Goal: Information Seeking & Learning: Learn about a topic

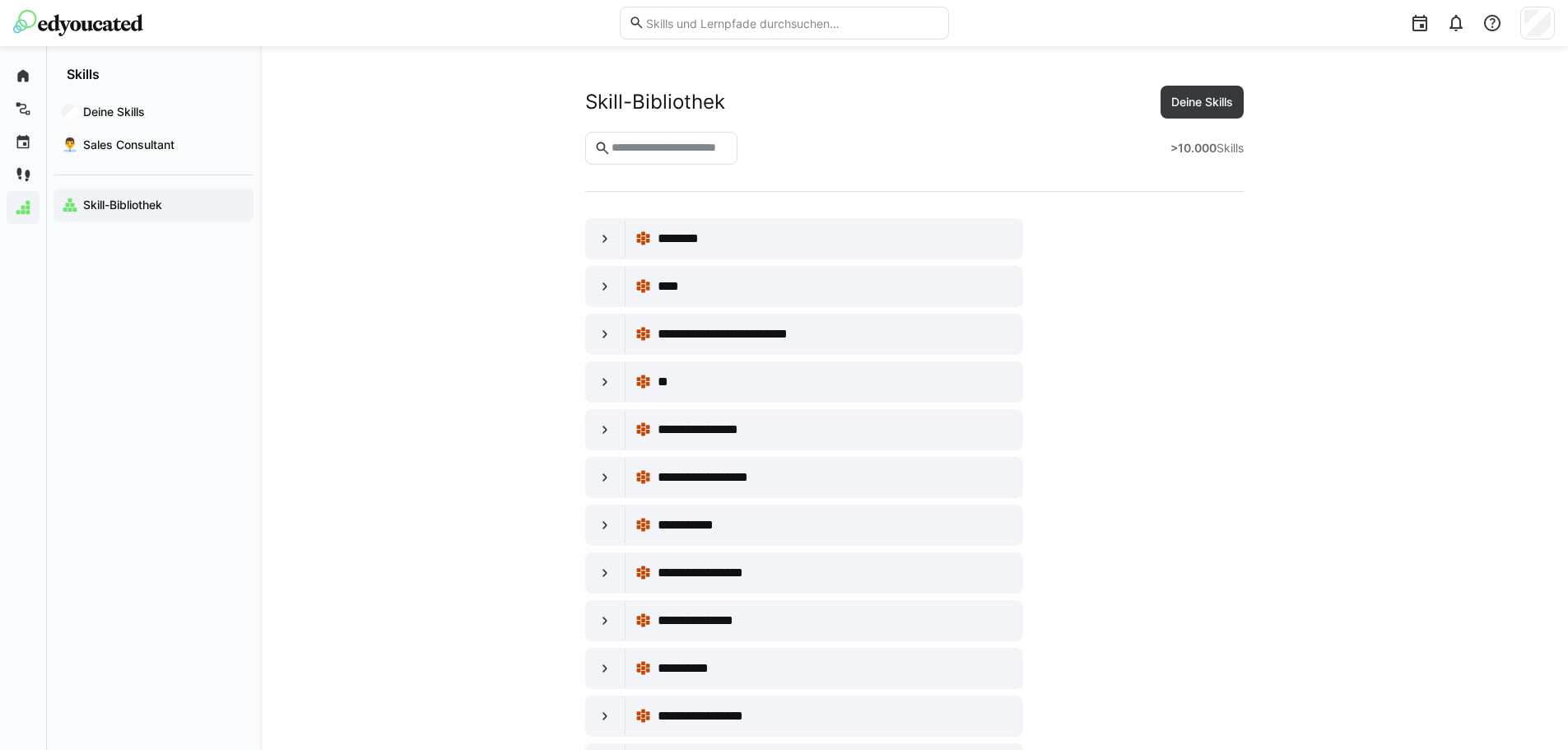
click at [113, 30] on img at bounding box center [78, 23] width 130 height 26
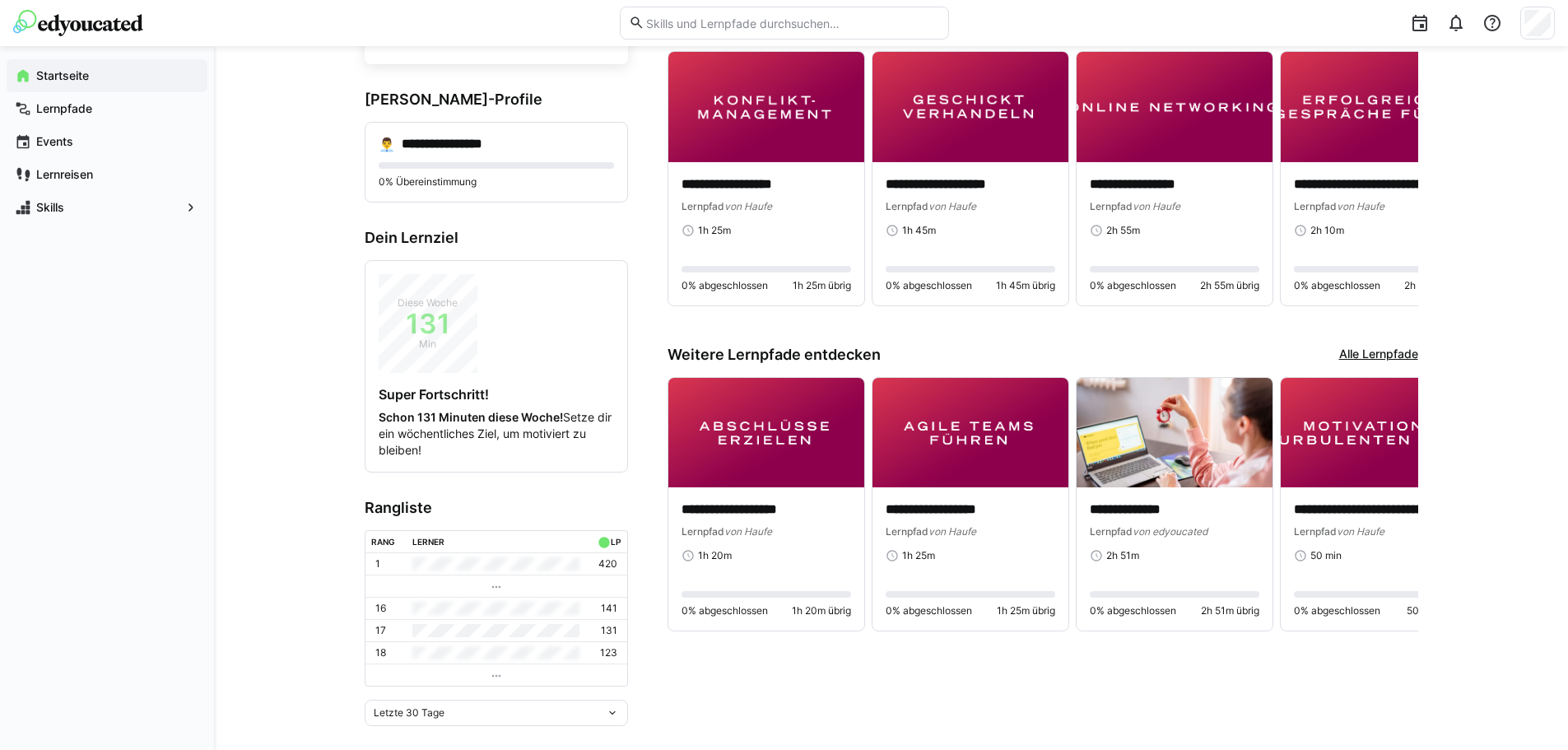
scroll to position [200, 0]
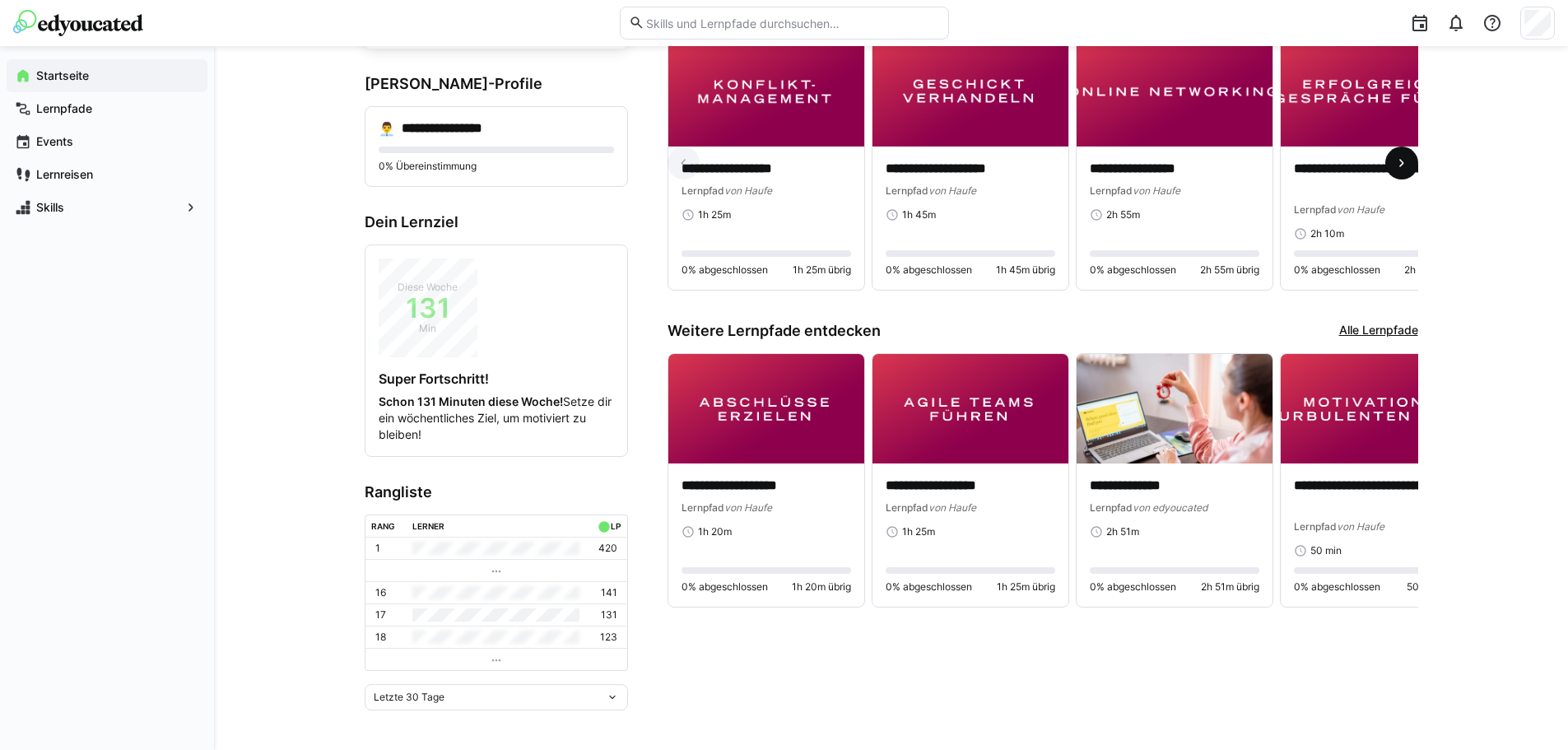
click at [1406, 161] on eds-icon at bounding box center [1401, 163] width 17 height 17
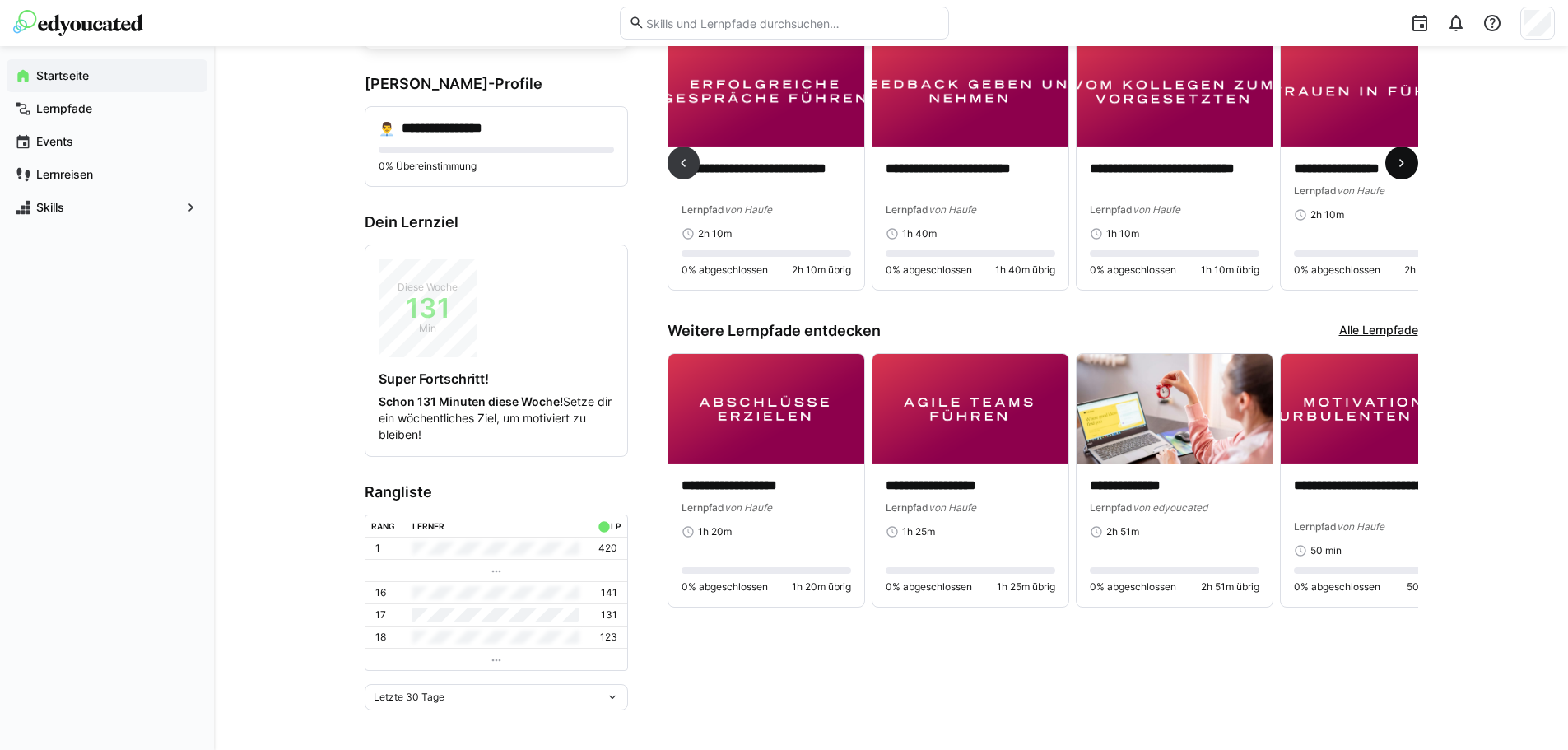
click at [1406, 161] on eds-icon at bounding box center [1401, 163] width 17 height 17
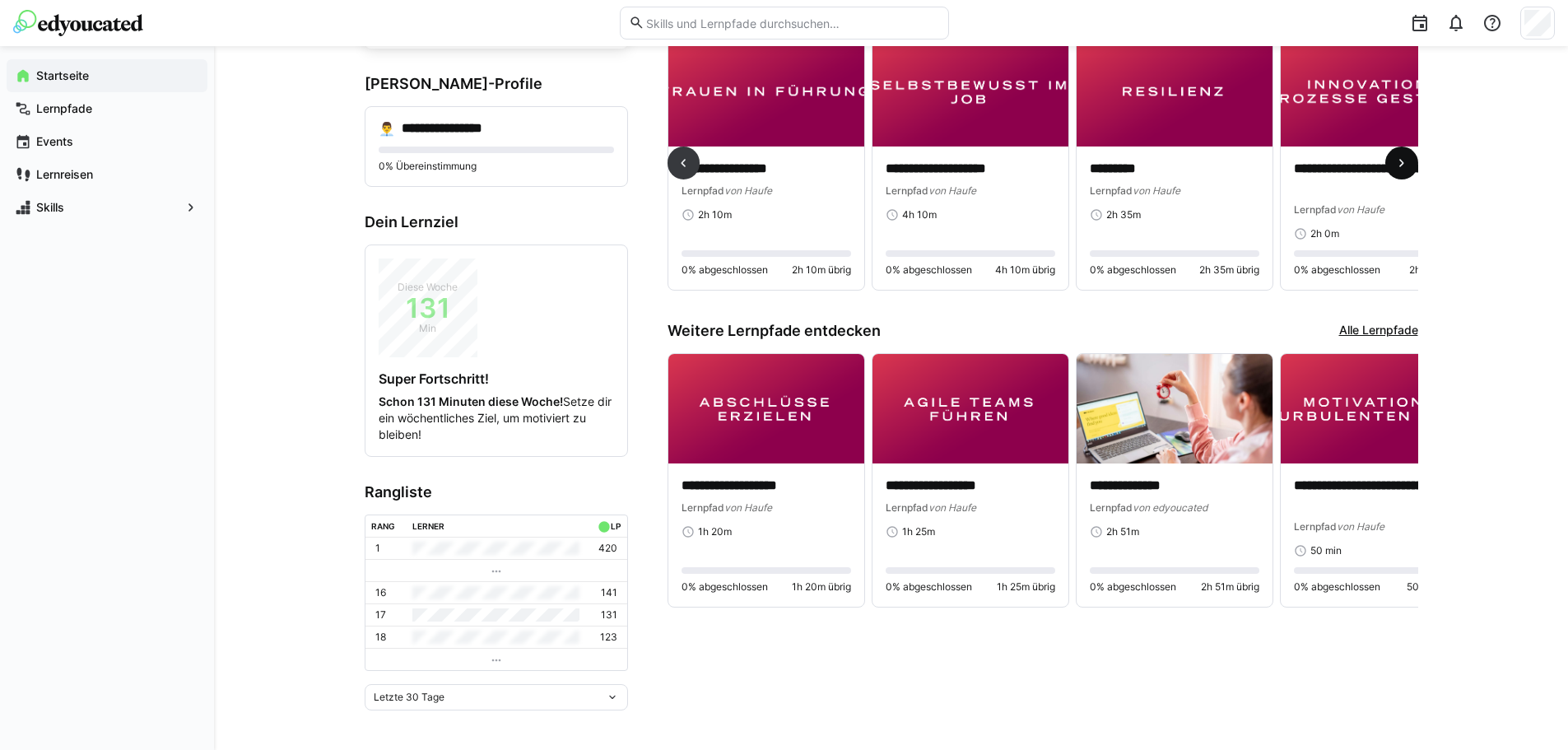
click at [1406, 161] on eds-icon at bounding box center [1401, 163] width 17 height 17
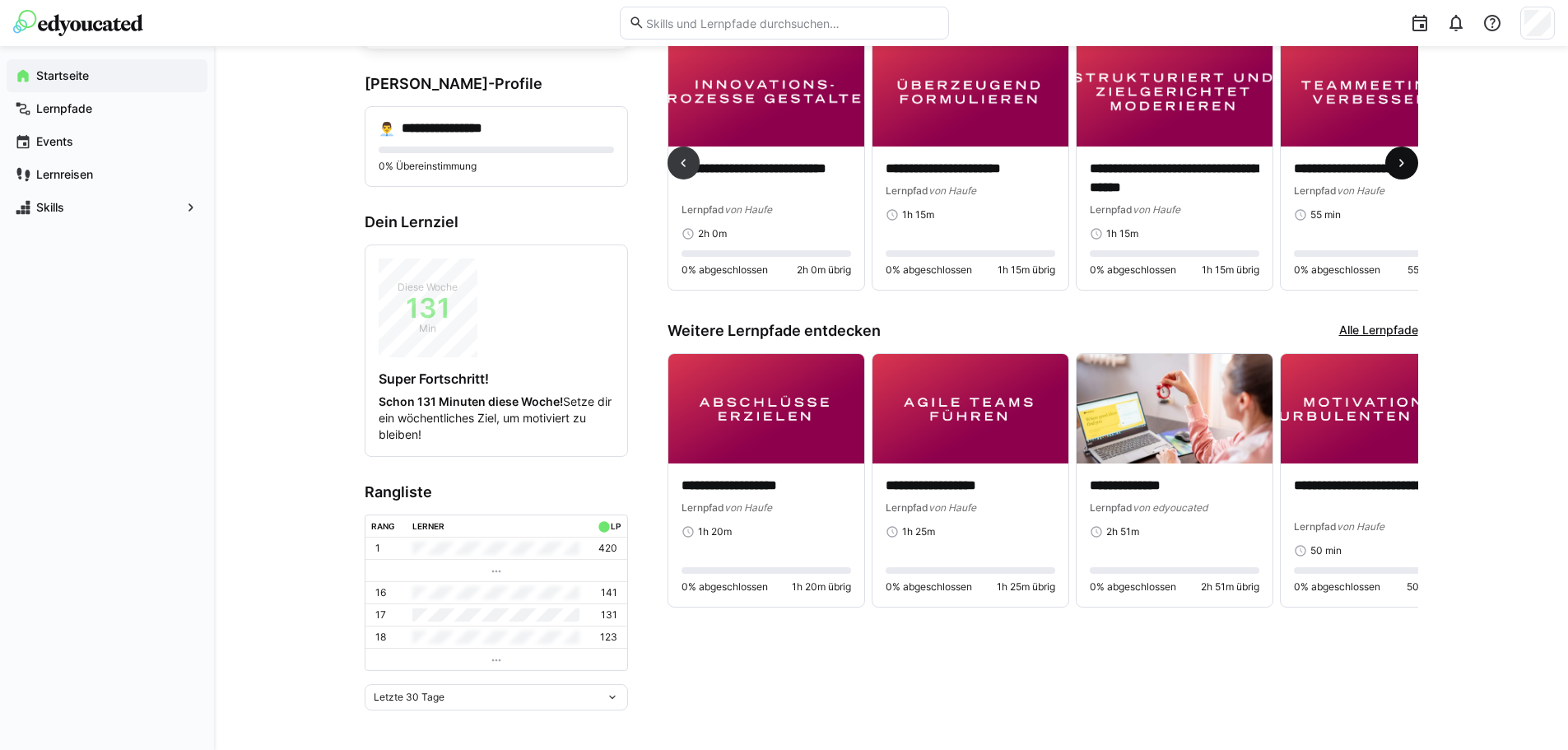
click at [1406, 161] on eds-icon at bounding box center [1401, 163] width 17 height 17
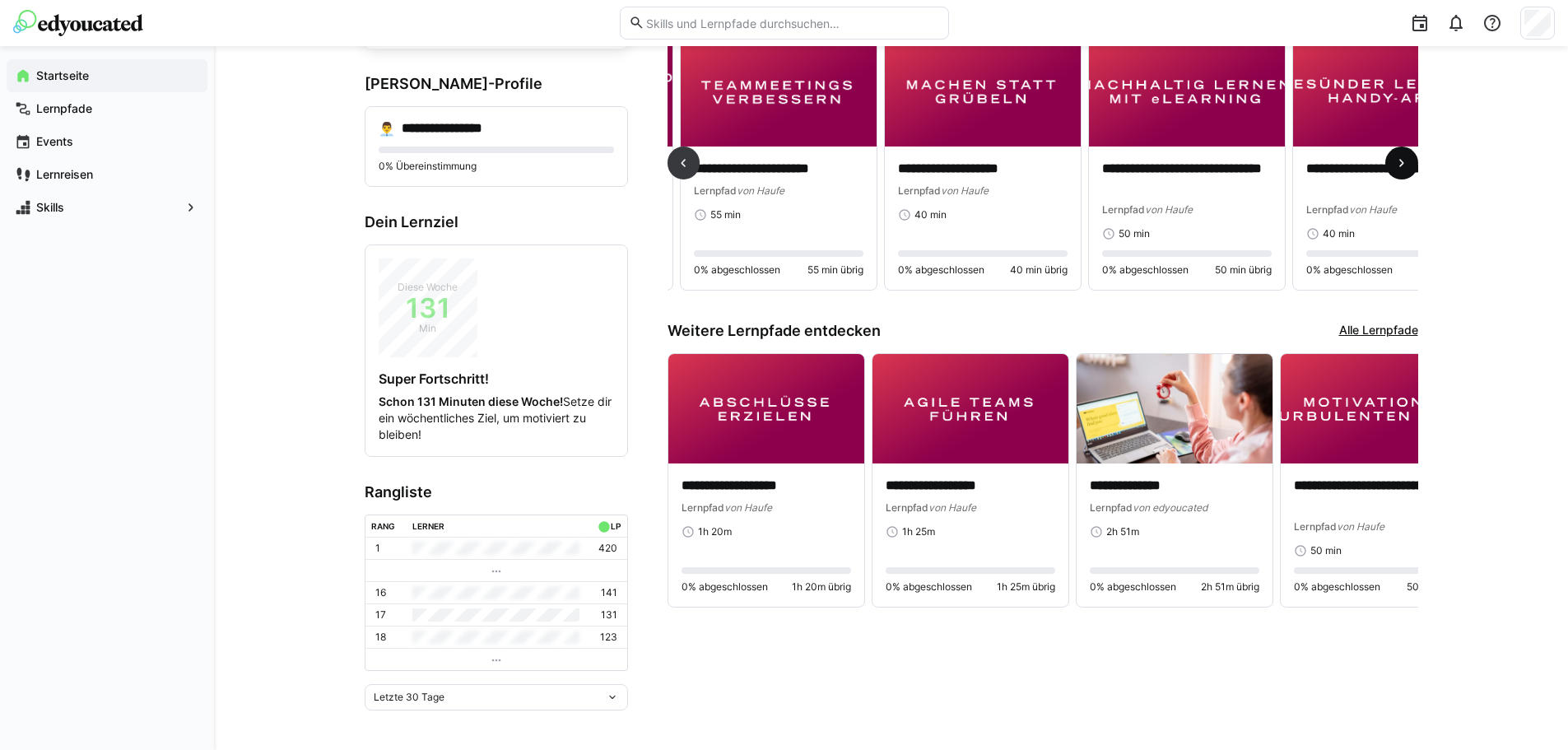
scroll to position [0, 2449]
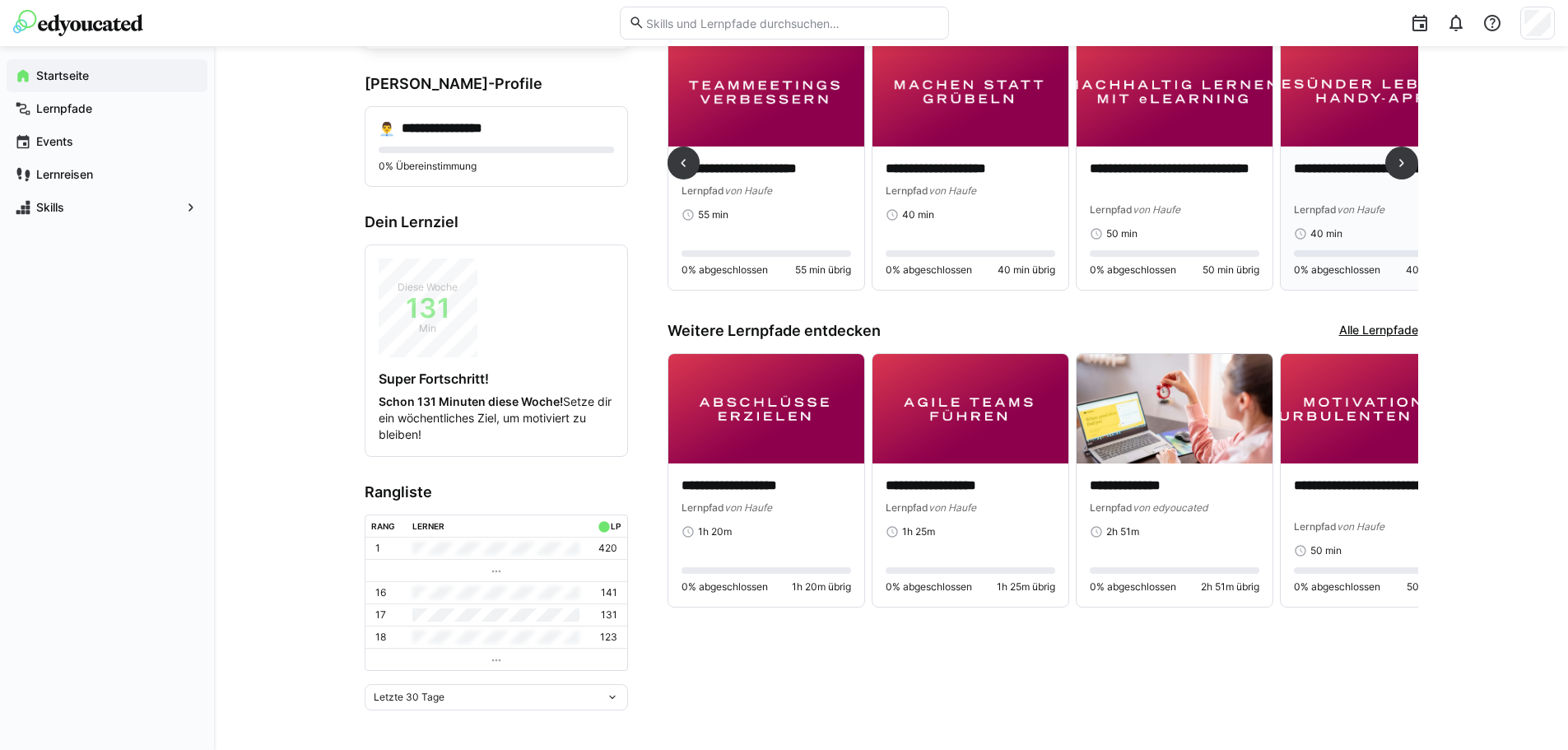
click at [1326, 201] on div "Lernpfad von Haufe" at bounding box center [1378, 210] width 169 height 17
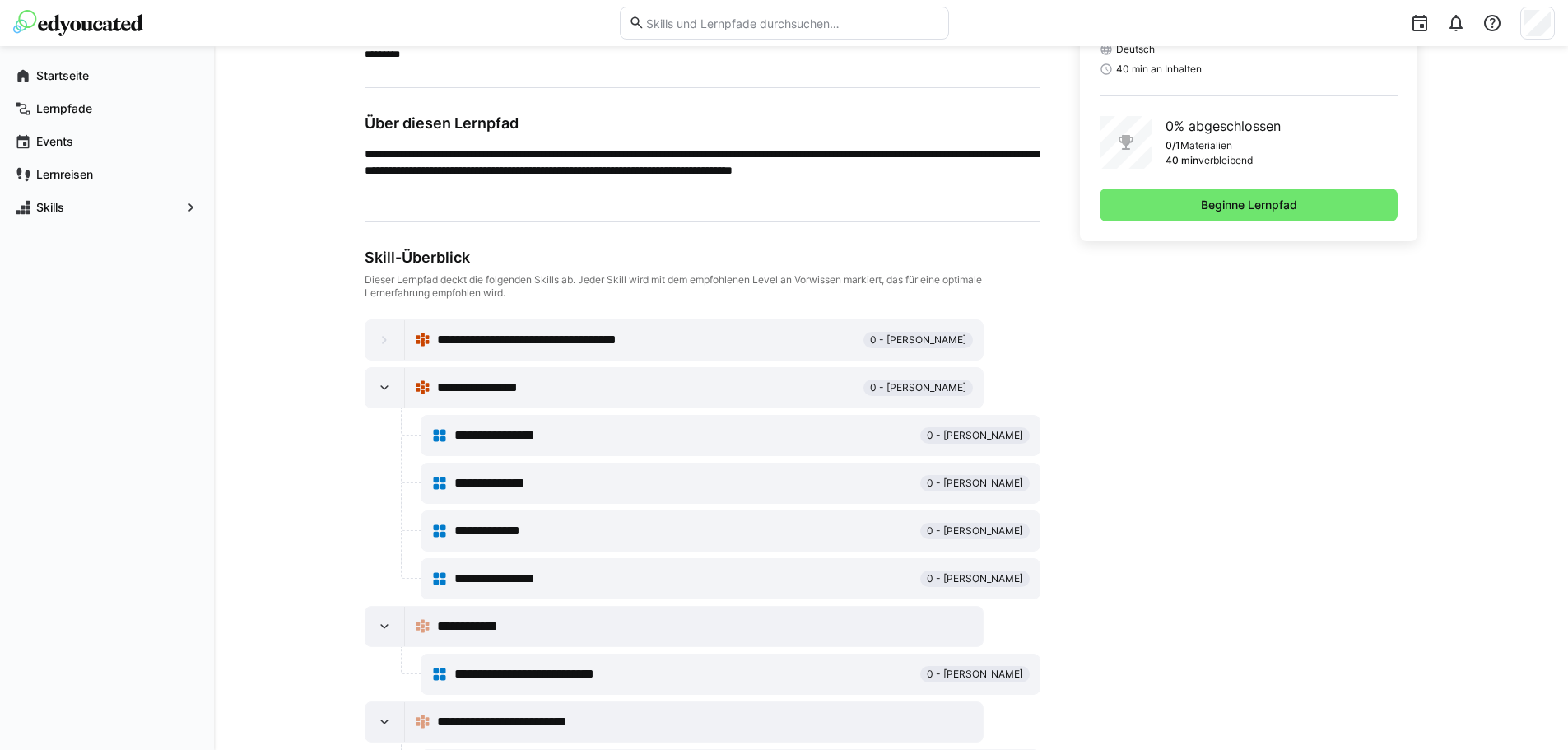
scroll to position [511, 0]
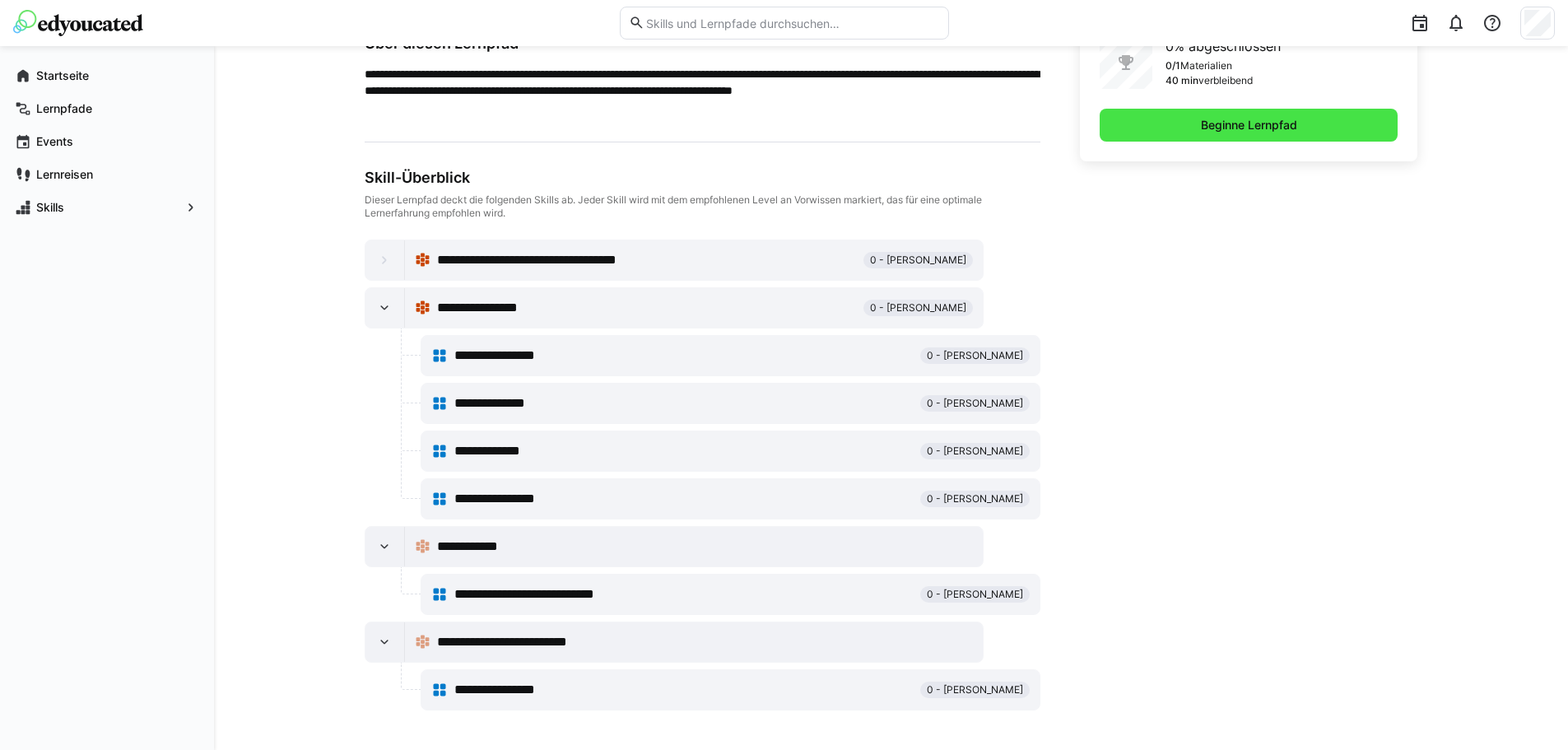
click at [1272, 128] on span "Beginne Lernpfad" at bounding box center [1249, 125] width 101 height 17
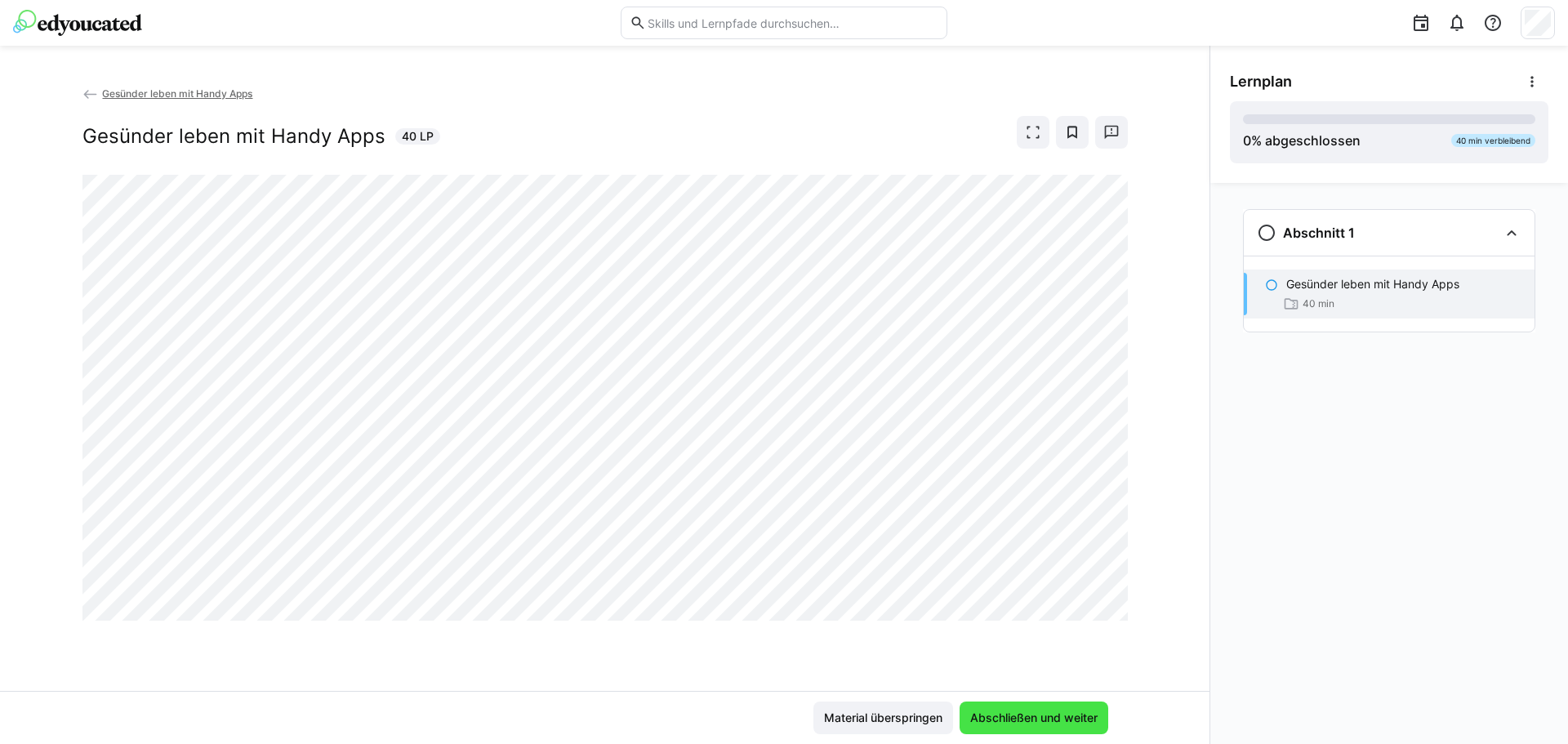
click at [1054, 733] on span "Abschließen und weiter" at bounding box center [1034, 717] width 149 height 33
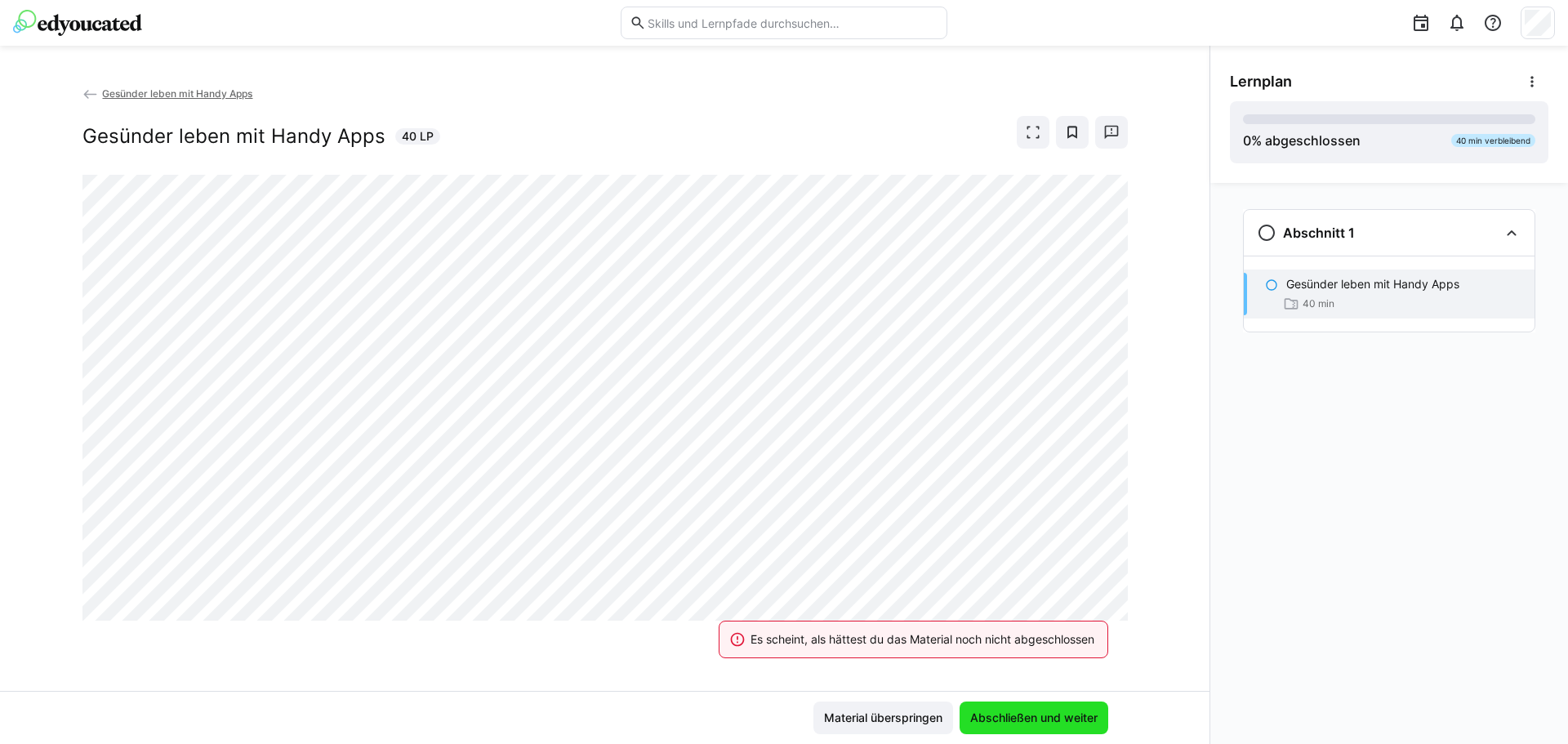
click at [1052, 712] on span "Abschließen und weiter" at bounding box center [1034, 718] width 132 height 17
click at [879, 717] on span "Material überspringen" at bounding box center [884, 718] width 124 height 17
click at [982, 711] on span "Abschließen und weiter" at bounding box center [1034, 718] width 132 height 17
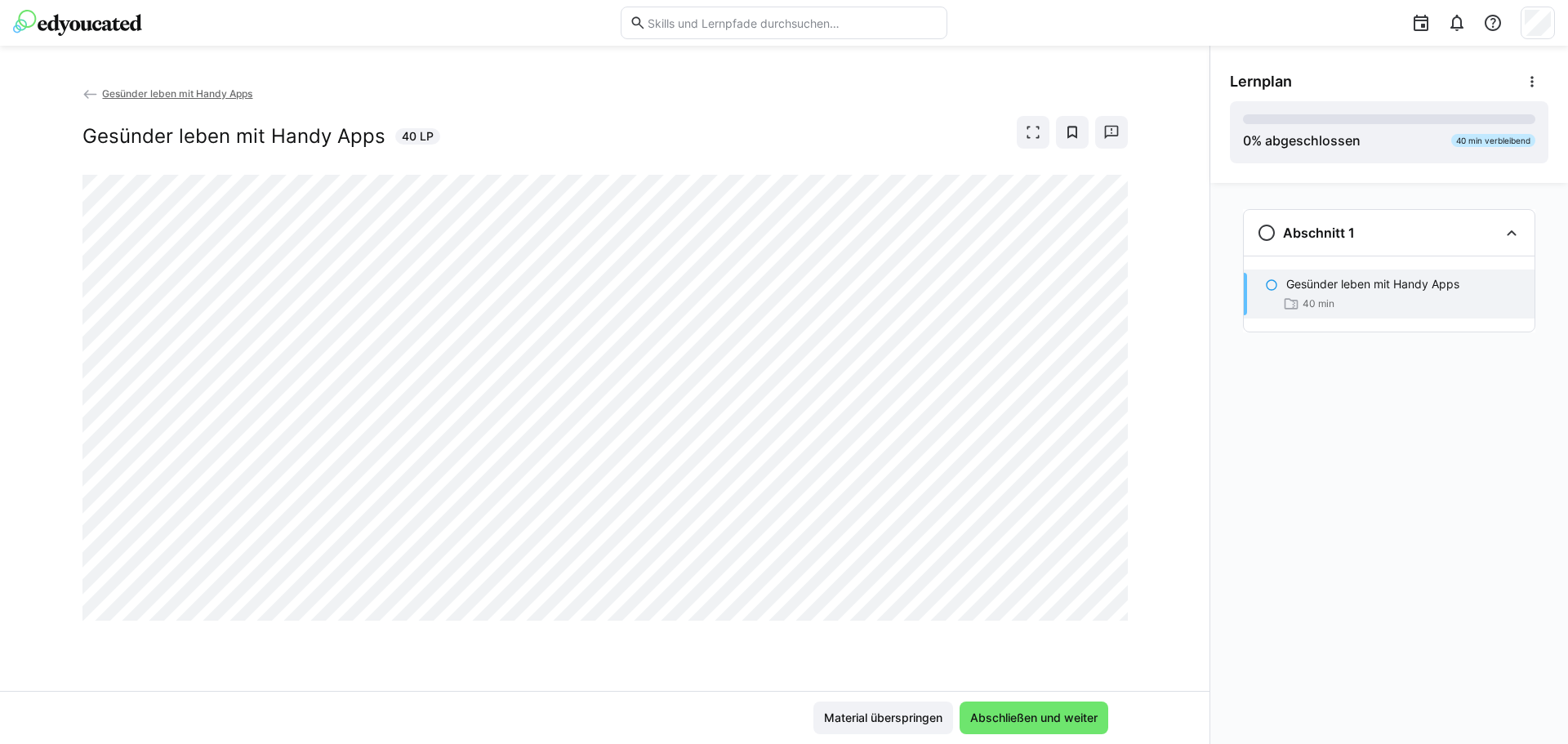
click at [133, 94] on span "Gesünder leben mit Handy Apps" at bounding box center [177, 94] width 150 height 13
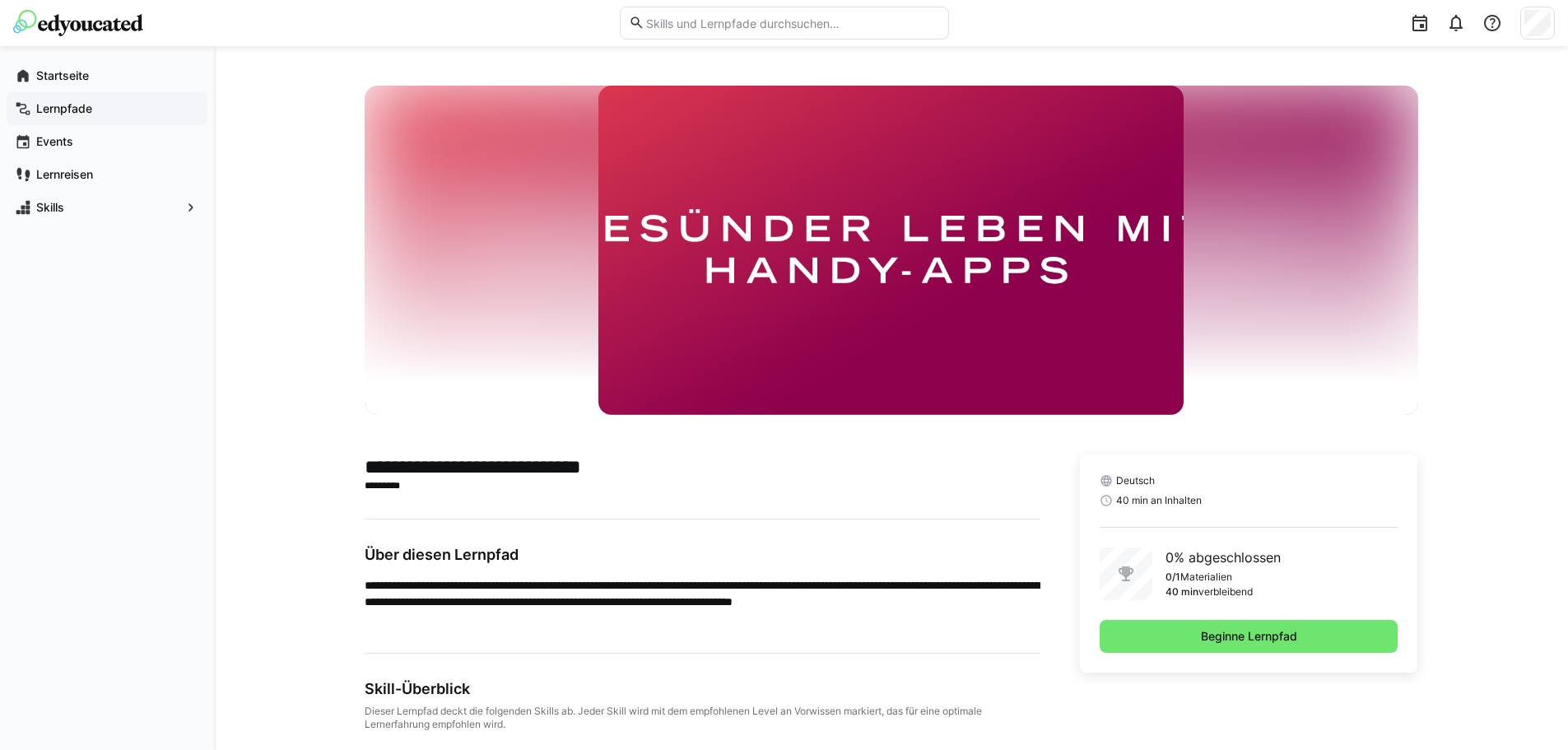
click at [0, 0] on app-navigation-label "Lernpfade" at bounding box center [0, 0] width 0 height 0
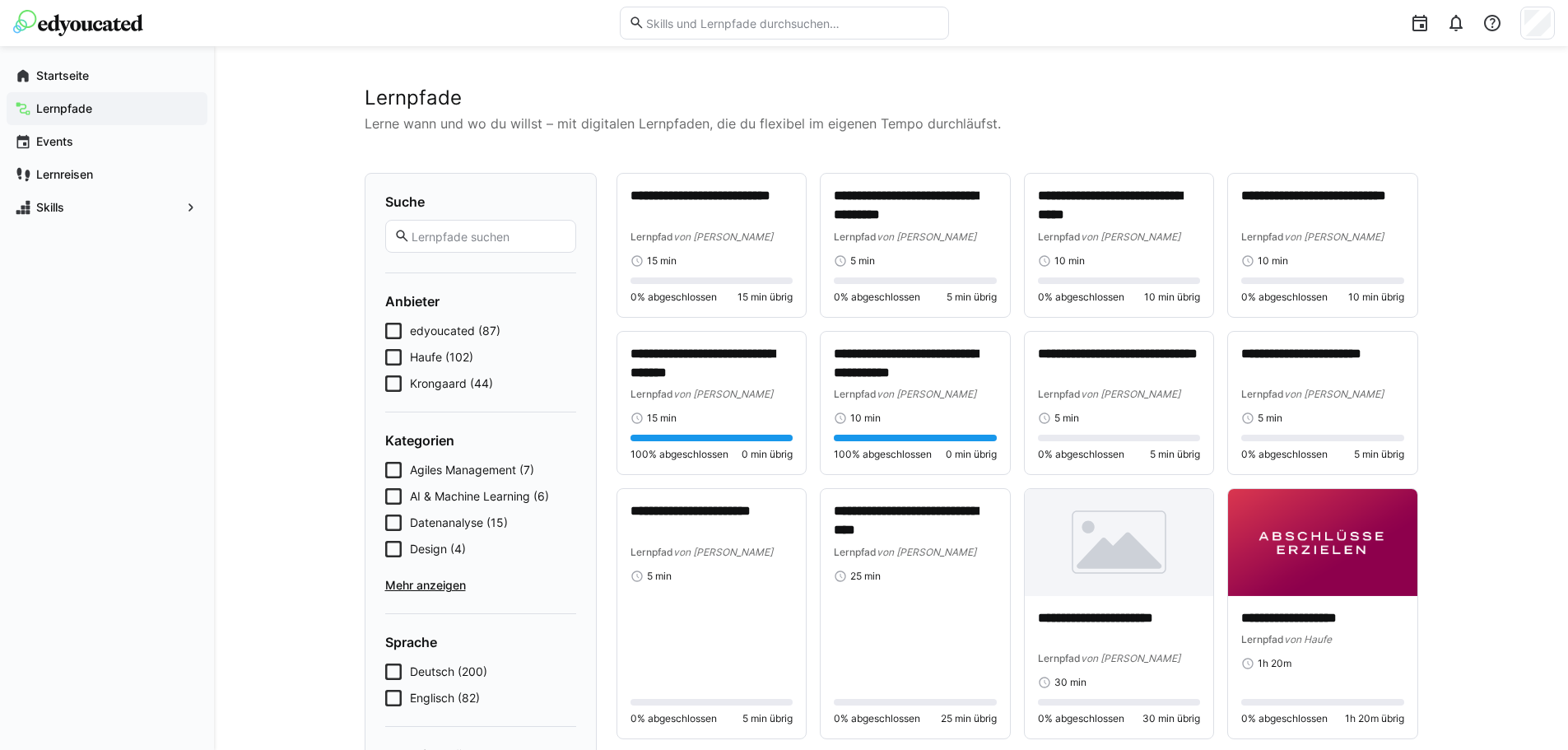
click at [391, 388] on icon at bounding box center [394, 384] width 17 height 17
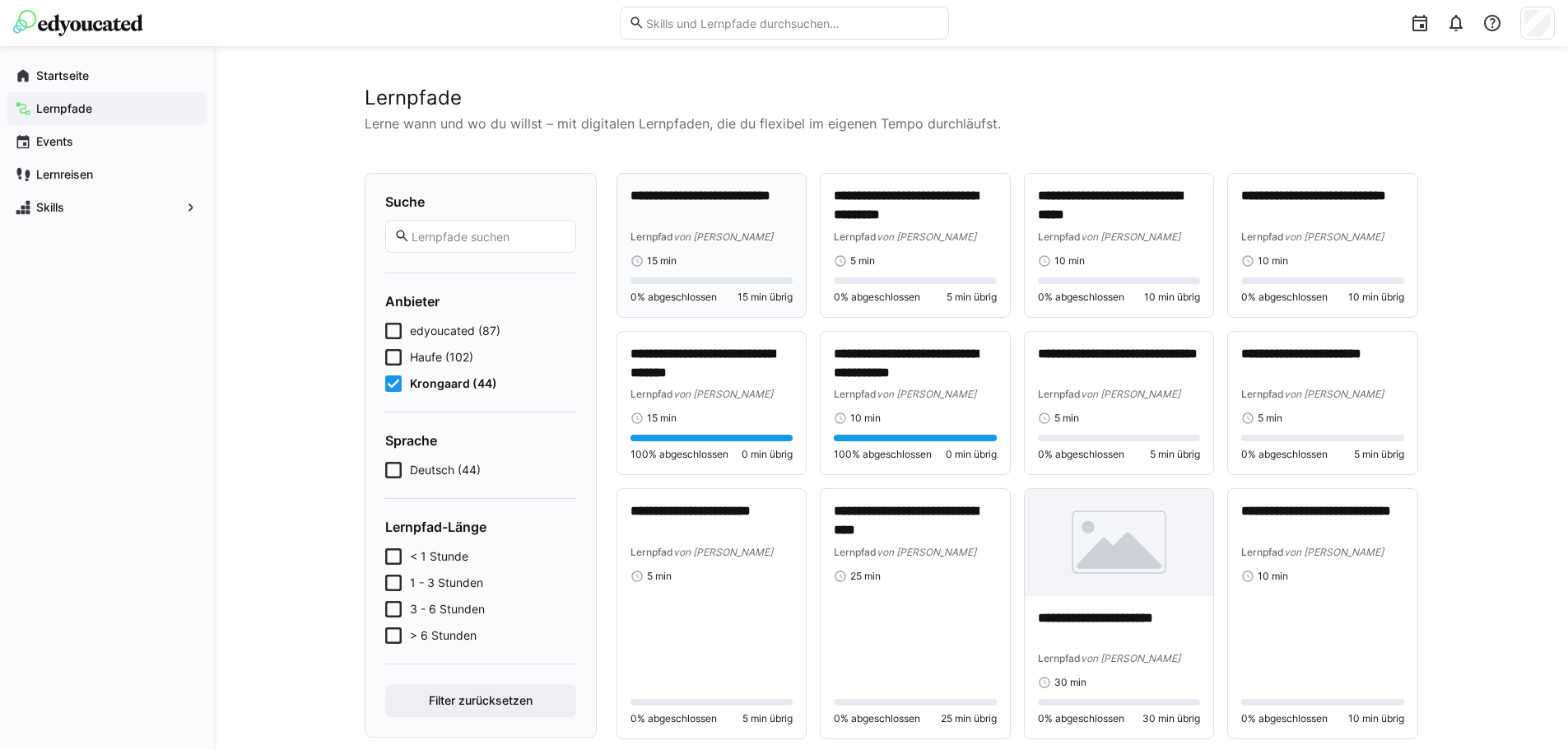
click at [699, 269] on div "**********" at bounding box center [712, 245] width 163 height 117
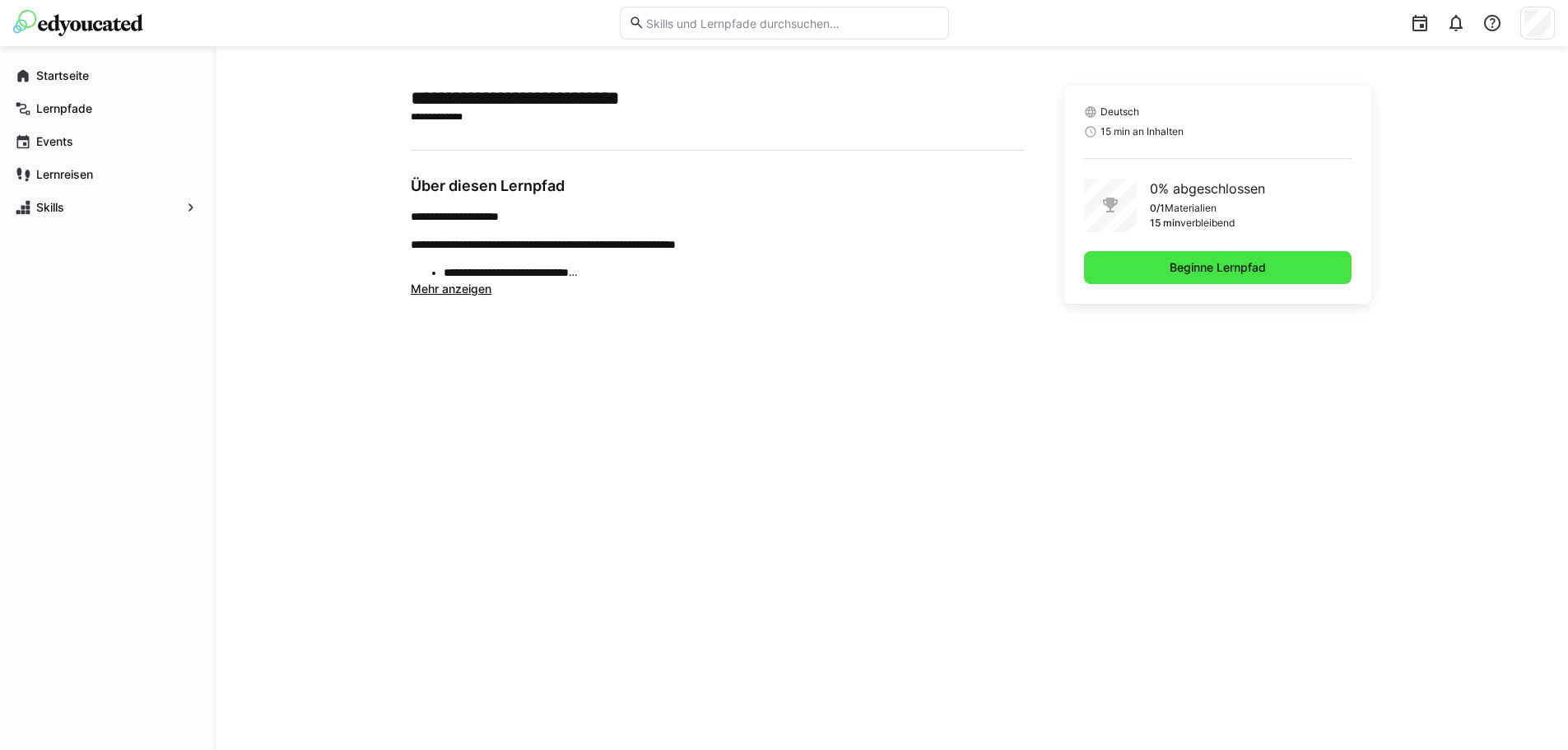
click at [1217, 265] on span "Beginne Lernpfad" at bounding box center [1218, 268] width 101 height 17
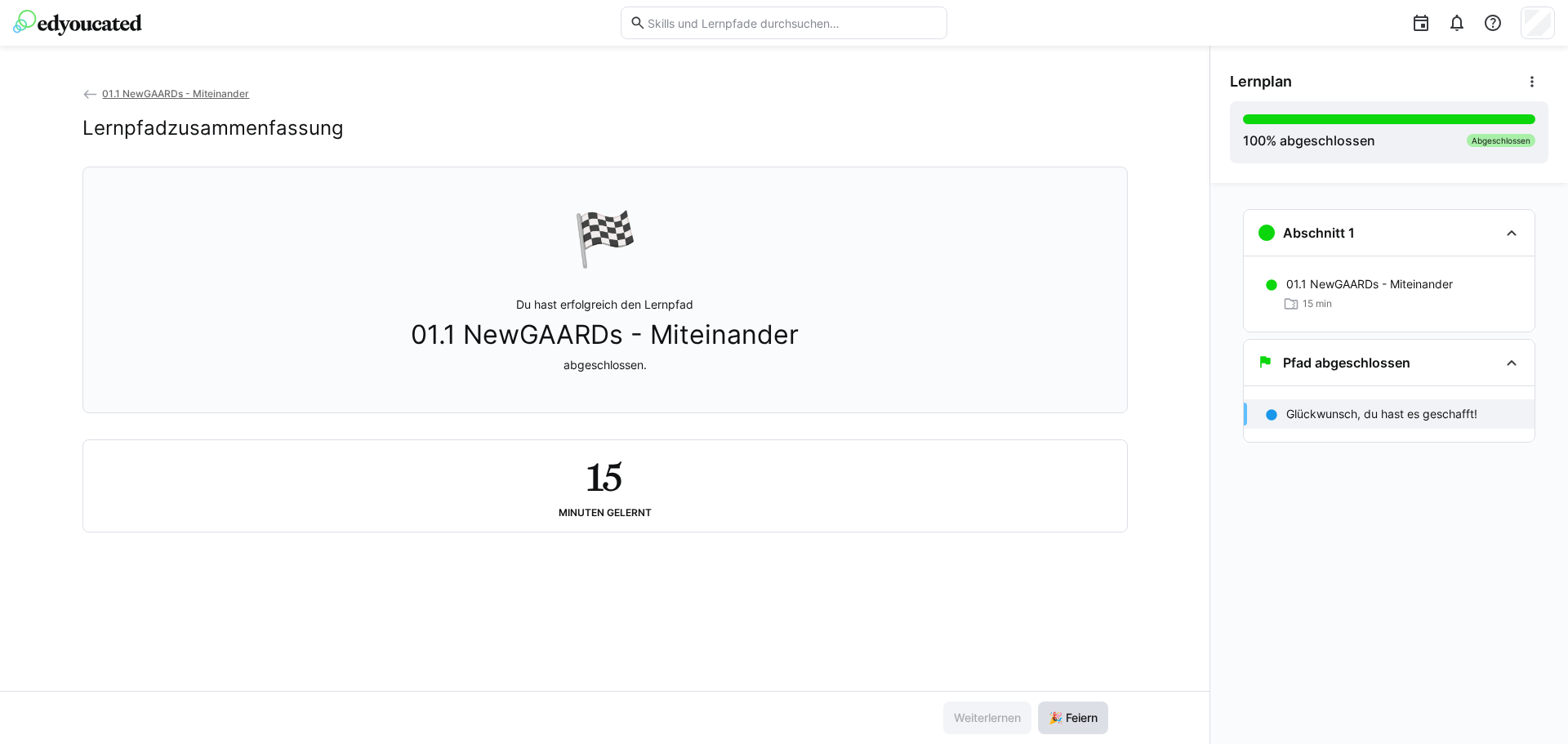
click at [1075, 708] on span "🎉 Feiern" at bounding box center [1073, 717] width 70 height 33
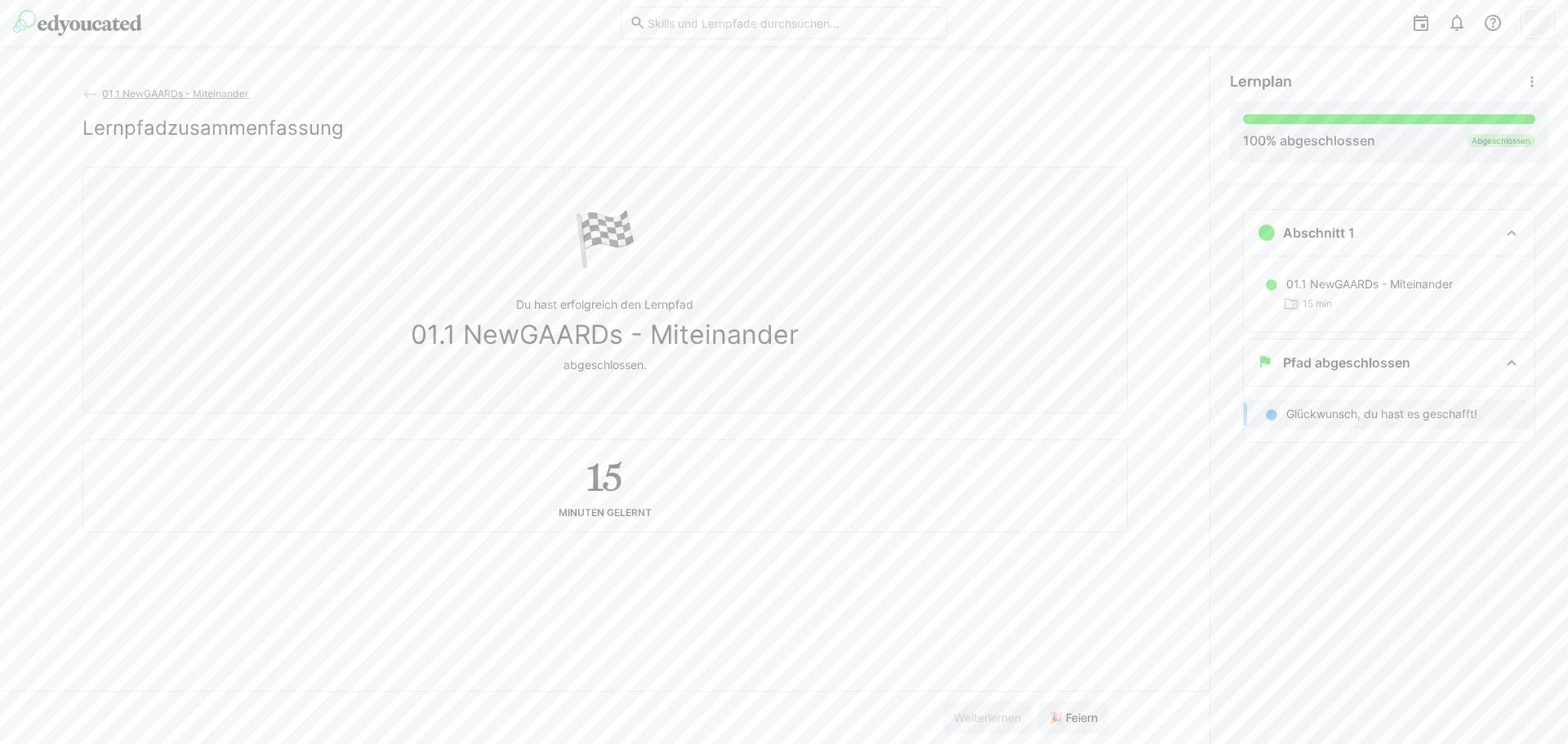
click at [118, 89] on span "01.1 NewGAARDs - Miteinander" at bounding box center [175, 94] width 147 height 13
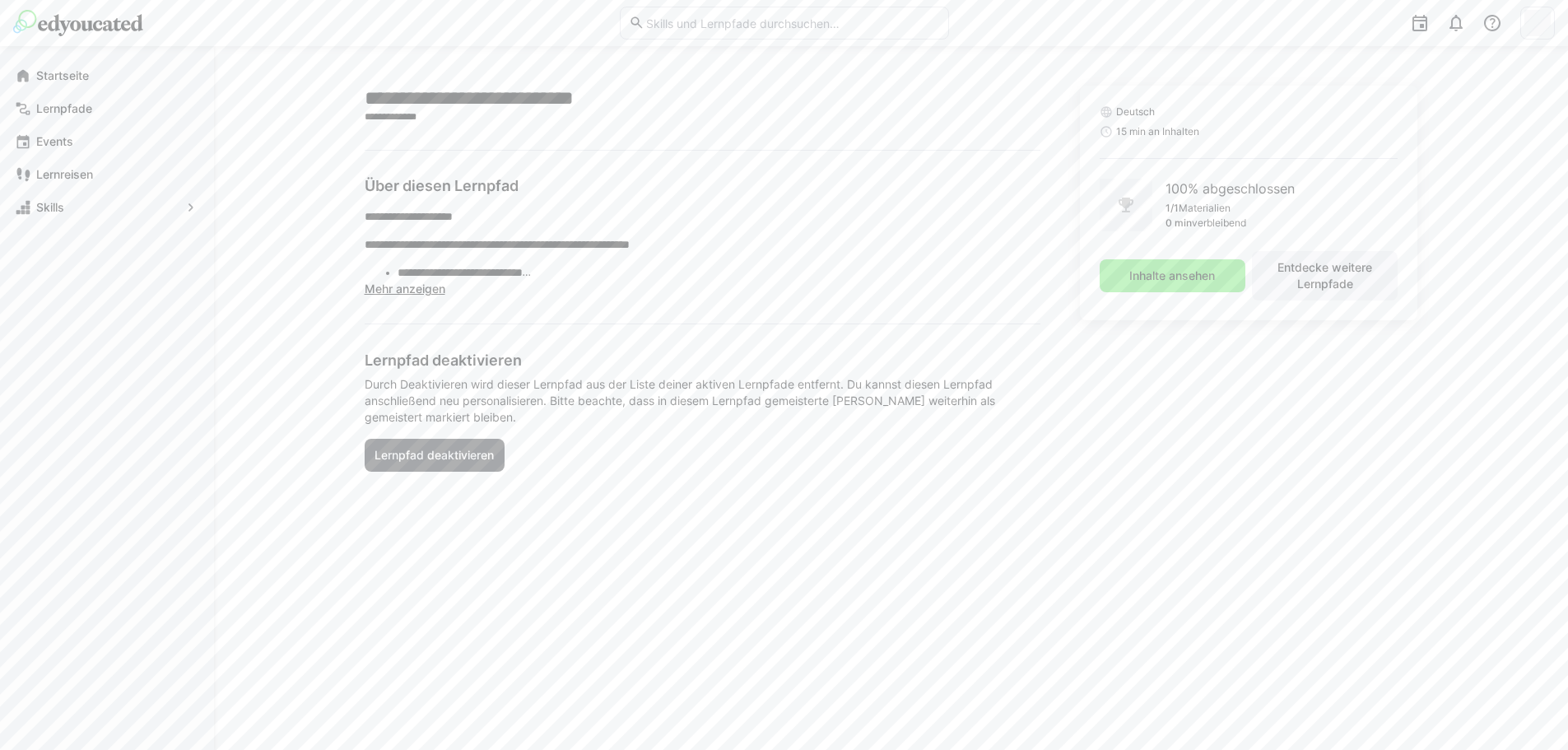
click at [93, 26] on img at bounding box center [78, 23] width 130 height 26
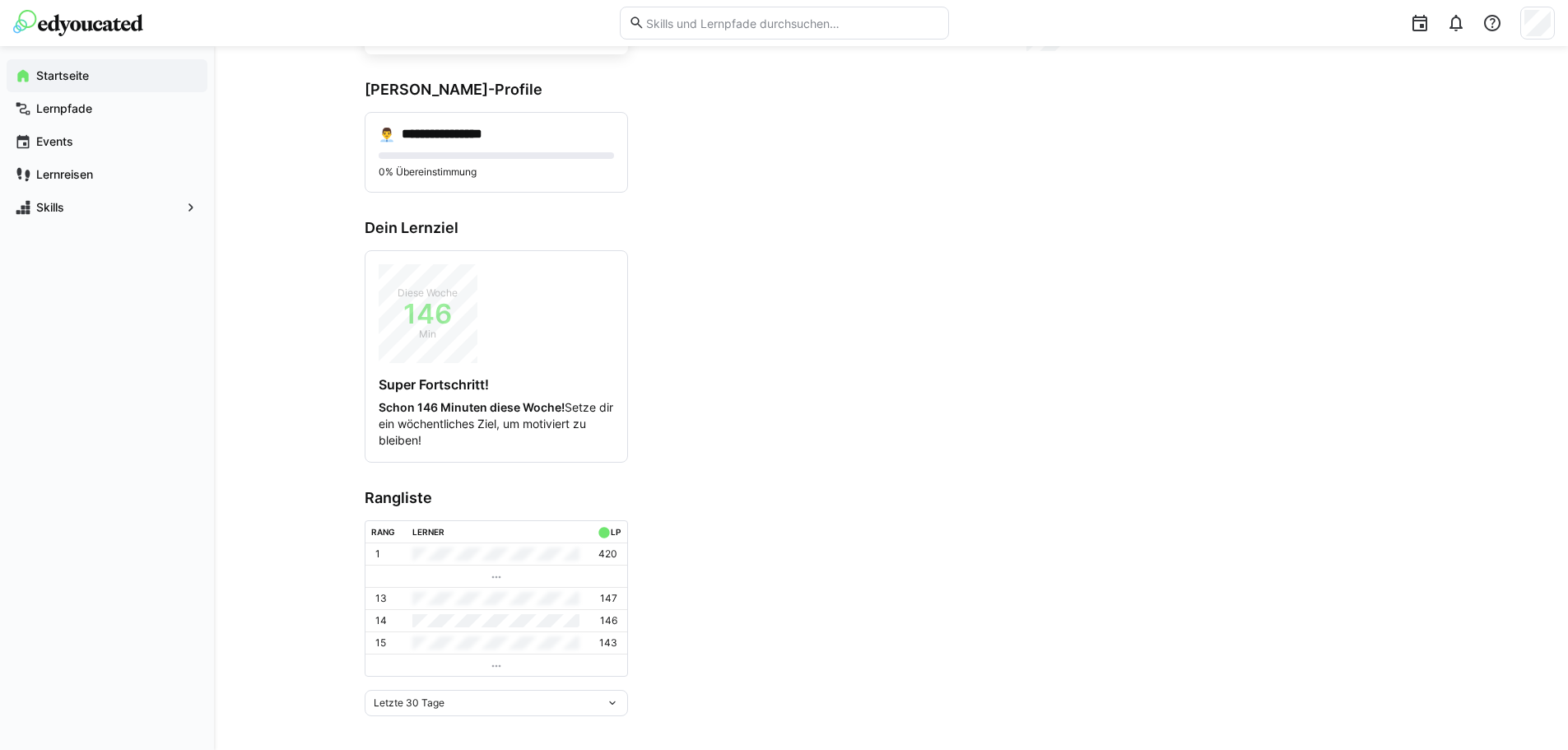
scroll to position [200, 0]
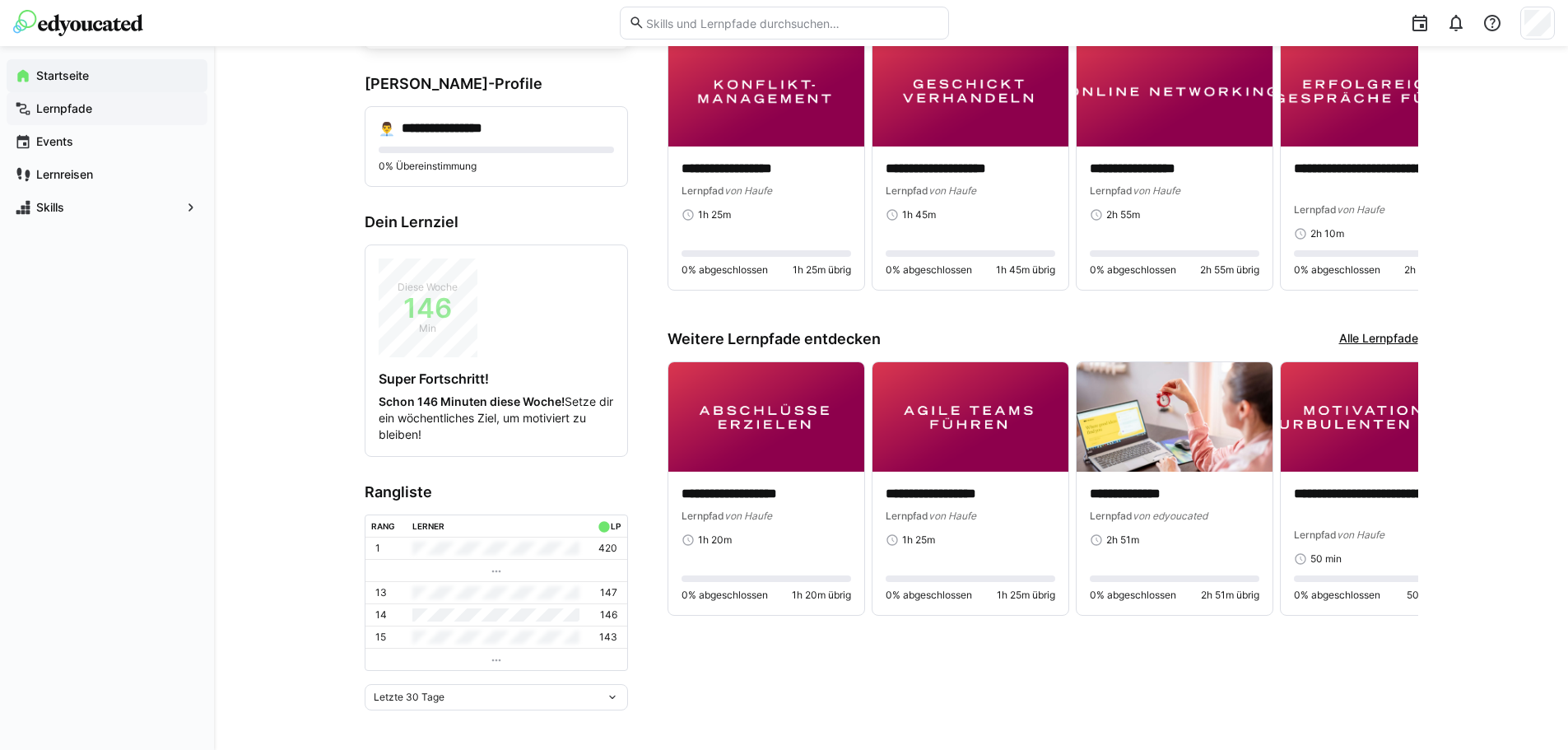
click at [100, 106] on span "Lernpfade" at bounding box center [116, 109] width 166 height 17
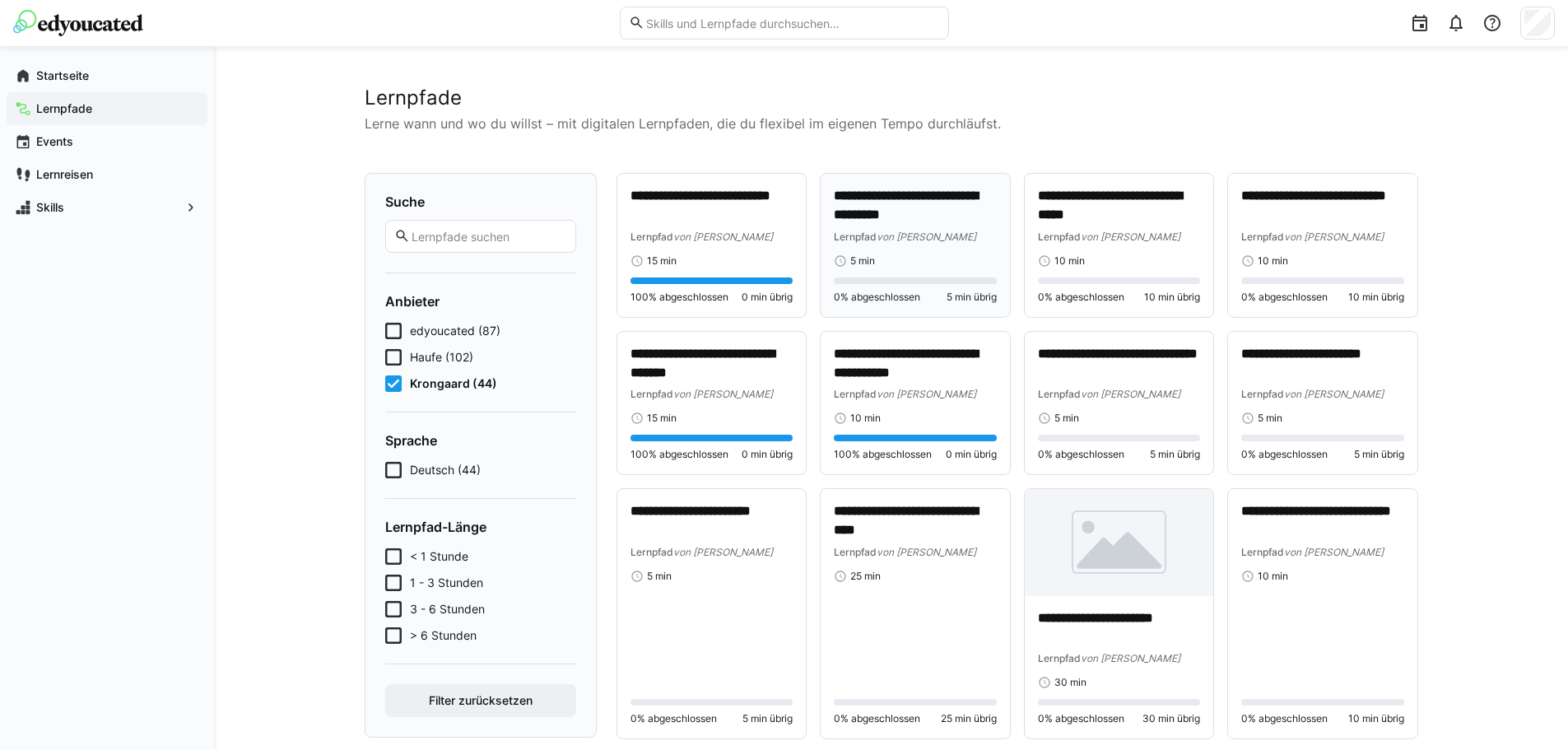
click at [902, 264] on div "5 min" at bounding box center [916, 261] width 163 height 13
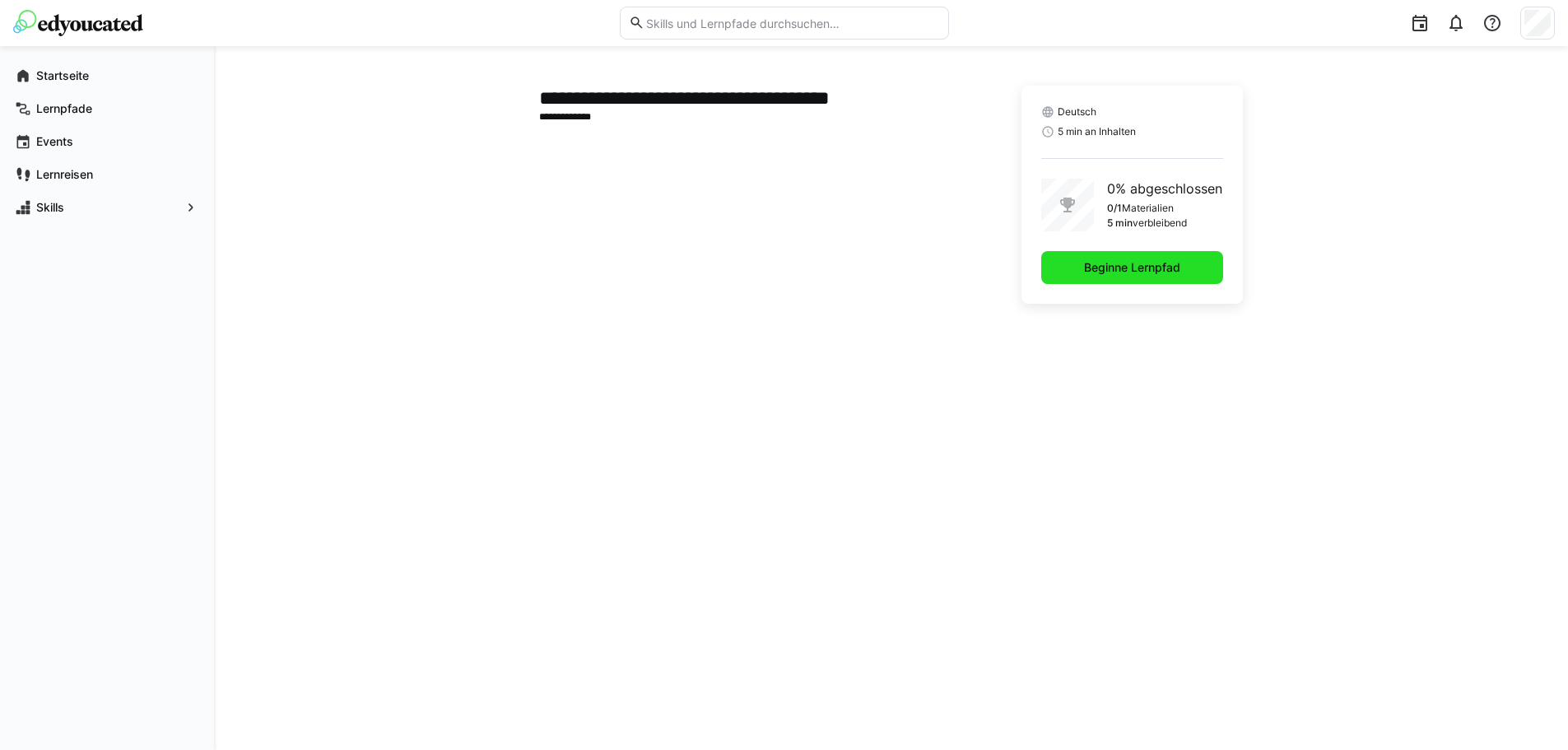
click at [1086, 281] on span "Beginne Lernpfad" at bounding box center [1132, 267] width 182 height 33
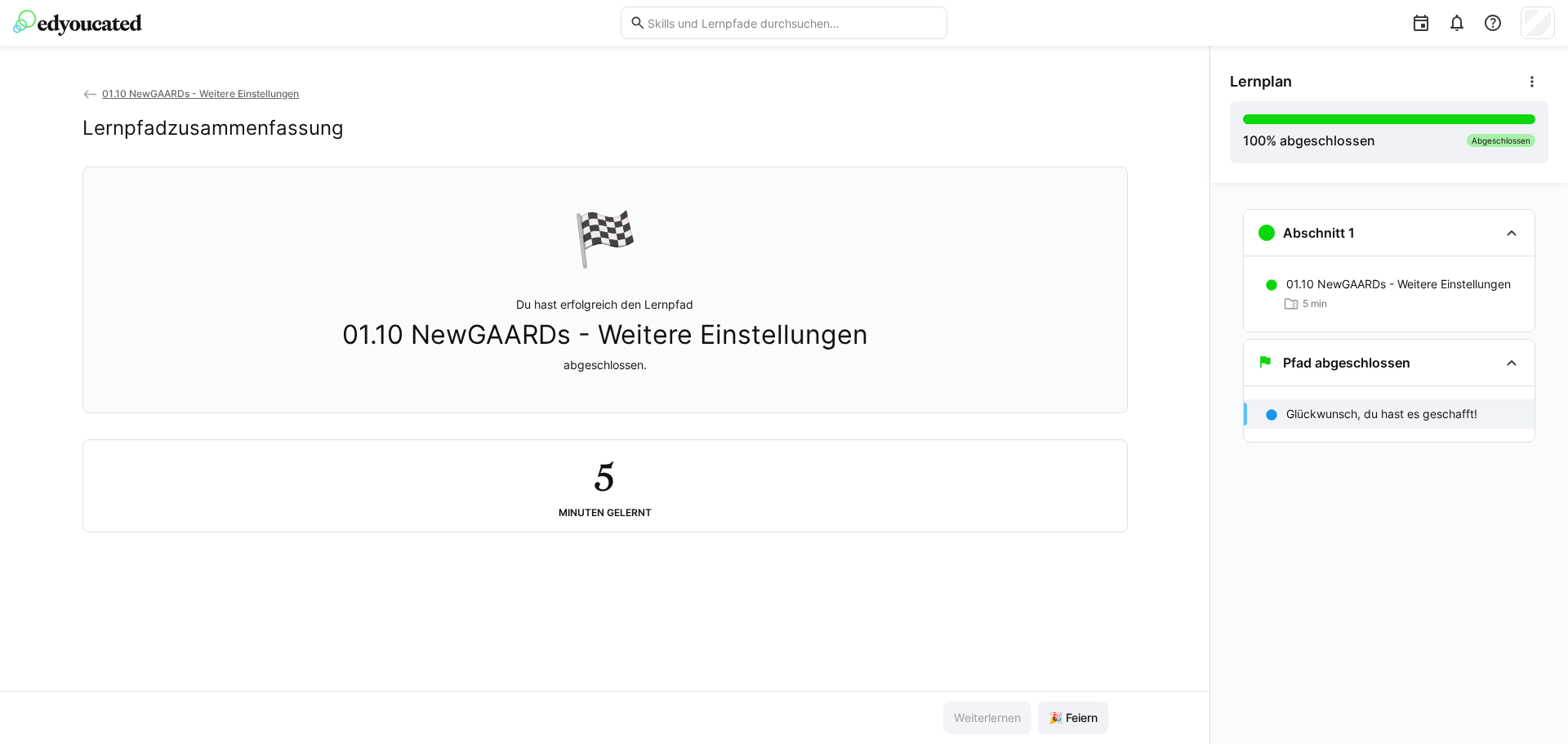
click at [99, 94] on link "01.10 NewGAARDs - Weitere Einstellungen" at bounding box center [191, 94] width 217 height 13
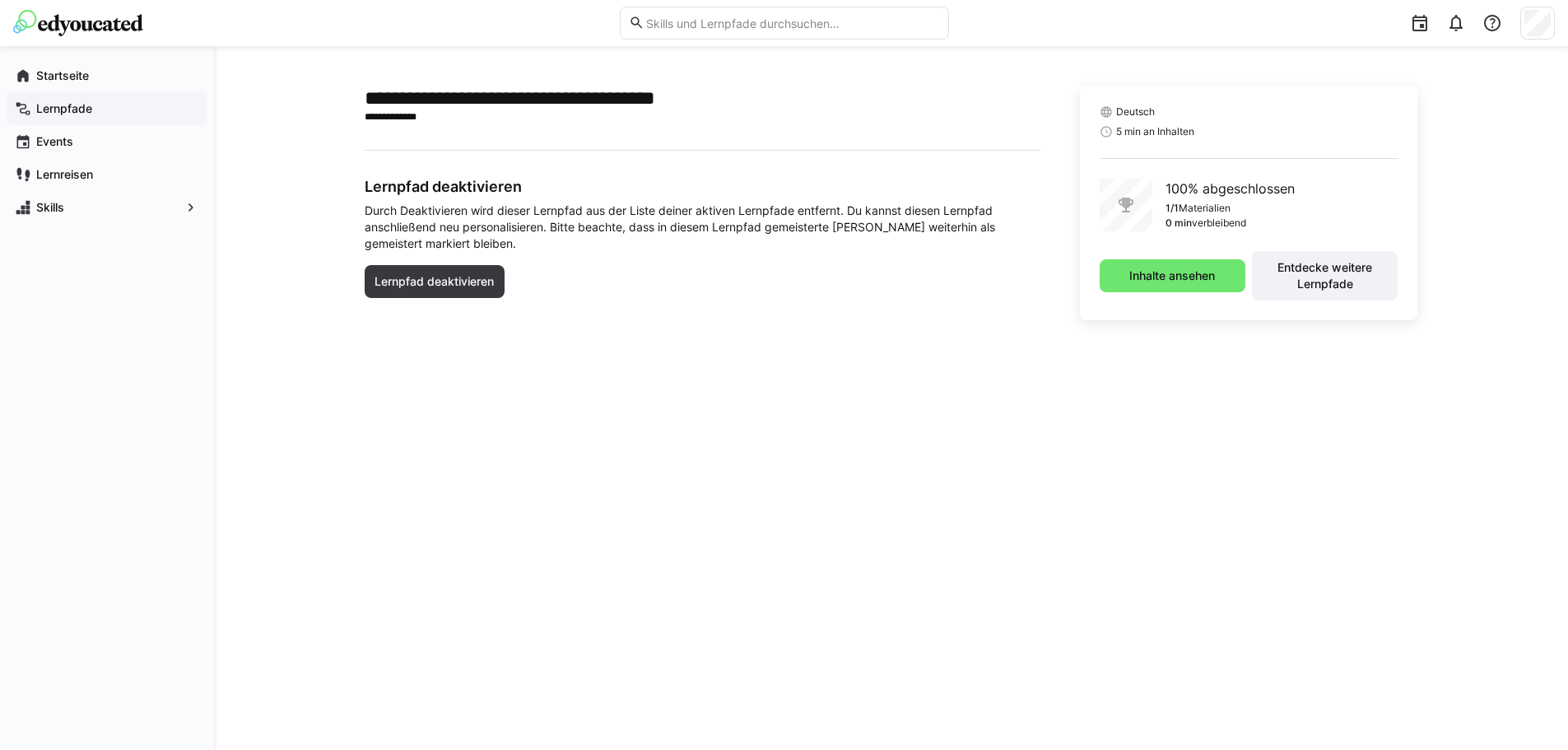
click at [0, 0] on app-navigation-label "Lernpfade" at bounding box center [0, 0] width 0 height 0
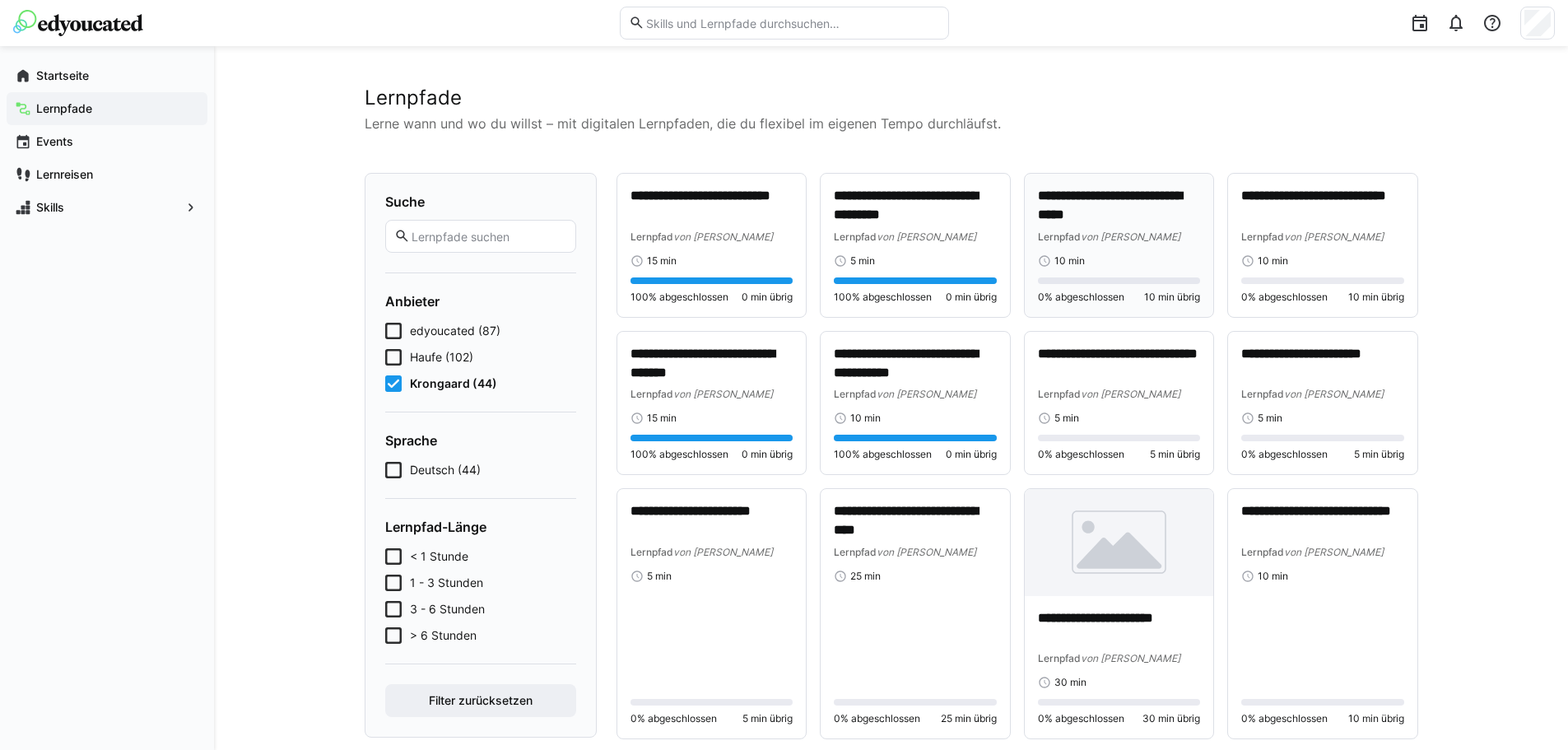
click at [1145, 247] on div "**********" at bounding box center [1119, 227] width 163 height 81
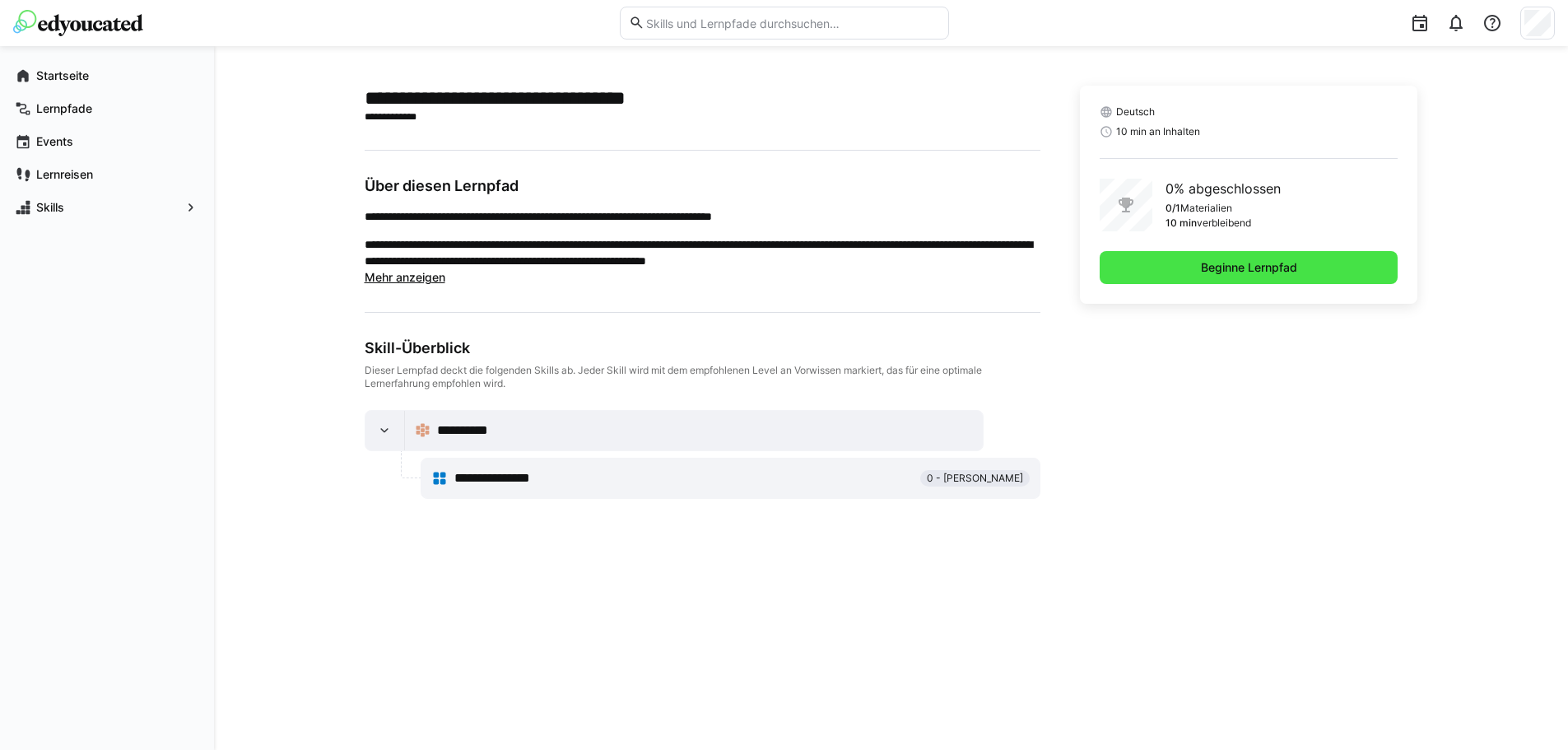
click at [1285, 273] on span "Beginne Lernpfad" at bounding box center [1249, 268] width 101 height 17
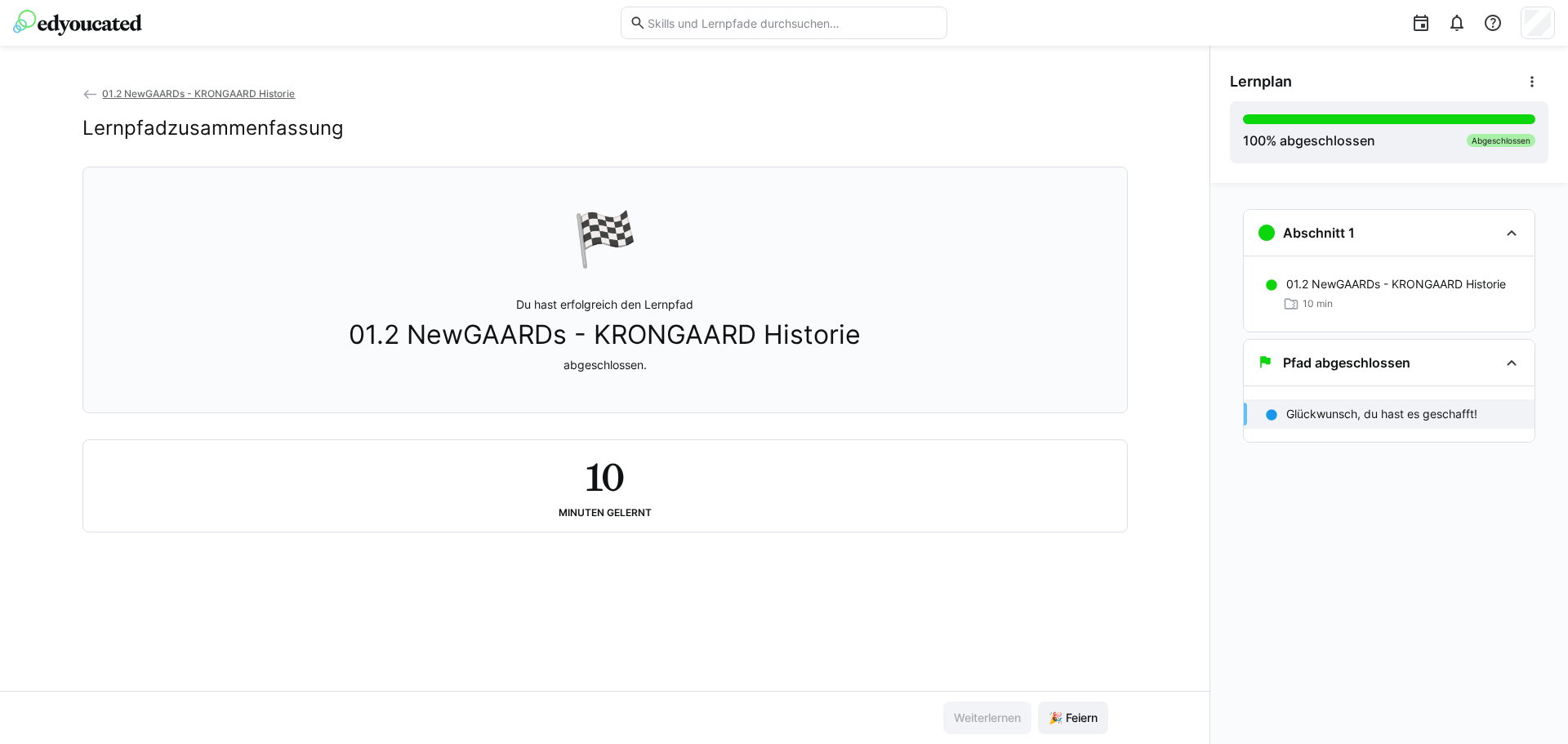
click at [196, 99] on app-back-navigation "01.2 NewGAARDs - KRONGAARD Historie" at bounding box center [606, 94] width 1046 height 18
click at [196, 90] on span "01.2 NewGAARDs - KRONGAARD Historie" at bounding box center [198, 94] width 193 height 13
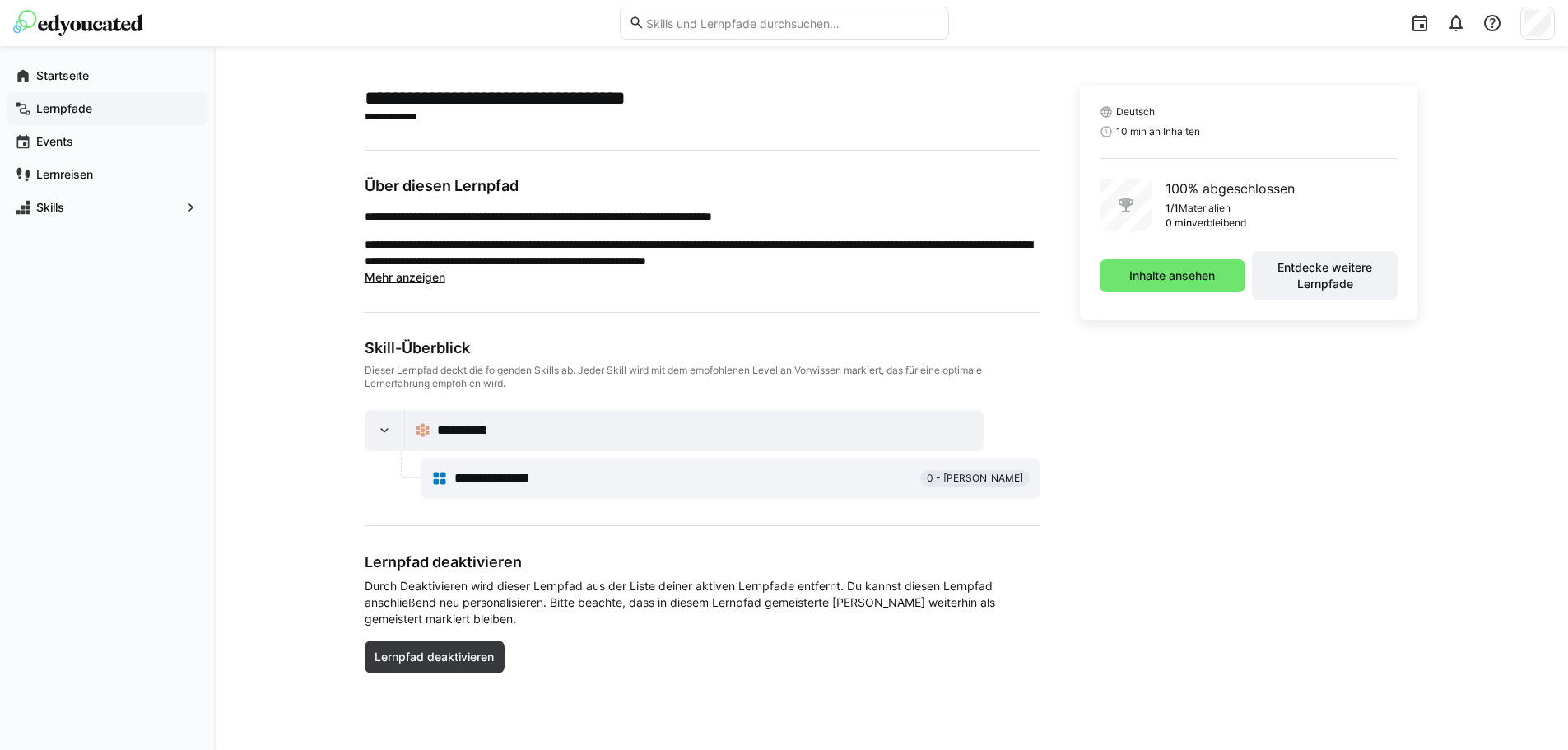
click at [0, 0] on app-navigation-label "Lernpfade" at bounding box center [0, 0] width 0 height 0
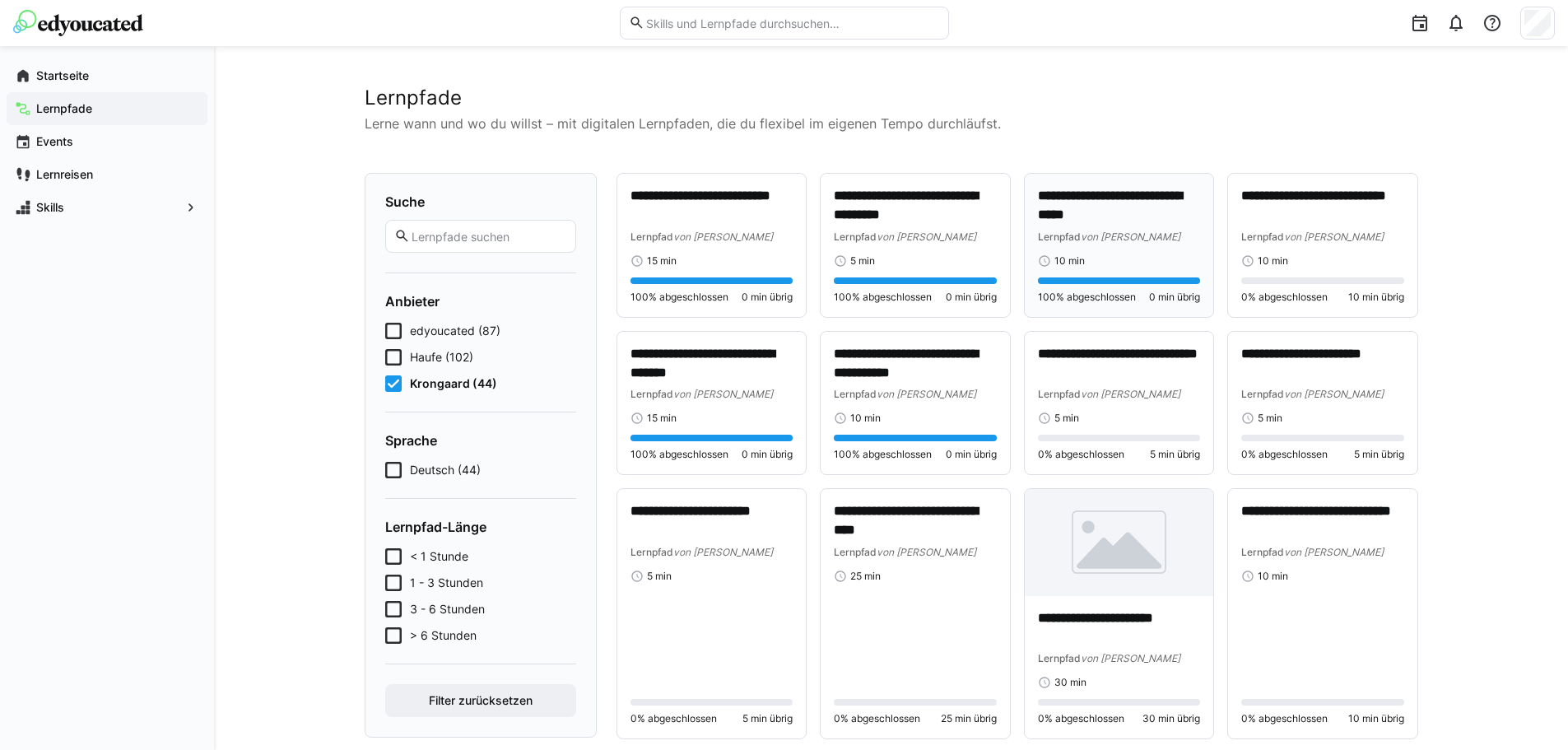
click at [1153, 237] on div "Lernpfad von [PERSON_NAME]" at bounding box center [1119, 237] width 163 height 17
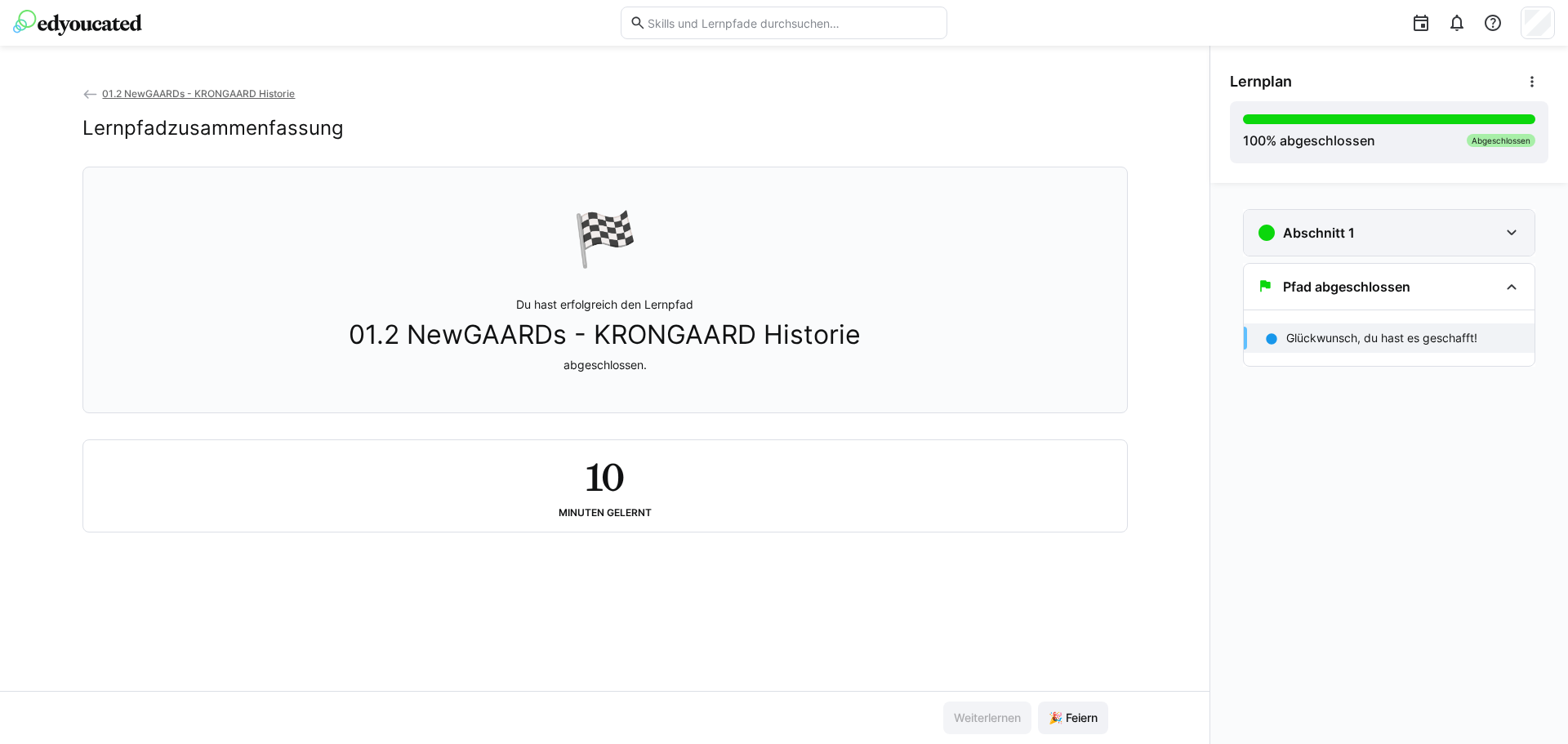
click at [1418, 226] on div "Abschnitt 1" at bounding box center [1378, 232] width 241 height 19
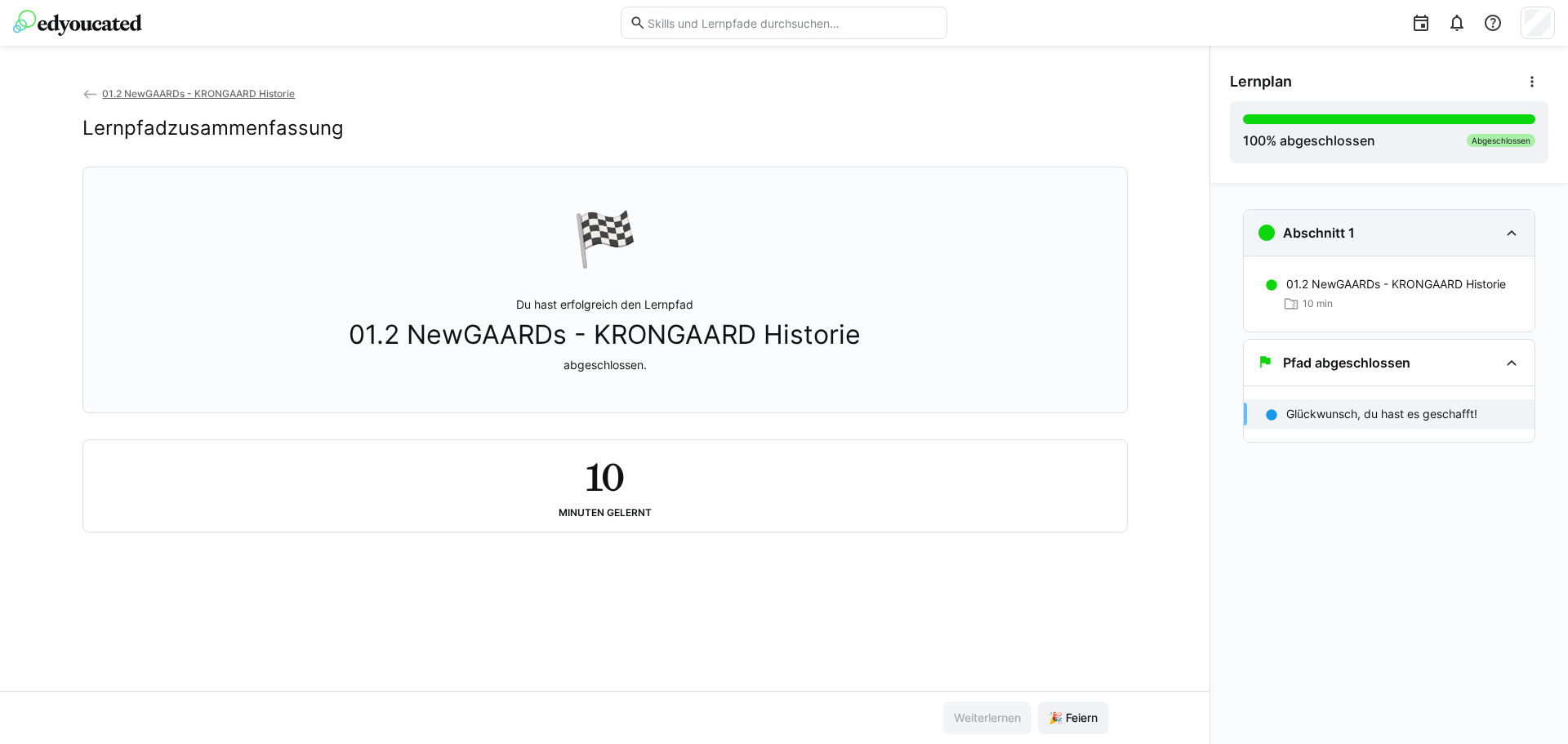
click at [1418, 226] on div "Abschnitt 1" at bounding box center [1378, 232] width 241 height 19
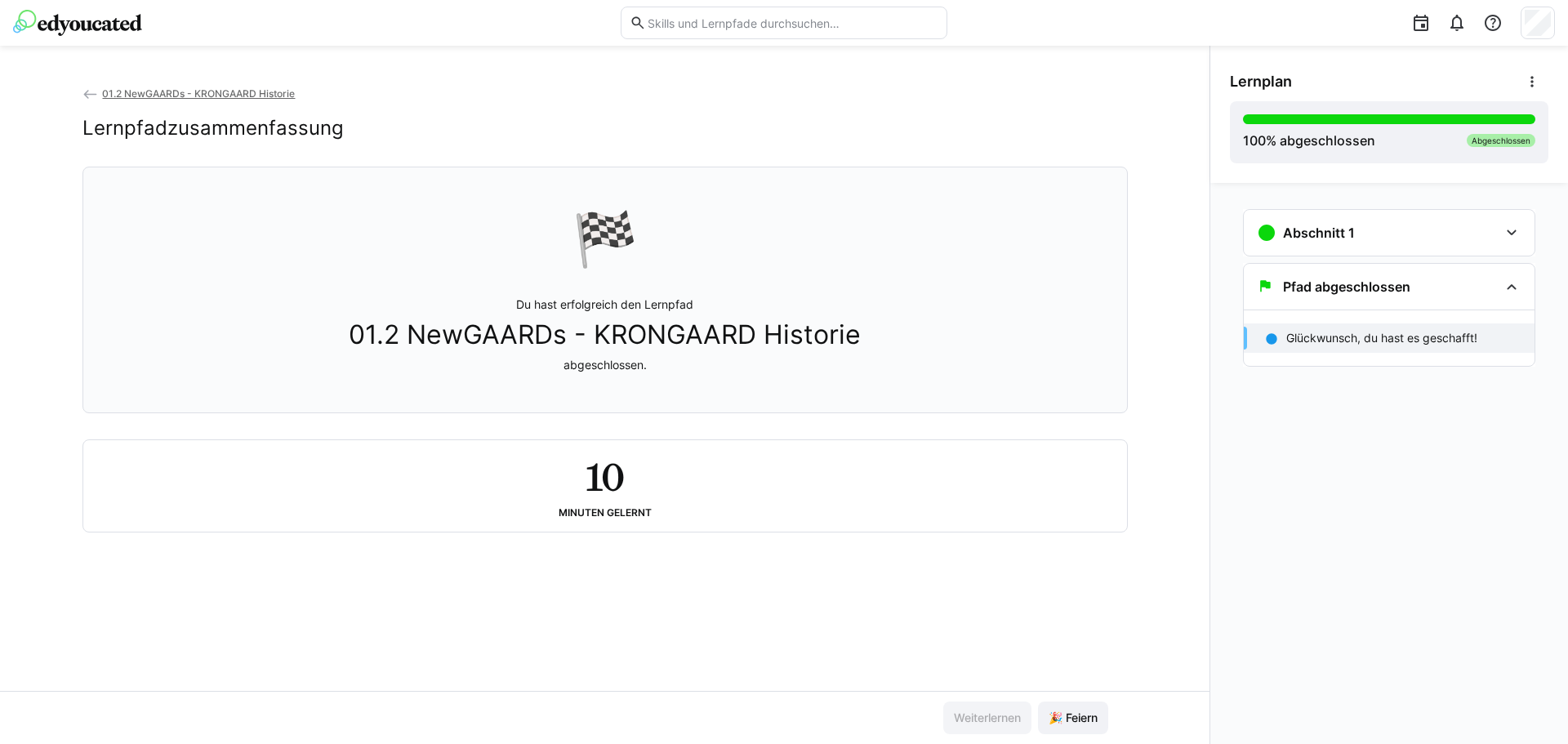
click at [263, 87] on app-back-navigation "01.2 NewGAARDs - KRONGAARD Historie" at bounding box center [606, 94] width 1046 height 18
click at [279, 93] on span "01.2 NewGAARDs - KRONGAARD Historie" at bounding box center [198, 94] width 193 height 13
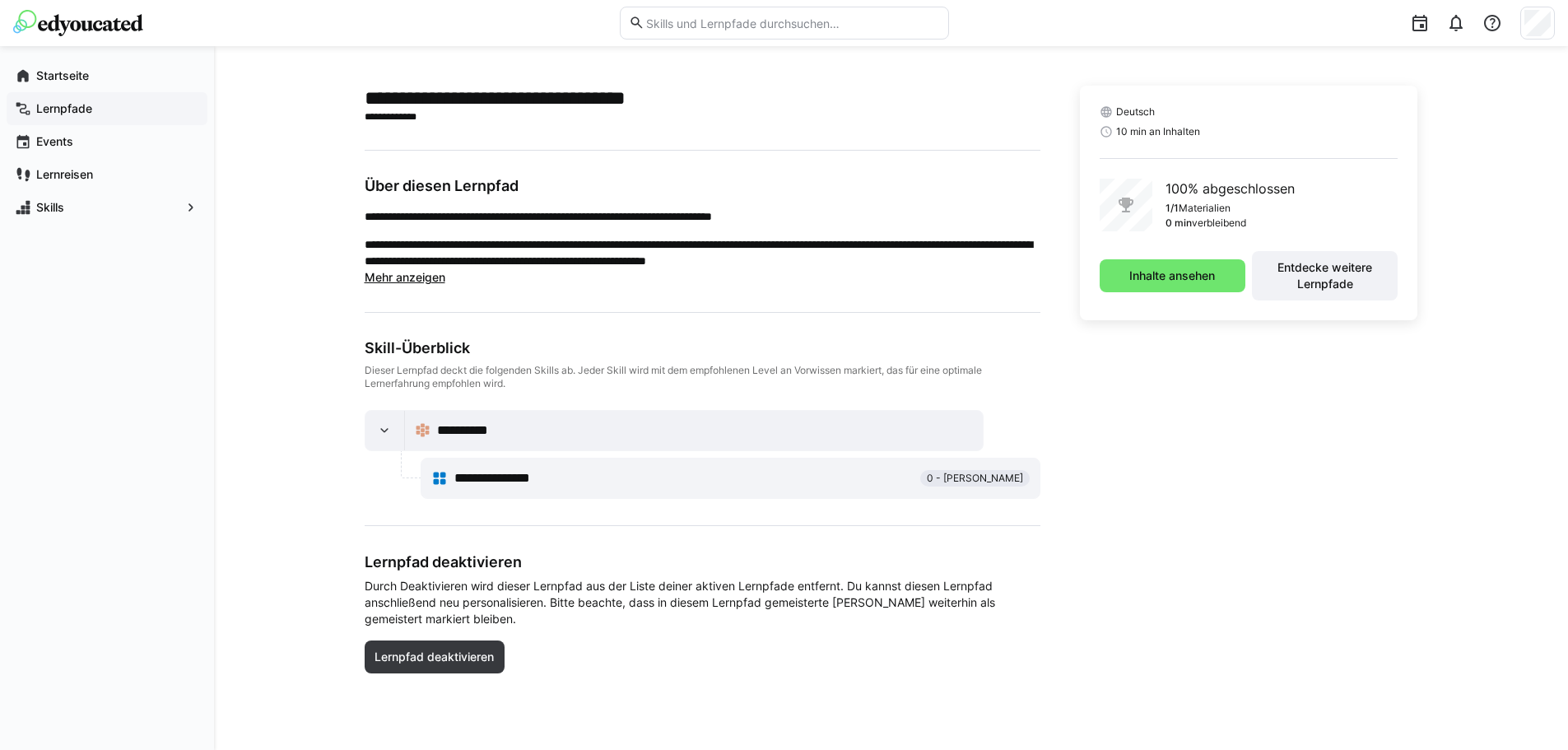
click at [61, 98] on div "Lernpfade" at bounding box center [107, 109] width 201 height 33
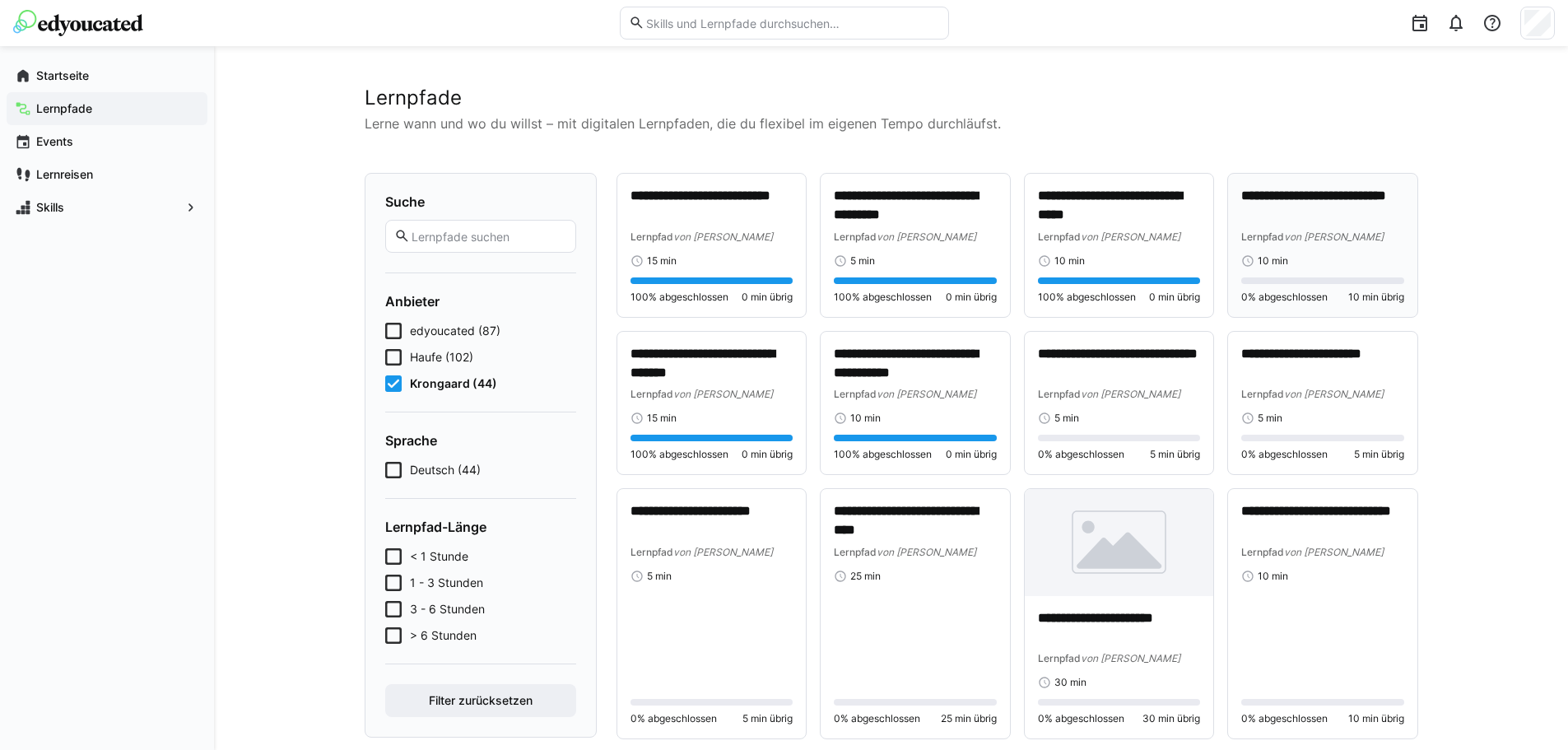
click at [1367, 260] on div "10 min" at bounding box center [1323, 261] width 163 height 13
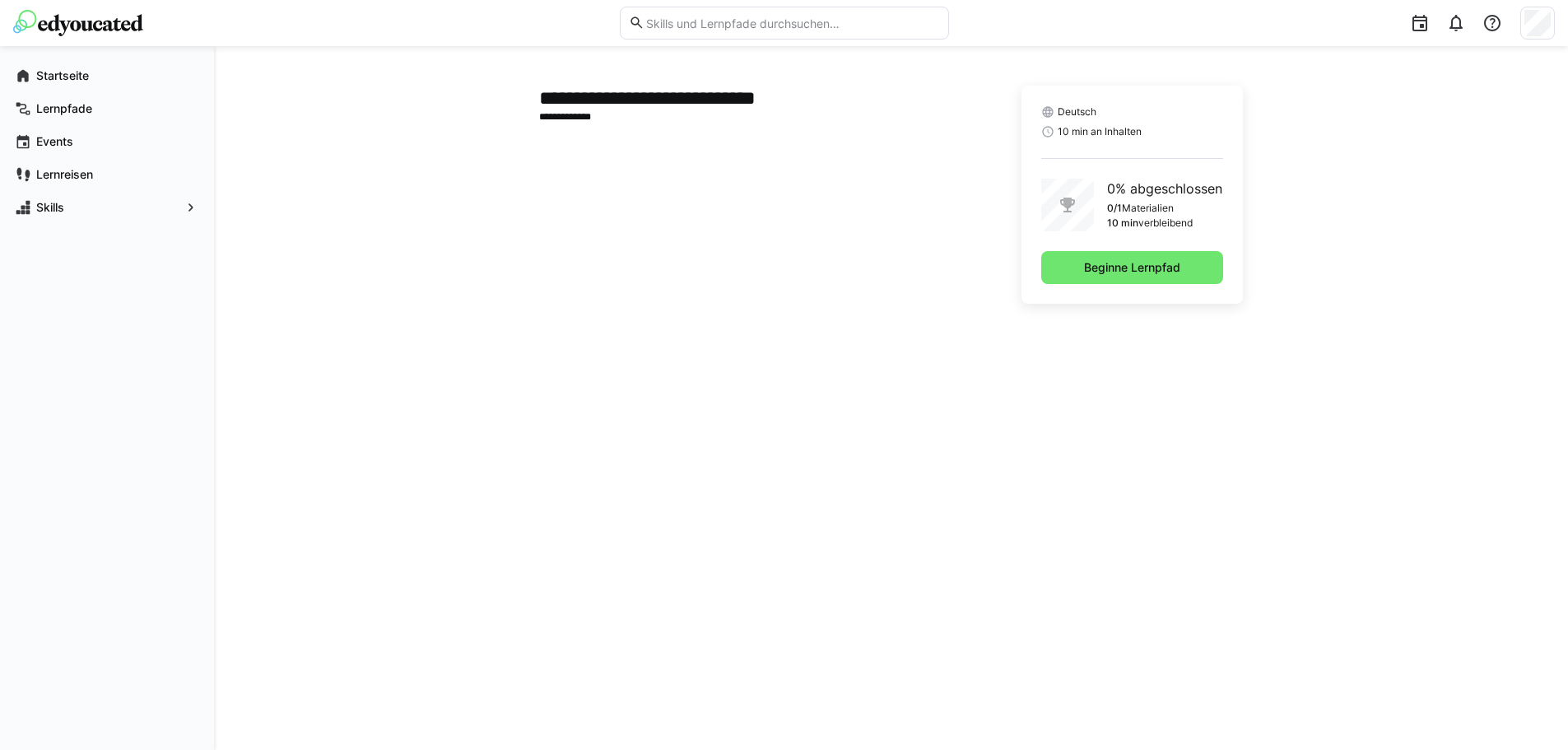
click at [1149, 286] on div "Deutsch 10 min an Inhalten 0% abgeschlossen 0/1 Materialien 10 min verbleibend …" at bounding box center [1132, 194] width 221 height 218
click at [1148, 279] on span "Beginne Lernpfad" at bounding box center [1132, 267] width 182 height 33
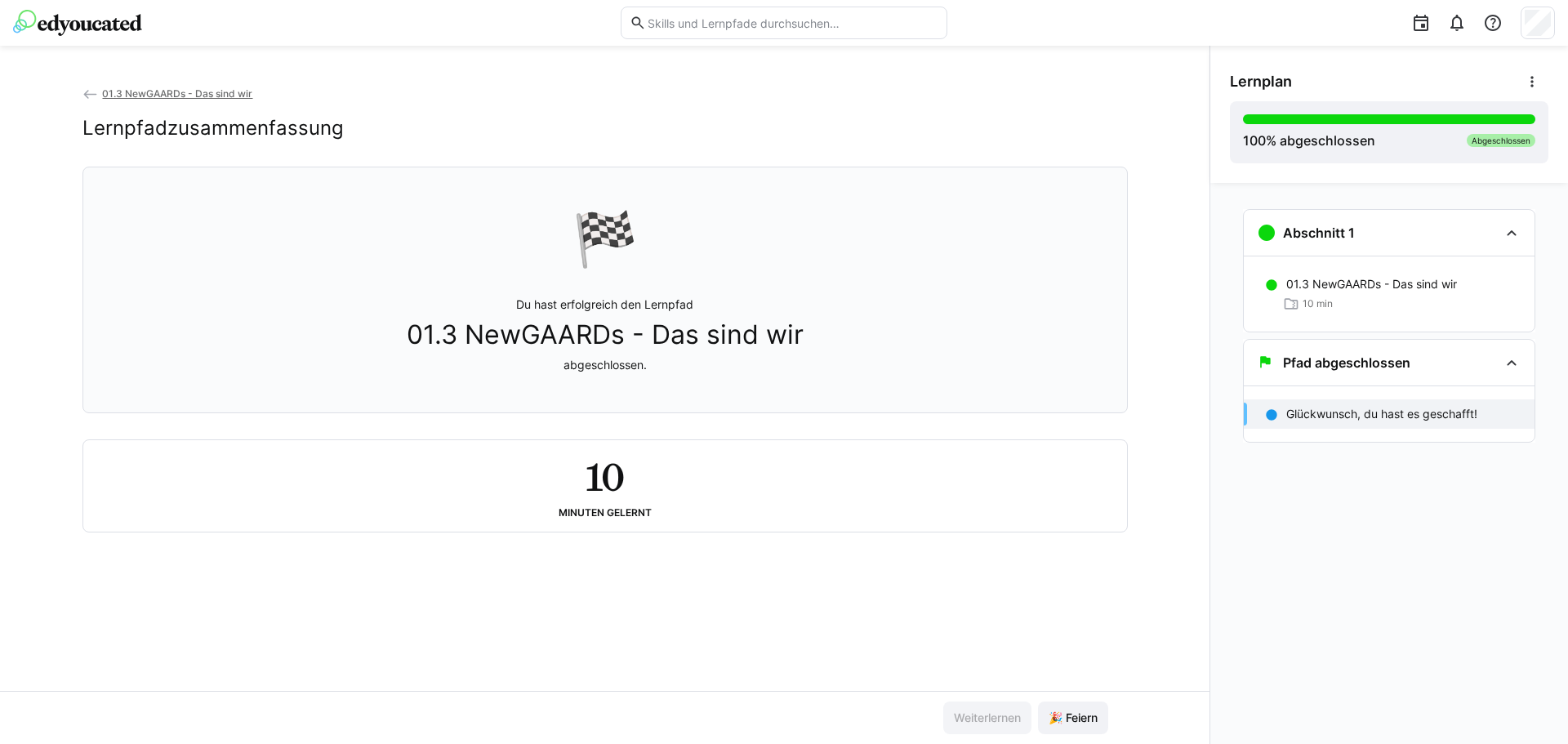
click at [200, 93] on span "01.3 NewGAARDs - Das sind wir" at bounding box center [177, 94] width 150 height 13
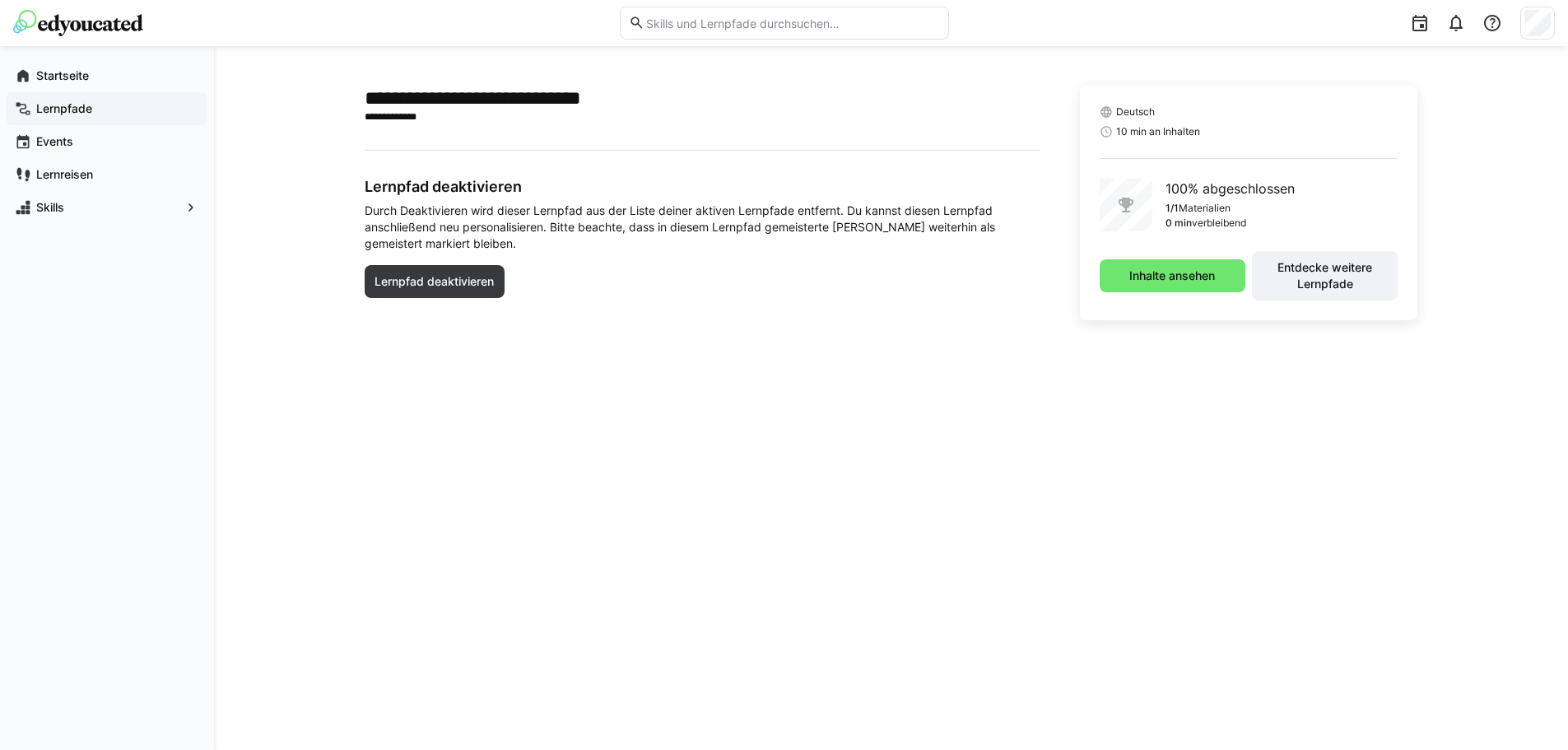
click at [93, 105] on span "Lernpfade" at bounding box center [116, 109] width 166 height 17
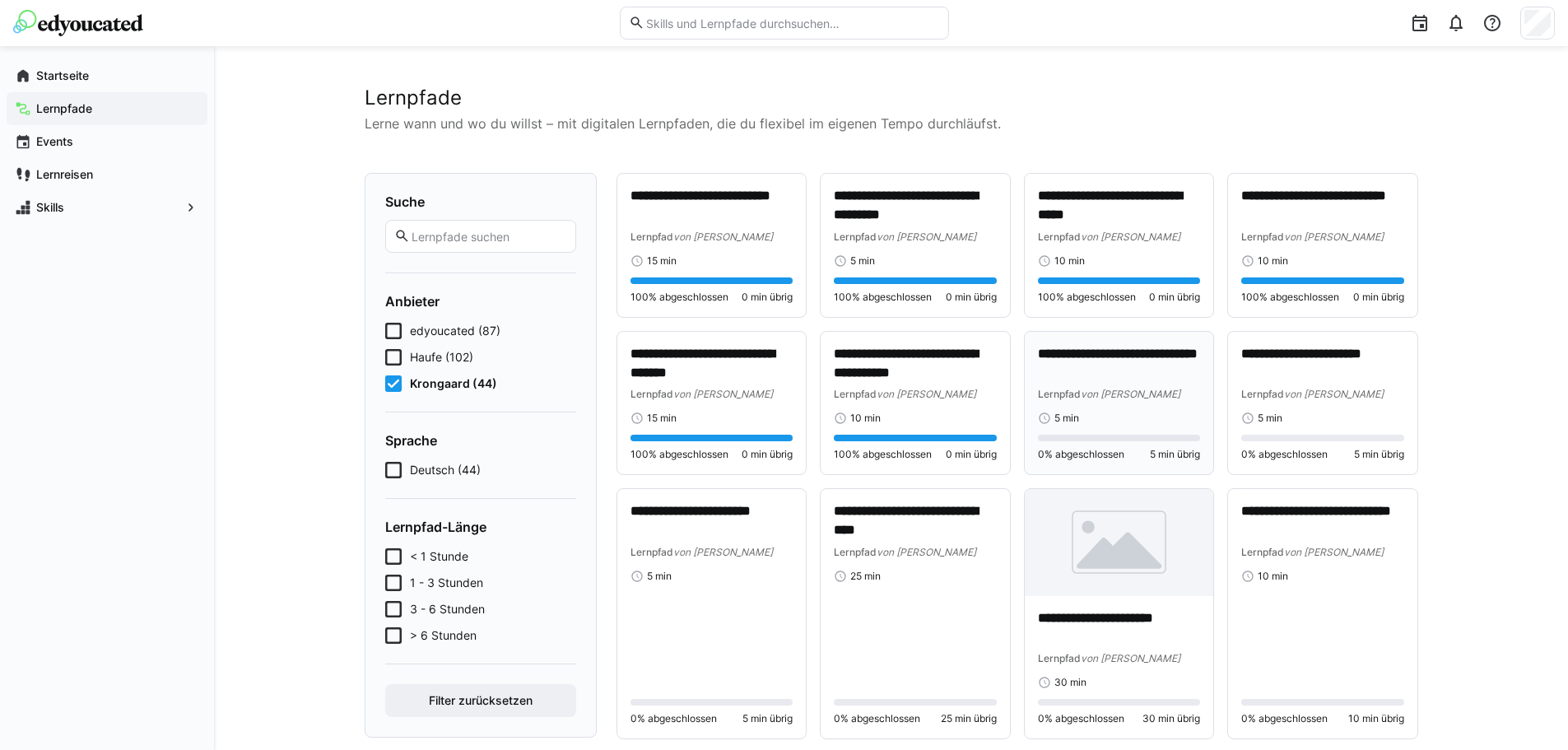
click at [1102, 394] on span "von [PERSON_NAME]" at bounding box center [1130, 394] width 99 height 13
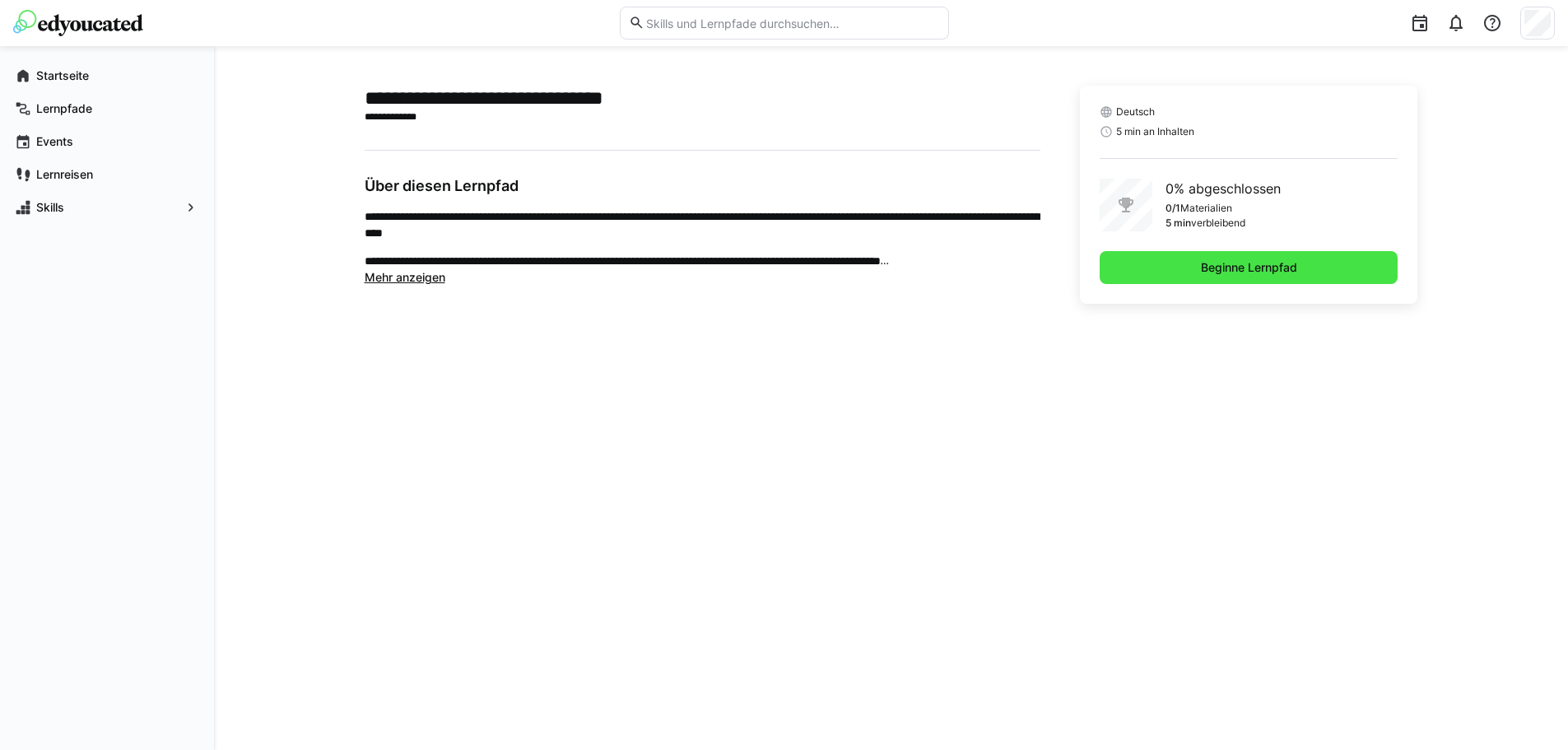
click at [1316, 256] on span "Beginne Lernpfad" at bounding box center [1248, 267] width 299 height 33
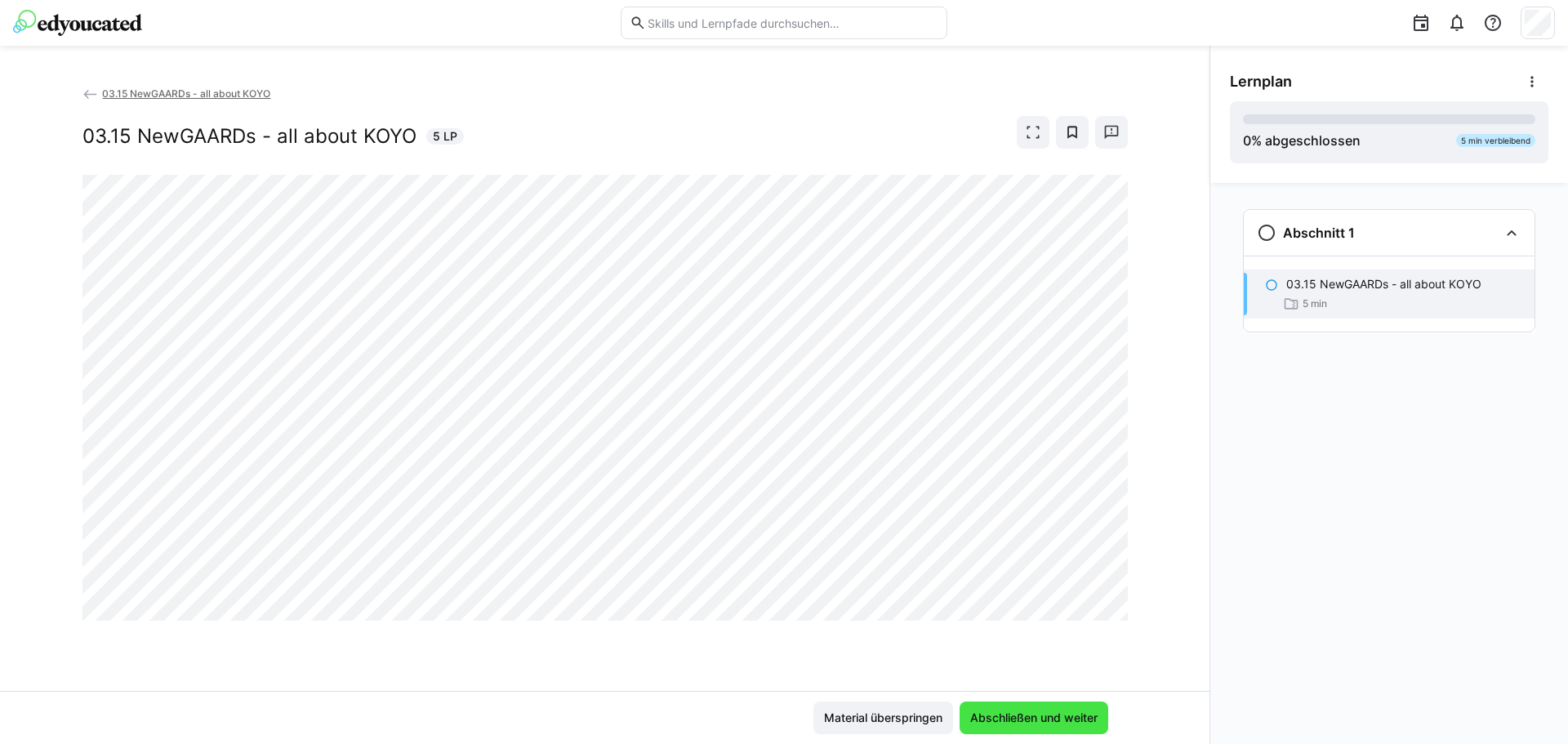
click at [1045, 722] on span "Abschließen und weiter" at bounding box center [1034, 718] width 132 height 17
click at [145, 94] on span "03.15 NewGAARDs - all about KOYO" at bounding box center [185, 94] width 168 height 13
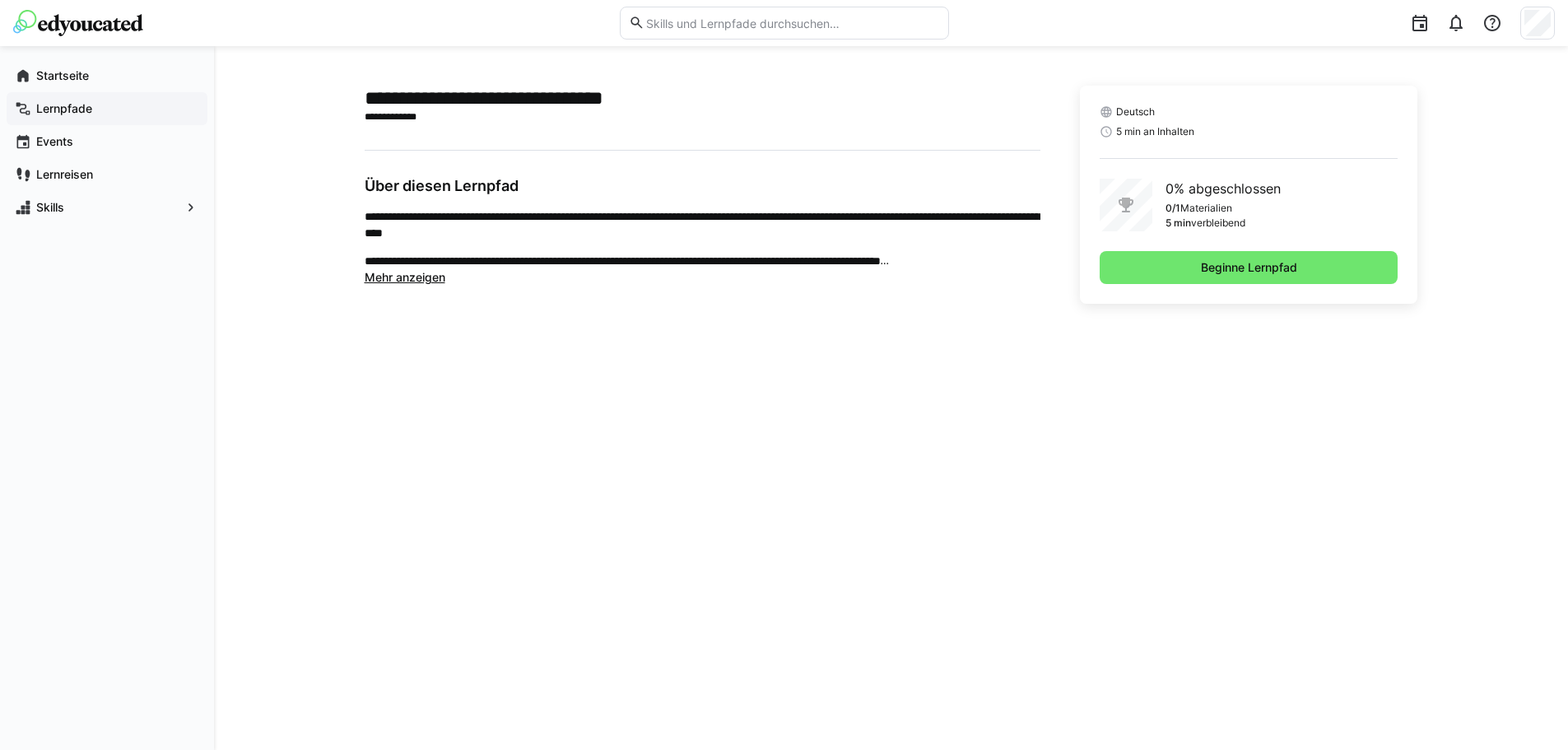
click at [100, 99] on div "Lernpfade" at bounding box center [107, 109] width 201 height 33
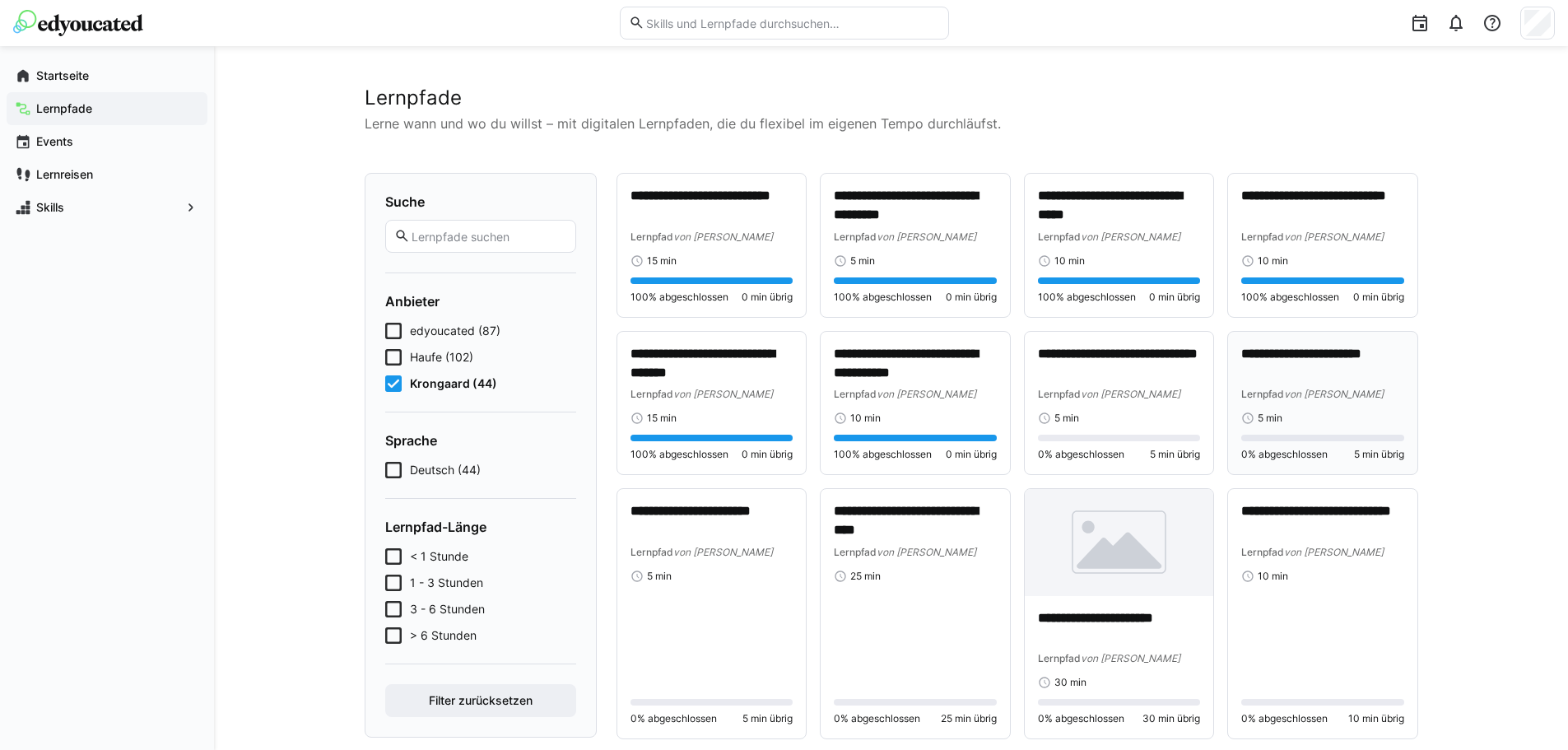
click at [1352, 423] on div "5 min" at bounding box center [1323, 418] width 163 height 13
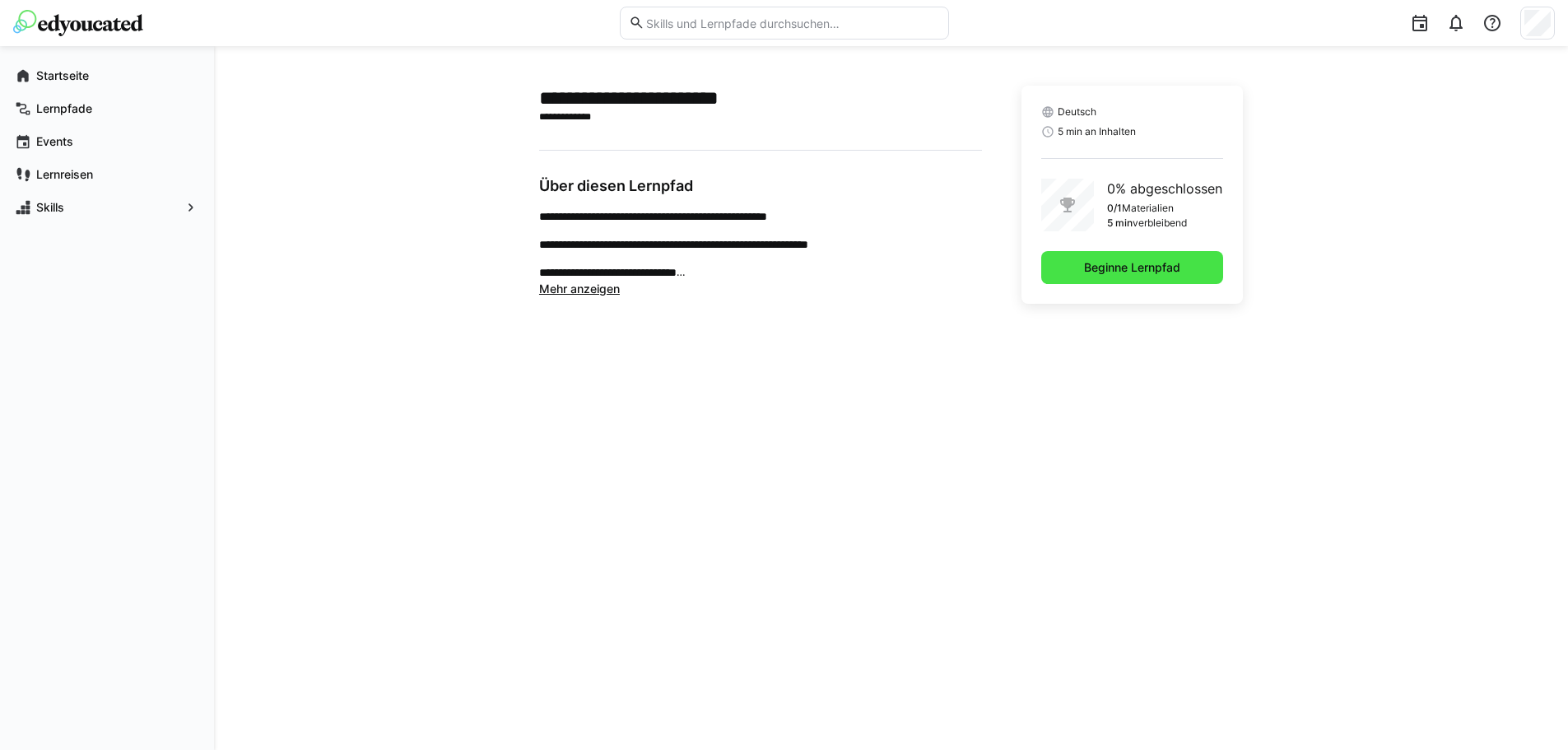
click at [1170, 269] on span "Beginne Lernpfad" at bounding box center [1132, 268] width 101 height 17
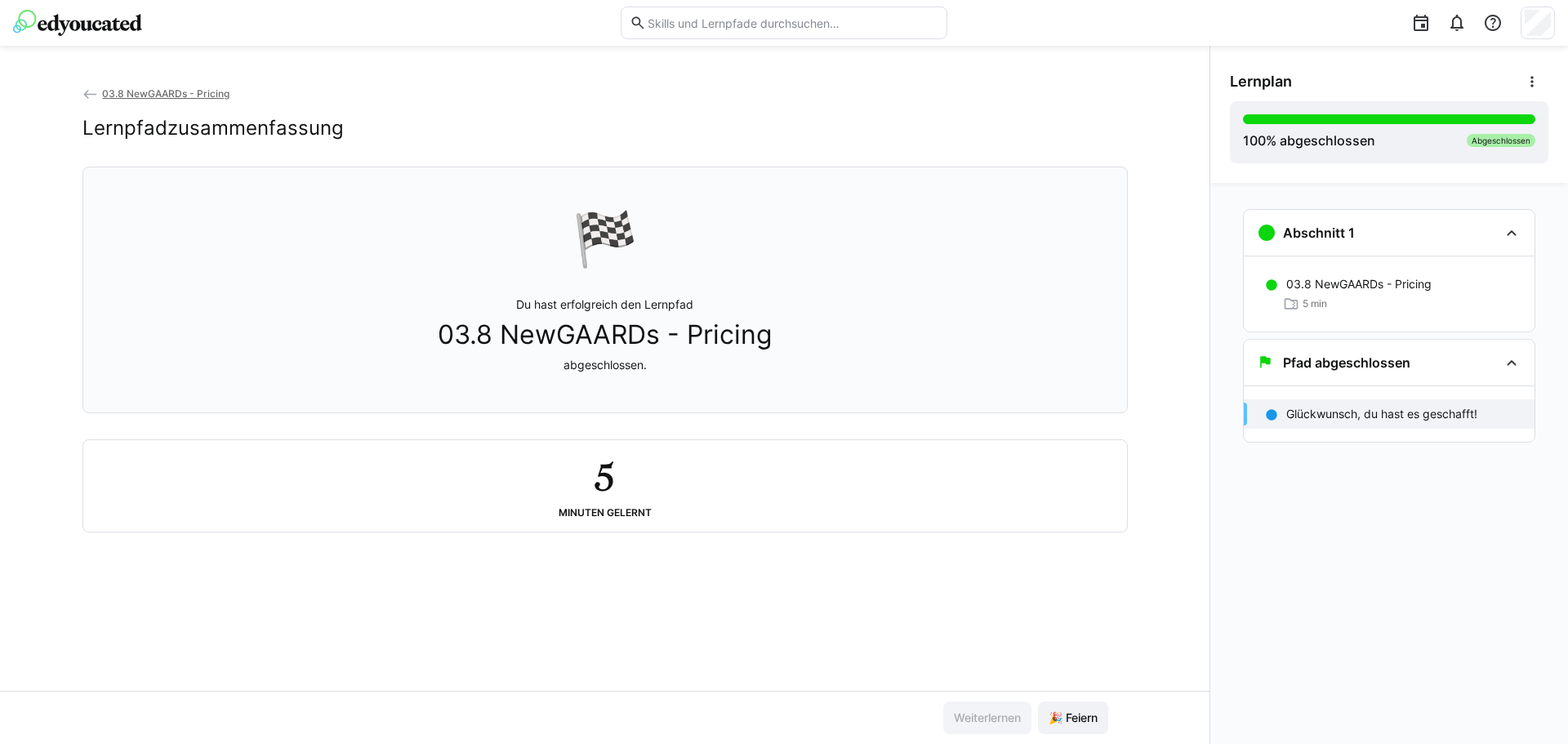
click at [152, 82] on div "03.8 NewGAARDs - Pricing Lernpfadzusammenfassung 🏁 Du hast erfolgreich den Lern…" at bounding box center [605, 395] width 1210 height 698
click at [149, 96] on span "03.8 NewGAARDs - Pricing" at bounding box center [165, 94] width 128 height 13
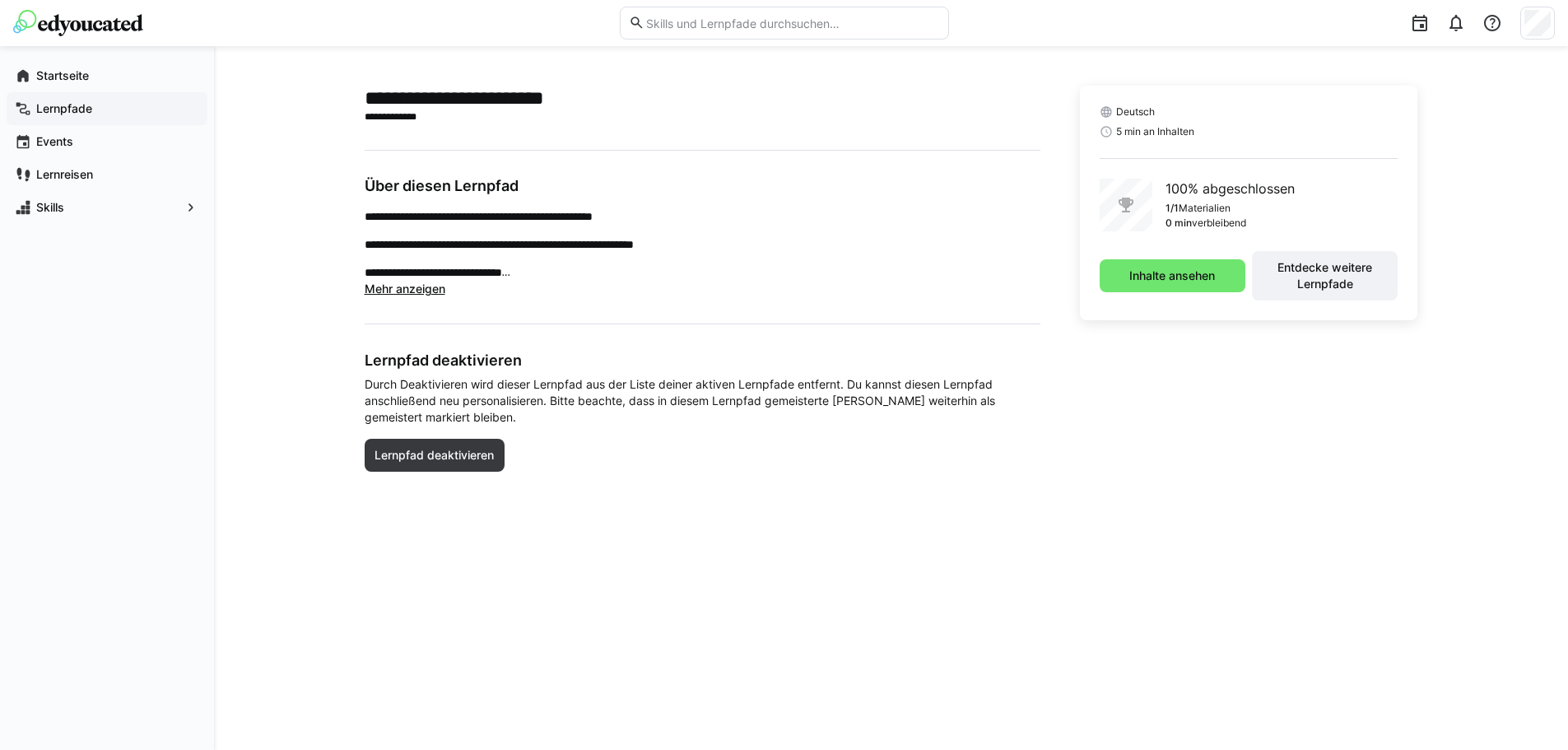
click at [20, 97] on div "Lernpfade" at bounding box center [107, 109] width 201 height 33
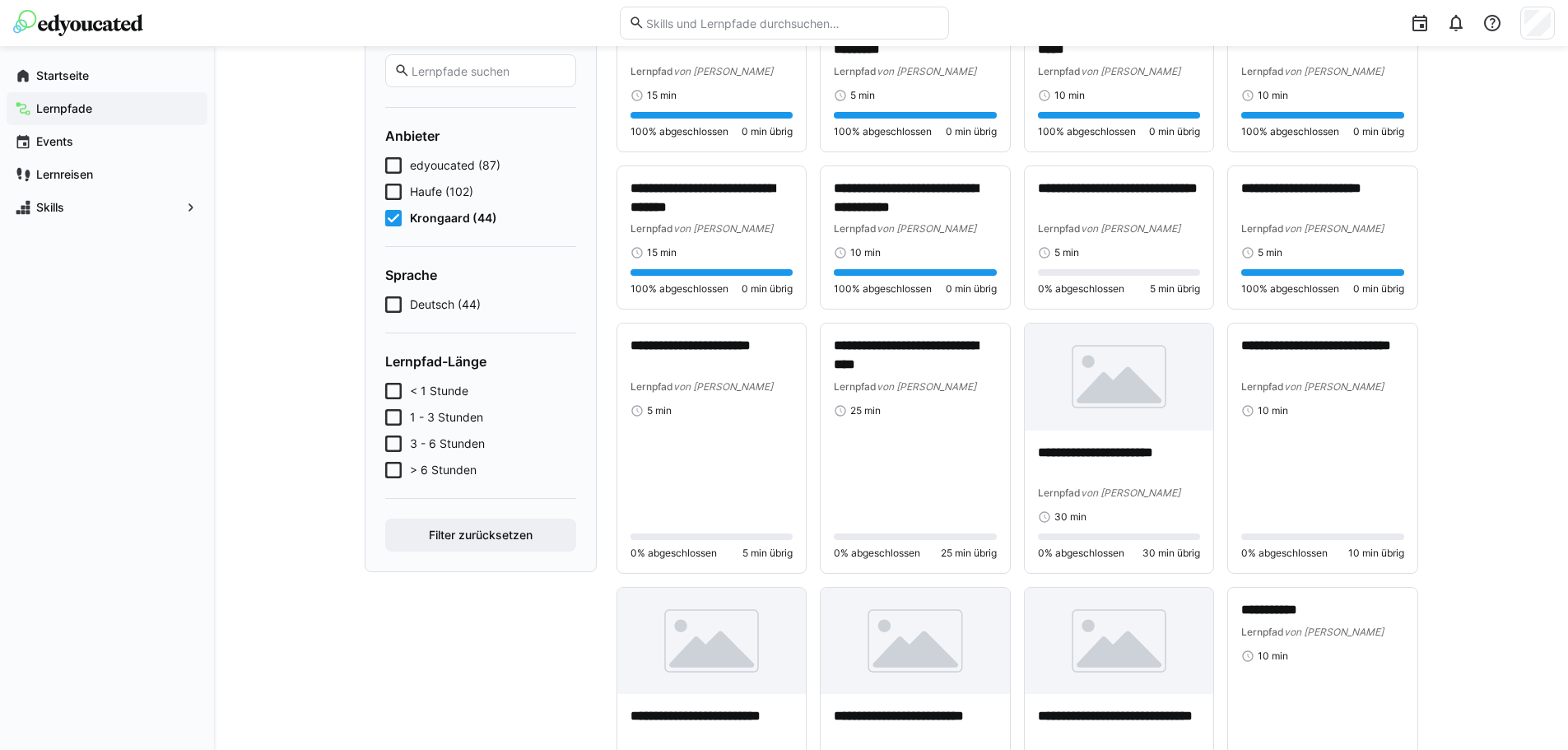
scroll to position [165, 0]
click at [751, 406] on div "5 min" at bounding box center [712, 412] width 163 height 13
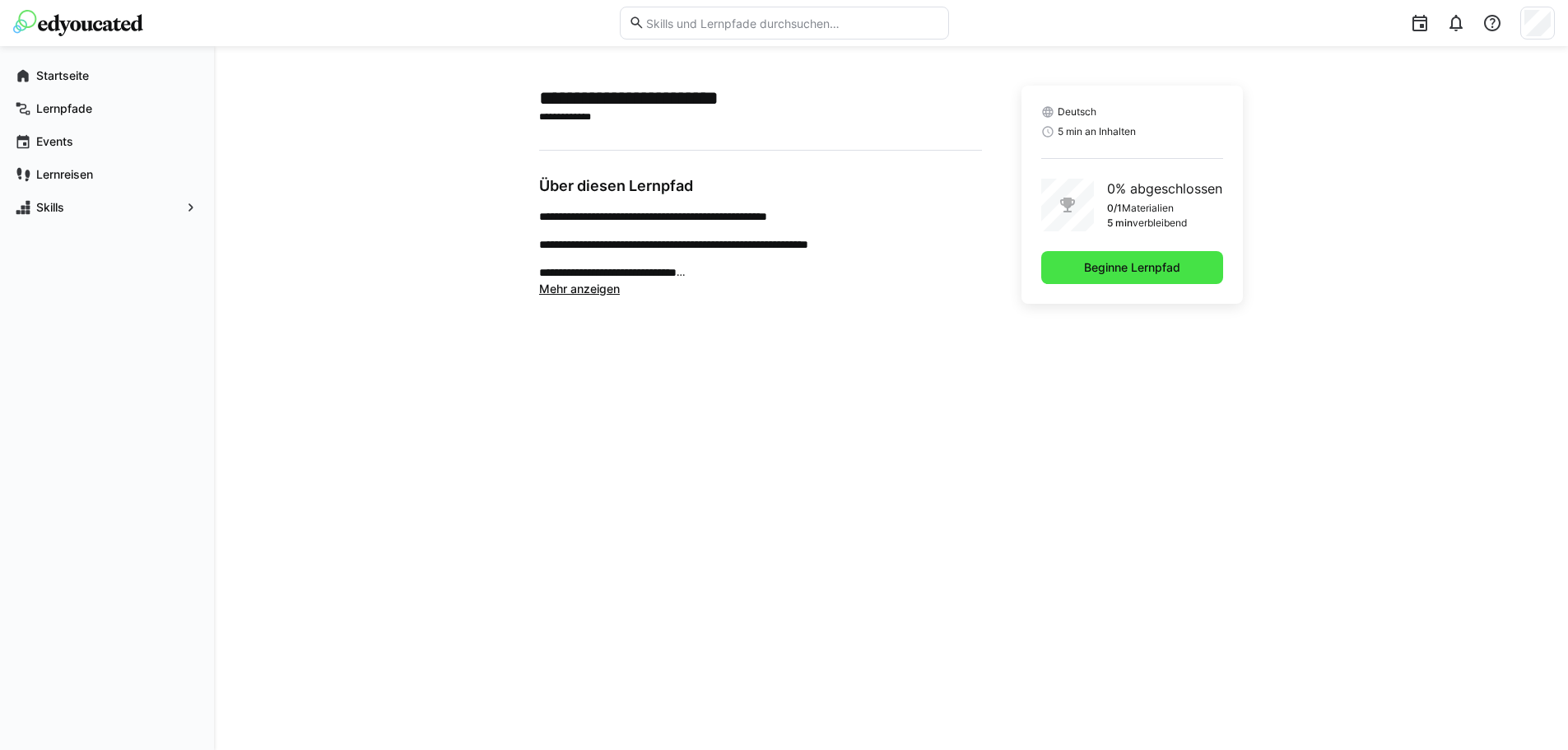
click at [1060, 263] on span "Beginne Lernpfad" at bounding box center [1132, 267] width 182 height 33
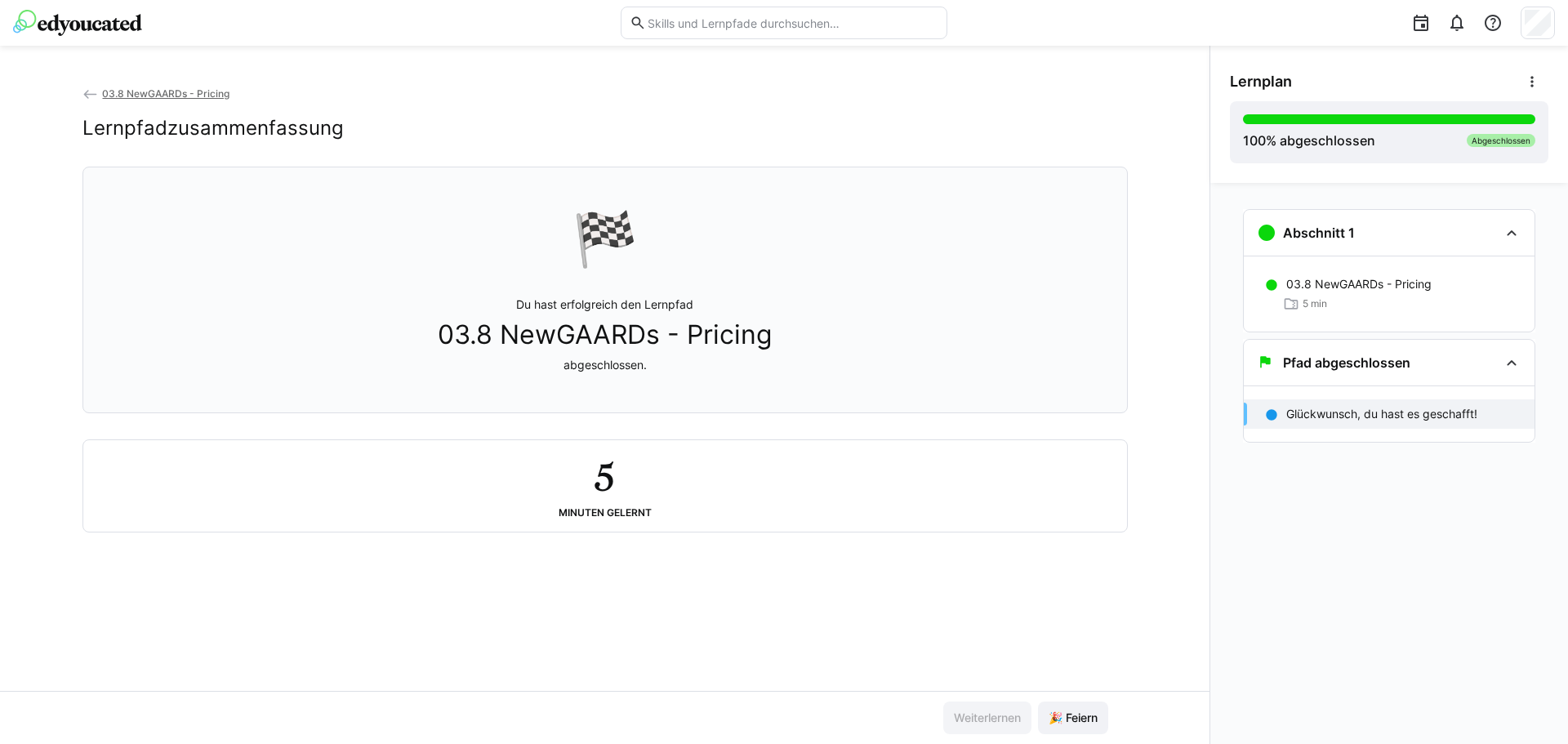
click at [165, 95] on span "03.8 NewGAARDs - Pricing" at bounding box center [165, 94] width 128 height 13
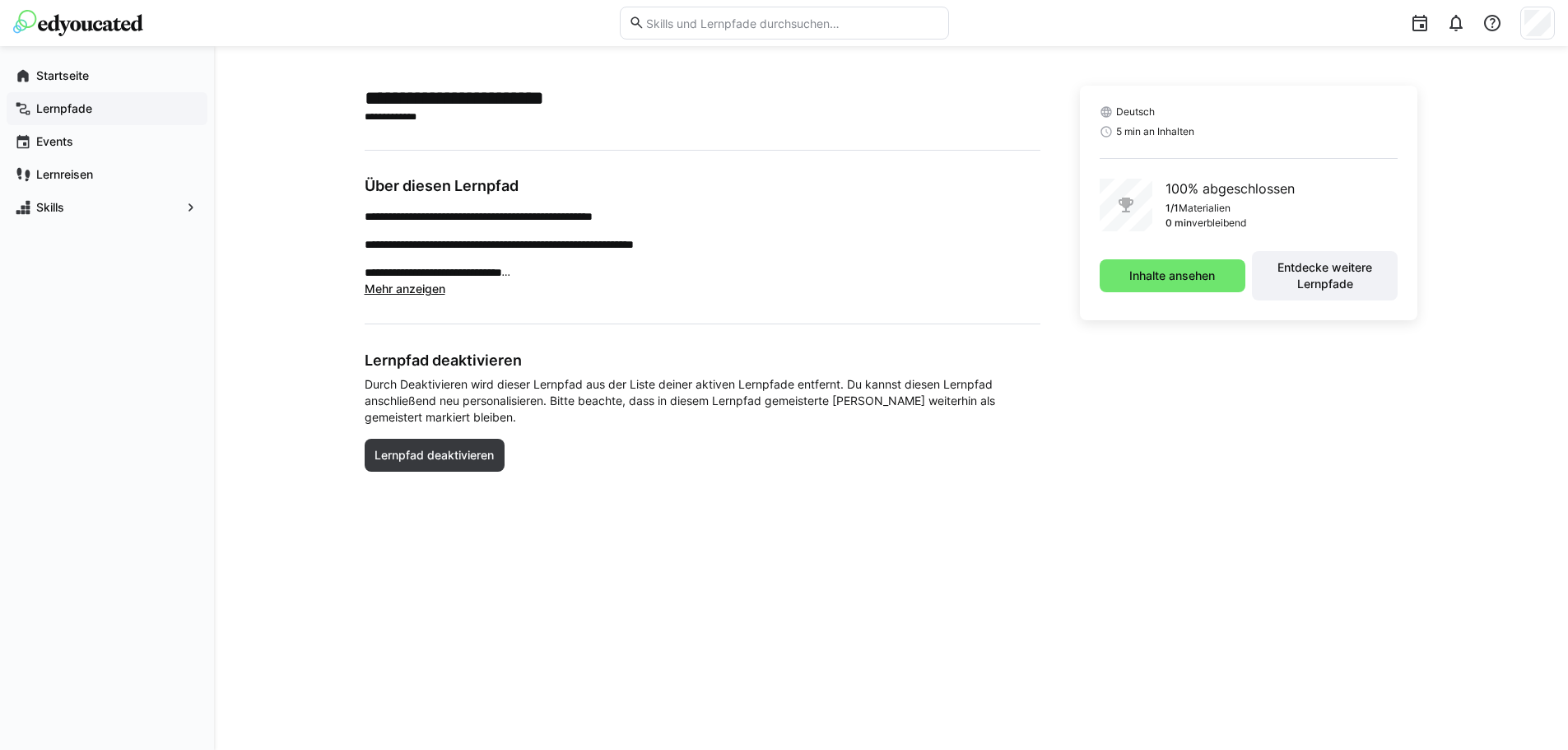
drag, startPoint x: 69, startPoint y: 93, endPoint x: 68, endPoint y: 100, distance: 7.1
click at [68, 98] on div "Lernpfade" at bounding box center [107, 109] width 201 height 33
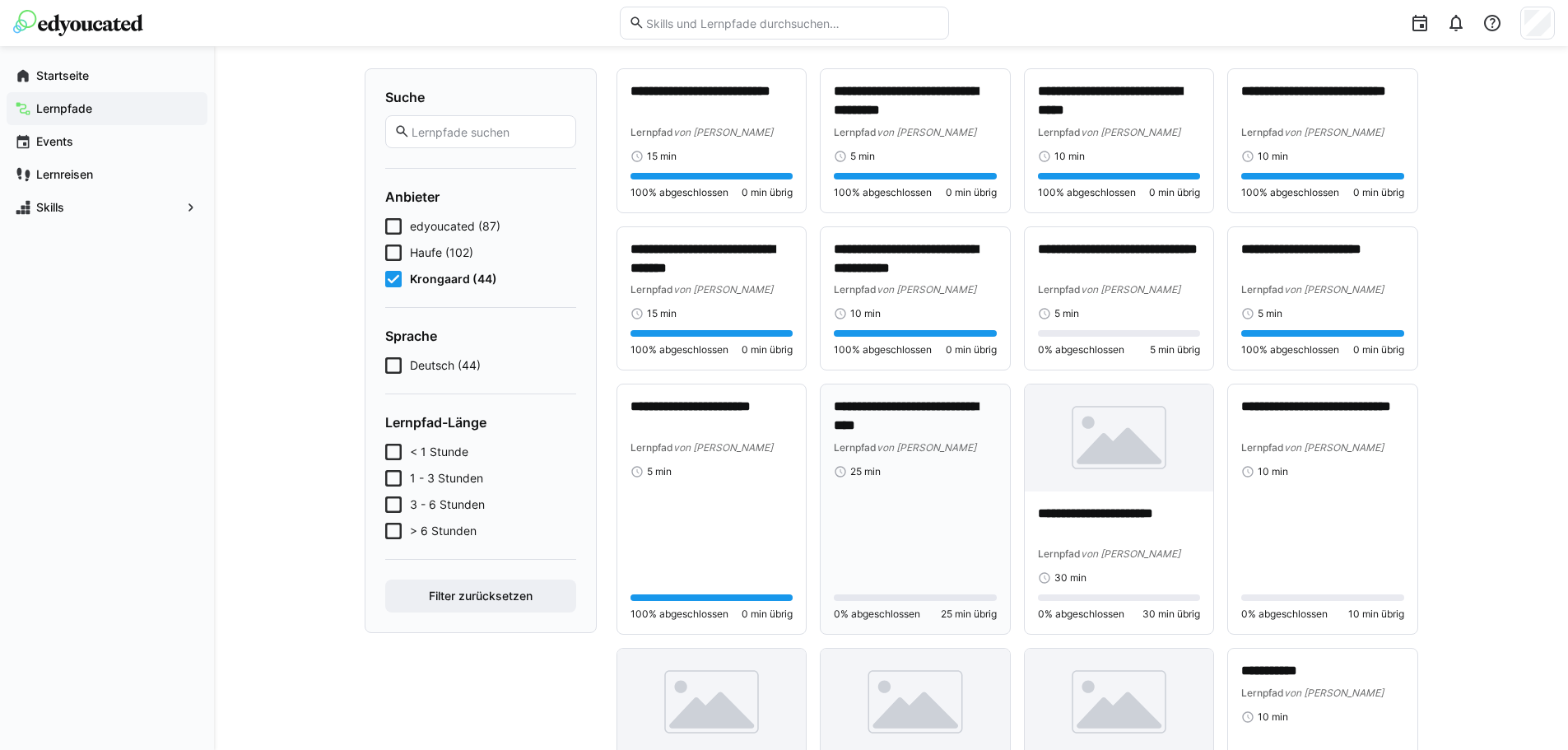
scroll to position [247, 0]
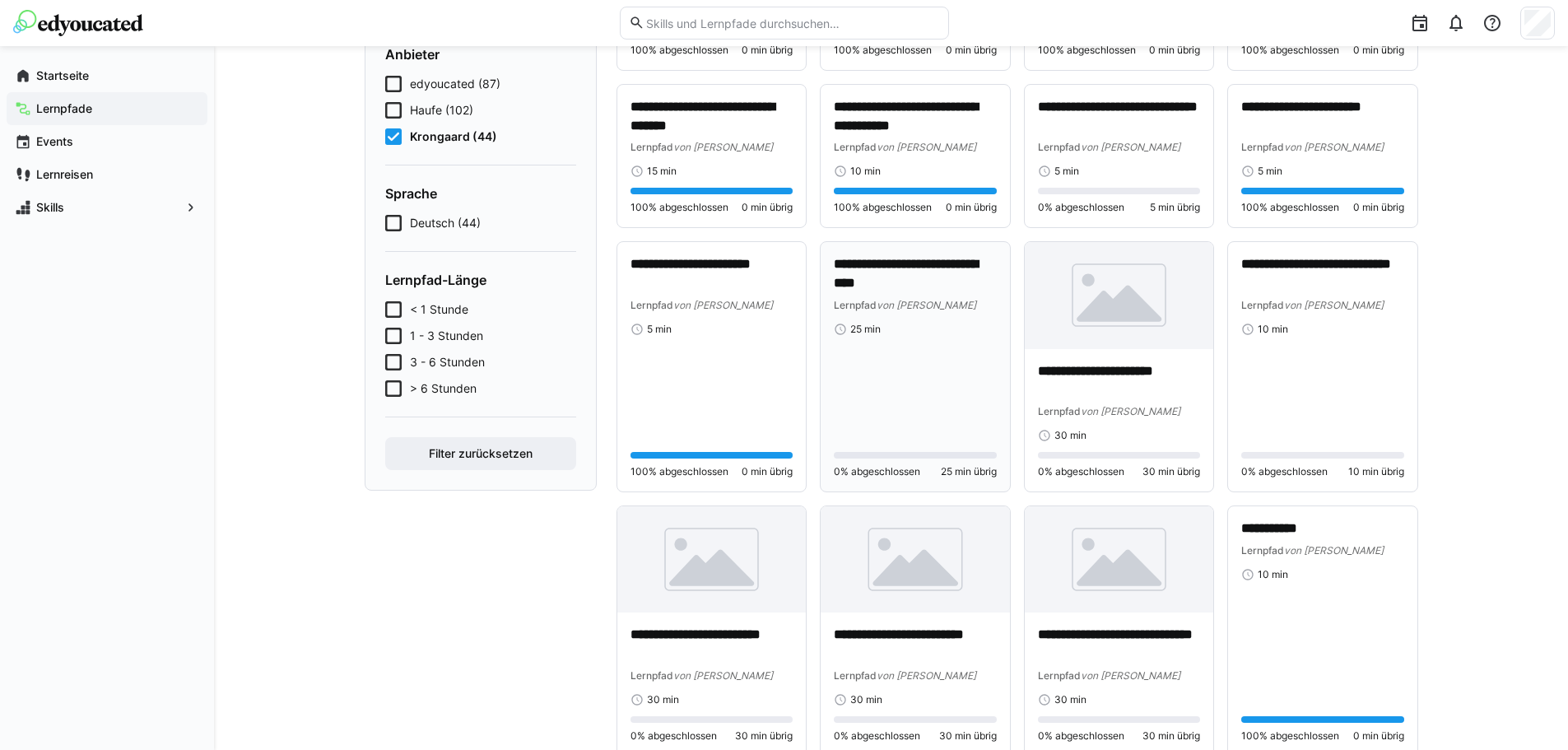
click at [930, 382] on div "**********" at bounding box center [916, 366] width 163 height 223
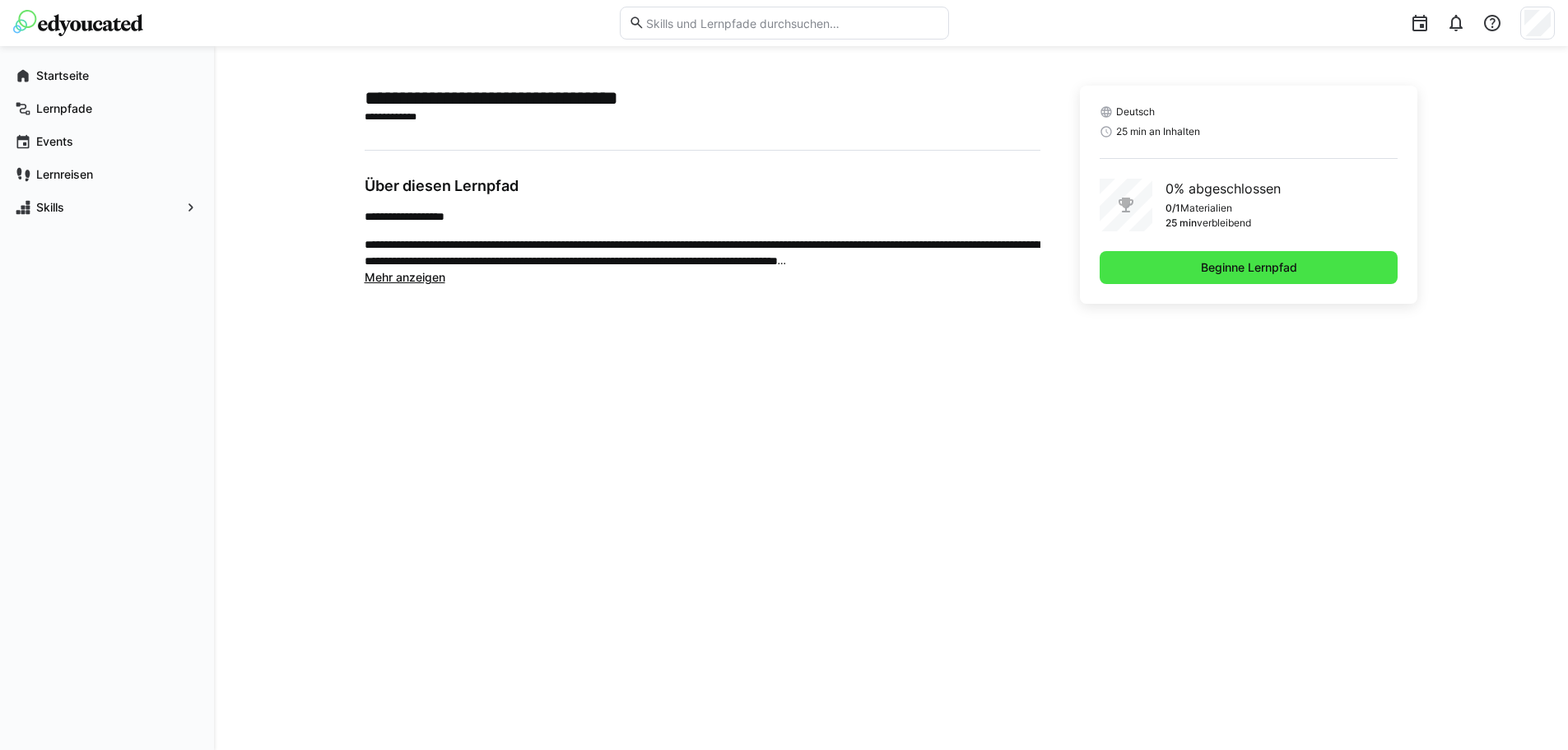
click at [1183, 256] on span "Beginne Lernpfad" at bounding box center [1248, 267] width 299 height 33
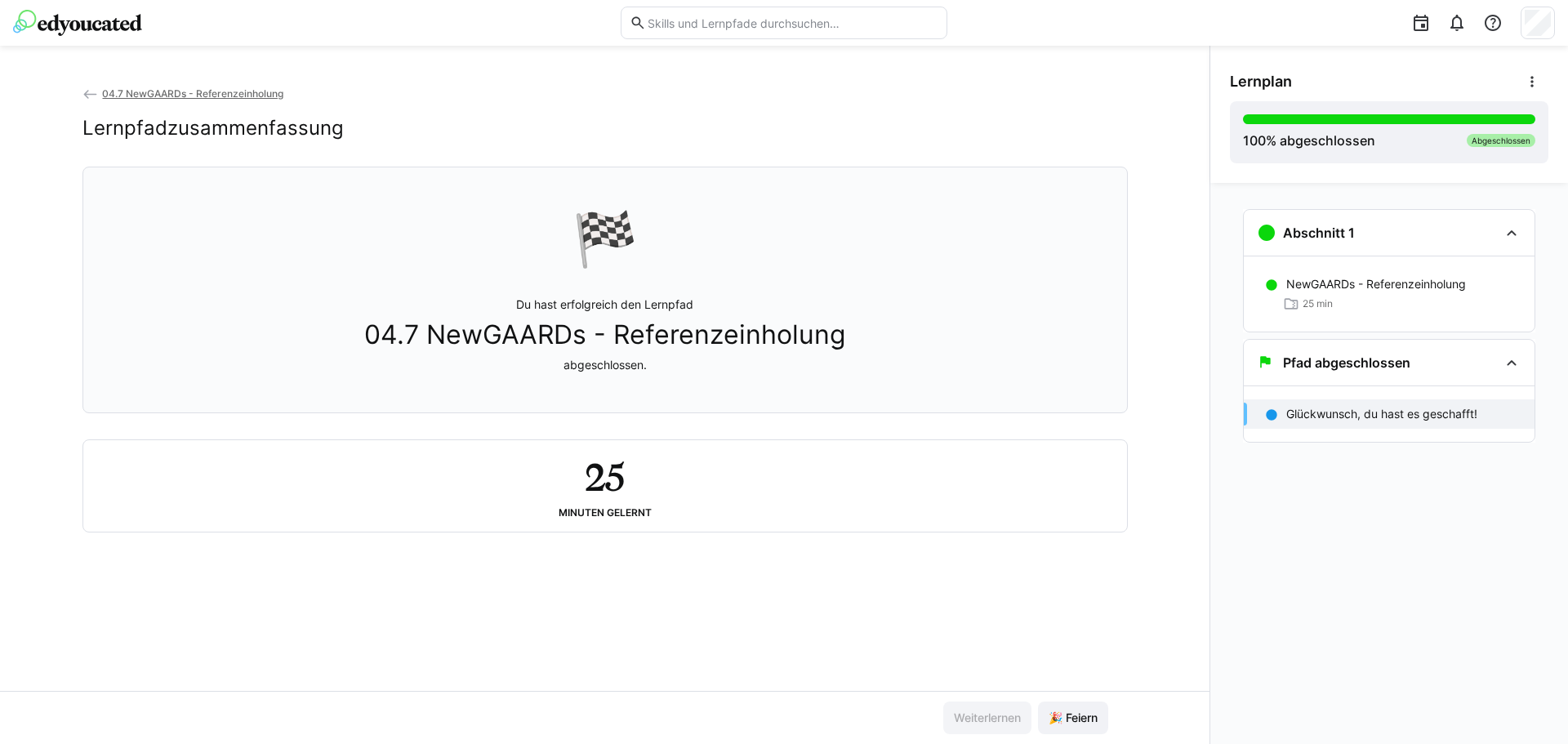
click at [275, 95] on span "04.7 NewGAARDs - Referenzeinholung" at bounding box center [192, 94] width 181 height 13
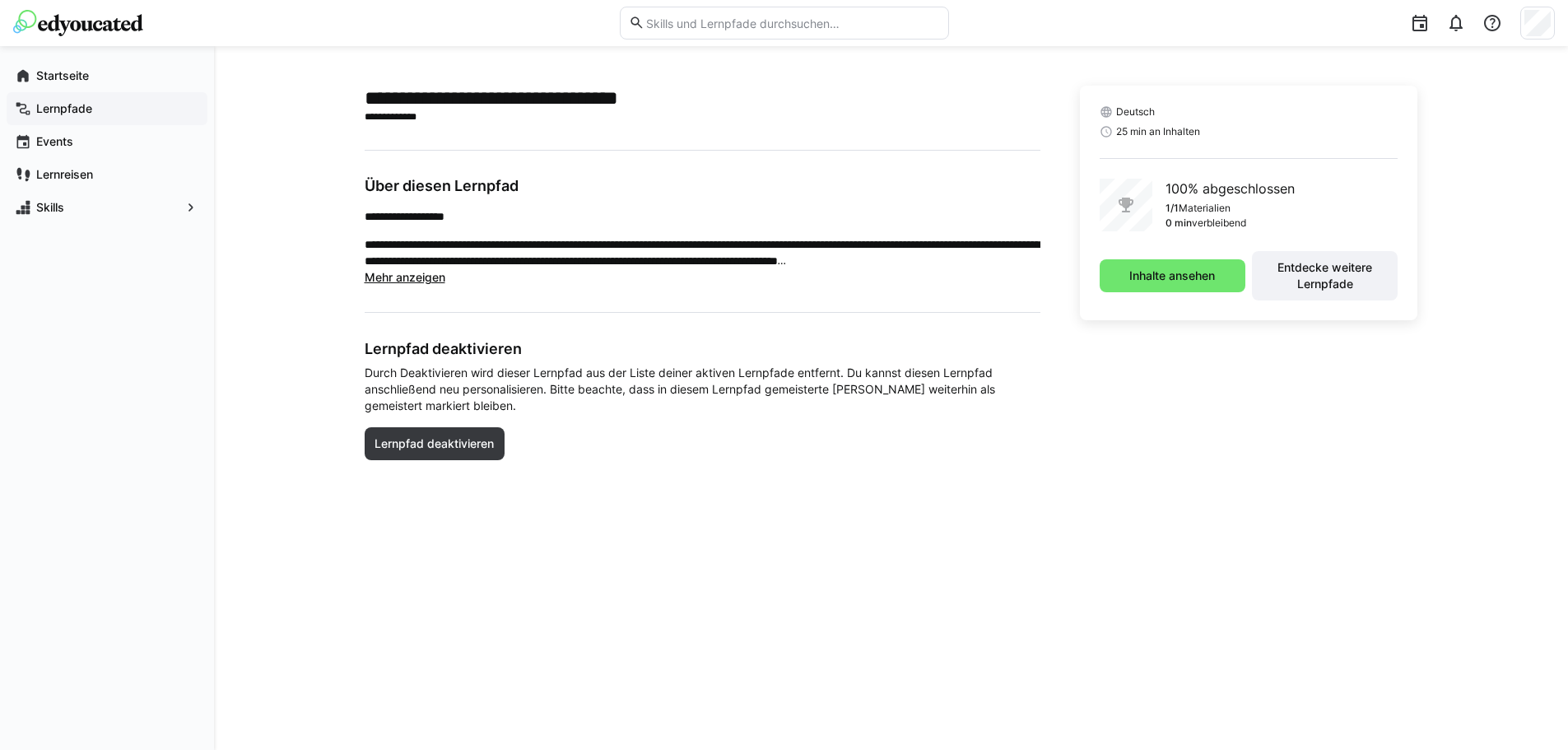
click at [59, 99] on div "Lernpfade" at bounding box center [107, 109] width 201 height 33
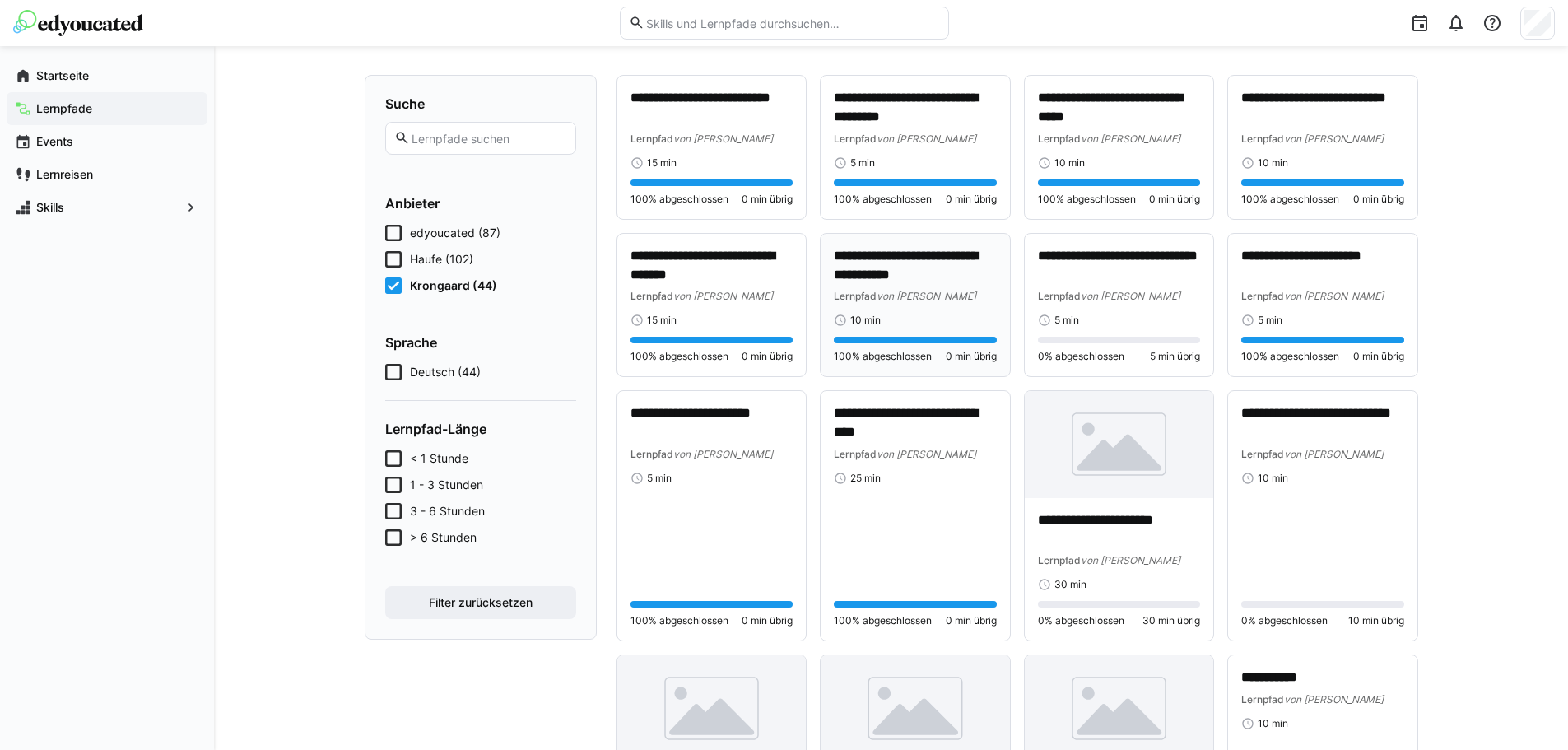
scroll to position [247, 0]
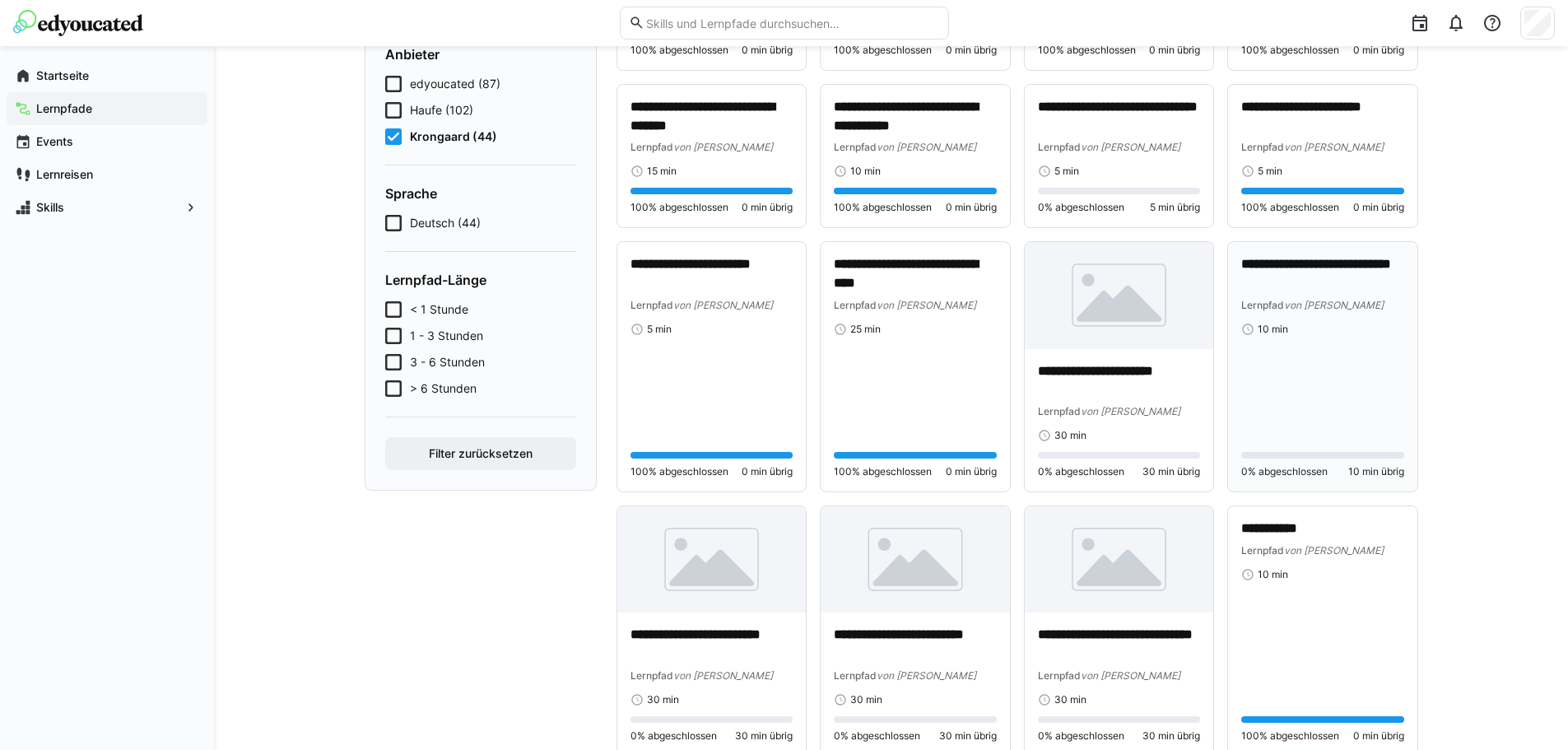
click at [1314, 299] on div "Lernpfad von [PERSON_NAME]" at bounding box center [1323, 305] width 163 height 17
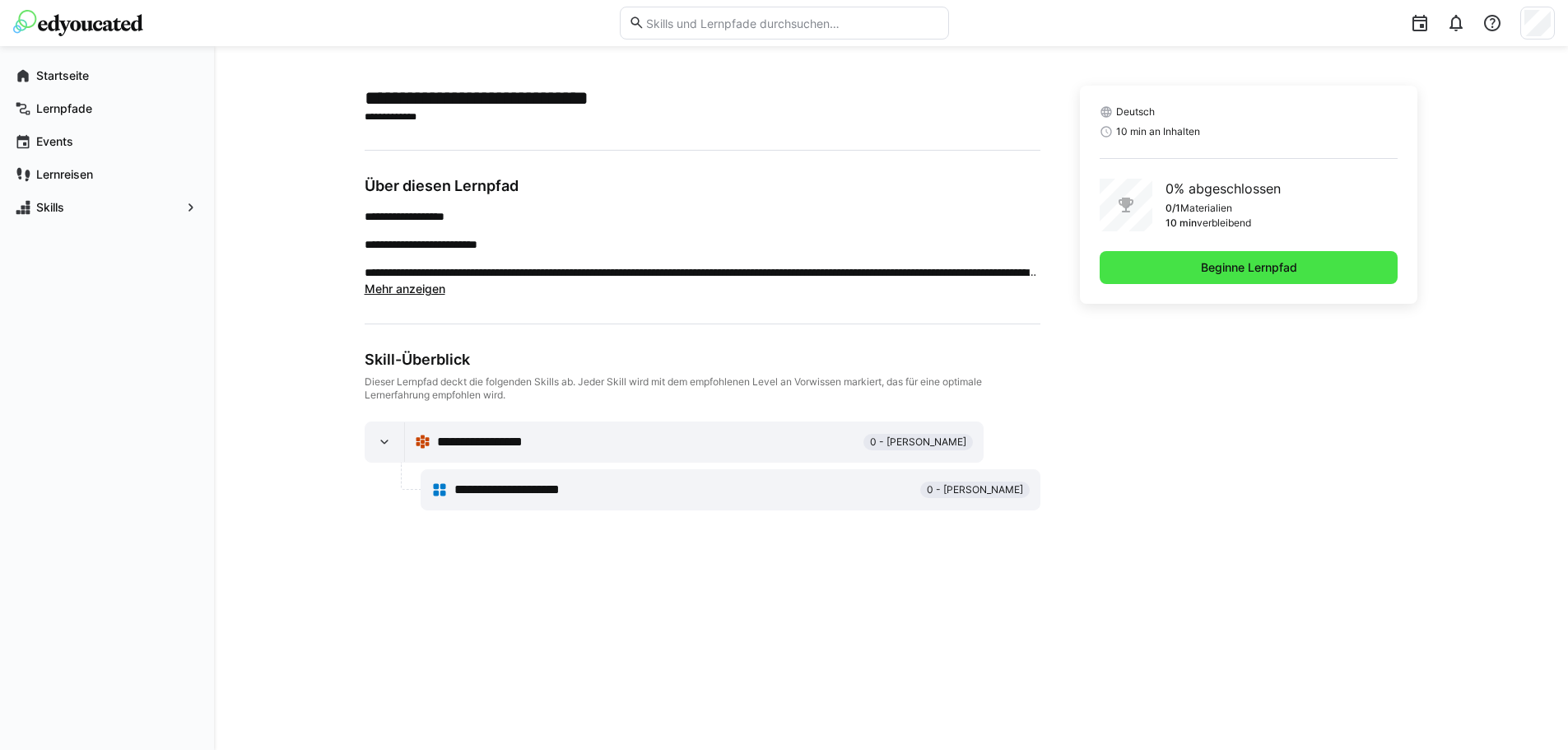
click at [1225, 270] on span "Beginne Lernpfad" at bounding box center [1249, 268] width 101 height 17
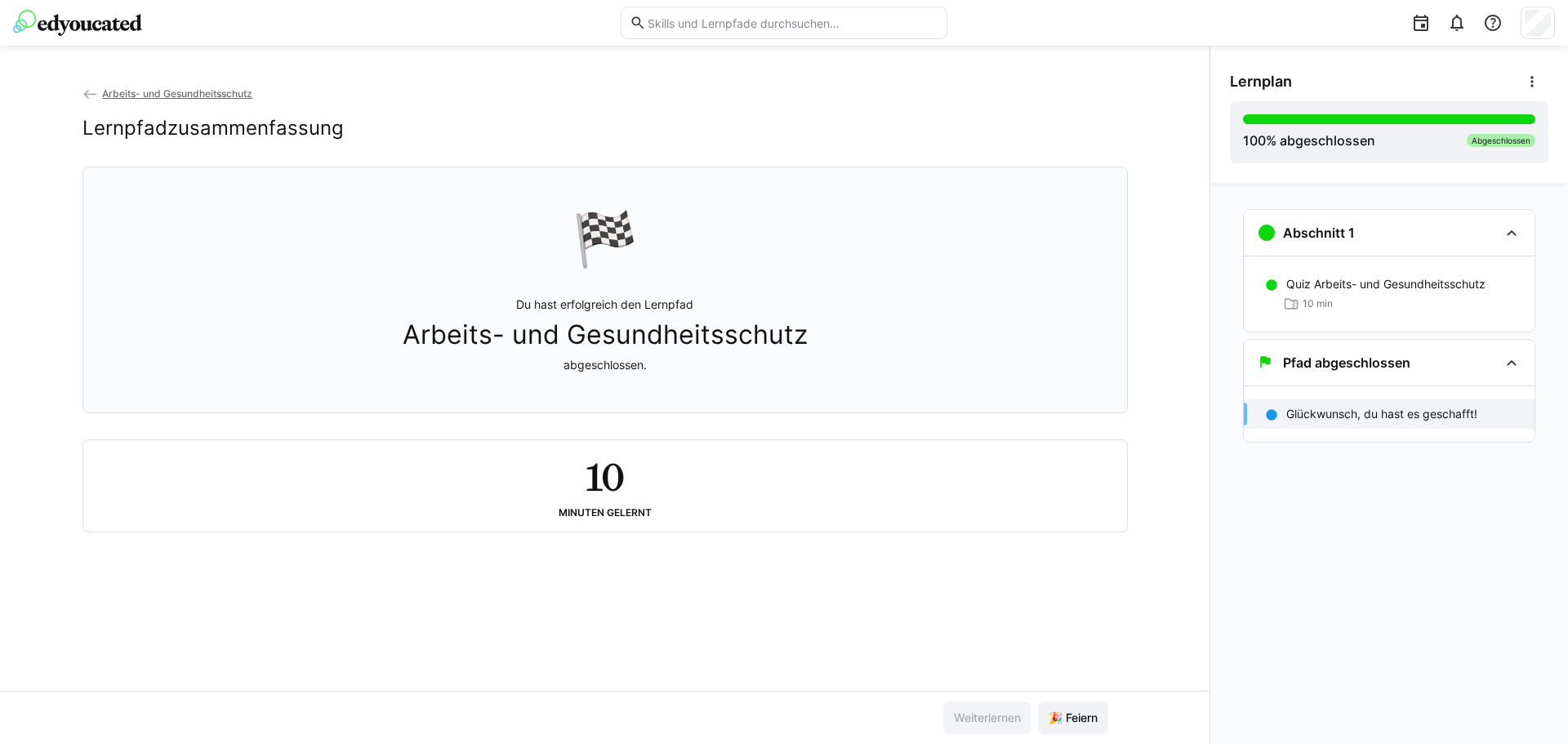
click at [182, 98] on span "Arbeits- und Gesundheitsschutz" at bounding box center [177, 94] width 150 height 13
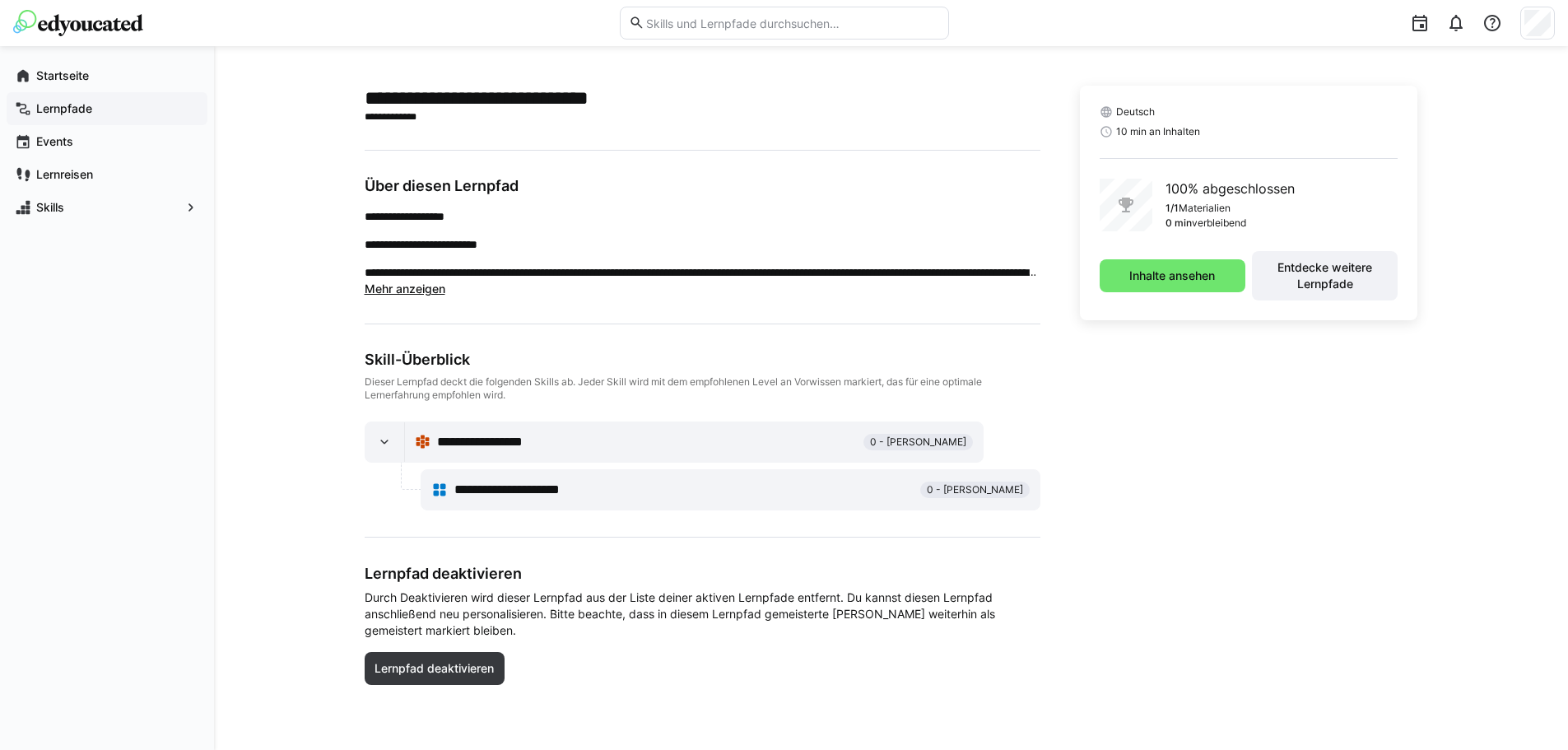
click at [0, 0] on app-navigation-label "Lernpfade" at bounding box center [0, 0] width 0 height 0
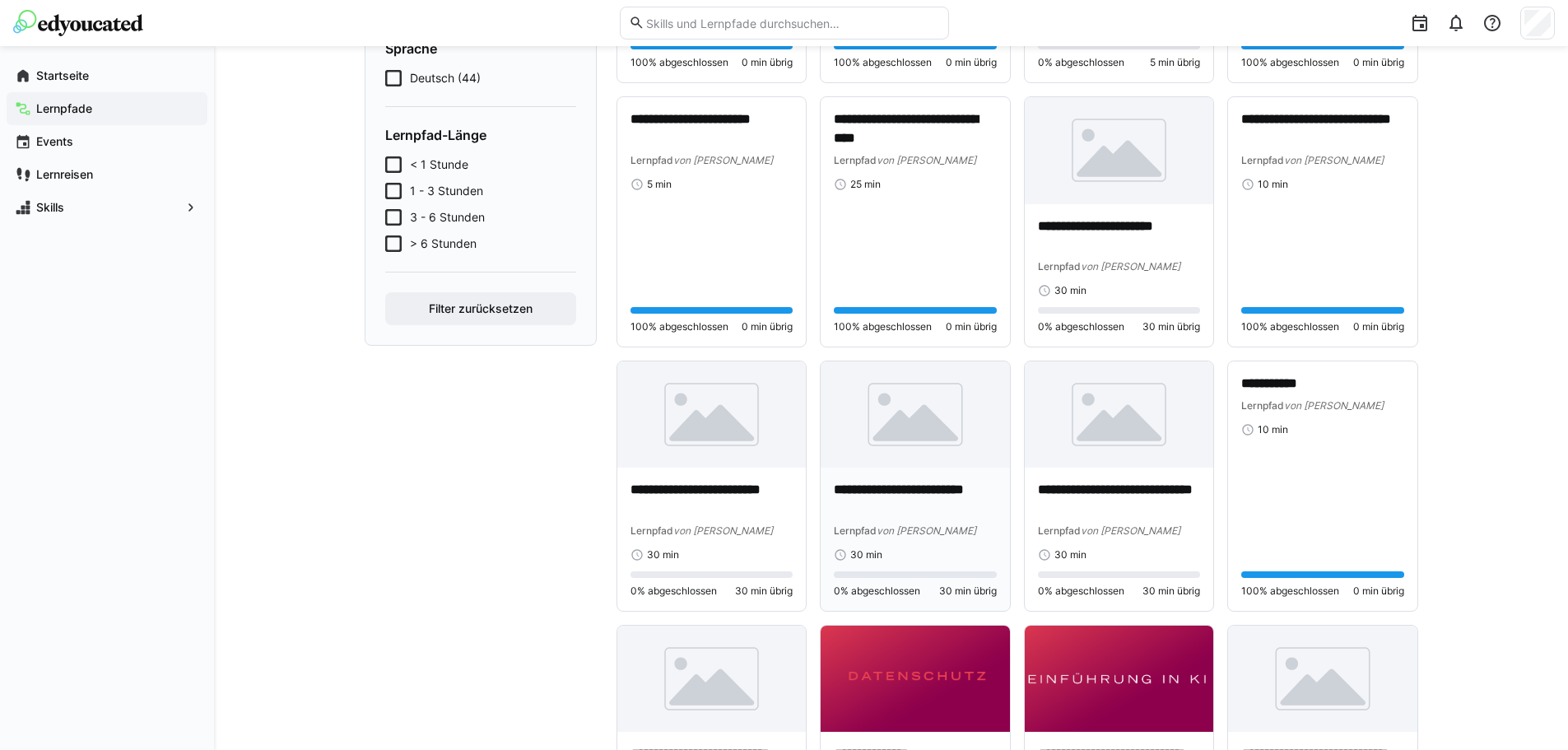
scroll to position [494, 0]
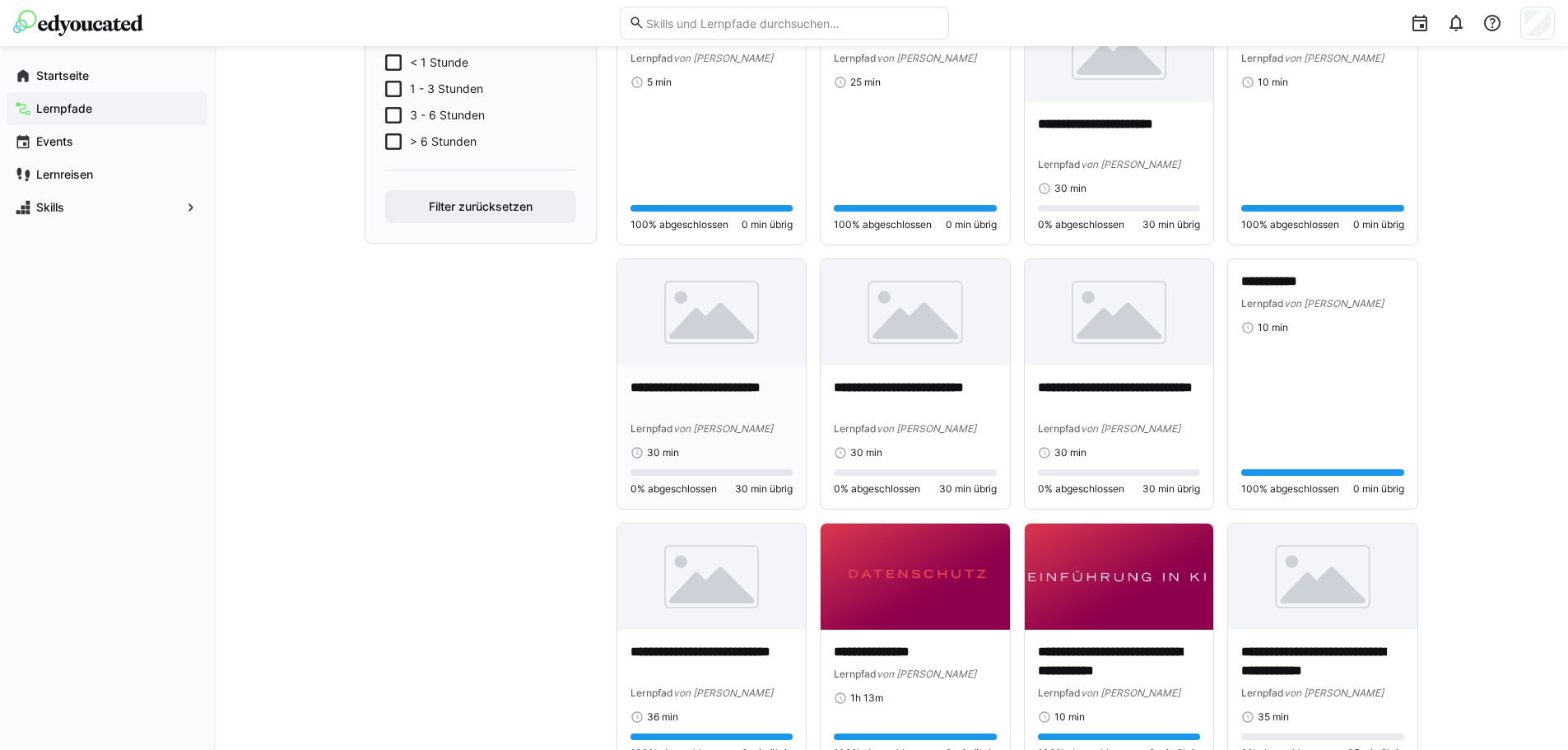
click at [734, 391] on p "**********" at bounding box center [712, 397] width 163 height 38
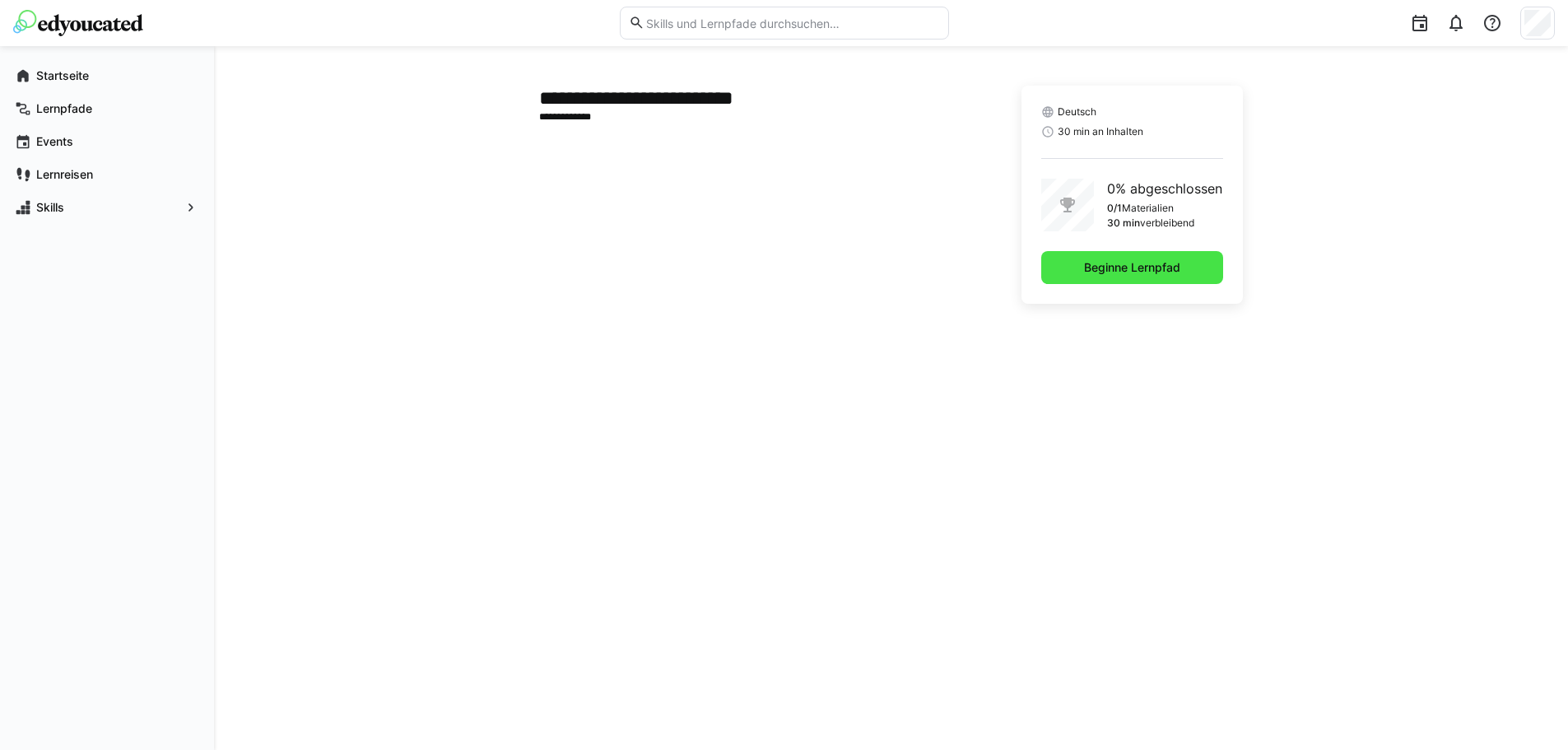
click at [1110, 268] on span "Beginne Lernpfad" at bounding box center [1132, 268] width 101 height 17
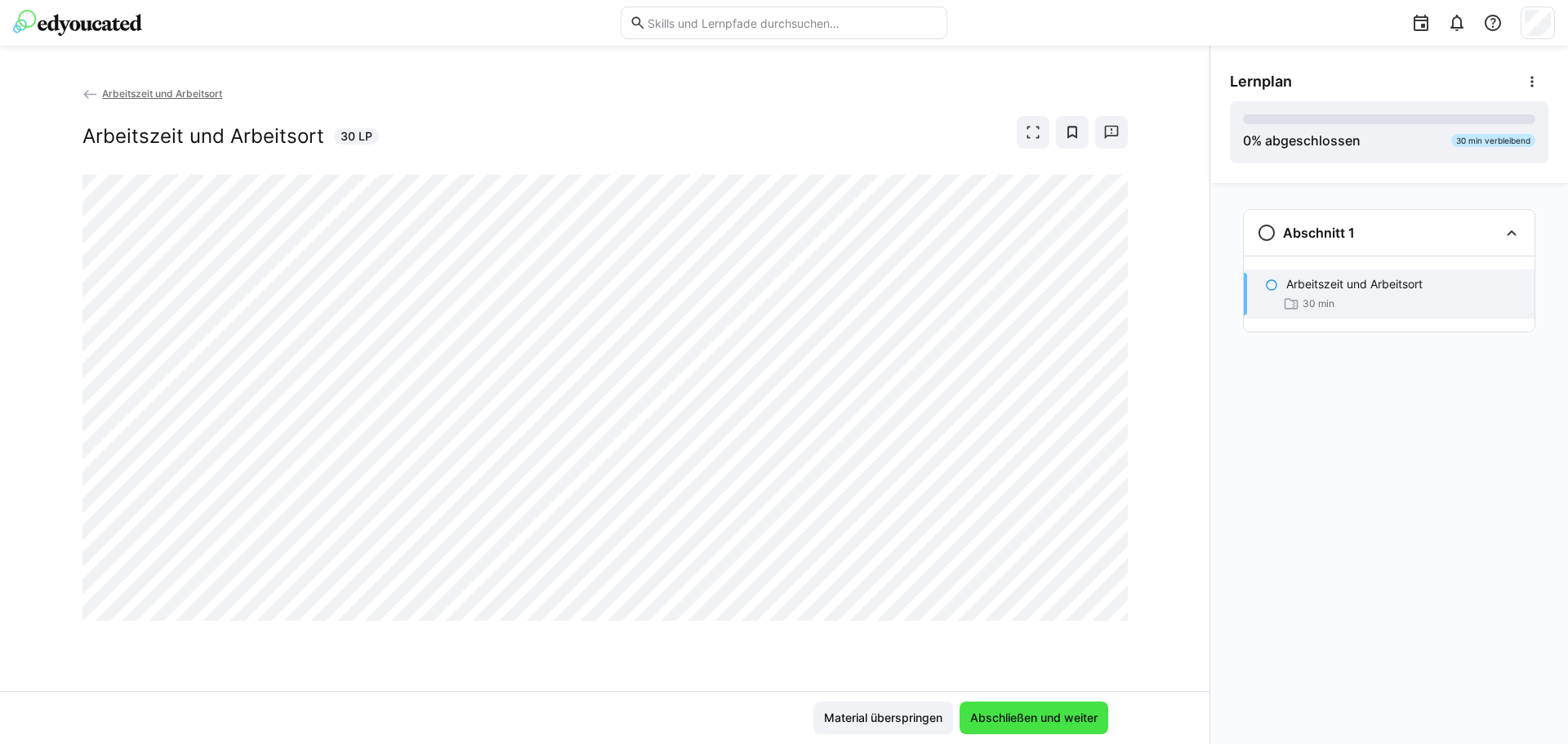
click at [1003, 716] on span "Abschließen und weiter" at bounding box center [1034, 718] width 132 height 17
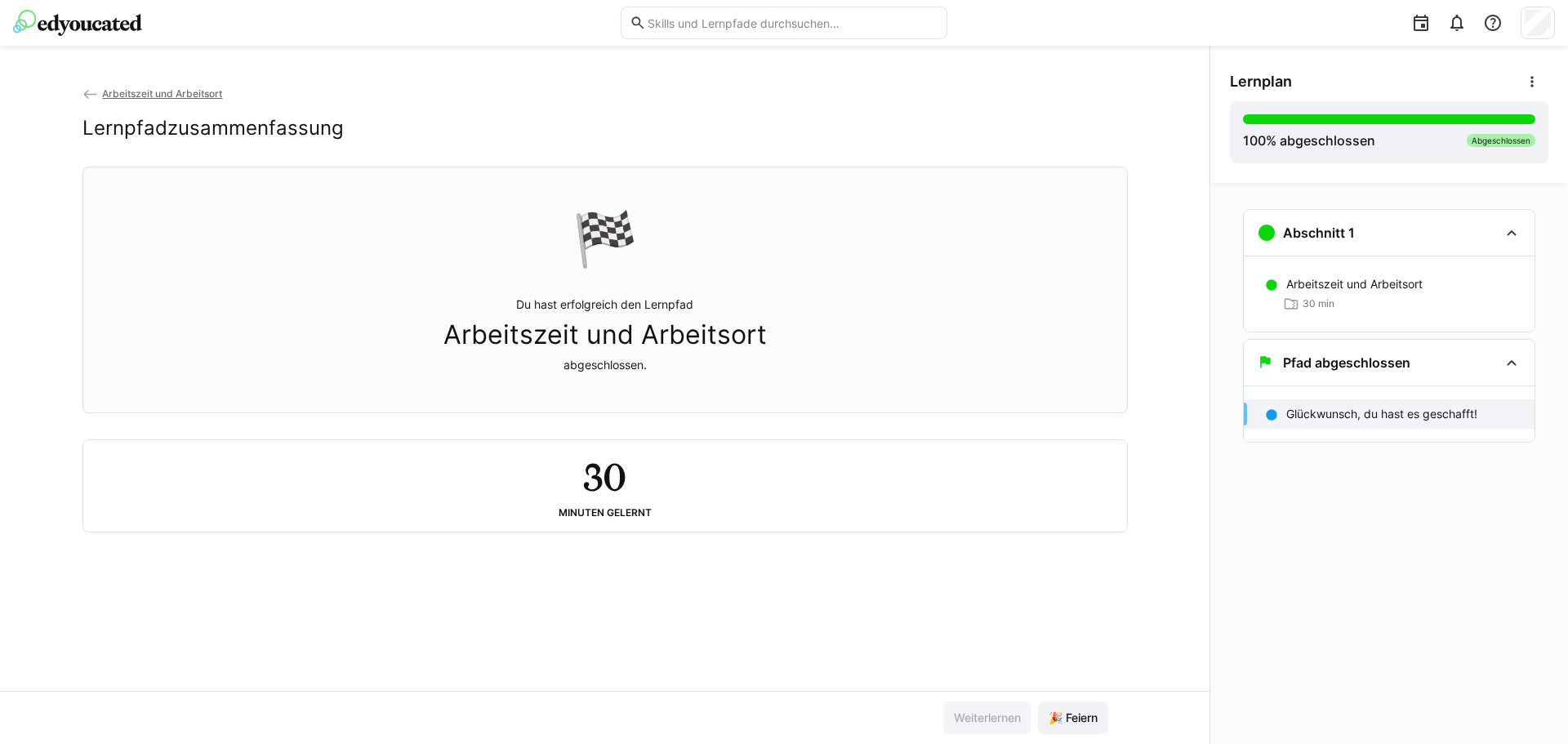
click at [200, 104] on div "Arbeitszeit und Arbeitsort Lernpfadzusammenfassung" at bounding box center [606, 126] width 1046 height 82
click at [200, 98] on span "Arbeitszeit und Arbeitsort" at bounding box center [162, 94] width 120 height 13
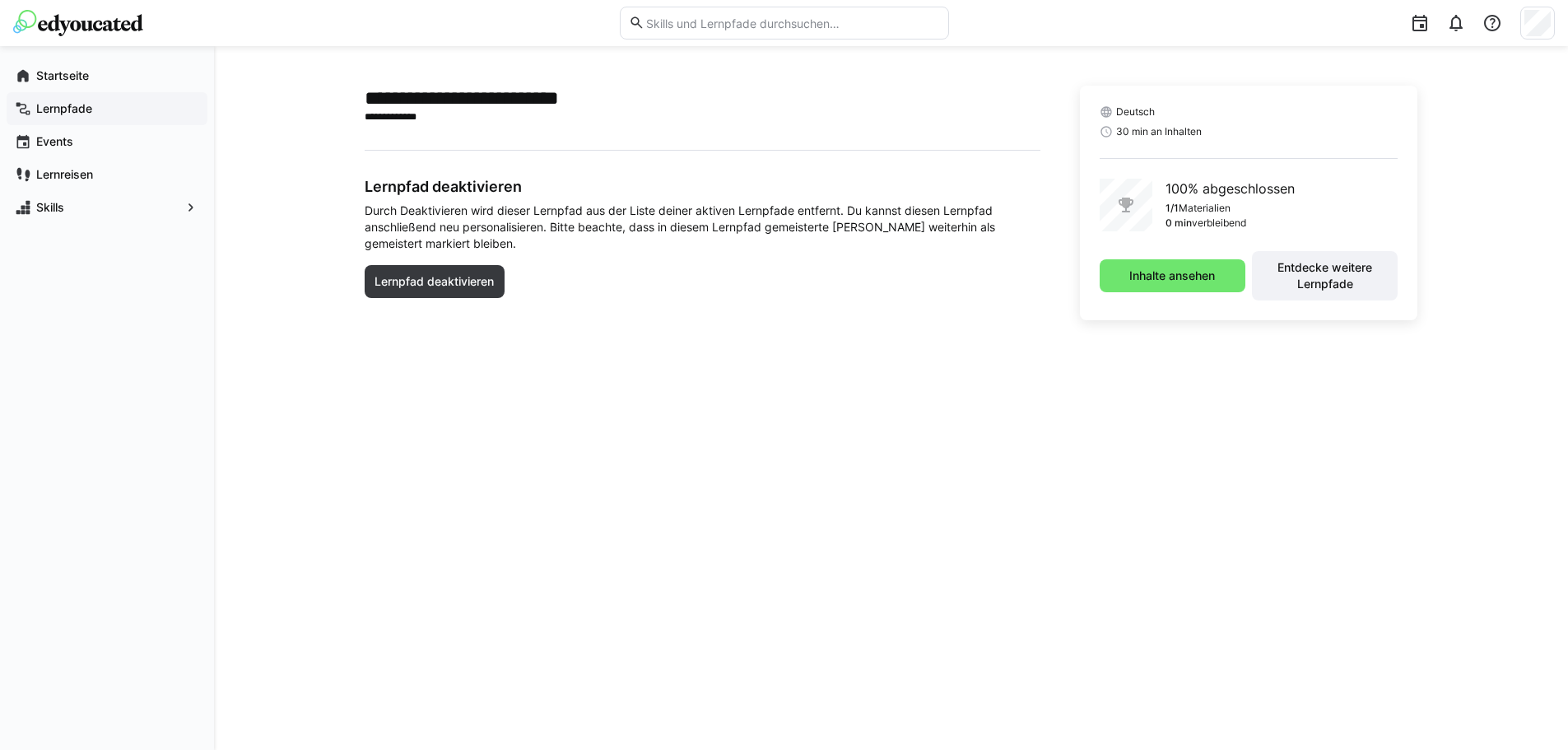
click at [45, 95] on div "Lernpfade" at bounding box center [107, 109] width 201 height 33
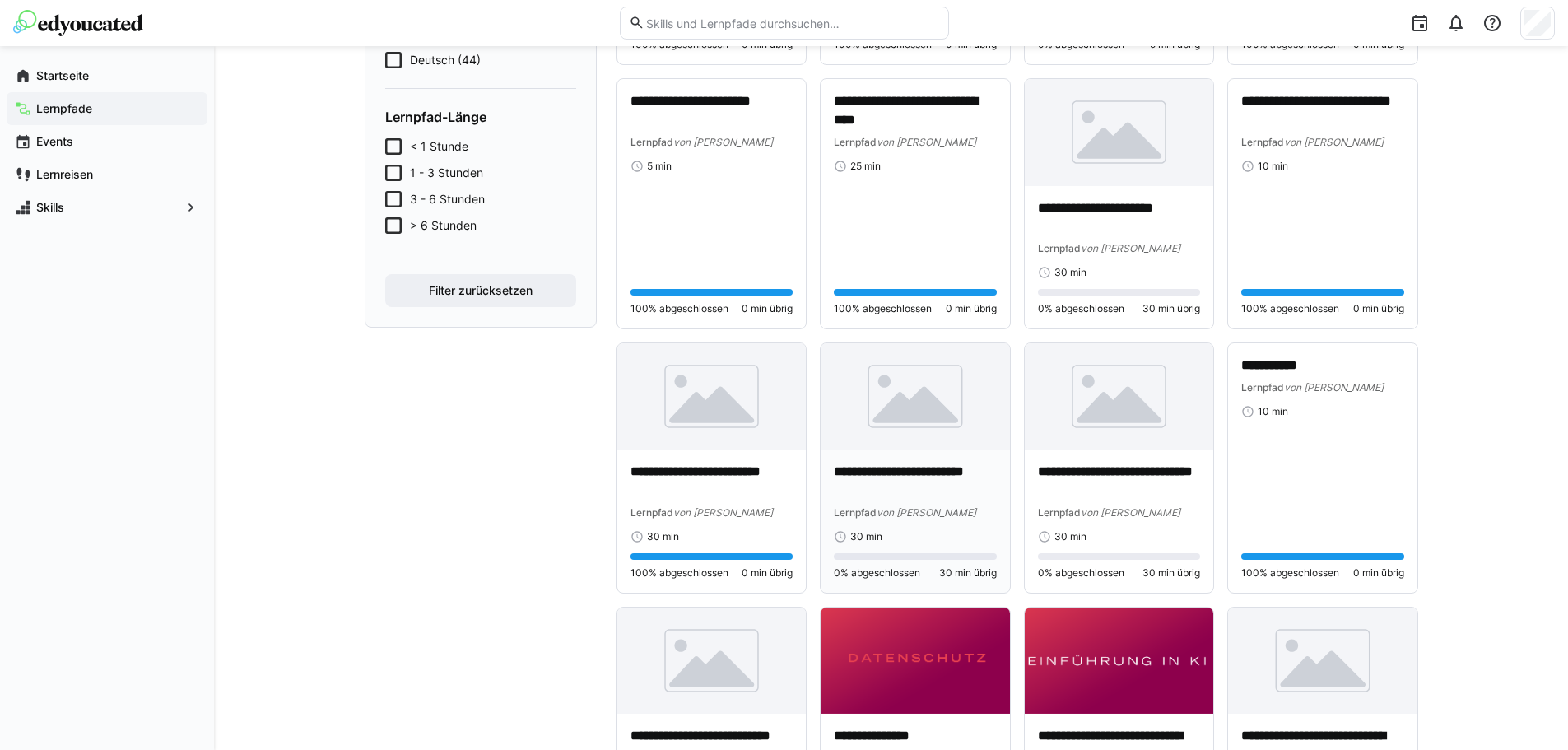
scroll to position [412, 0]
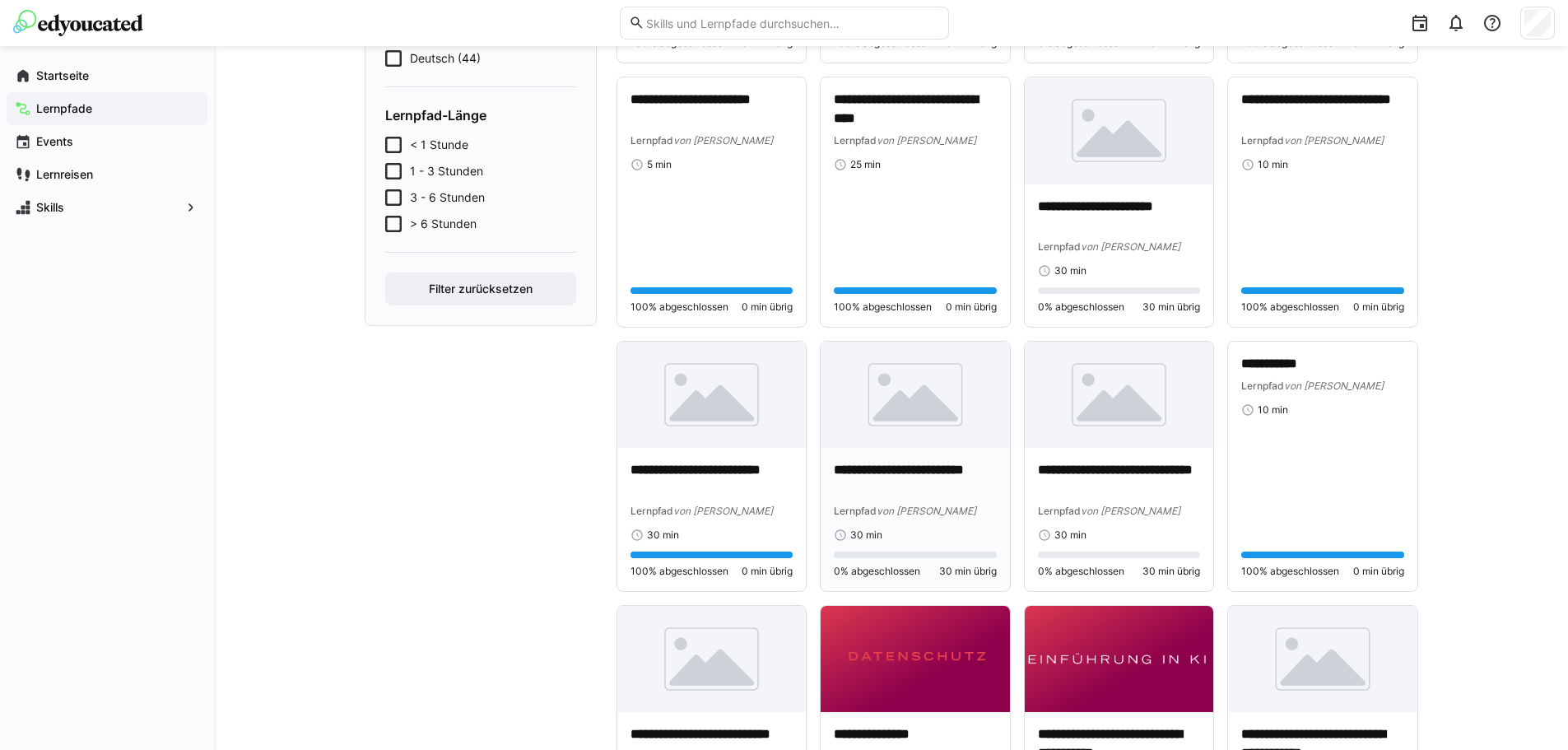
click at [932, 504] on span "von [PERSON_NAME]" at bounding box center [926, 510] width 99 height 13
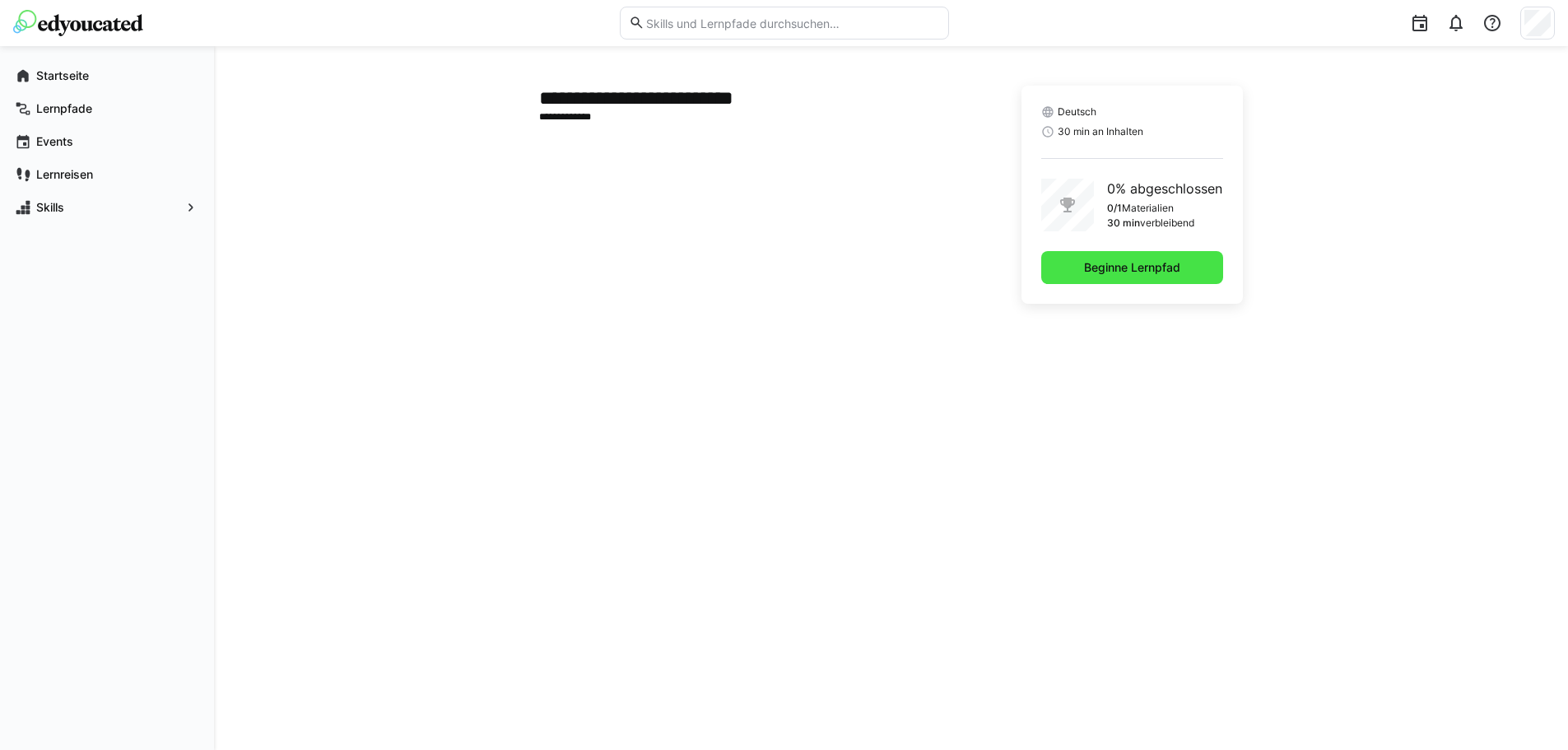
click at [1103, 284] on div "Deutsch 30 min an Inhalten 0% abgeschlossen 0/1 Materialien 30 min verbleibend …" at bounding box center [1132, 194] width 221 height 218
click at [1101, 277] on span "Beginne Lernpfad" at bounding box center [1132, 267] width 182 height 33
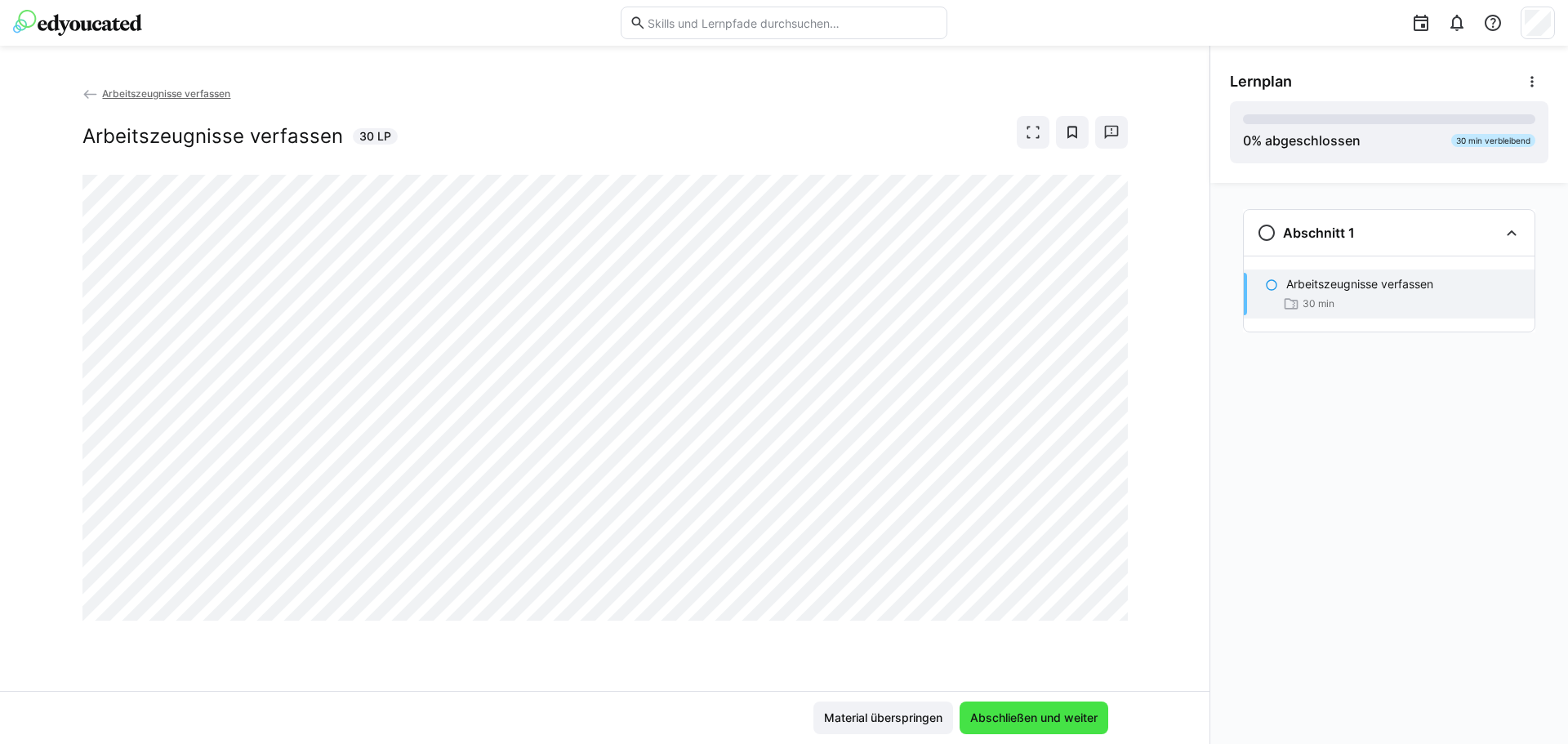
click at [1037, 721] on span "Abschließen und weiter" at bounding box center [1034, 718] width 132 height 17
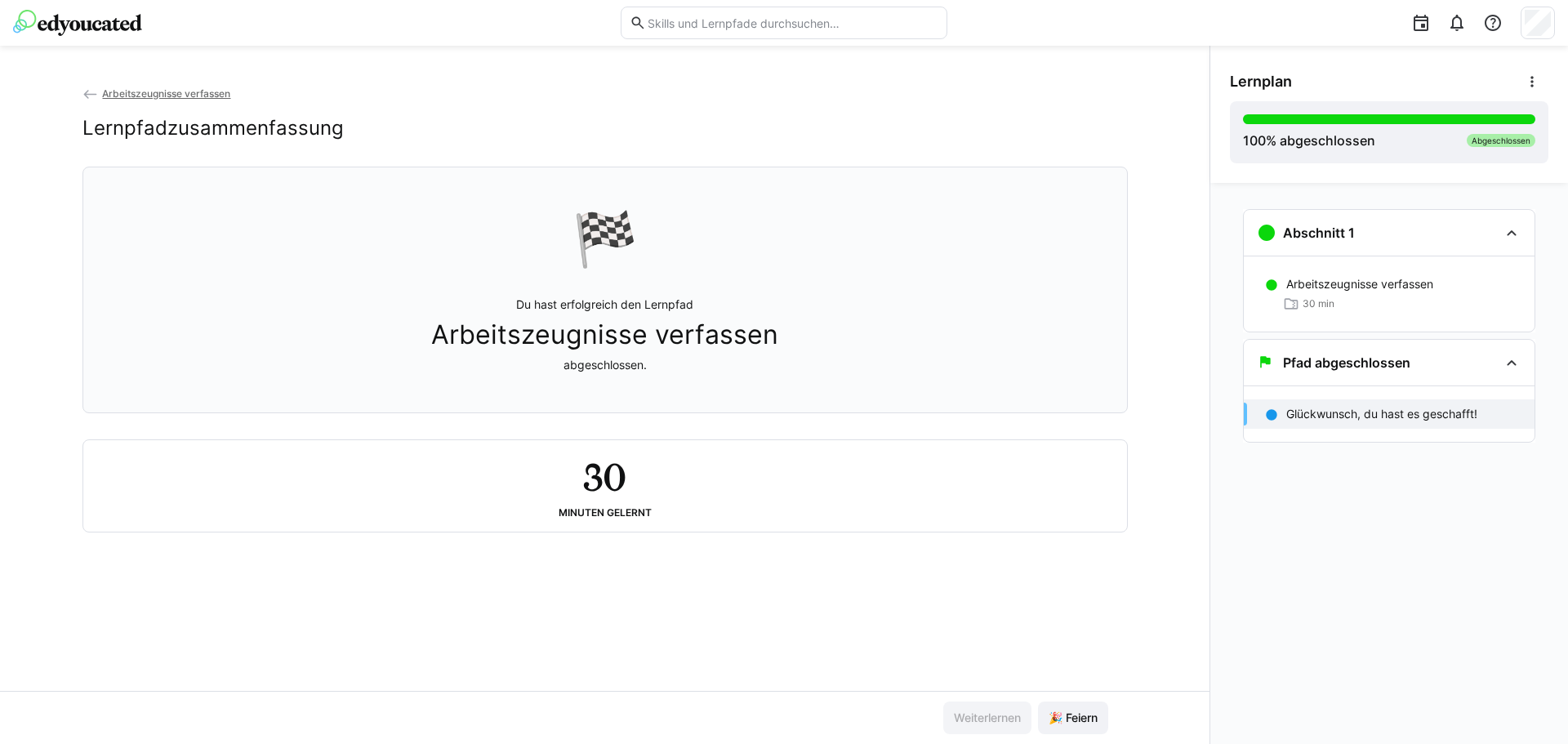
click at [204, 90] on span "Arbeitszeugnisse verfassen" at bounding box center [166, 94] width 129 height 13
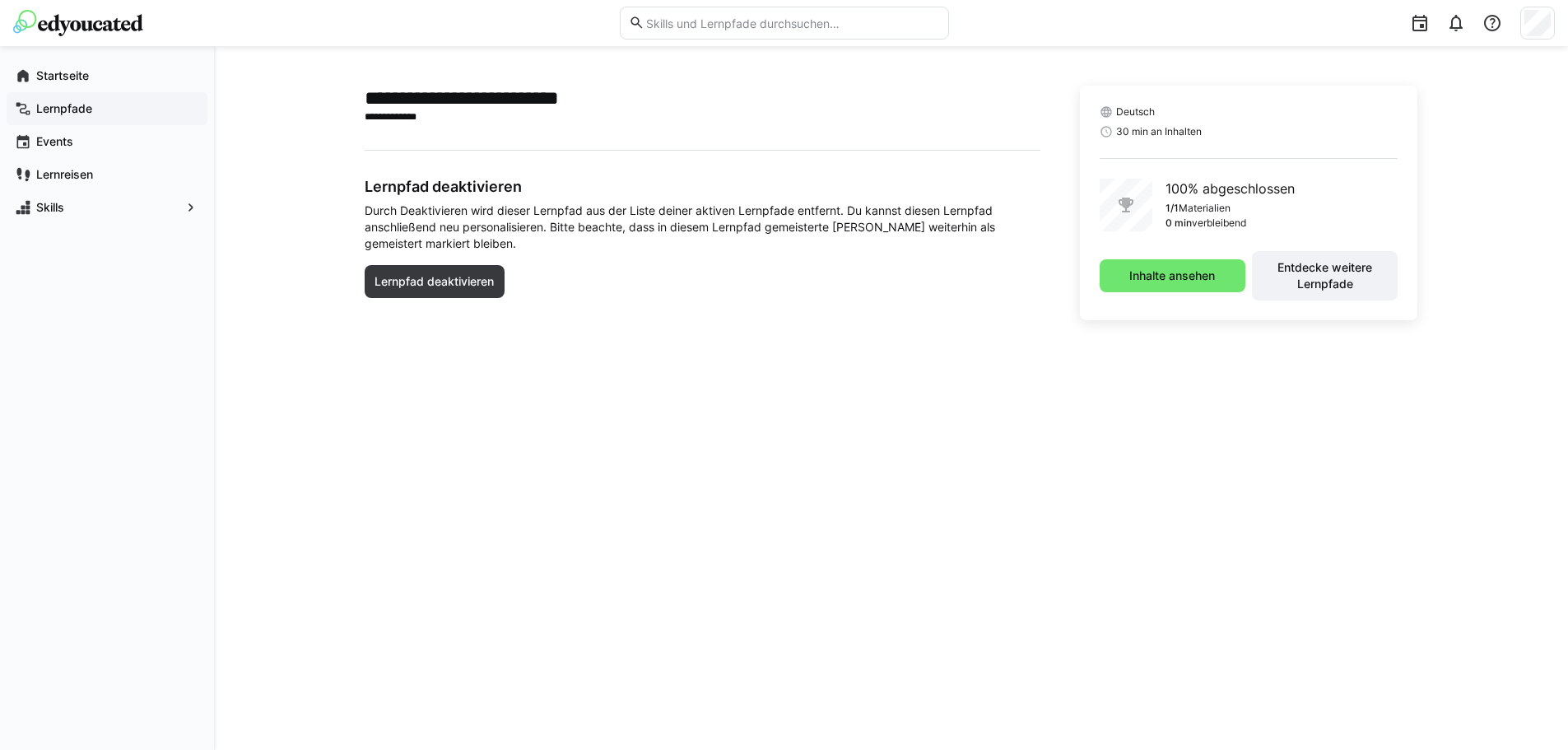
click at [93, 114] on span "Lernpfade" at bounding box center [116, 109] width 166 height 17
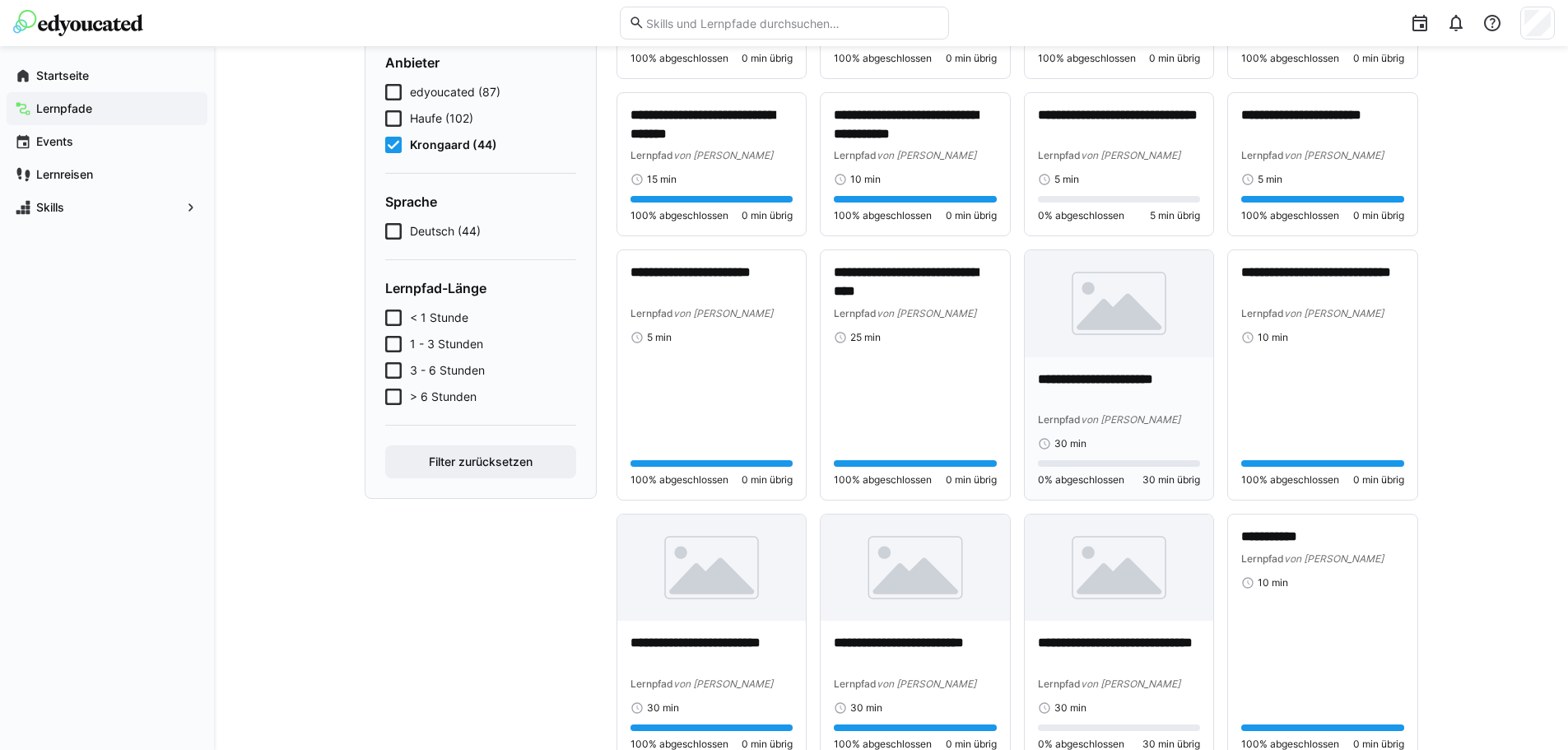
scroll to position [247, 0]
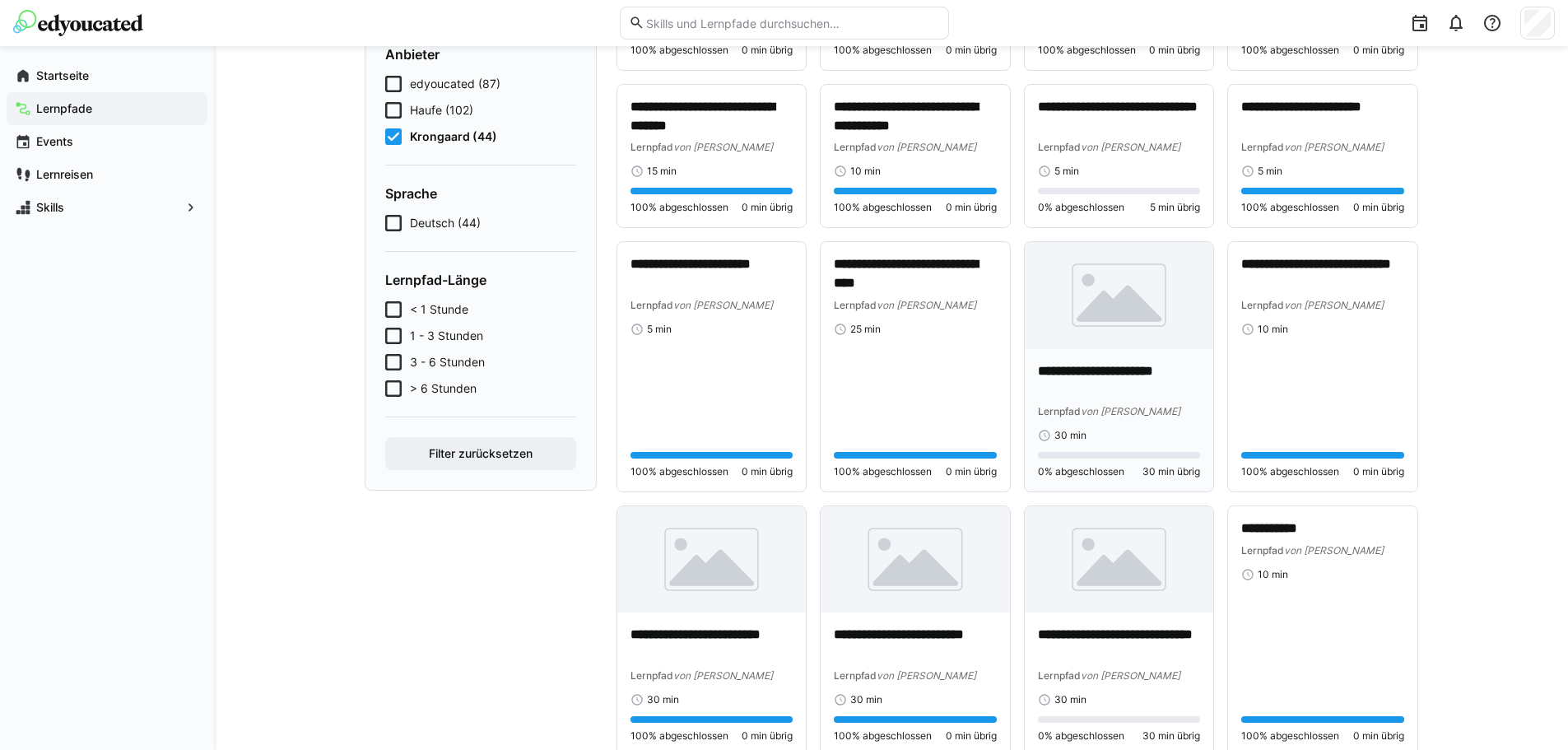
click at [1164, 399] on p "**********" at bounding box center [1119, 380] width 163 height 38
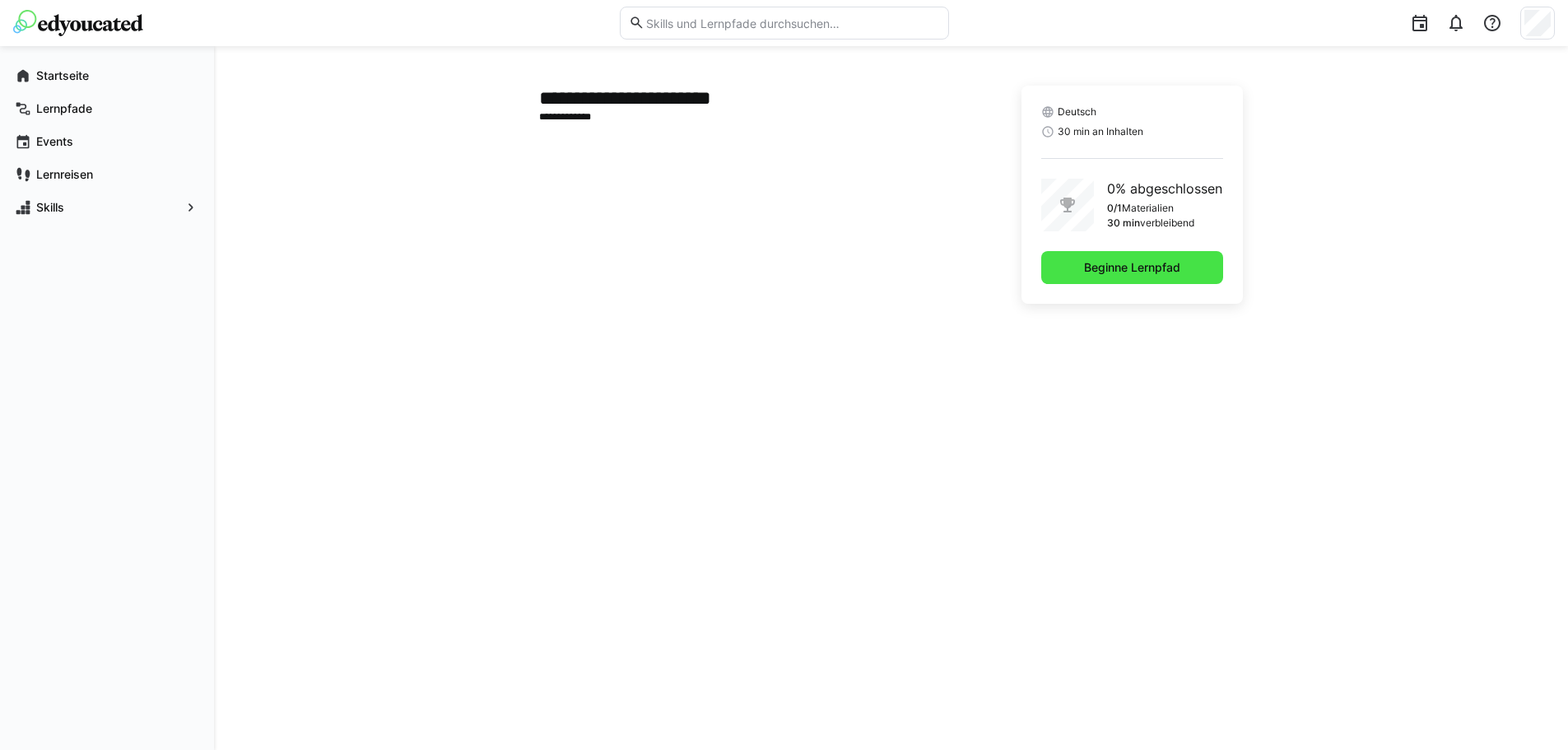
click at [1135, 277] on span "Beginne Lernpfad" at bounding box center [1132, 267] width 182 height 33
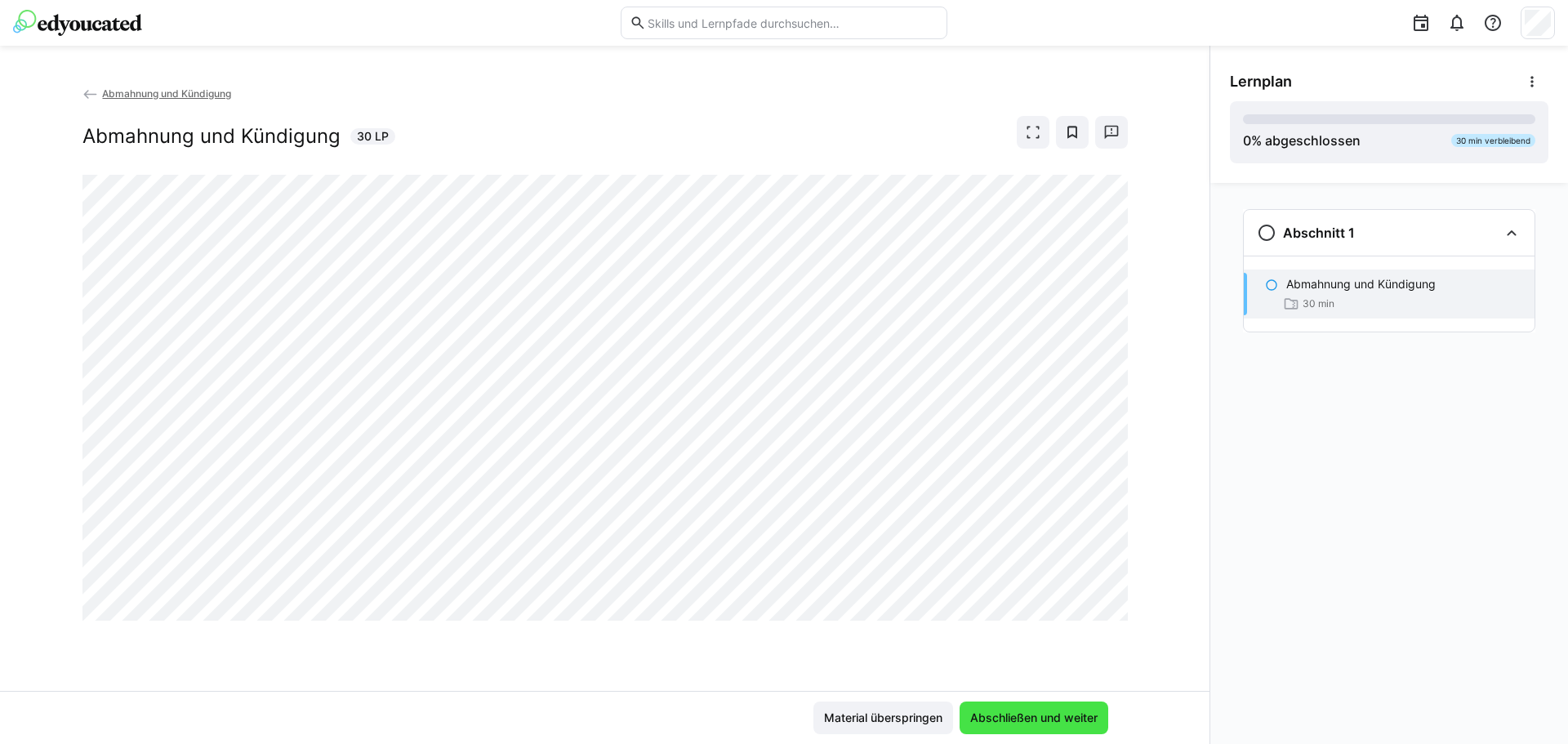
click at [1014, 721] on span "Abschließen und weiter" at bounding box center [1034, 718] width 132 height 17
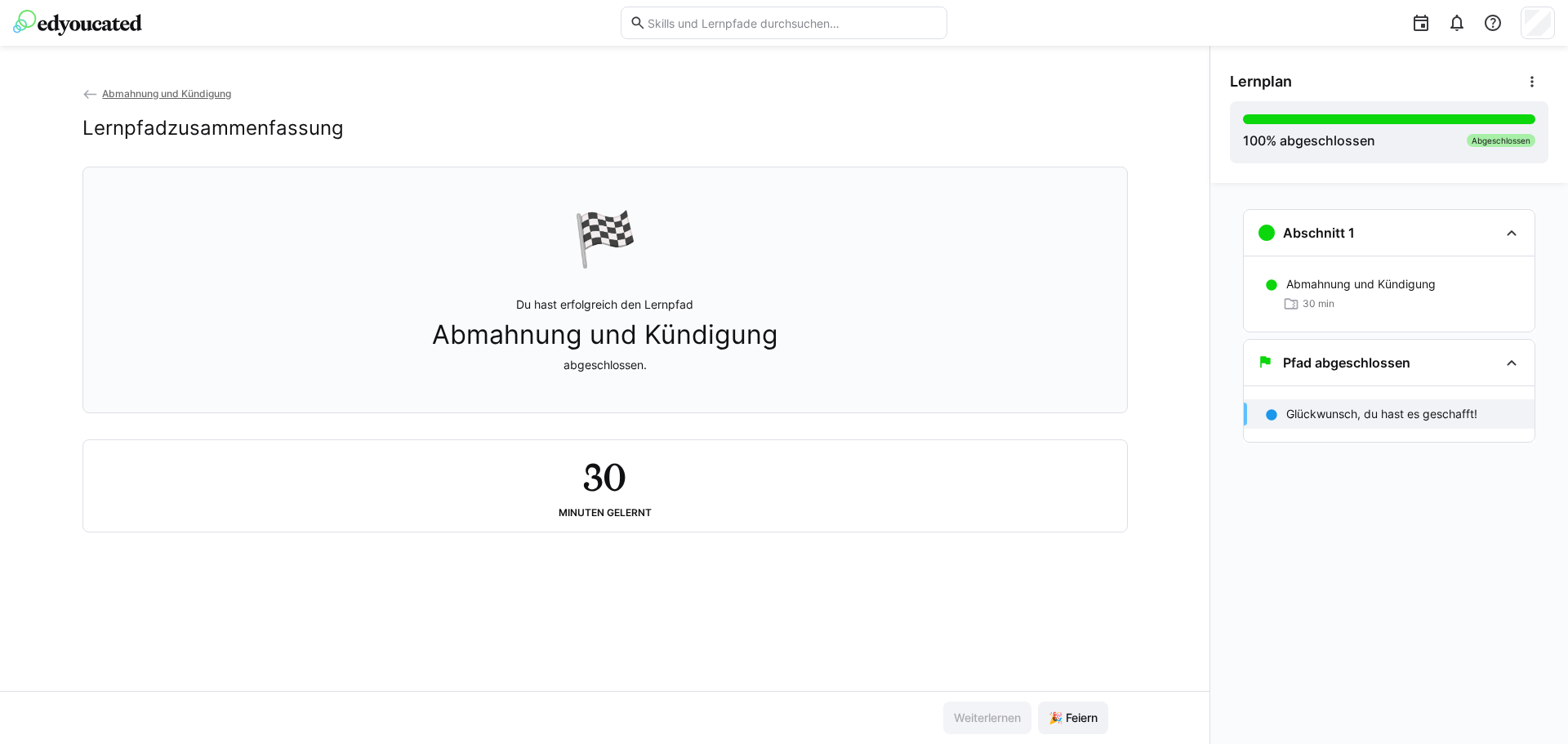
click at [162, 89] on span "Abmahnung und Kündigung" at bounding box center [166, 94] width 129 height 13
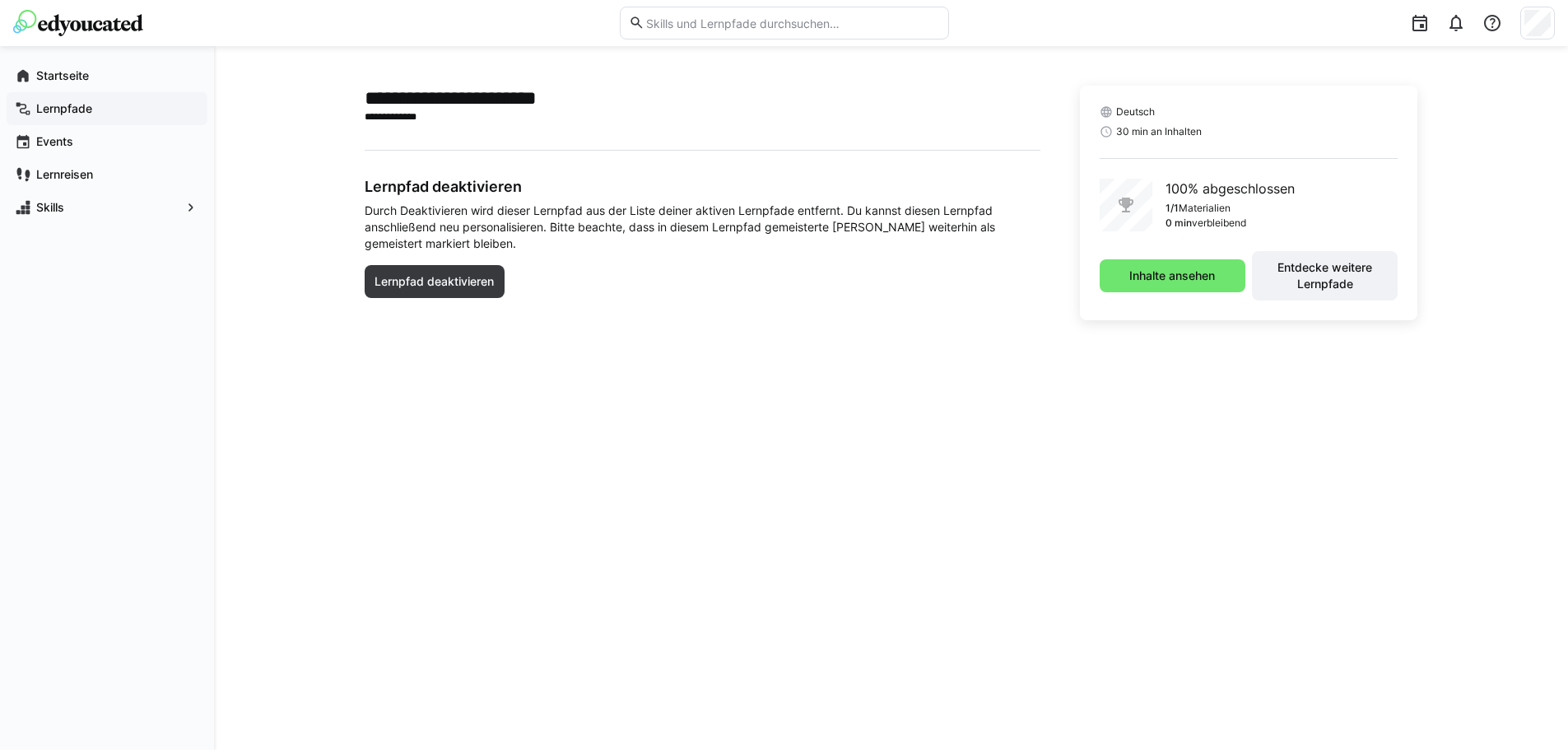
click at [0, 0] on app-navigation-label "Lernpfade" at bounding box center [0, 0] width 0 height 0
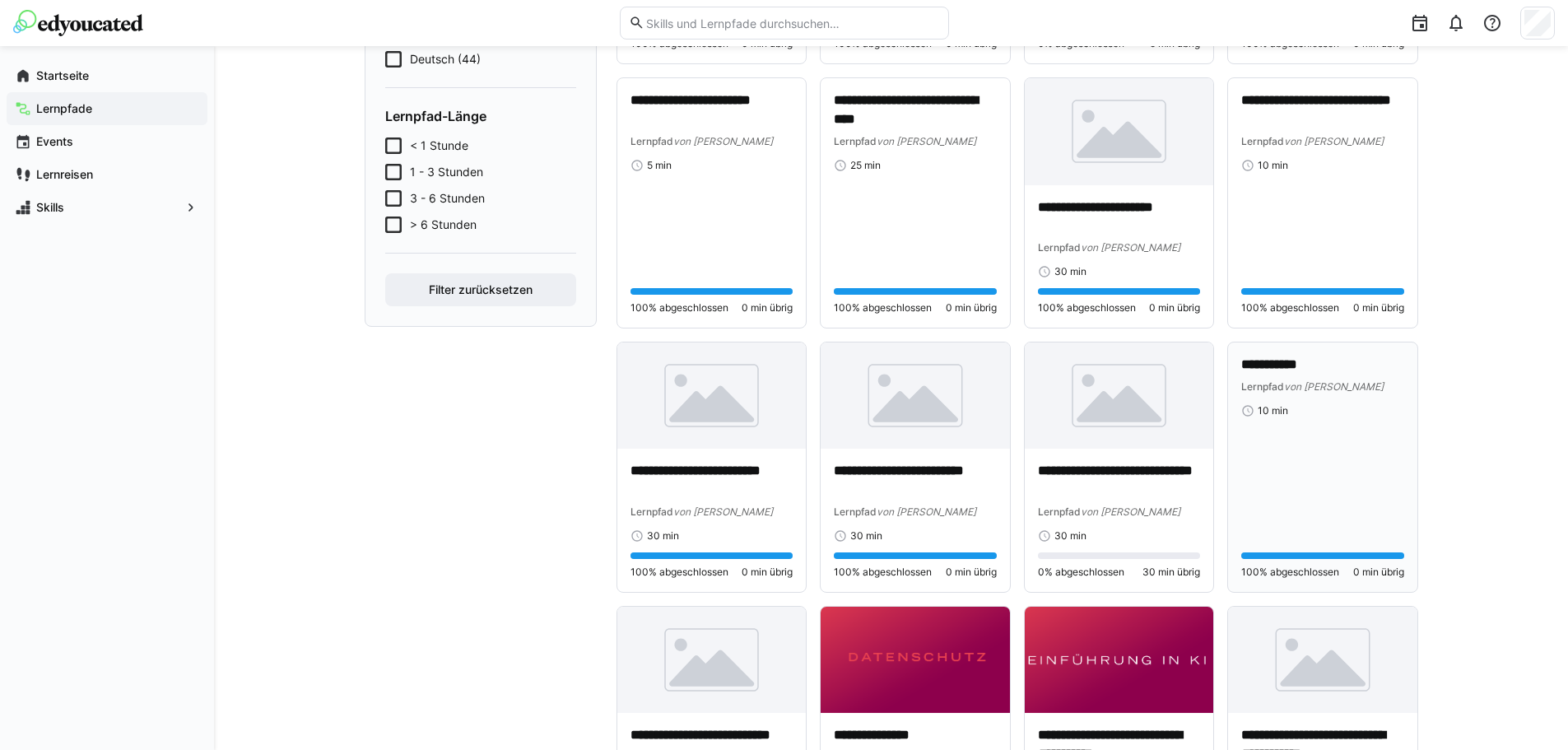
scroll to position [412, 0]
click at [1076, 471] on p "**********" at bounding box center [1119, 480] width 163 height 38
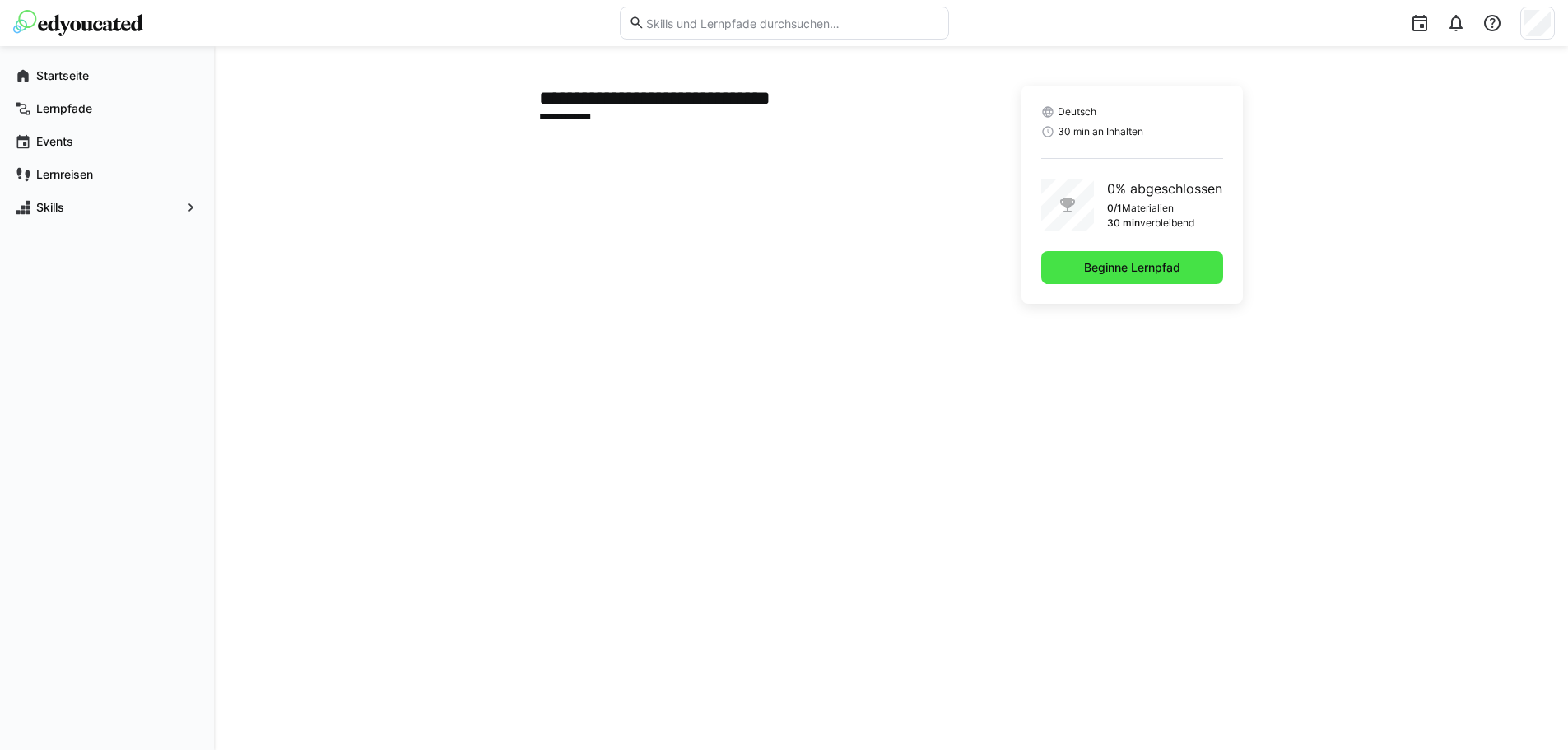
click at [1129, 265] on span "Beginne Lernpfad" at bounding box center [1132, 268] width 101 height 17
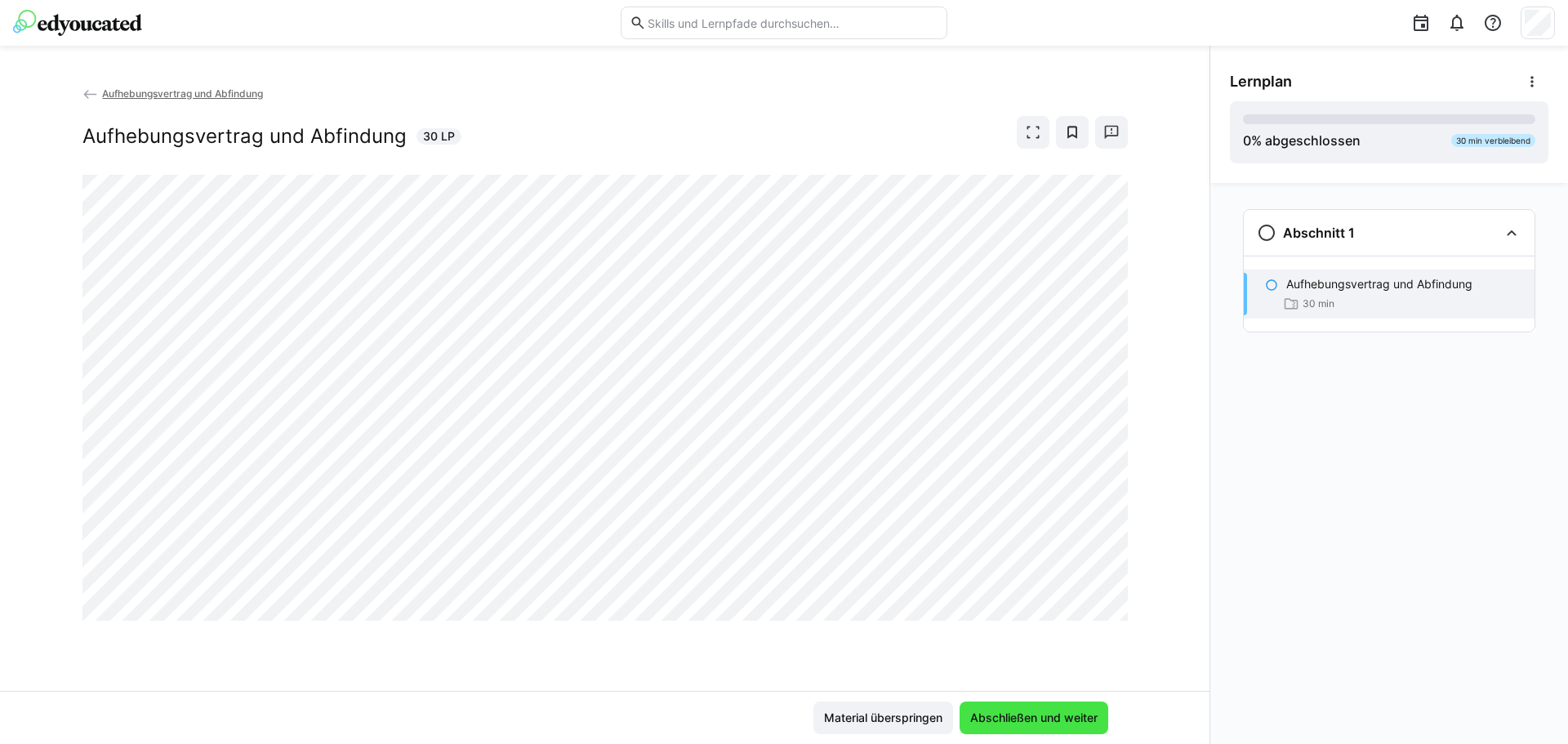
click at [1073, 705] on span "Abschließen und weiter" at bounding box center [1034, 717] width 149 height 33
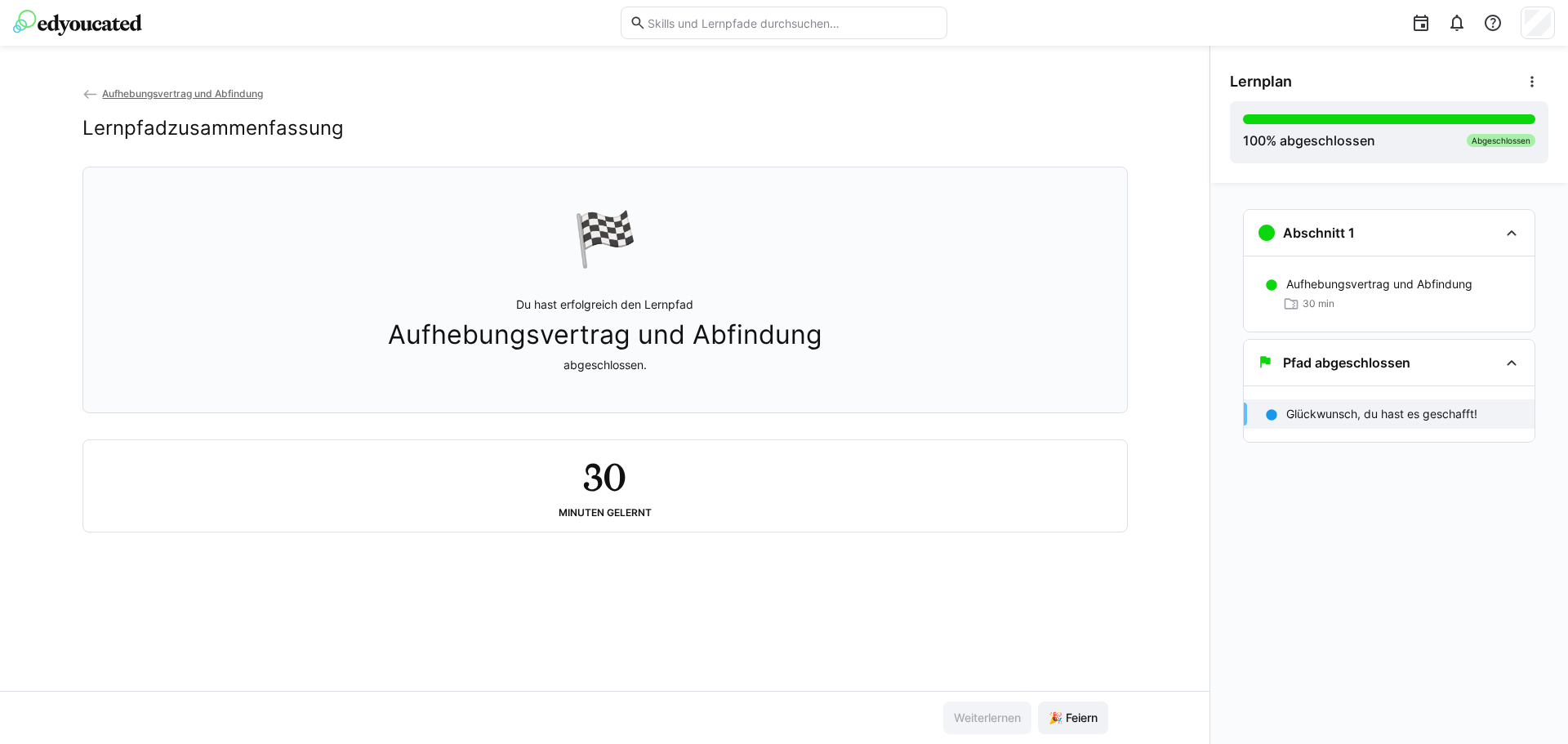
click at [213, 95] on span "Aufhebungsvertrag und Abfindung" at bounding box center [182, 94] width 161 height 13
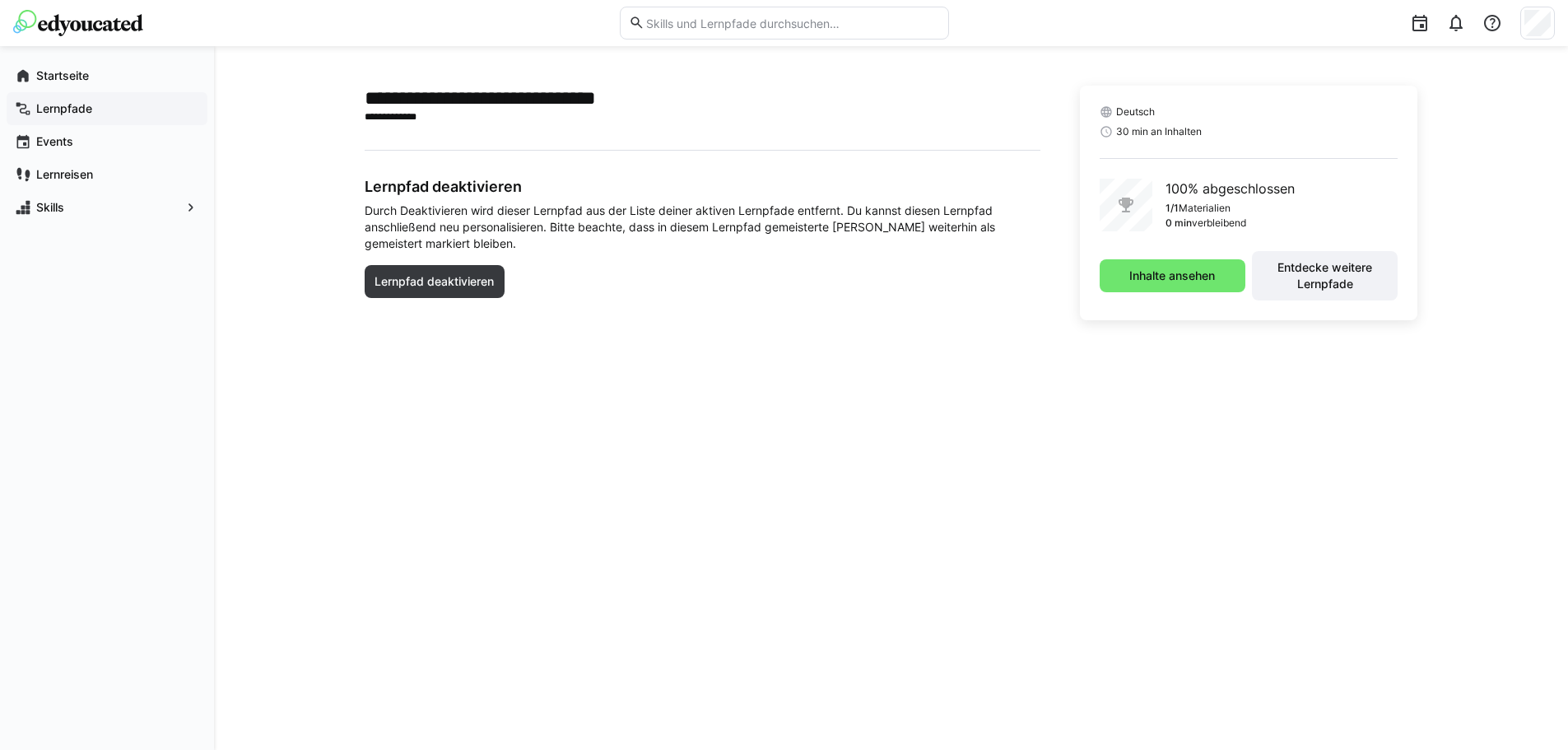
click at [33, 110] on div "Lernpfade" at bounding box center [107, 109] width 201 height 33
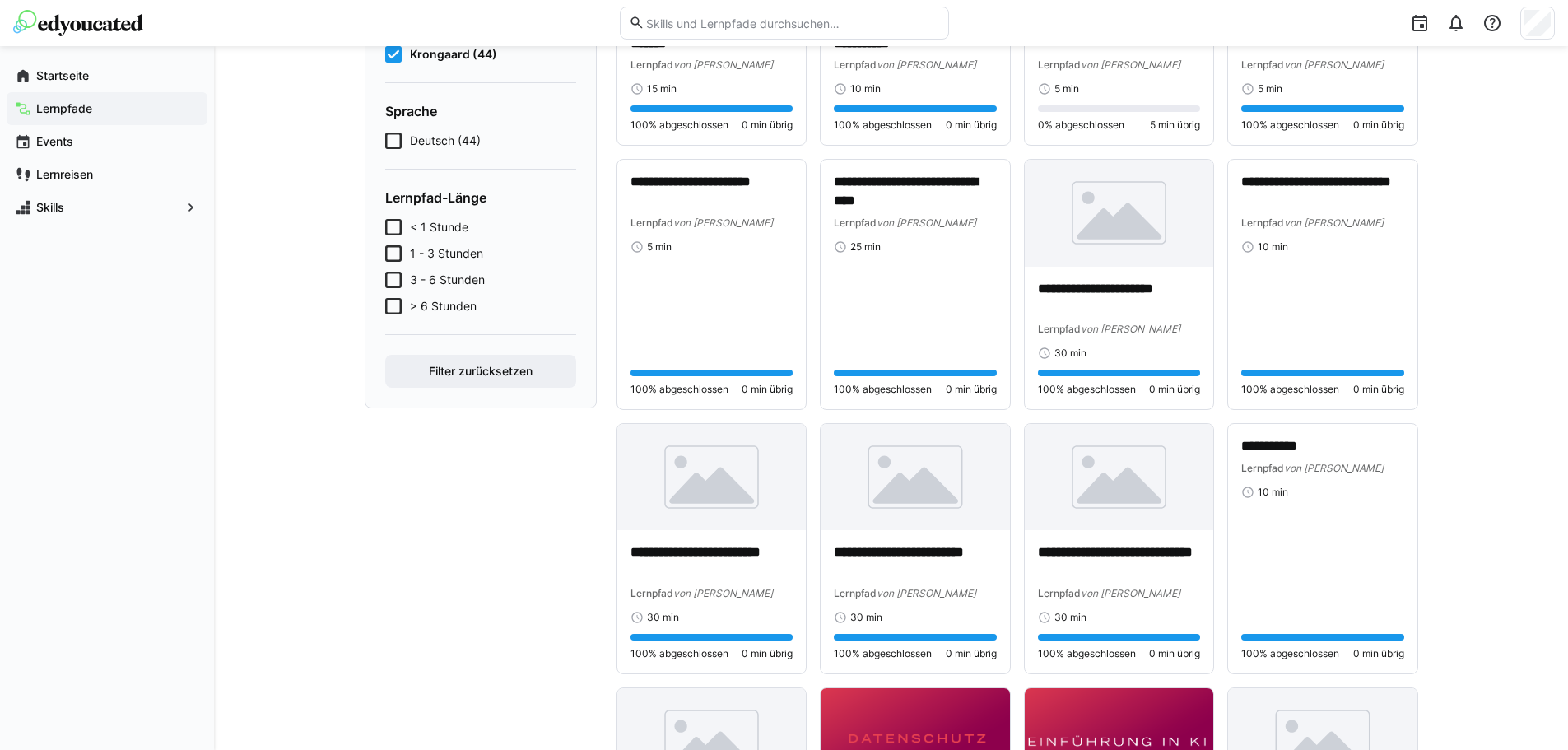
scroll to position [412, 0]
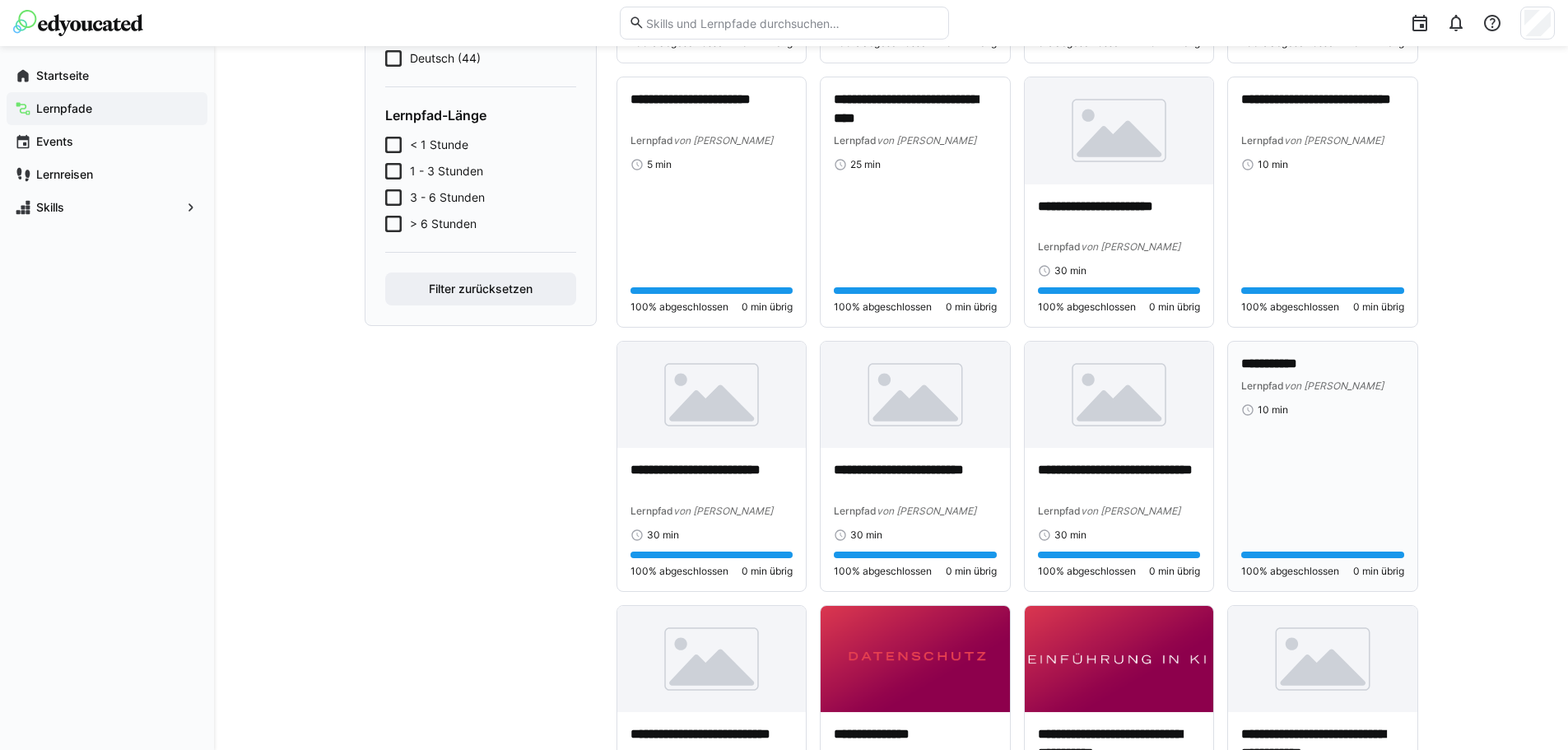
click at [1363, 464] on div "**********" at bounding box center [1323, 465] width 163 height 223
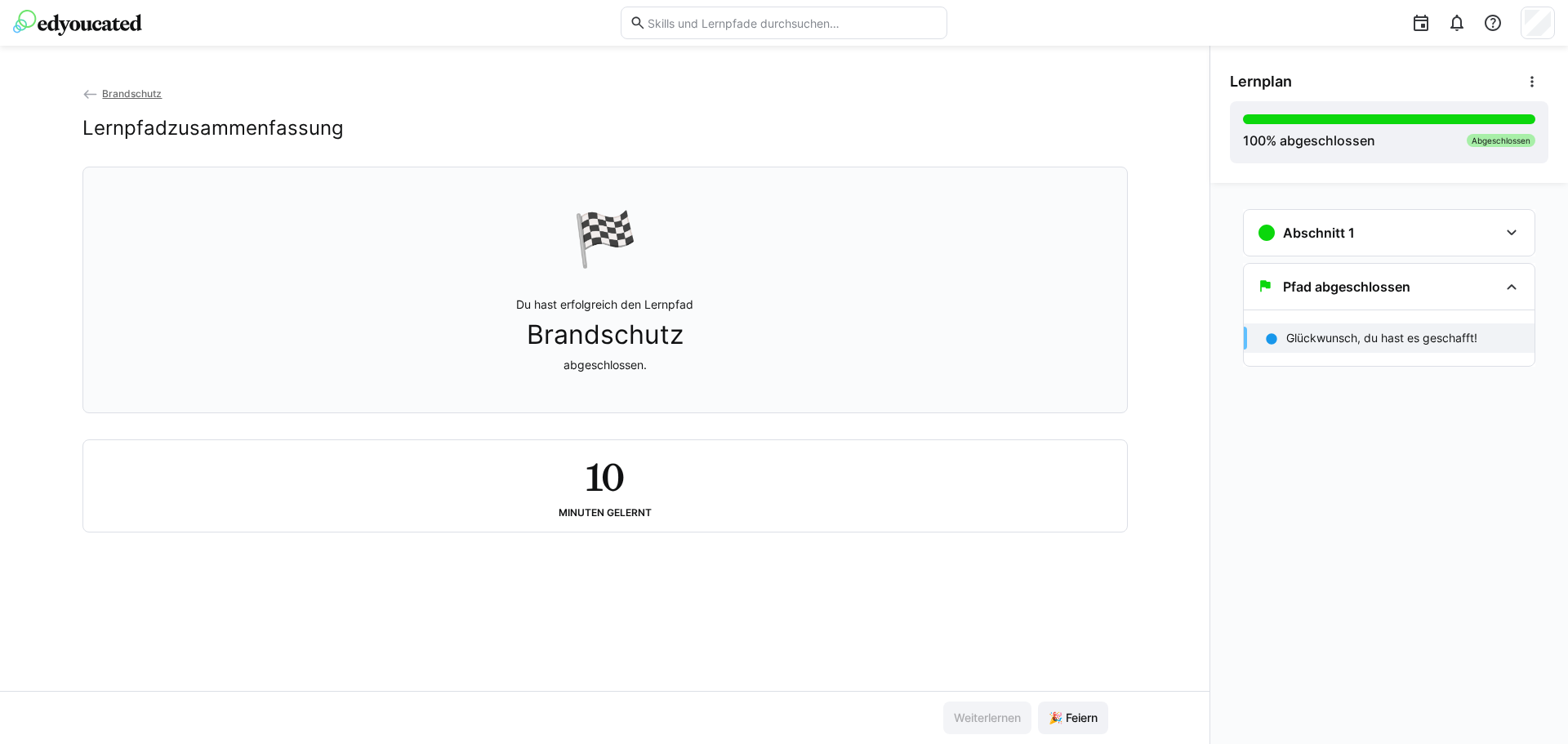
click at [106, 84] on div "Brandschutz Lernpfadzusammenfassung 🏁 Du hast erfolgreich den Lernpfad Brandsch…" at bounding box center [605, 395] width 1210 height 698
click at [121, 102] on app-back-navigation "Brandschutz" at bounding box center [606, 94] width 1046 height 18
click at [127, 94] on span "Brandschutz" at bounding box center [131, 94] width 59 height 13
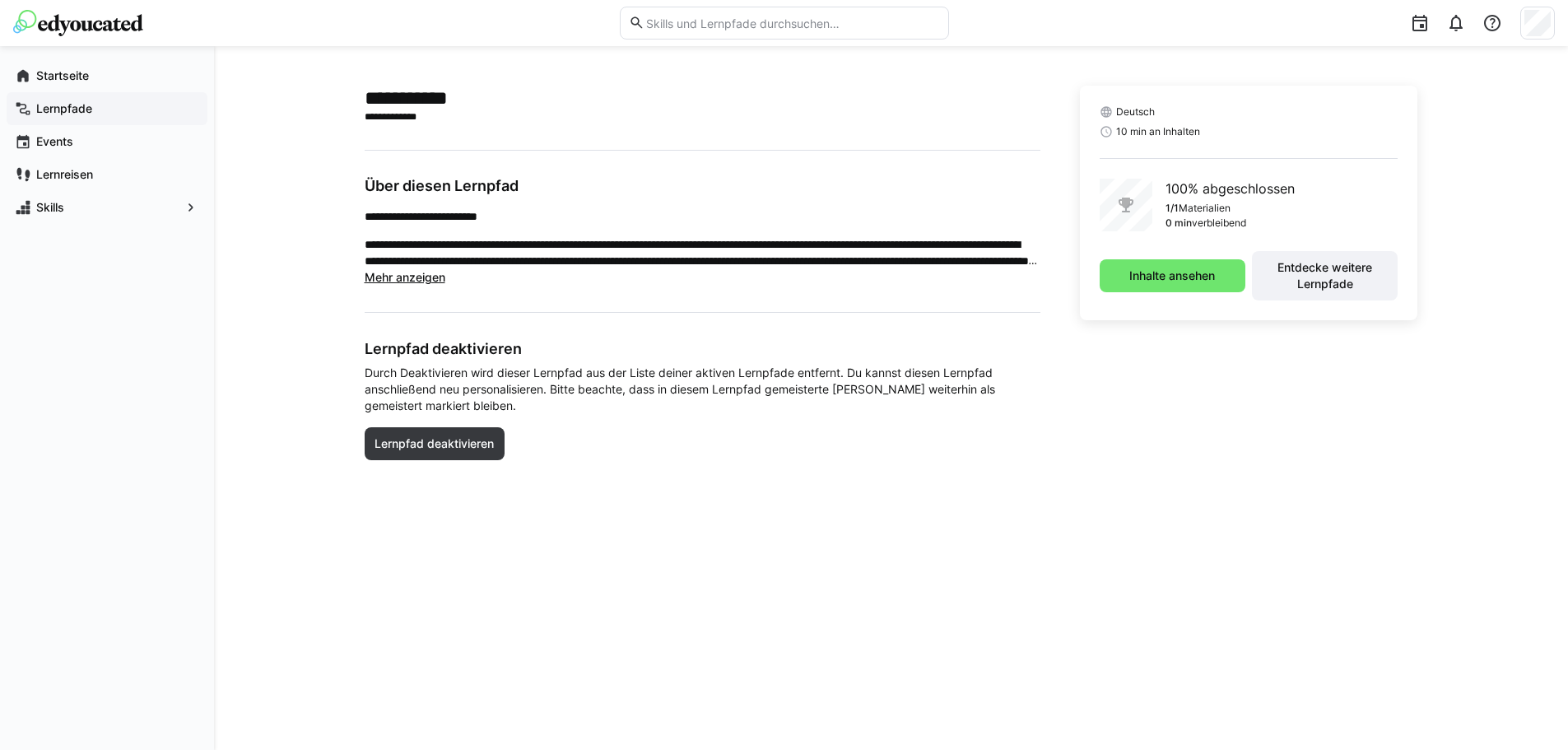
click at [0, 0] on app-navigation-label "Lernpfade" at bounding box center [0, 0] width 0 height 0
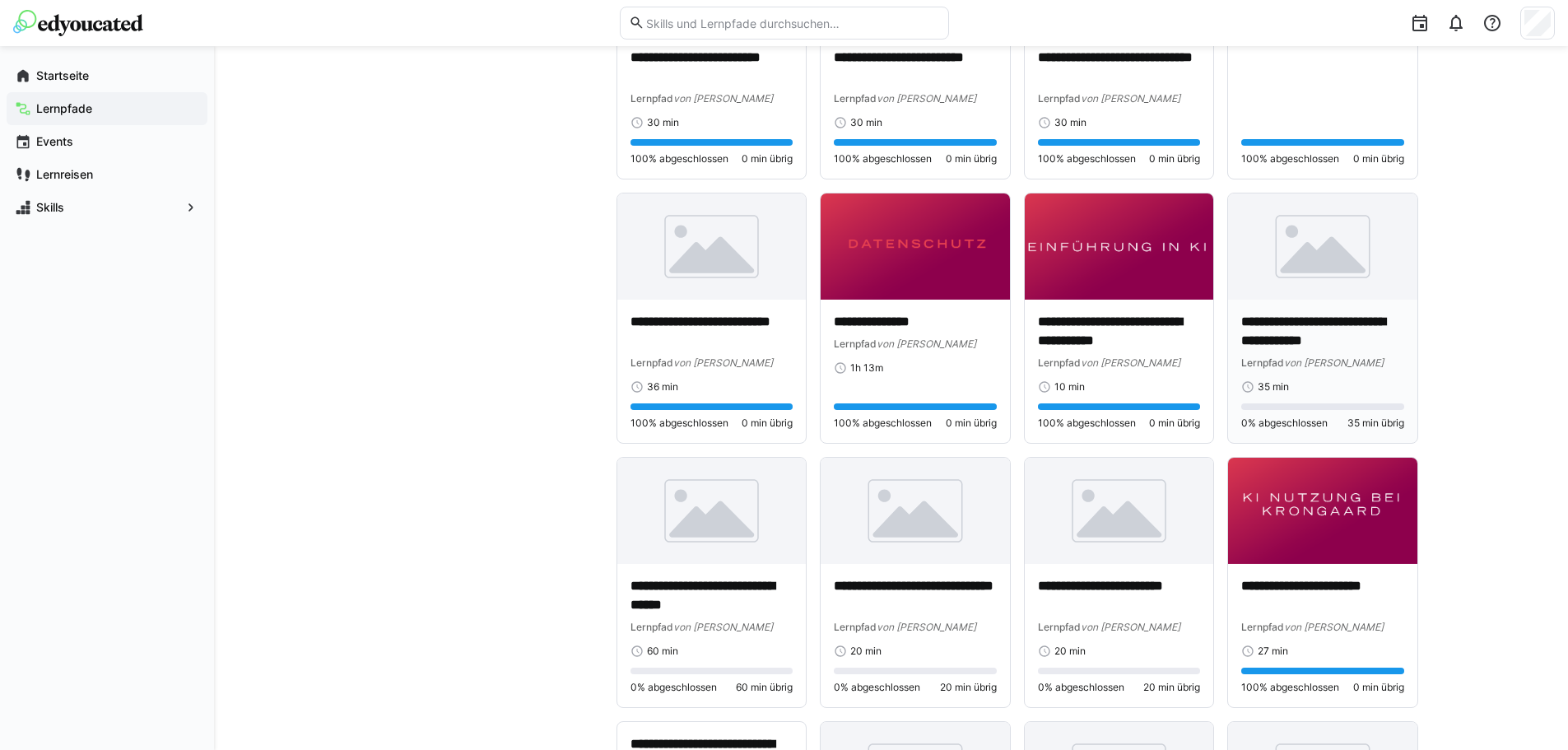
scroll to position [906, 0]
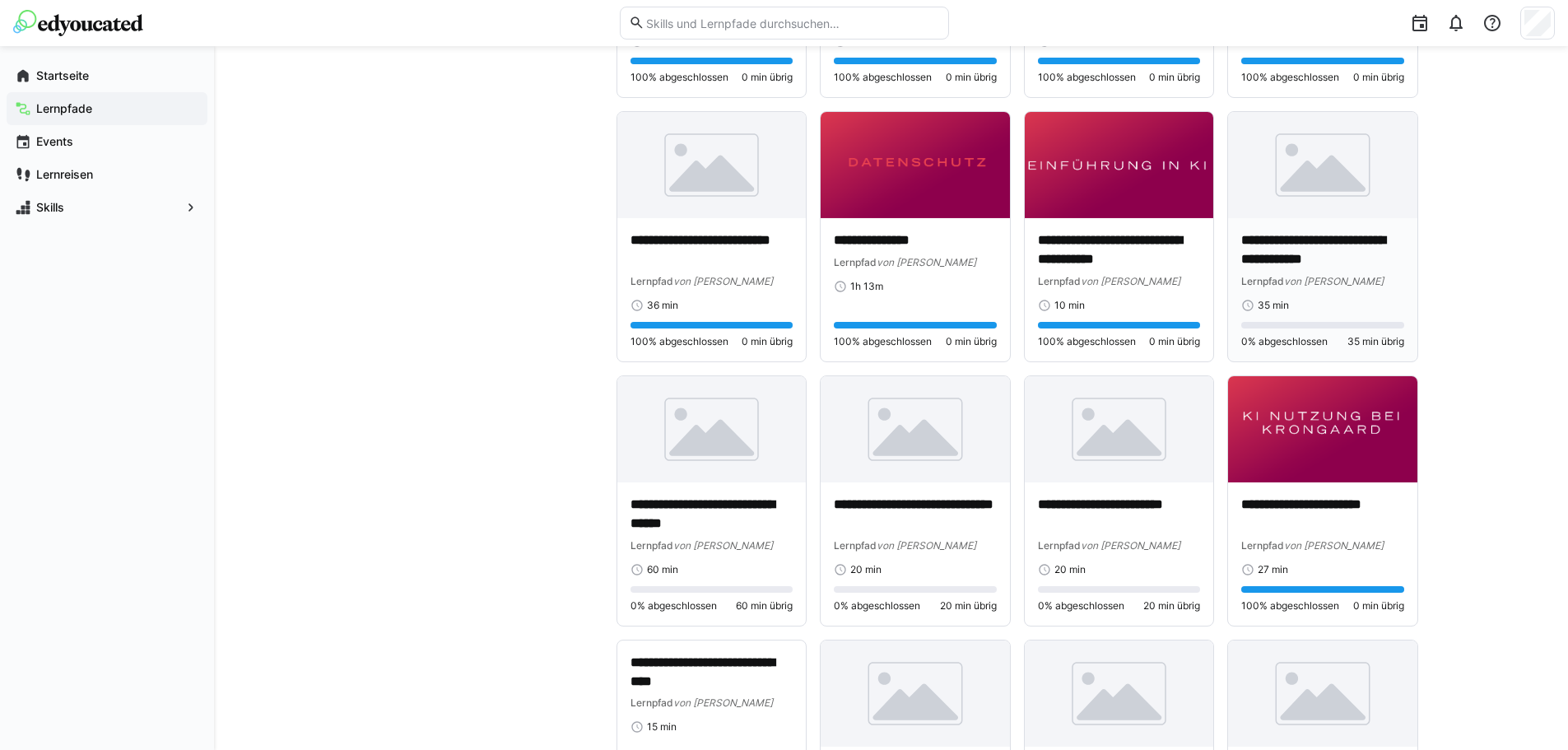
click at [1363, 286] on div "Lernpfad von [PERSON_NAME]" at bounding box center [1323, 281] width 163 height 17
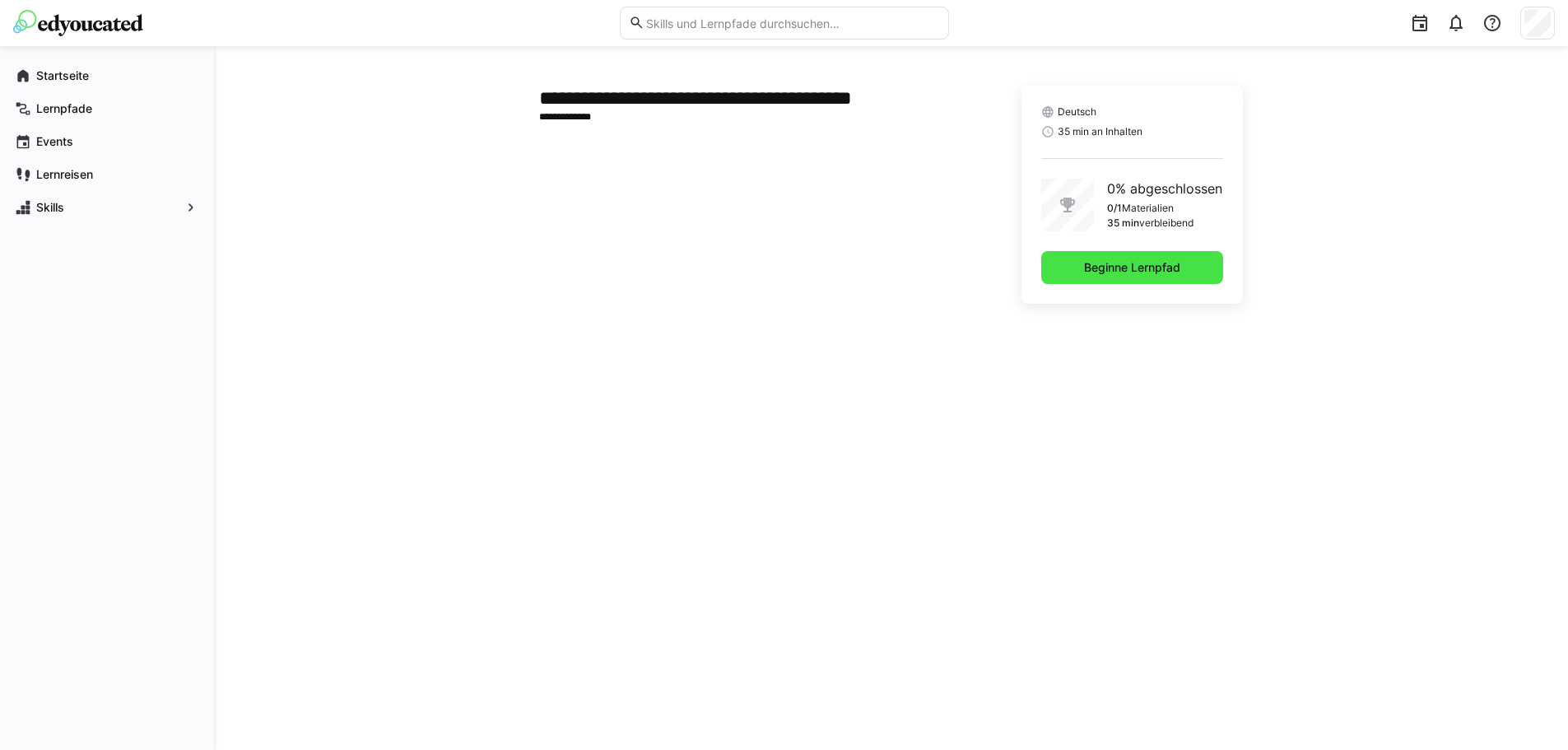
click at [1132, 272] on span "Beginne Lernpfad" at bounding box center [1132, 268] width 101 height 17
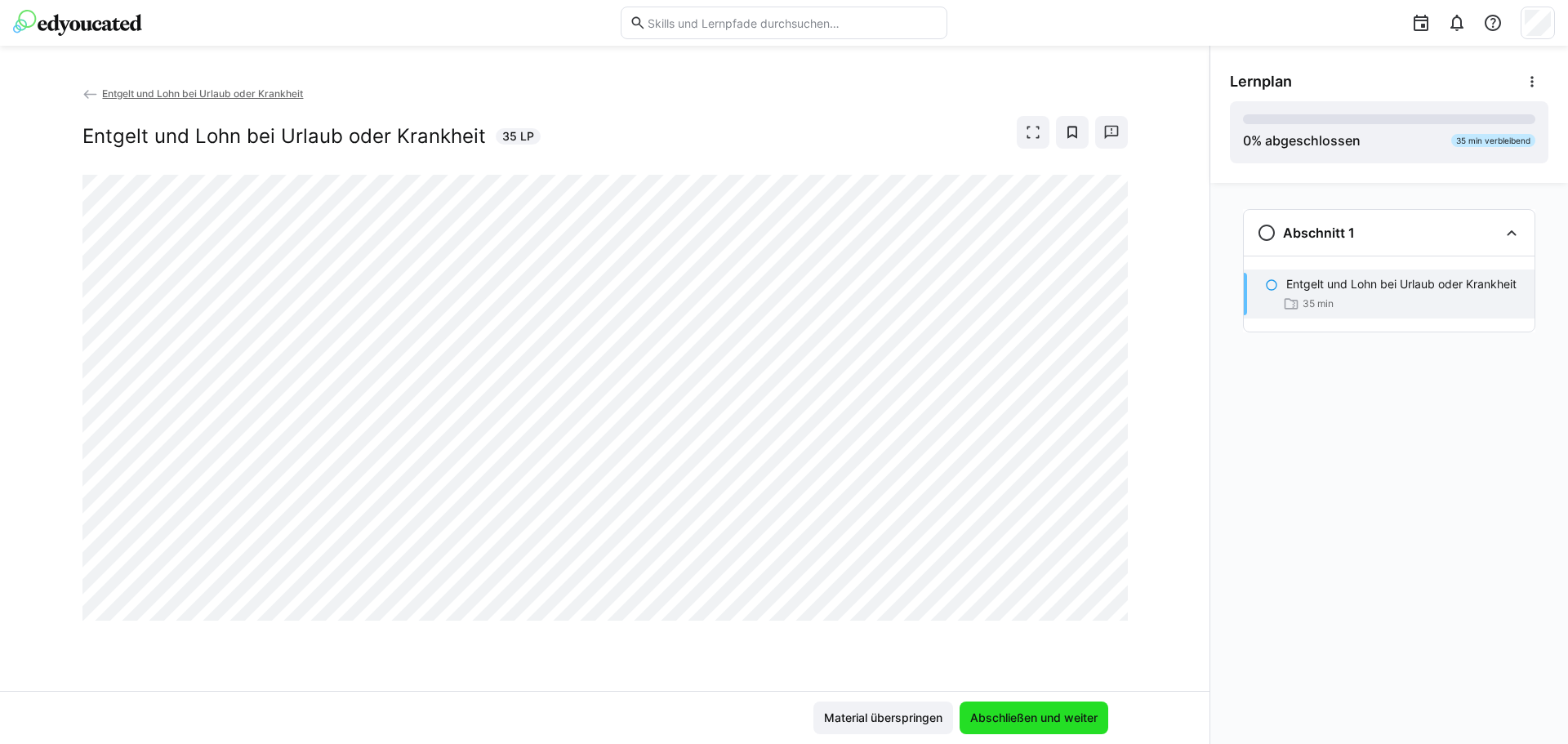
click at [1033, 704] on span "Abschließen und weiter" at bounding box center [1034, 717] width 149 height 33
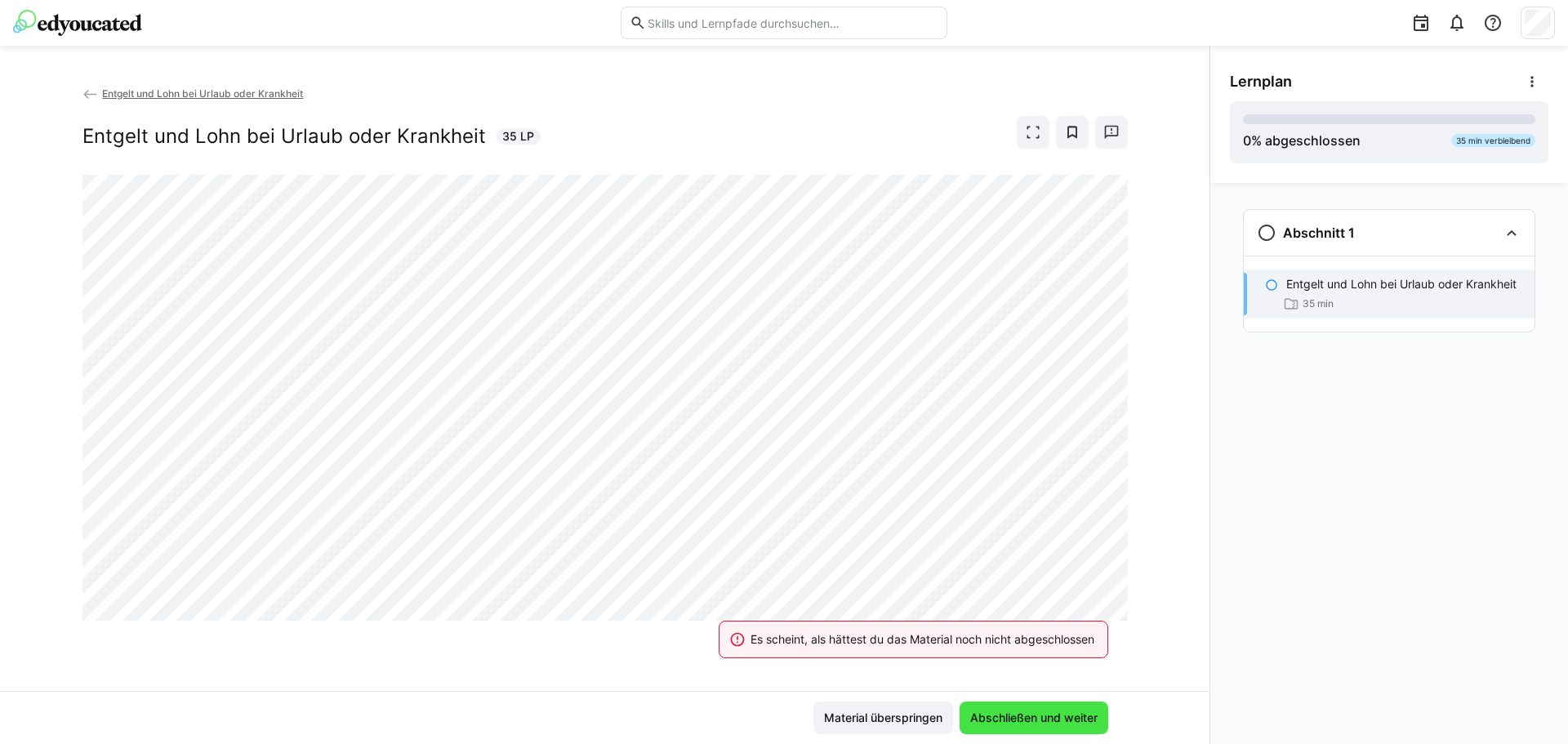
click at [1039, 719] on span "Abschließen und weiter" at bounding box center [1034, 718] width 132 height 17
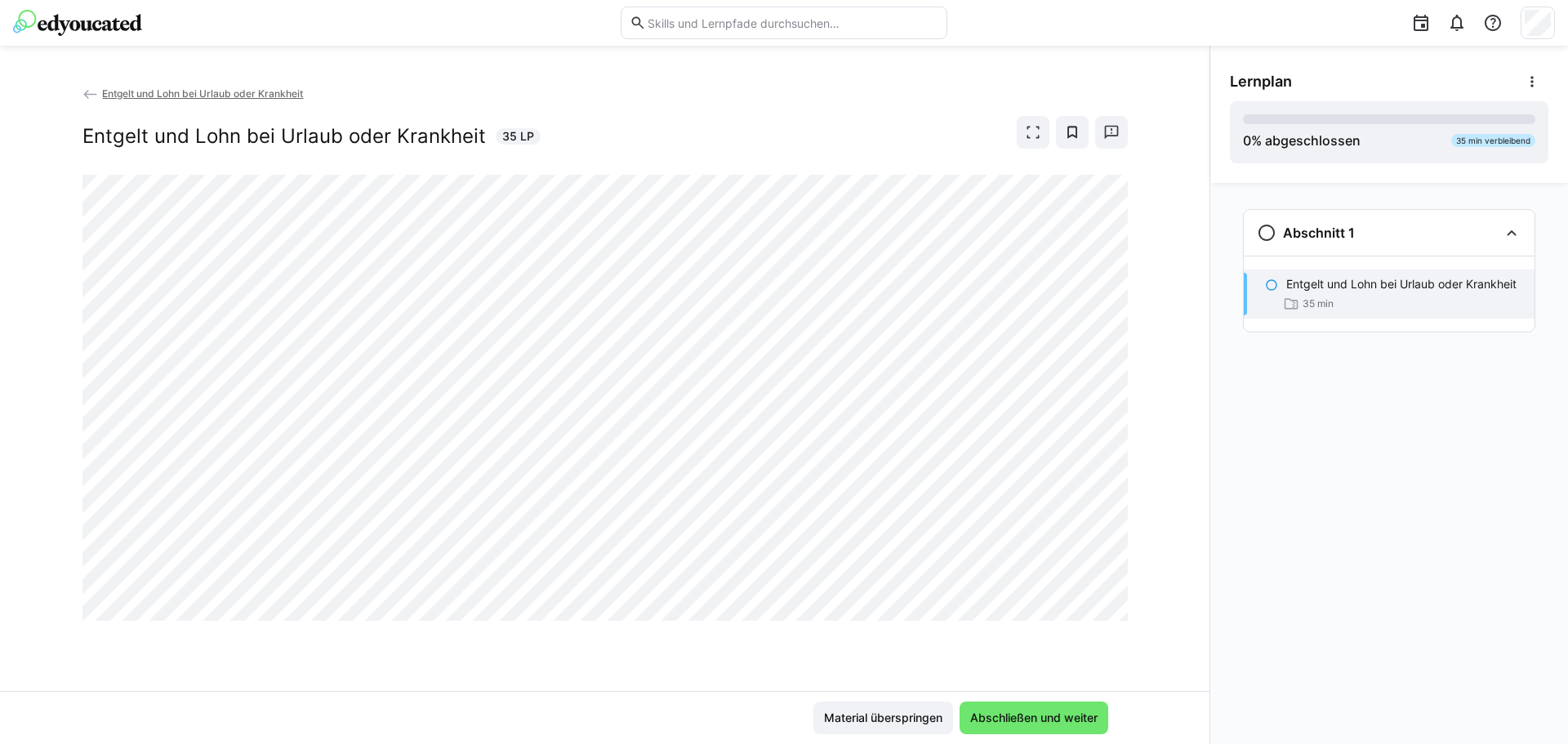
click at [994, 700] on div "Material überspringen Abschließen und weiter" at bounding box center [605, 717] width 1210 height 53
click at [1001, 714] on span "Abschließen und weiter" at bounding box center [1034, 718] width 132 height 17
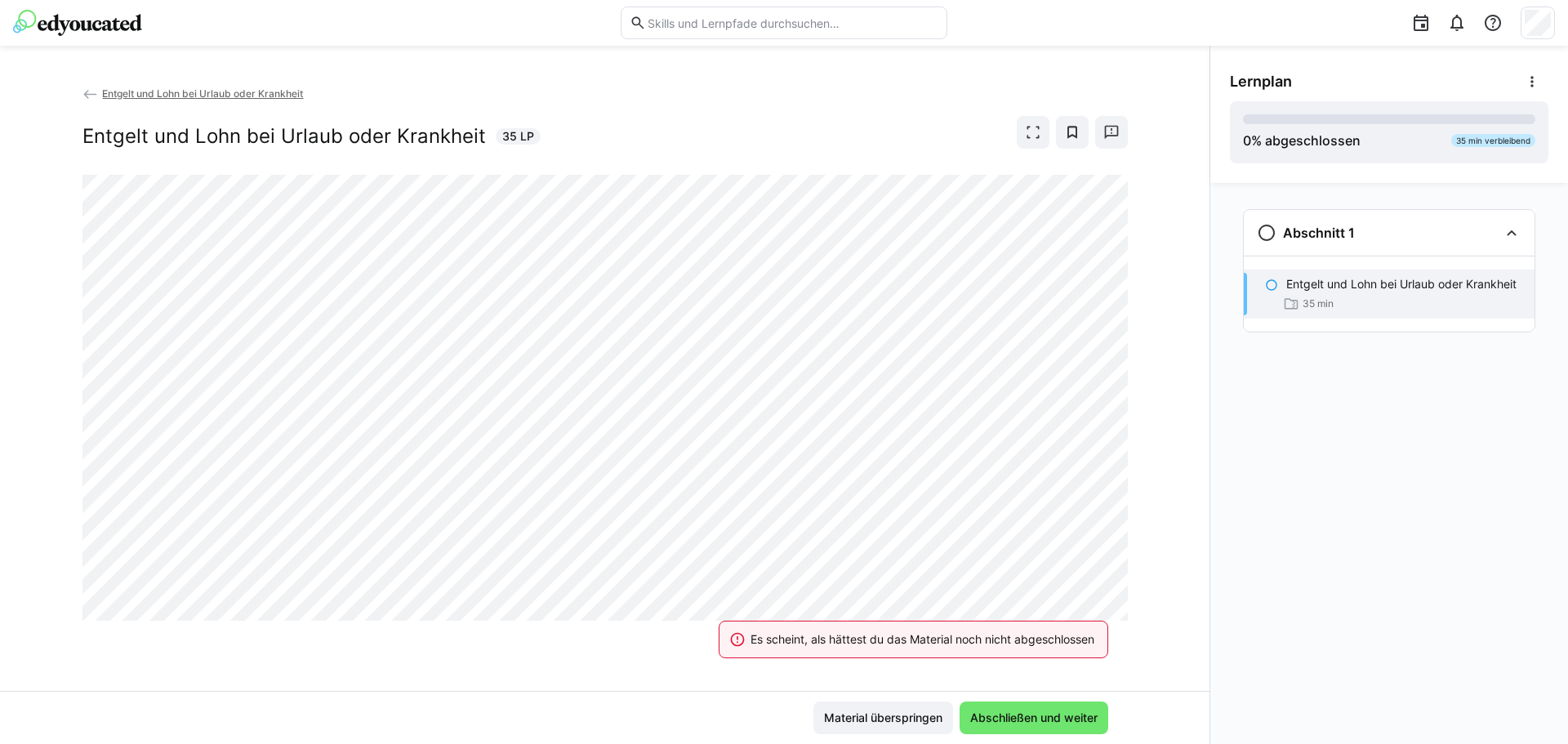
click at [210, 97] on span "Entgelt und Lohn bei Urlaub oder Krankheit" at bounding box center [202, 94] width 201 height 13
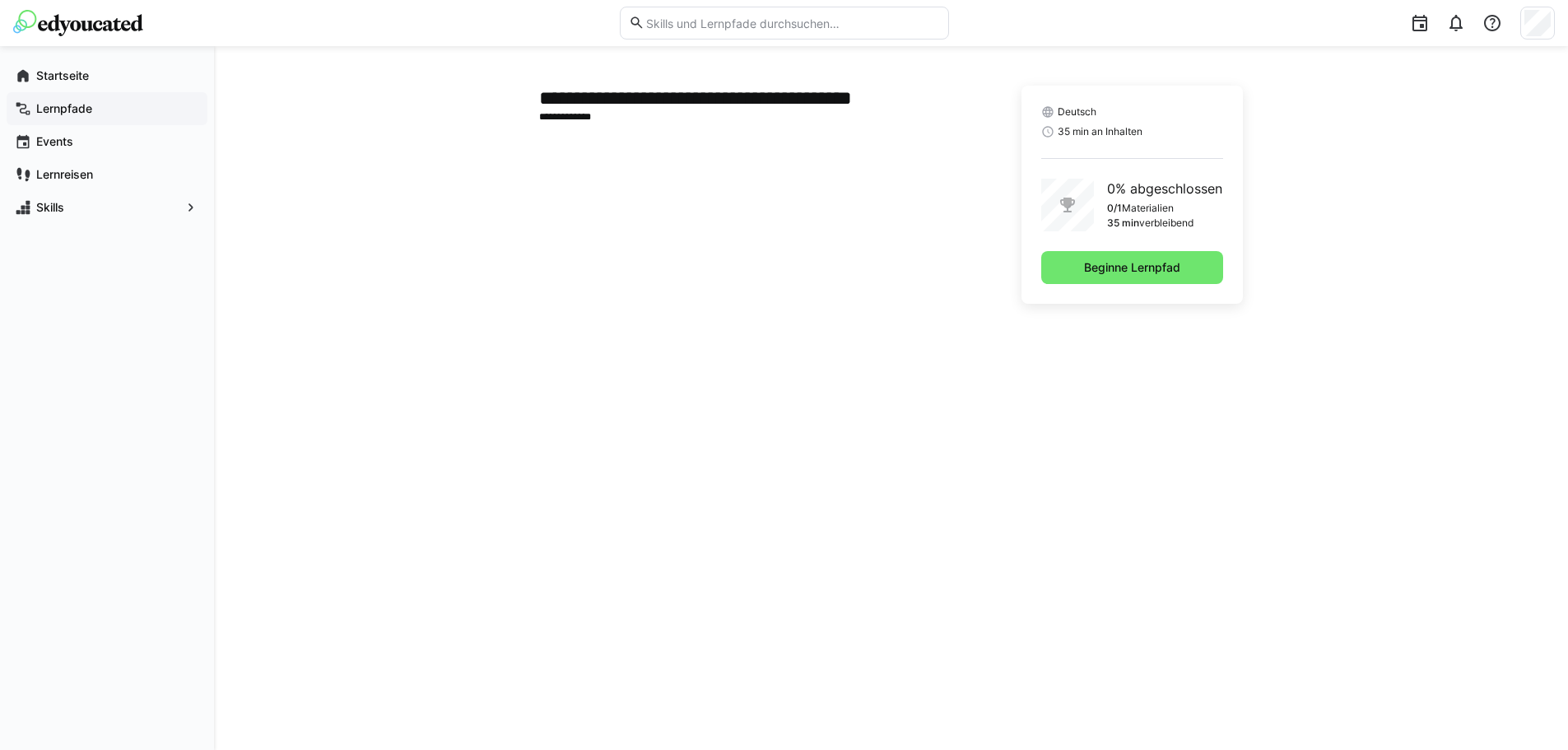
click at [123, 119] on div "Lernpfade" at bounding box center [107, 109] width 201 height 33
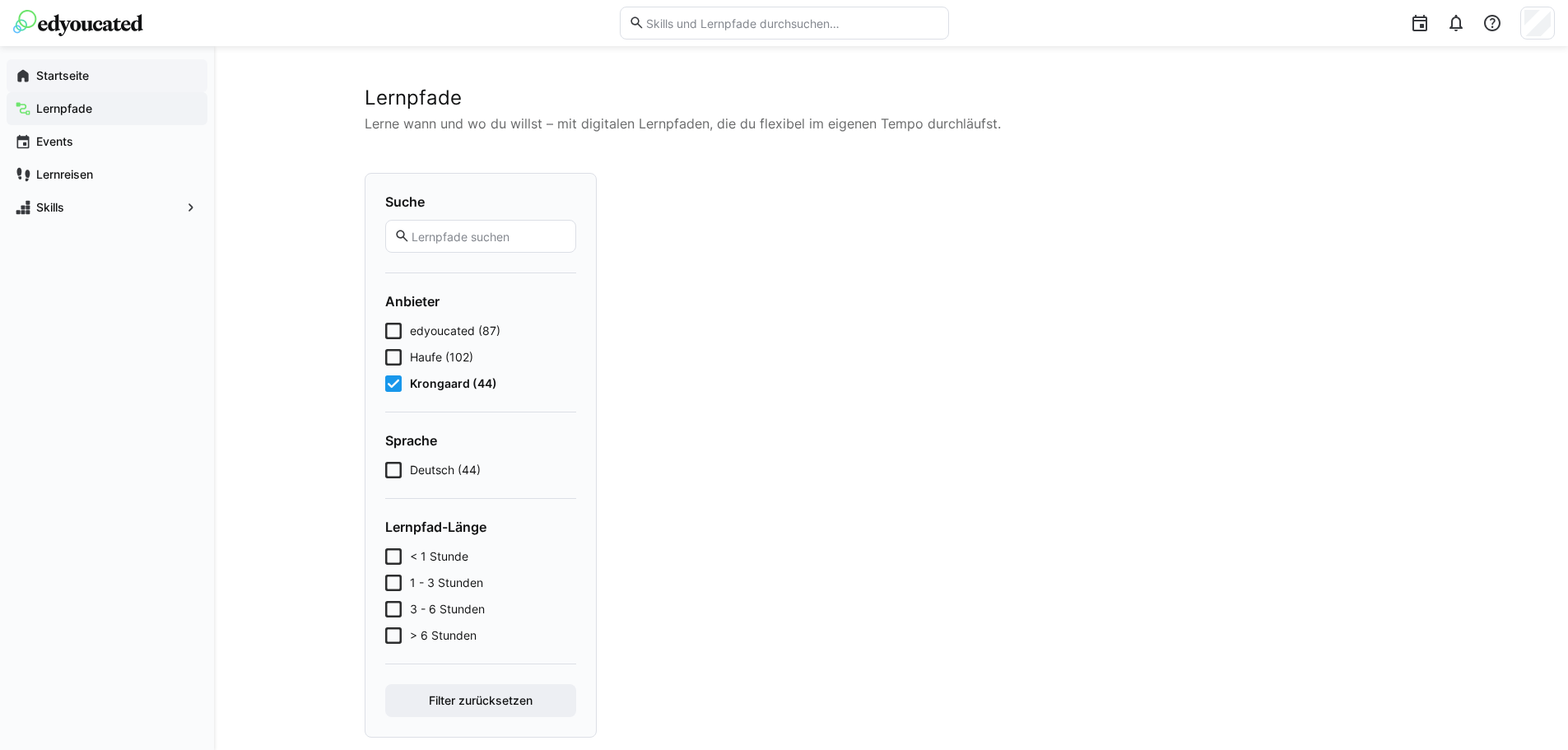
click at [146, 82] on span "Startseite" at bounding box center [116, 76] width 166 height 17
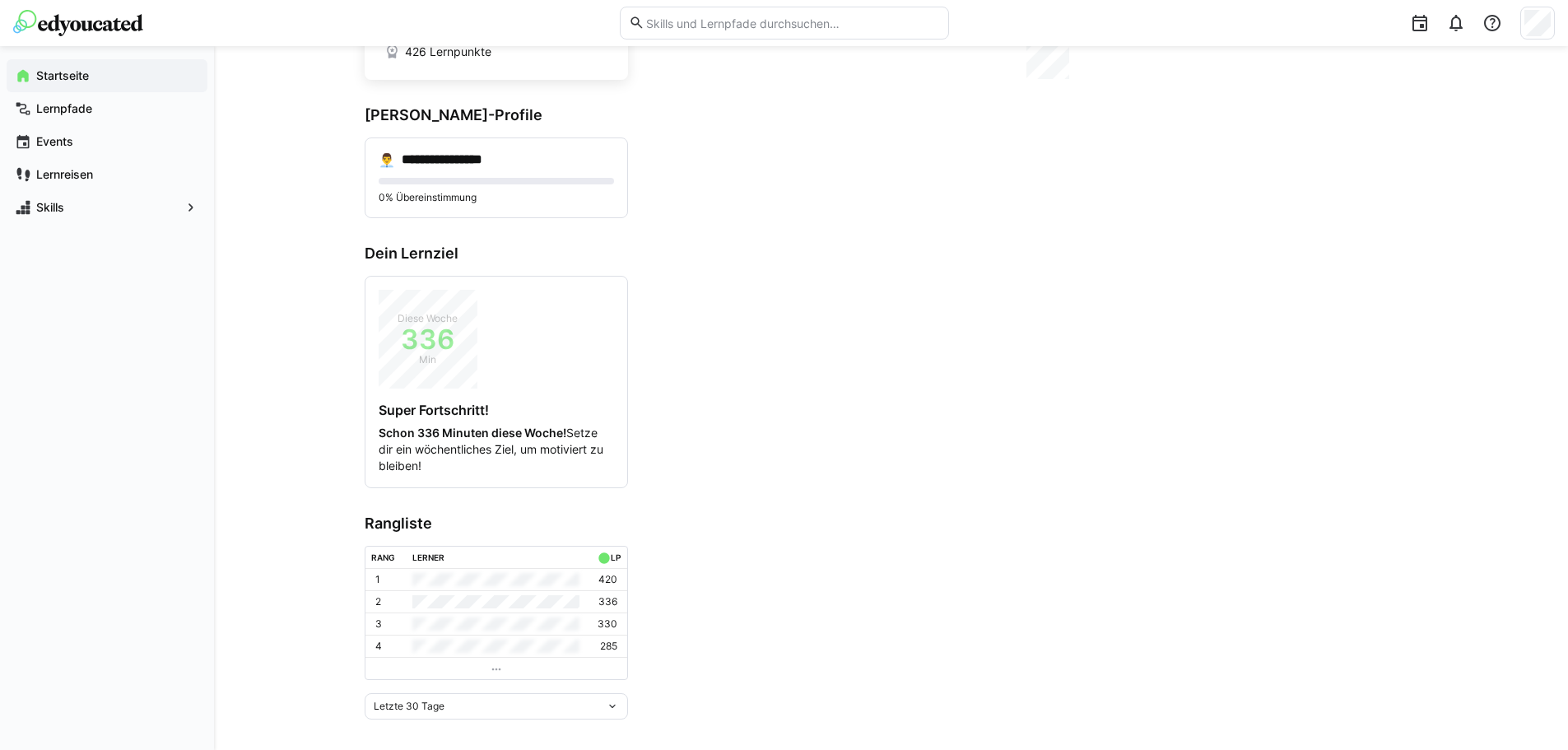
scroll to position [178, 0]
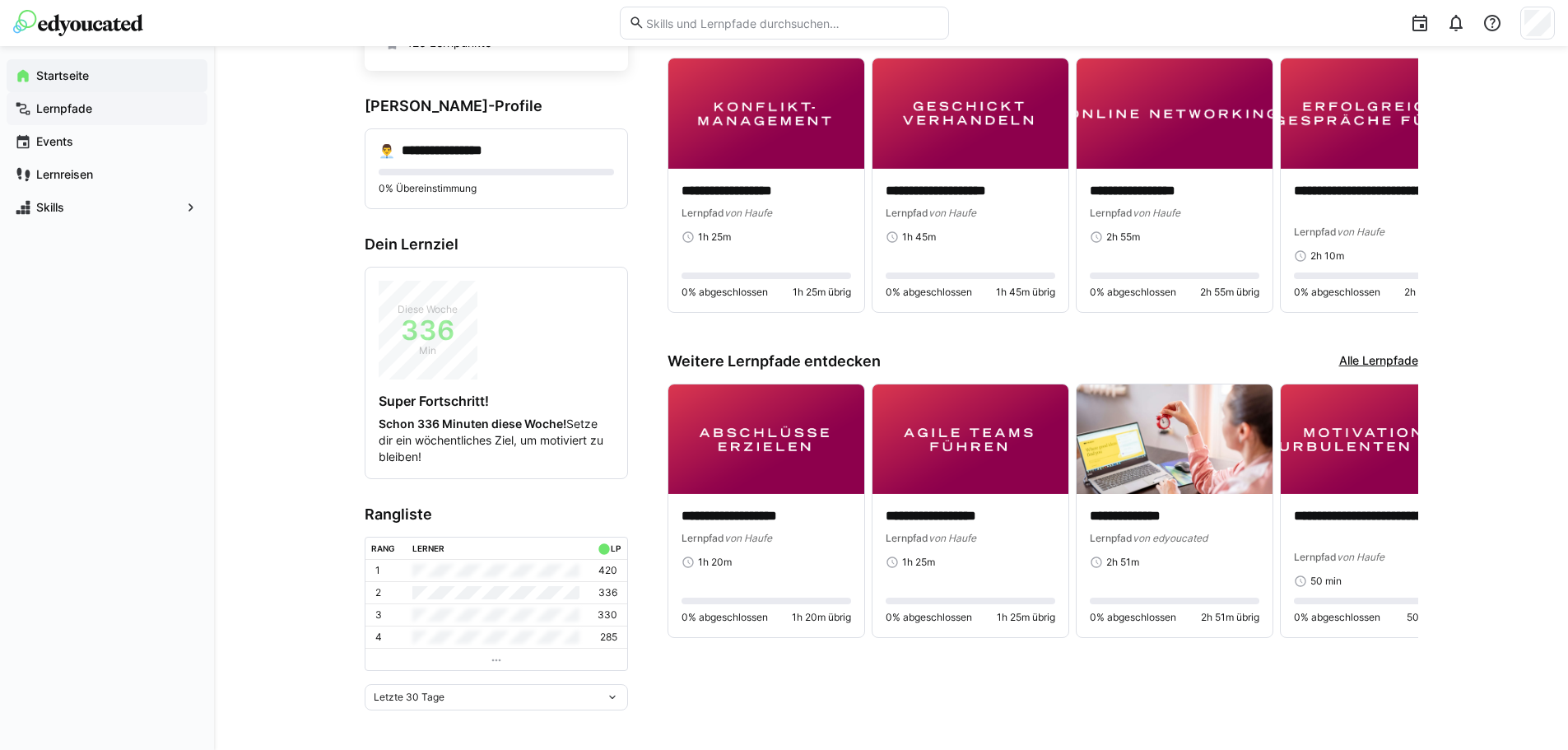
click at [0, 0] on app-navigation-label "Lernpfade" at bounding box center [0, 0] width 0 height 0
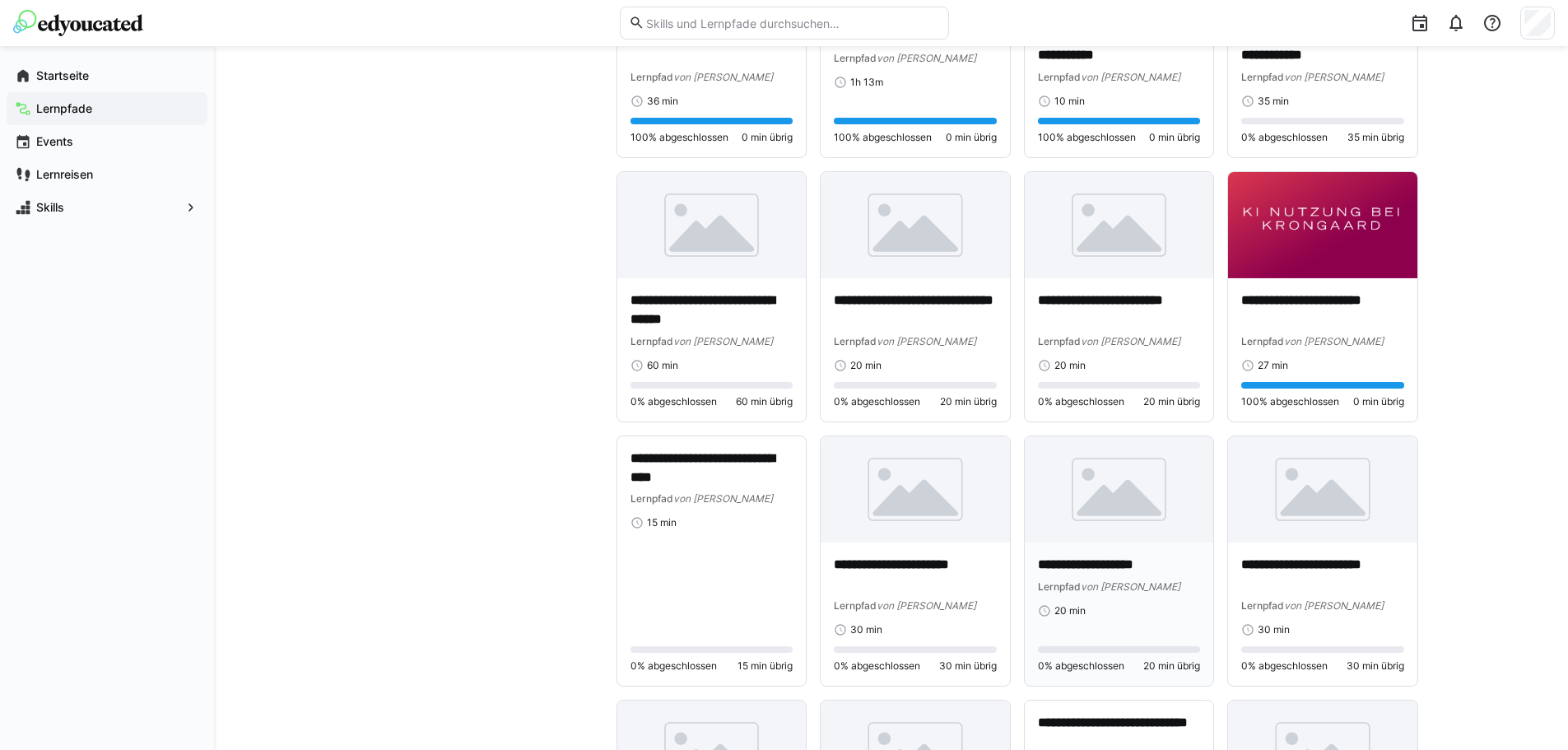
scroll to position [1152, 0]
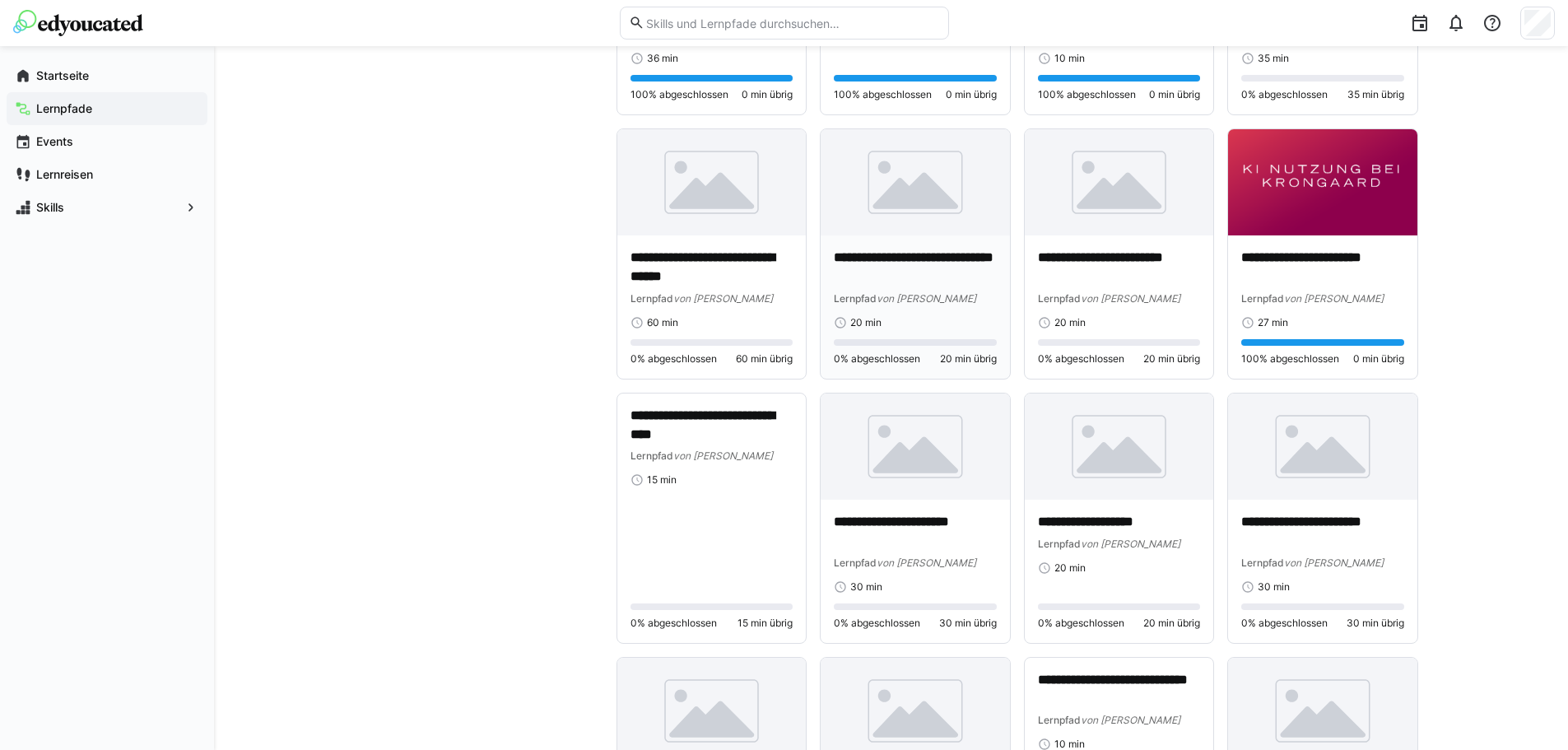
click at [908, 310] on div "**********" at bounding box center [916, 289] width 163 height 81
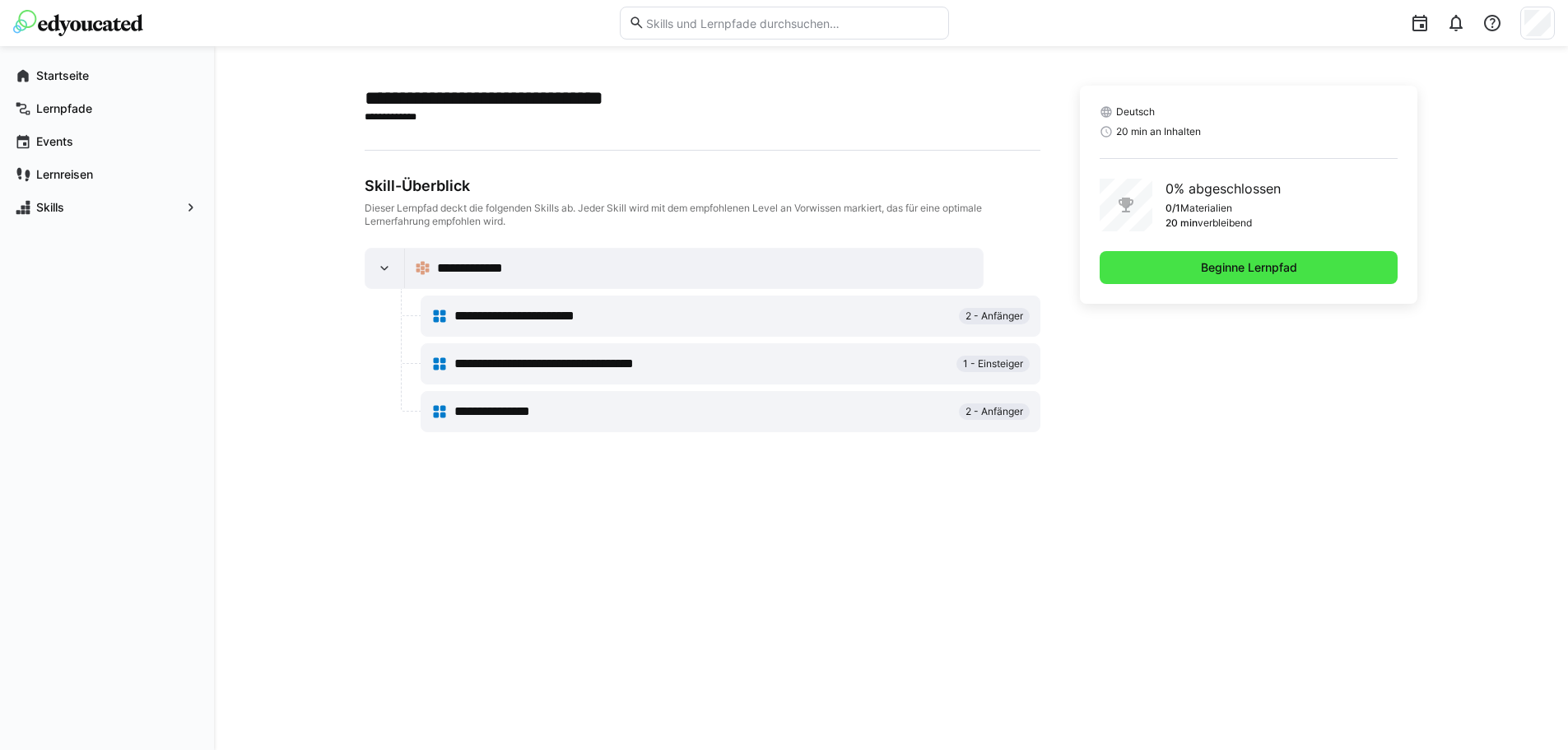
click at [1241, 257] on span "Beginne Lernpfad" at bounding box center [1248, 267] width 299 height 33
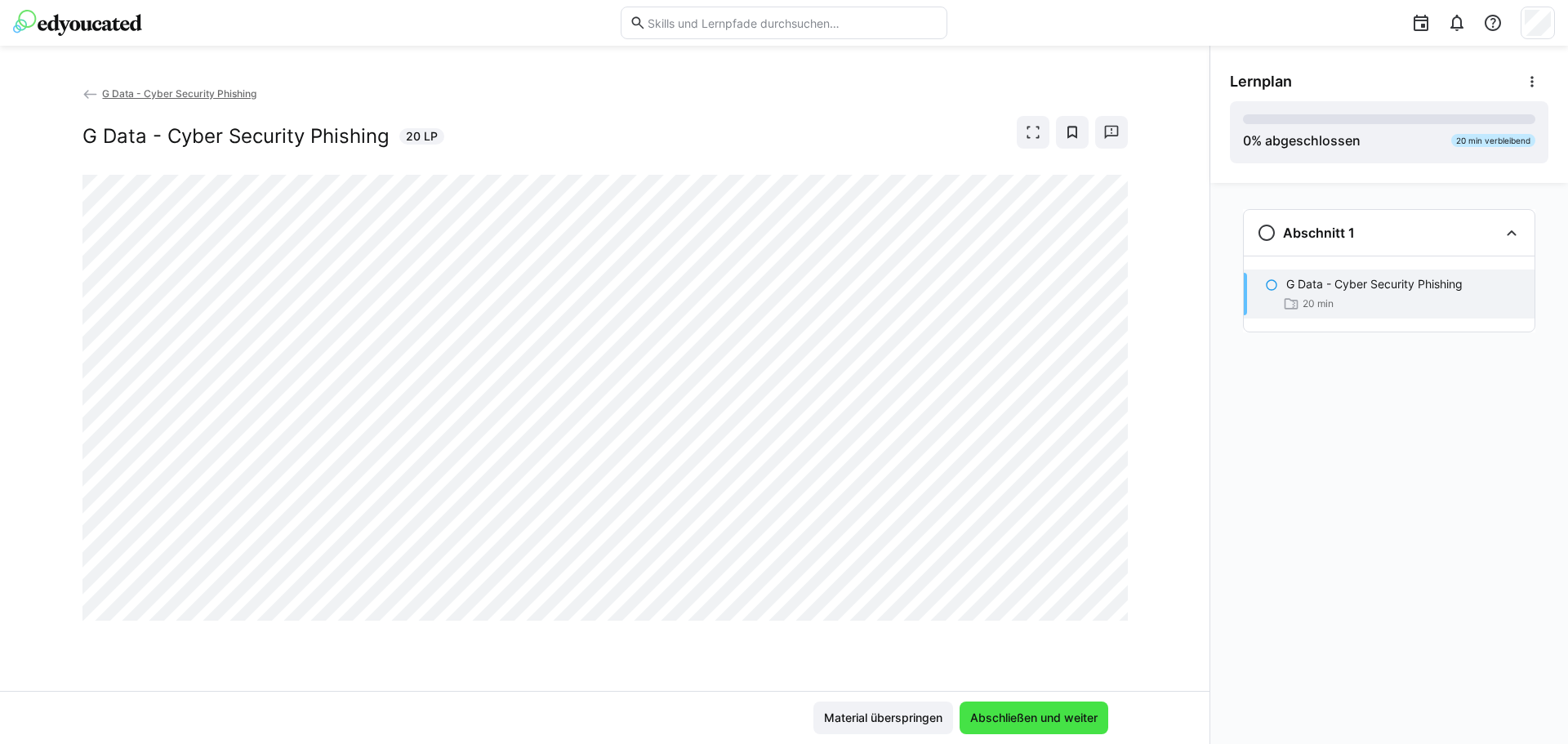
click at [1069, 726] on span "Abschließen und weiter" at bounding box center [1034, 717] width 149 height 33
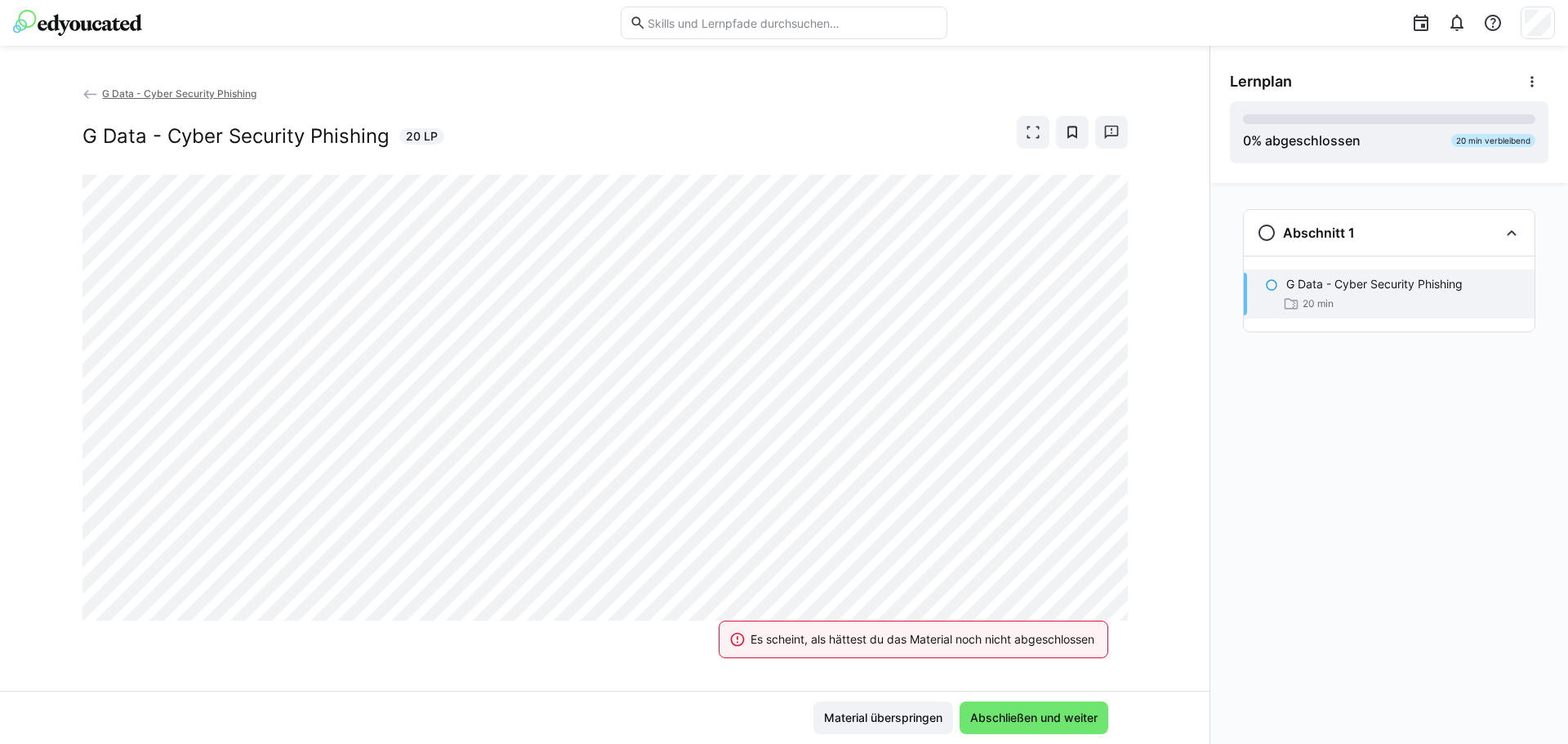
click at [206, 91] on span "G Data - Cyber Security Phishing" at bounding box center [179, 94] width 155 height 13
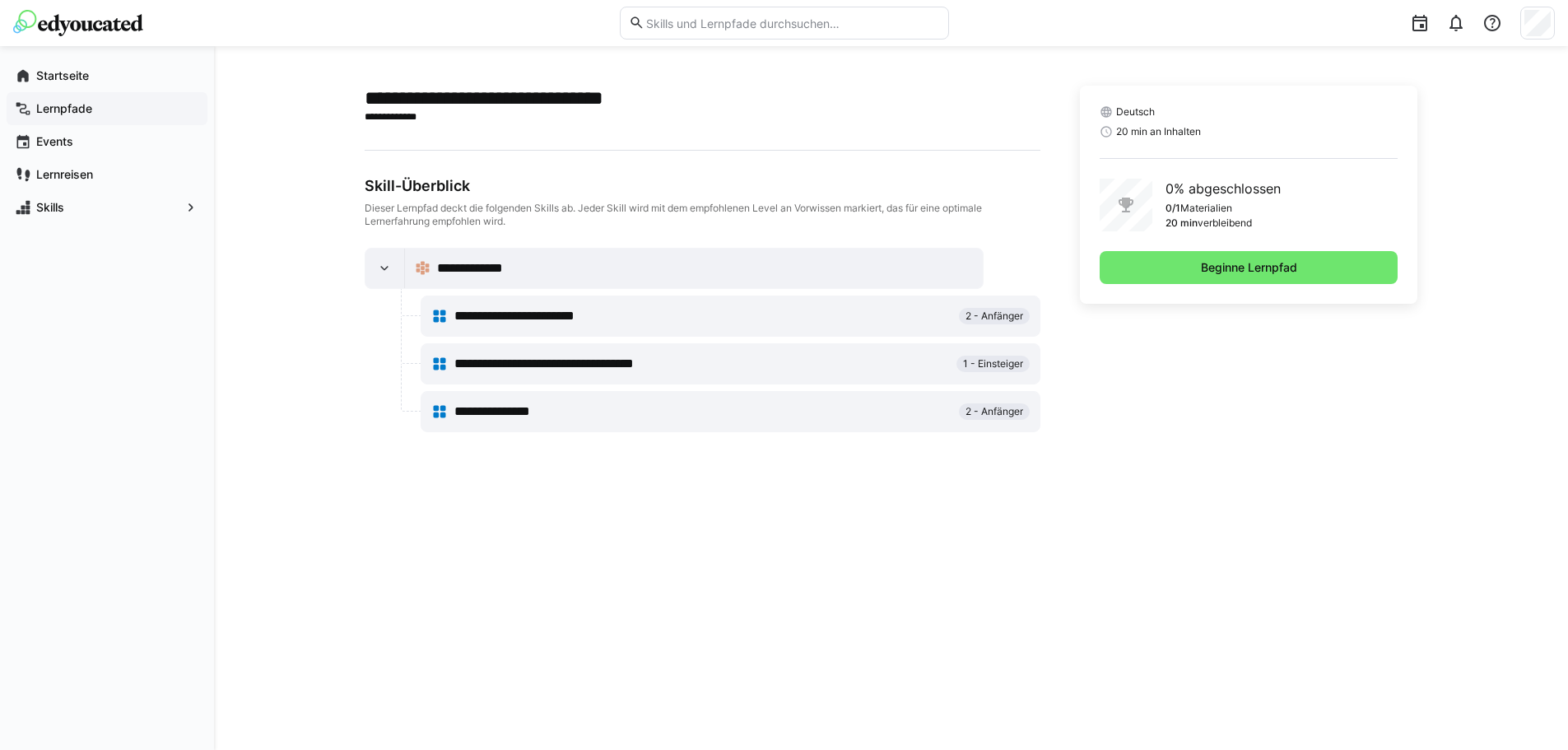
click at [94, 103] on span "Lernpfade" at bounding box center [116, 109] width 166 height 17
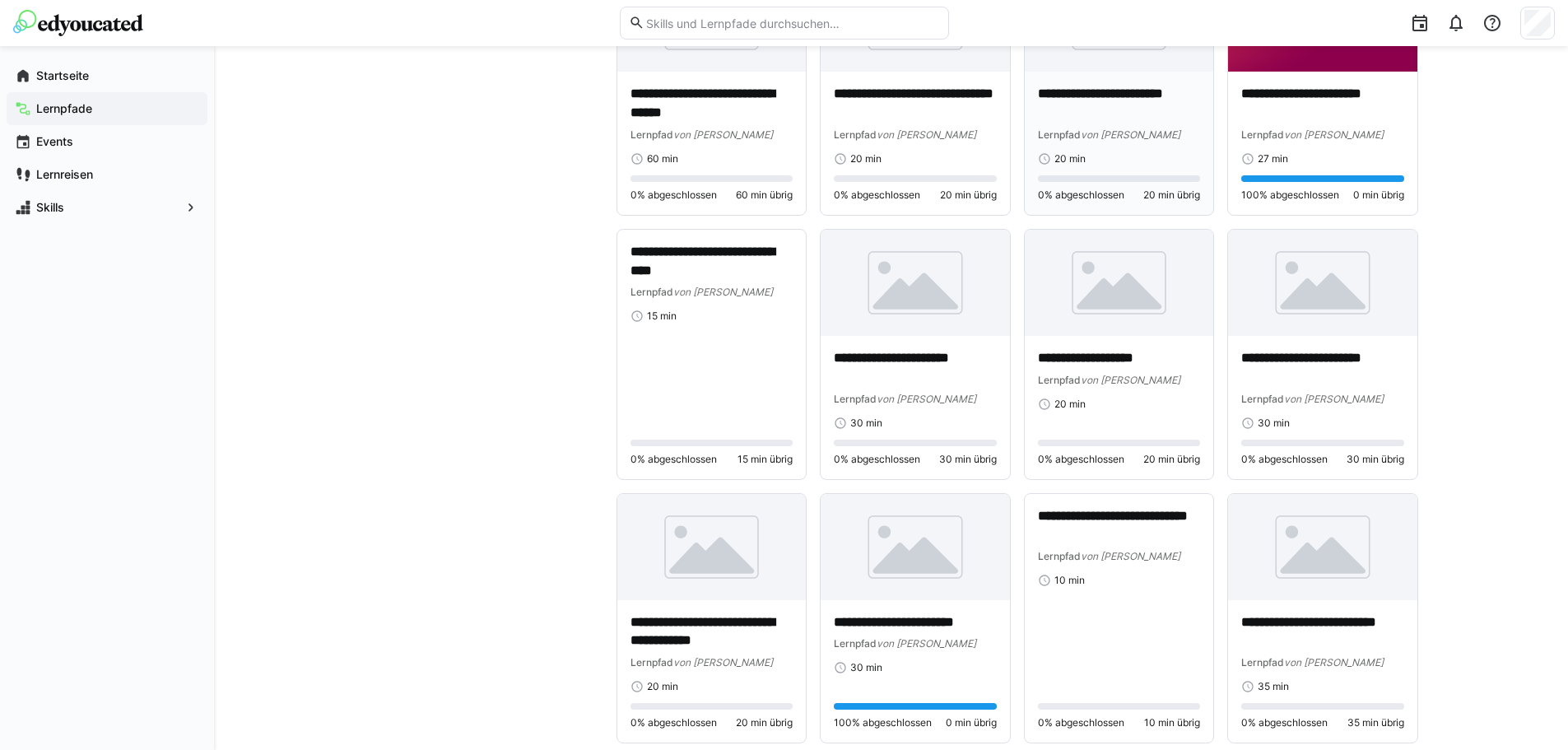
scroll to position [1317, 0]
click at [759, 399] on div "**********" at bounding box center [712, 353] width 163 height 223
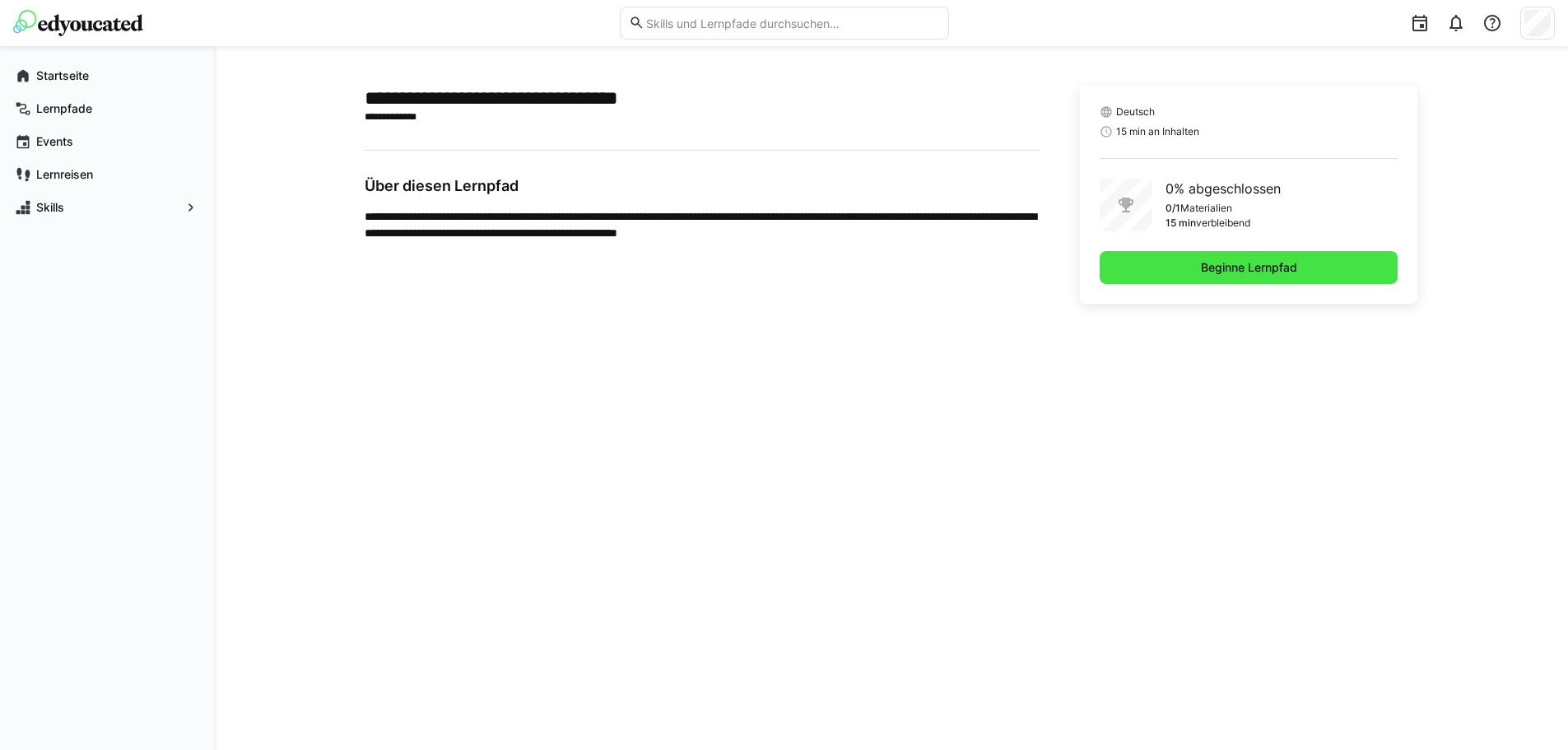
click at [1324, 264] on span "Beginne Lernpfad" at bounding box center [1248, 267] width 299 height 33
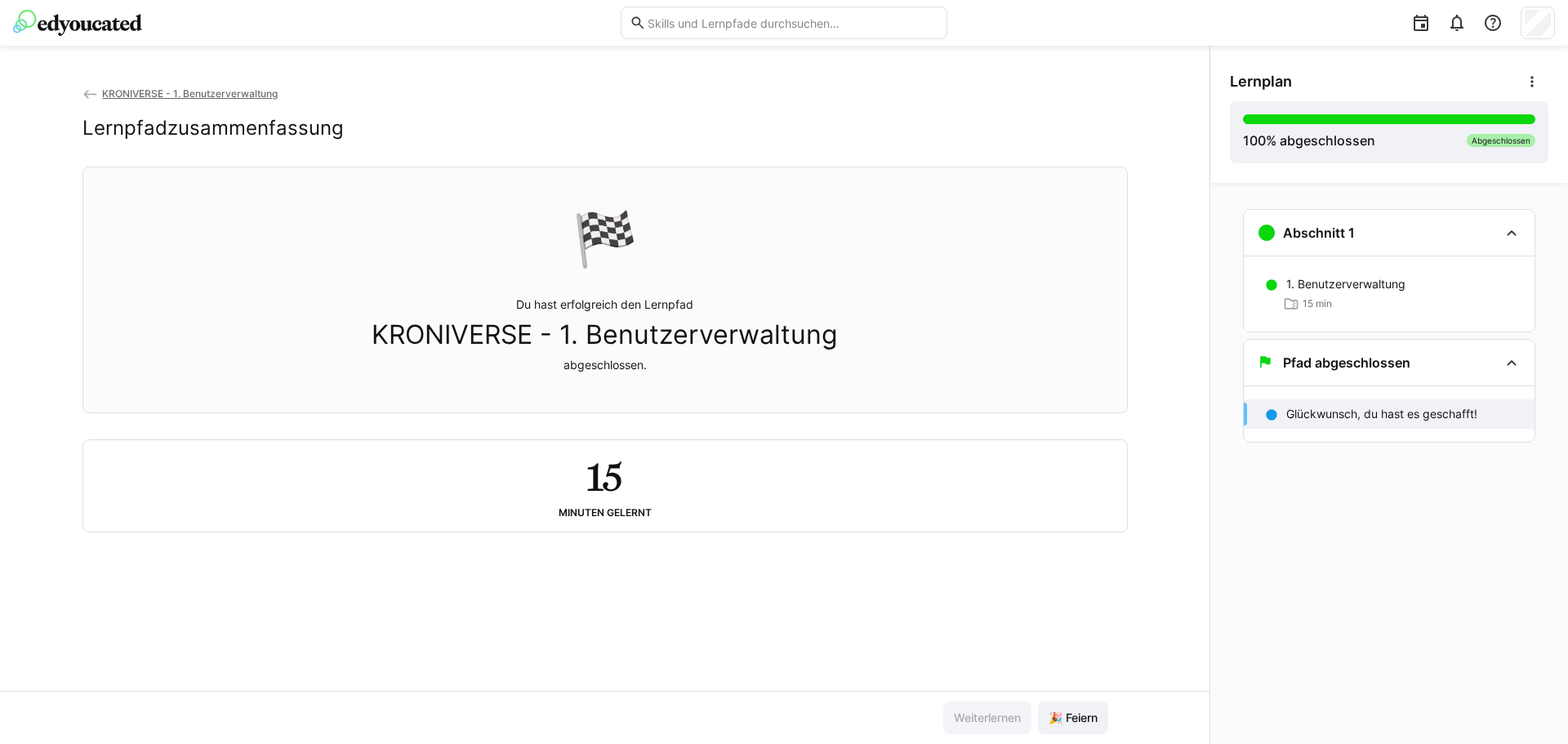
click at [174, 89] on span "KRONIVERSE - 1. Benutzerverwaltung" at bounding box center [190, 94] width 175 height 13
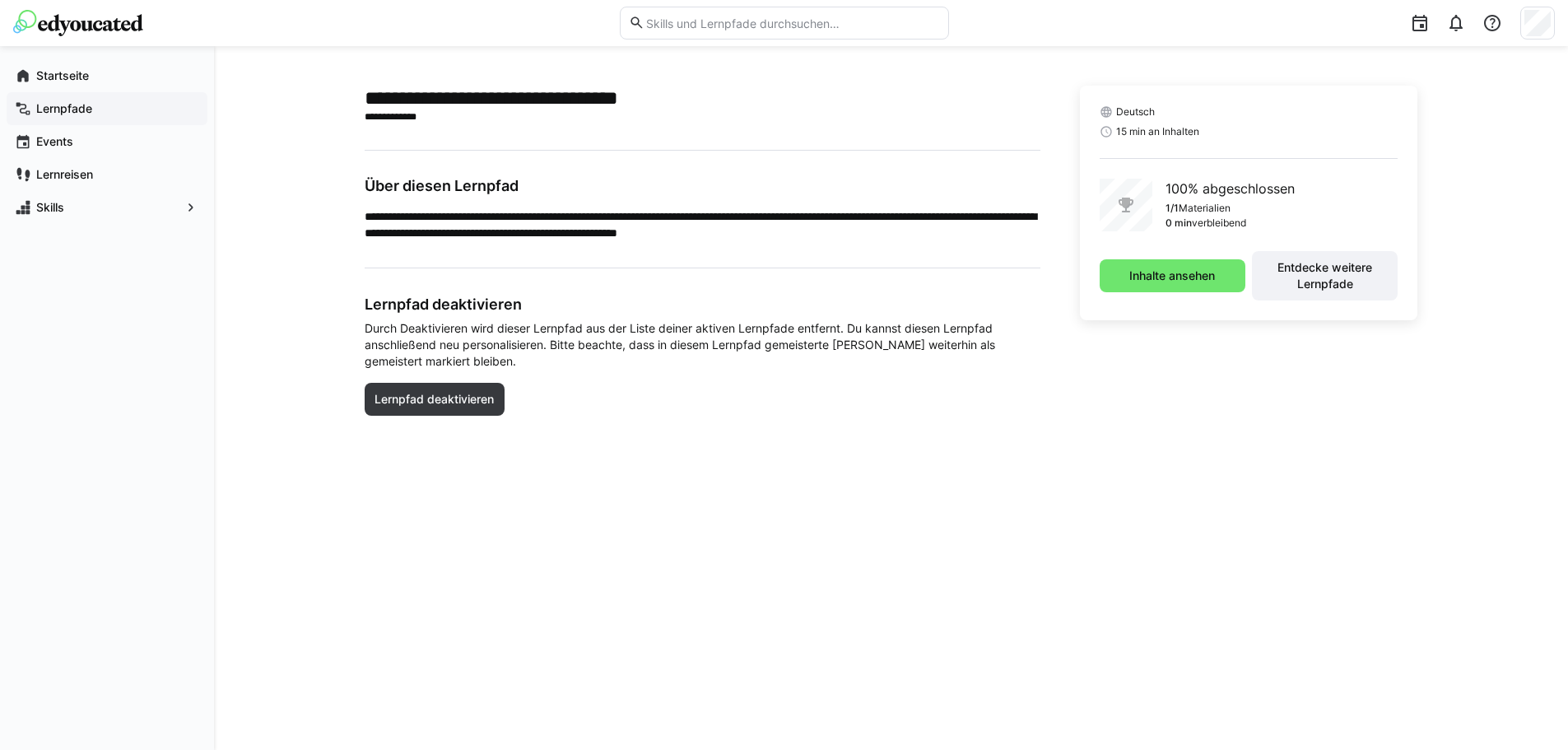
click at [104, 103] on span "Lernpfade" at bounding box center [116, 109] width 166 height 17
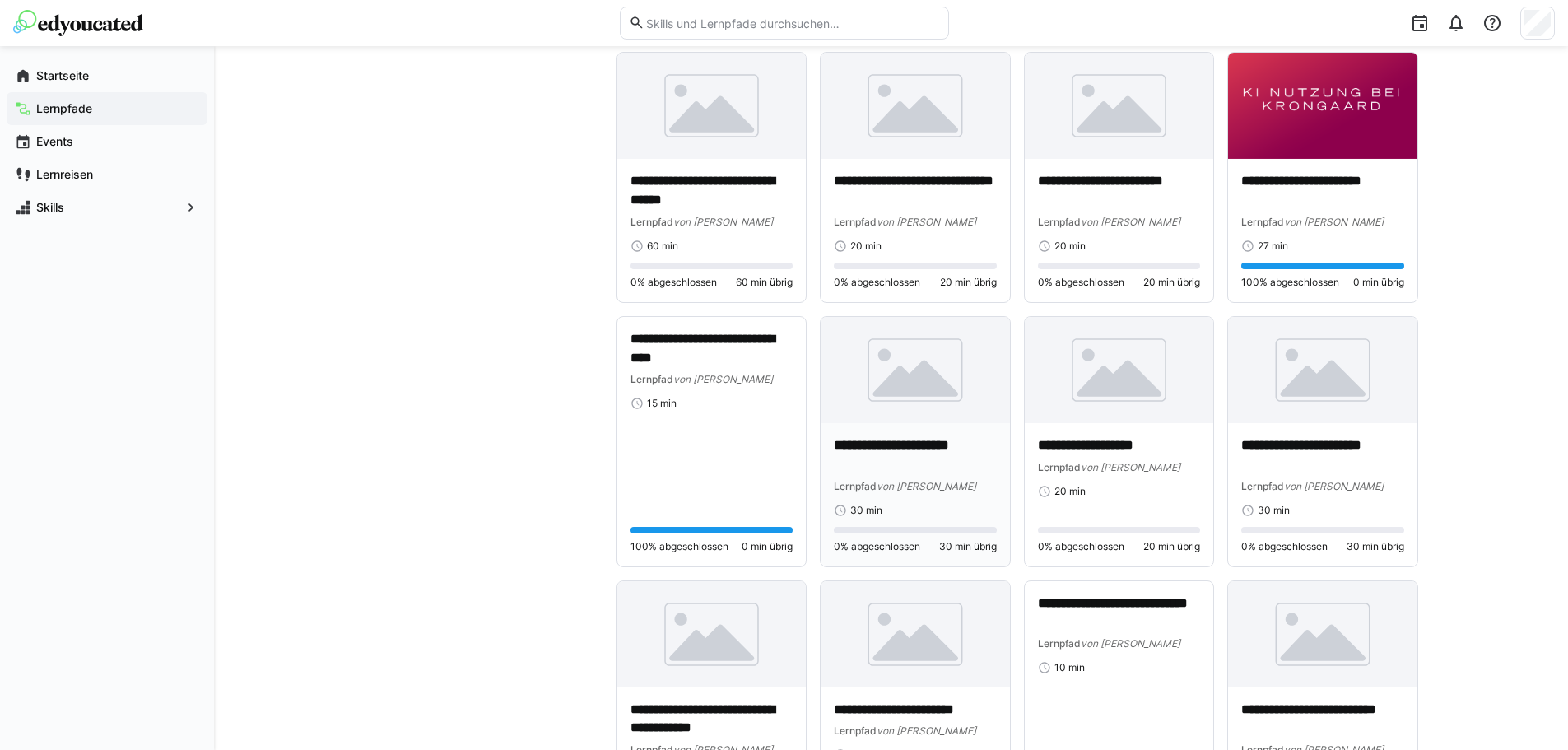
scroll to position [1317, 0]
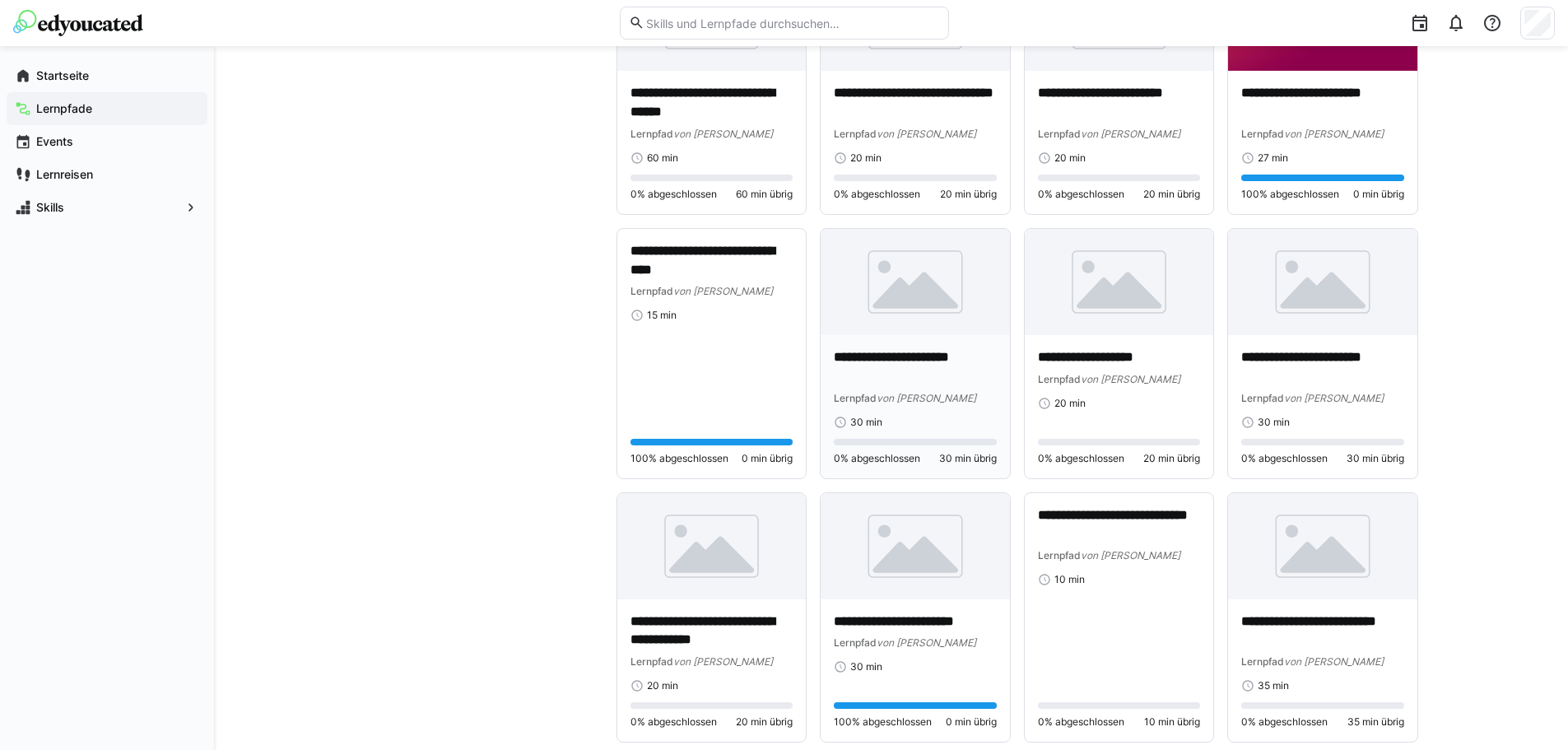
click at [891, 388] on div "**********" at bounding box center [916, 377] width 163 height 57
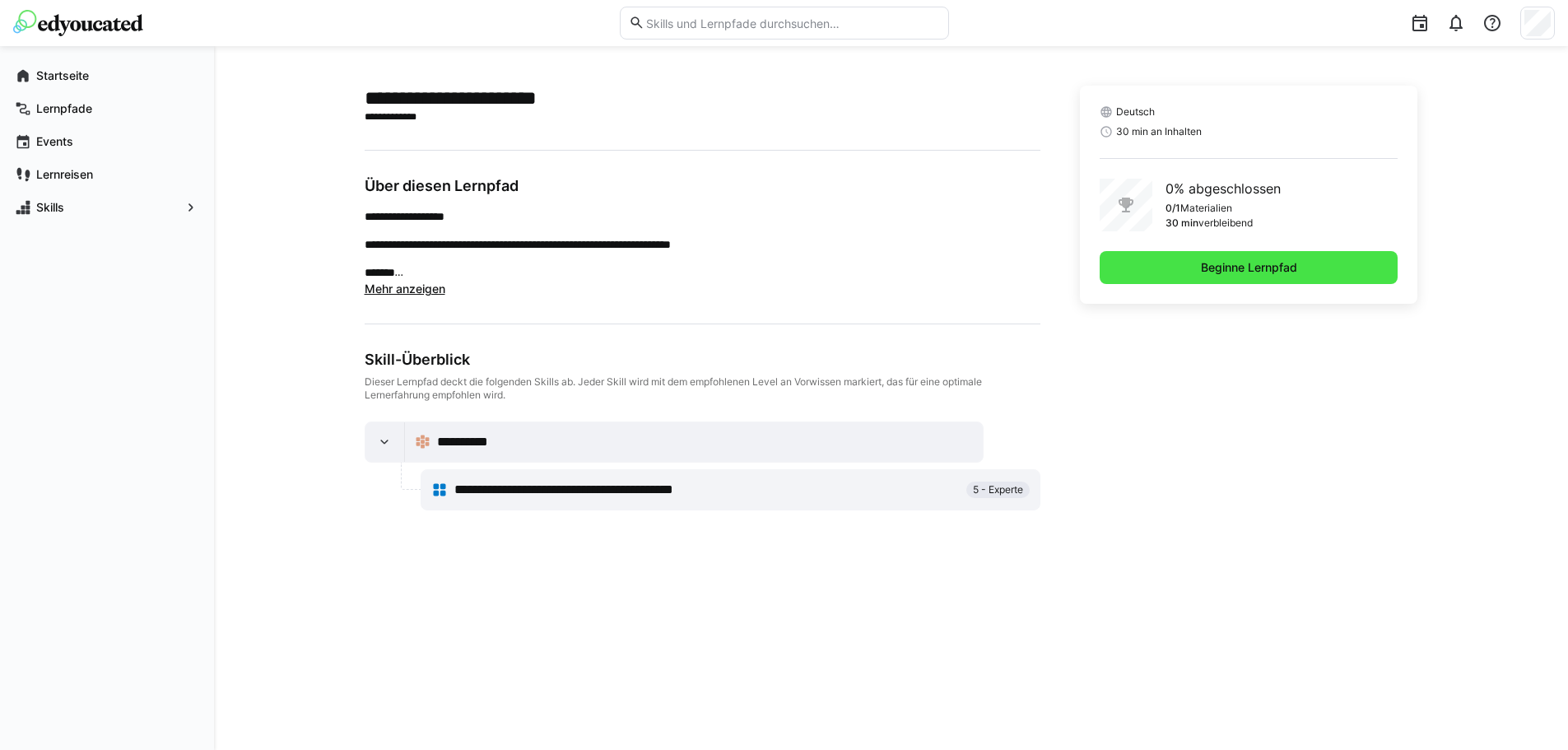
click at [1167, 279] on span "Beginne Lernpfad" at bounding box center [1248, 267] width 299 height 33
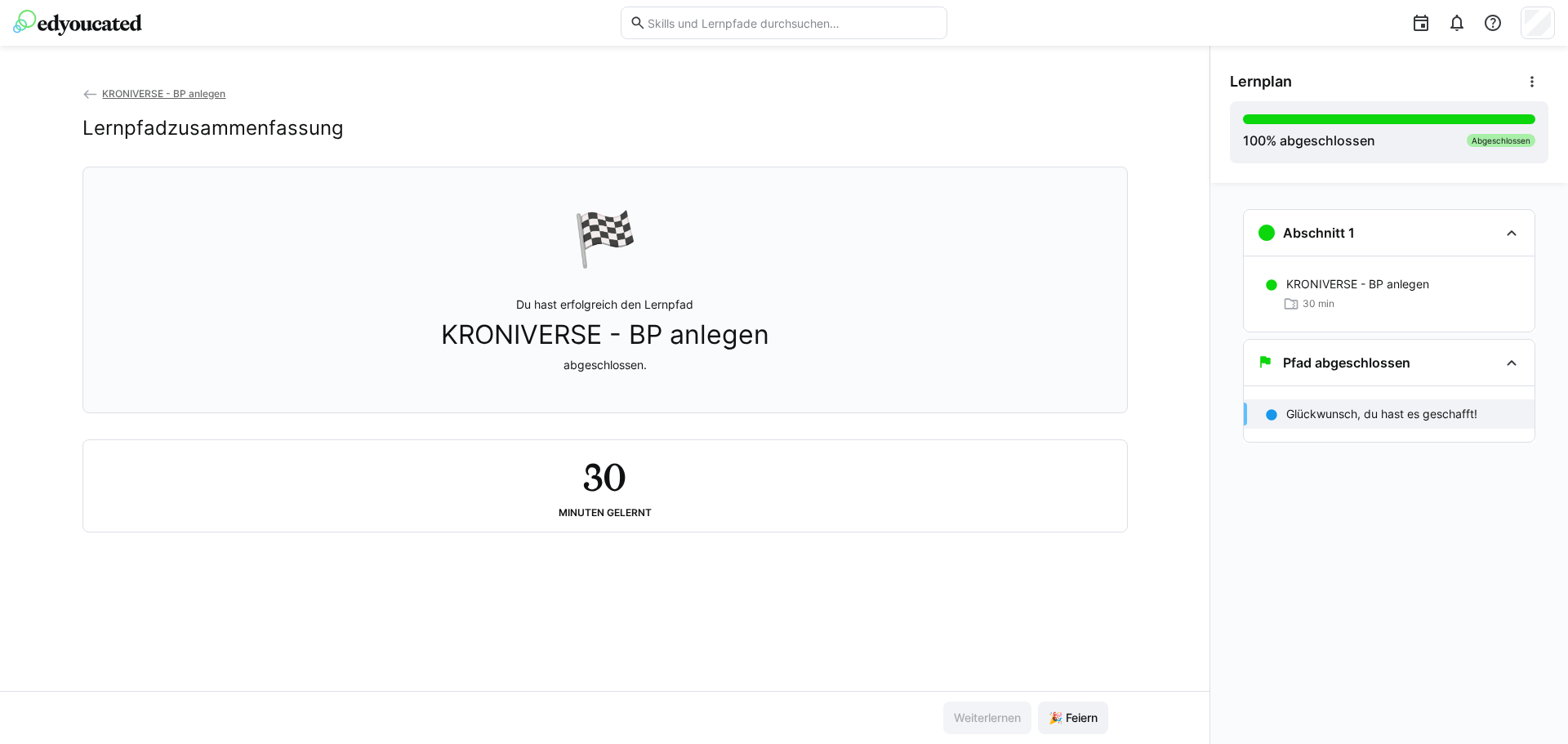
click at [184, 98] on span "KRONIVERSE - BP anlegen" at bounding box center [164, 94] width 124 height 13
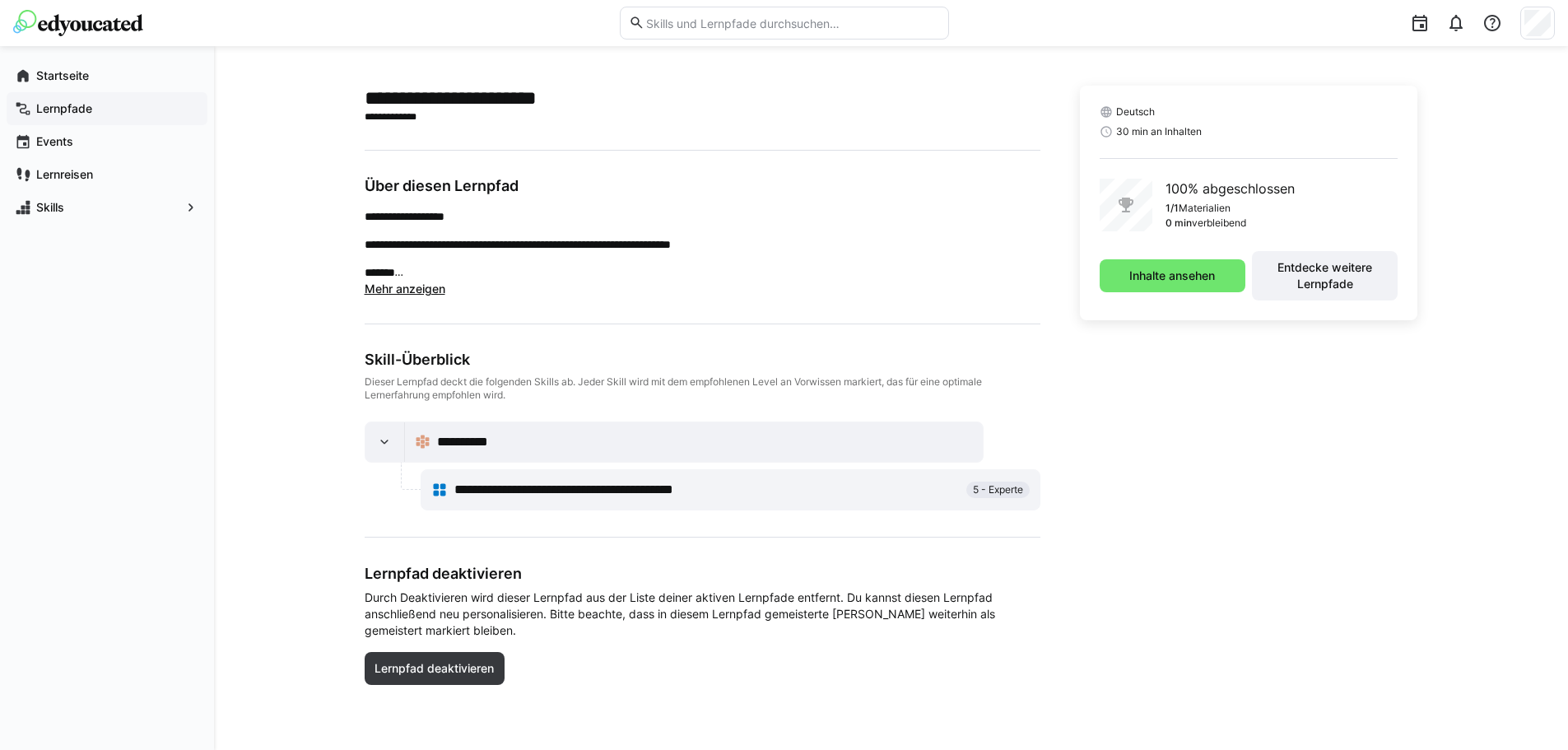
click at [129, 103] on span "Lernpfade" at bounding box center [116, 109] width 166 height 17
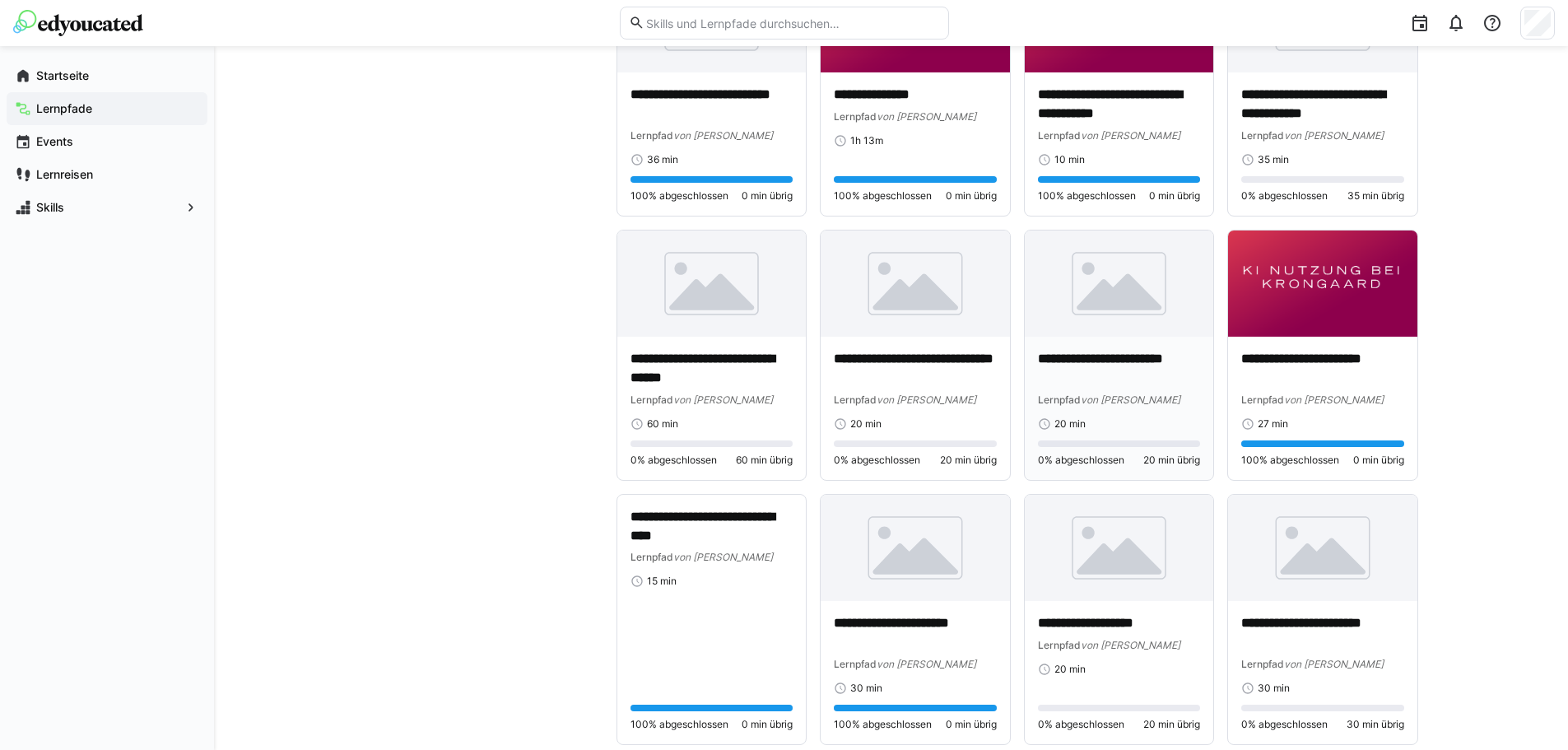
scroll to position [1070, 0]
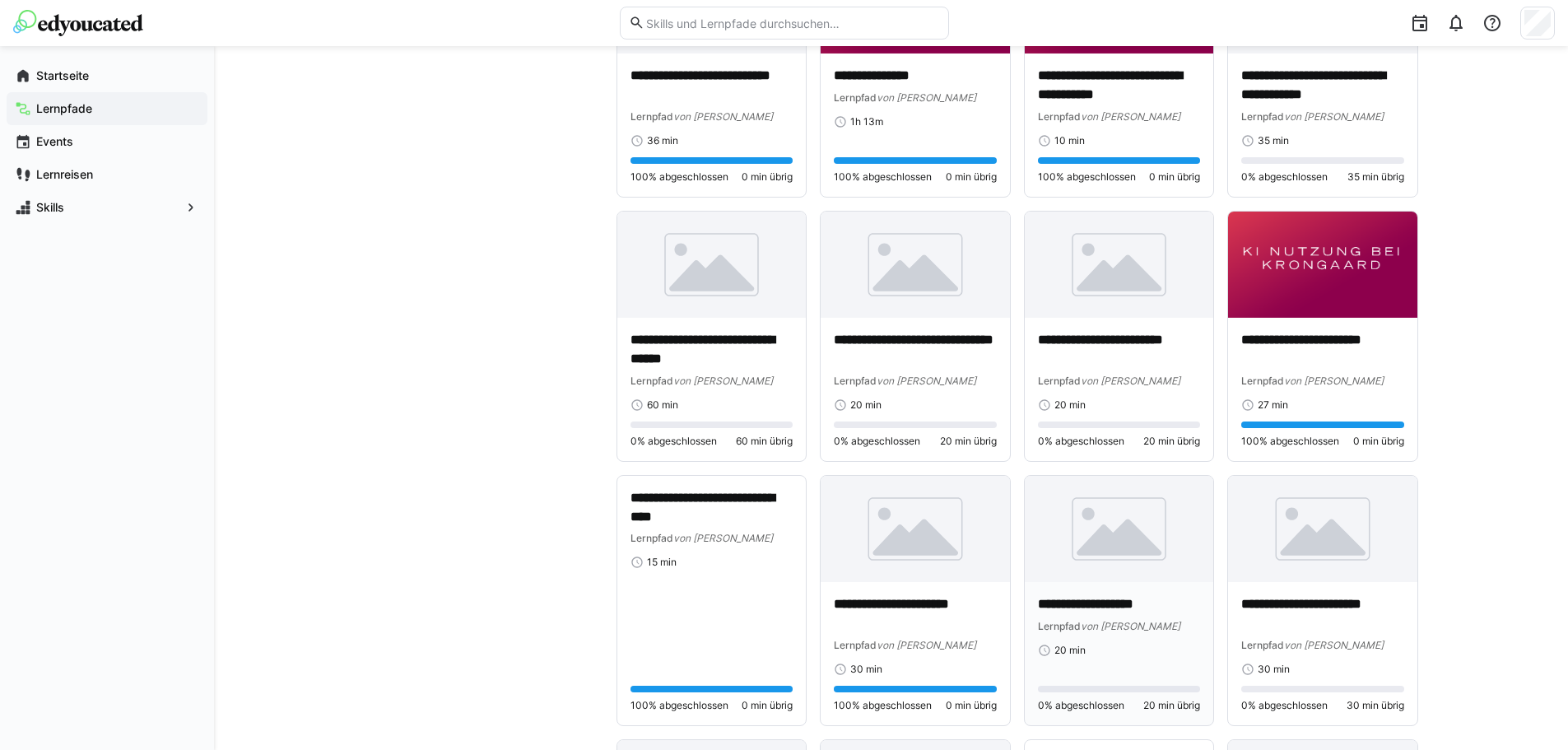
click at [1126, 598] on p "**********" at bounding box center [1119, 604] width 163 height 19
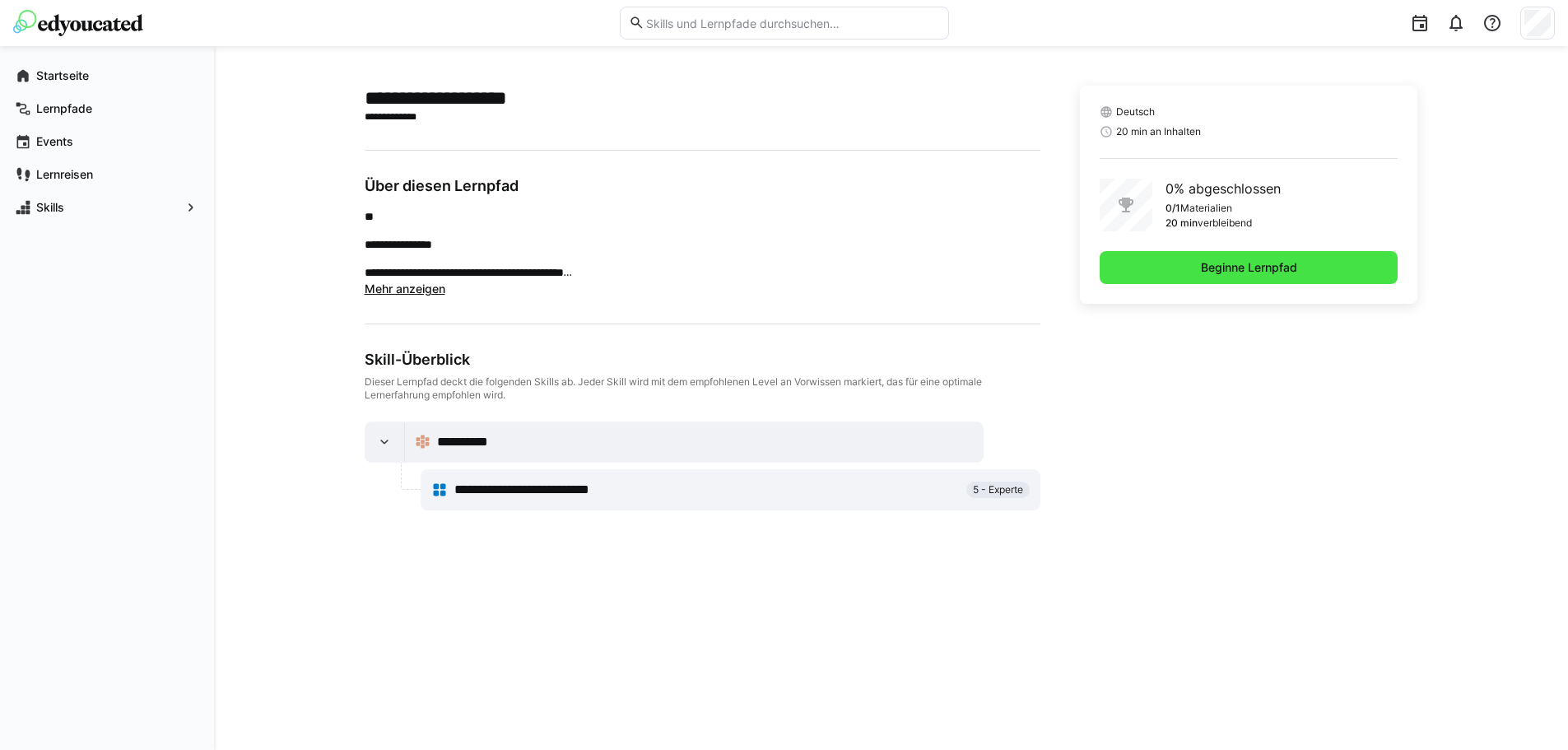
click at [1308, 256] on span "Beginne Lernpfad" at bounding box center [1248, 267] width 299 height 33
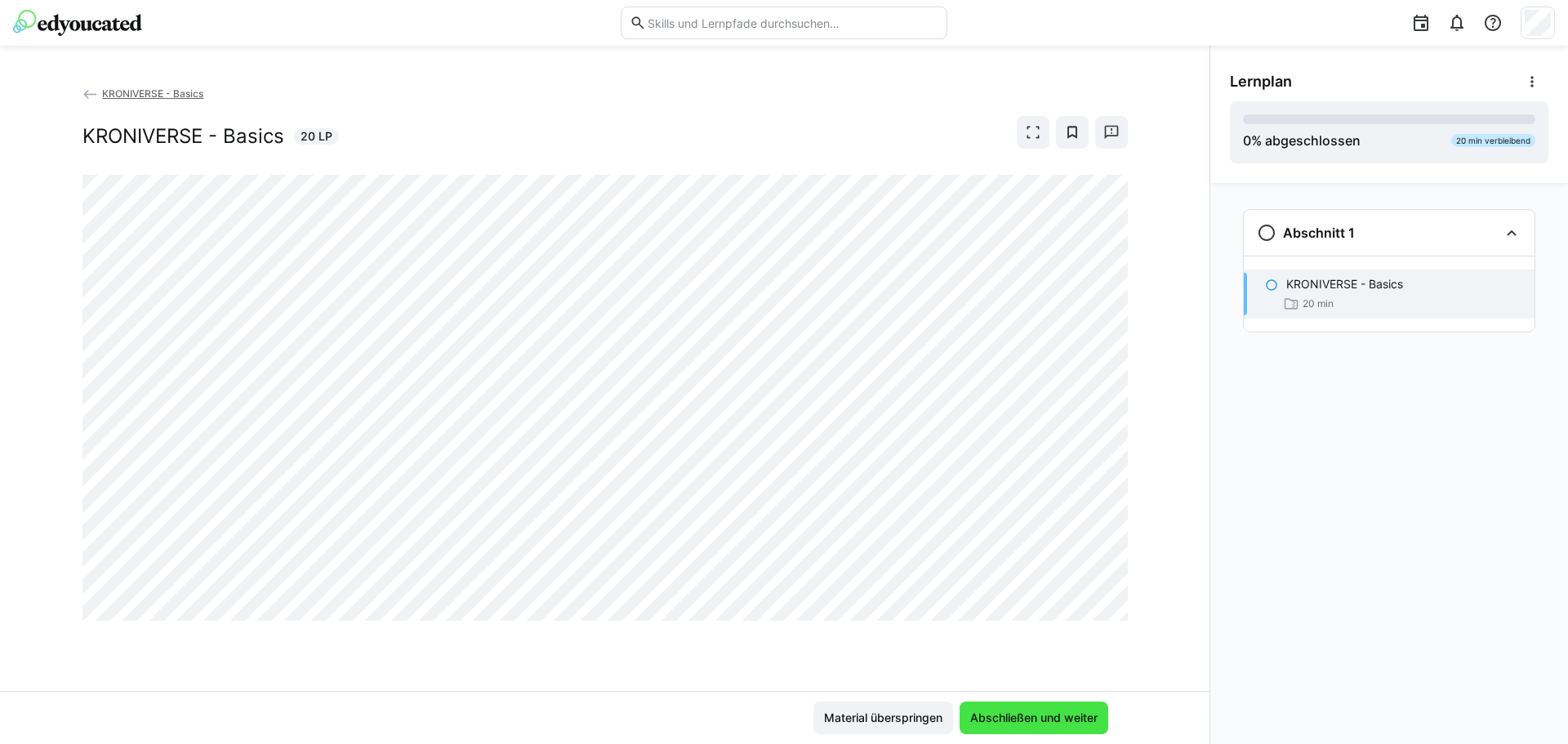
click at [1022, 715] on span "Abschließen und weiter" at bounding box center [1034, 718] width 132 height 17
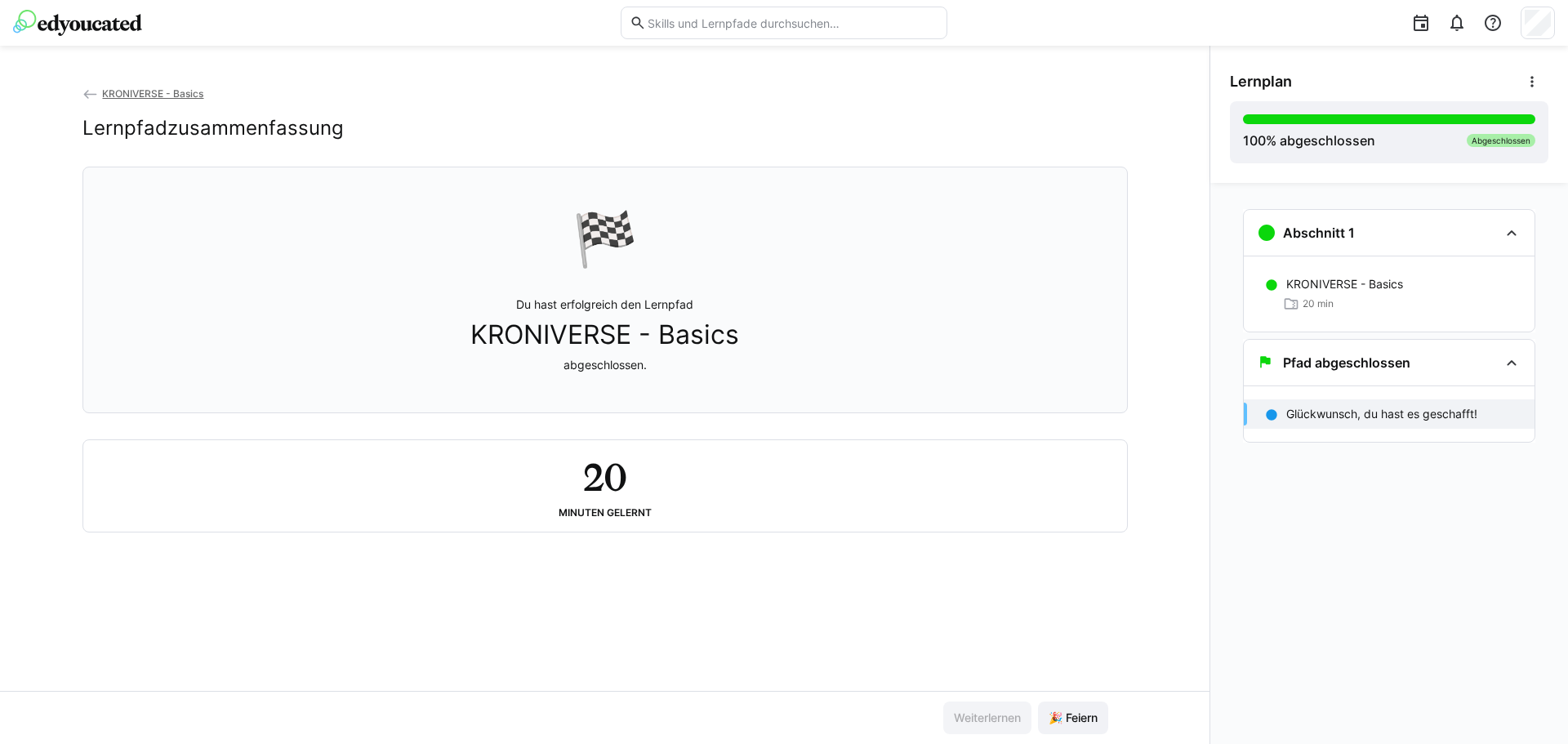
click at [1085, 578] on div "KRONIVERSE - Basics Lernpfadzusammenfassung 🏁 Du hast erfolgreich den Lernpfad …" at bounding box center [605, 388] width 1210 height 606
click at [144, 88] on span "KRONIVERSE - Basics" at bounding box center [152, 94] width 101 height 13
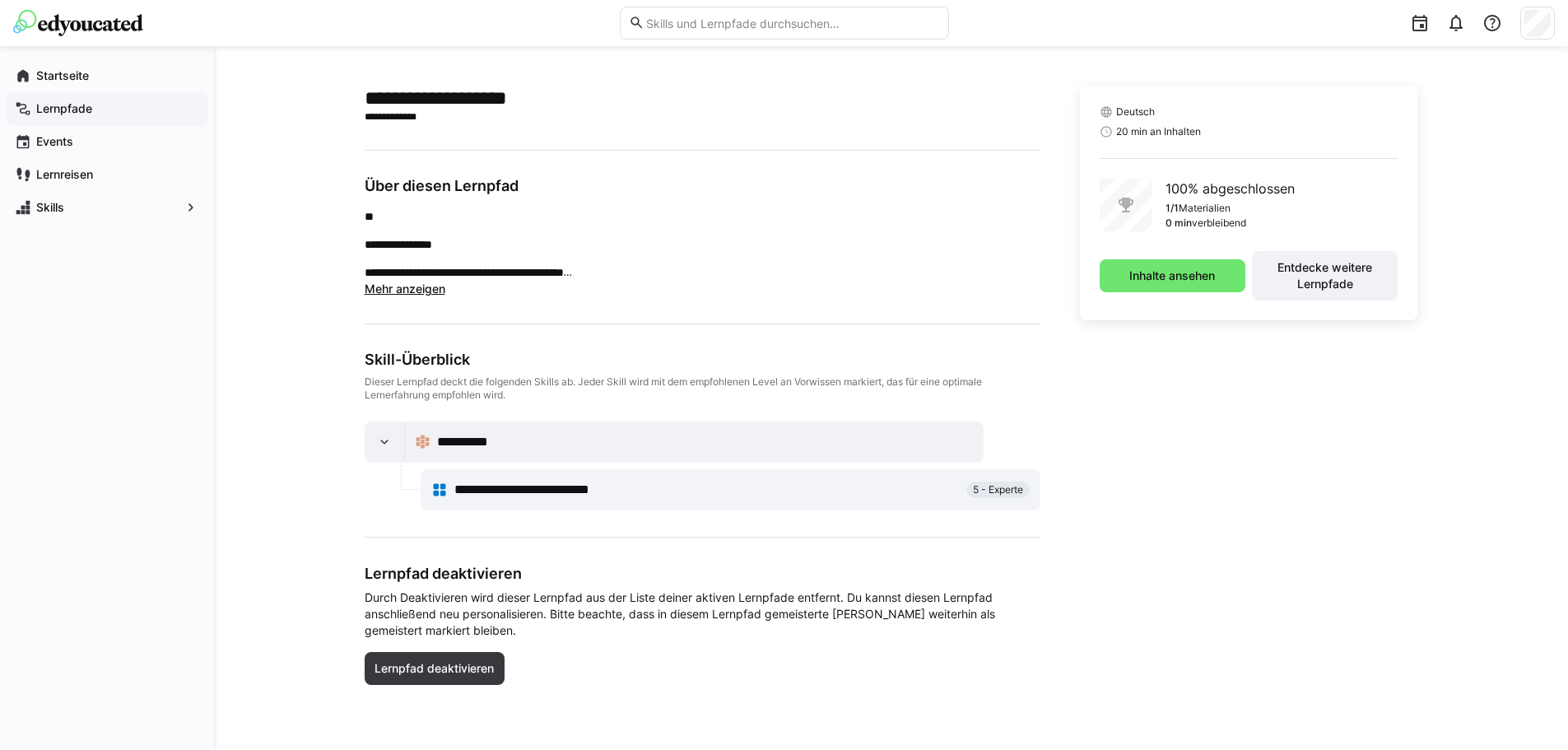
click at [62, 118] on div "Lernpfade" at bounding box center [107, 109] width 201 height 33
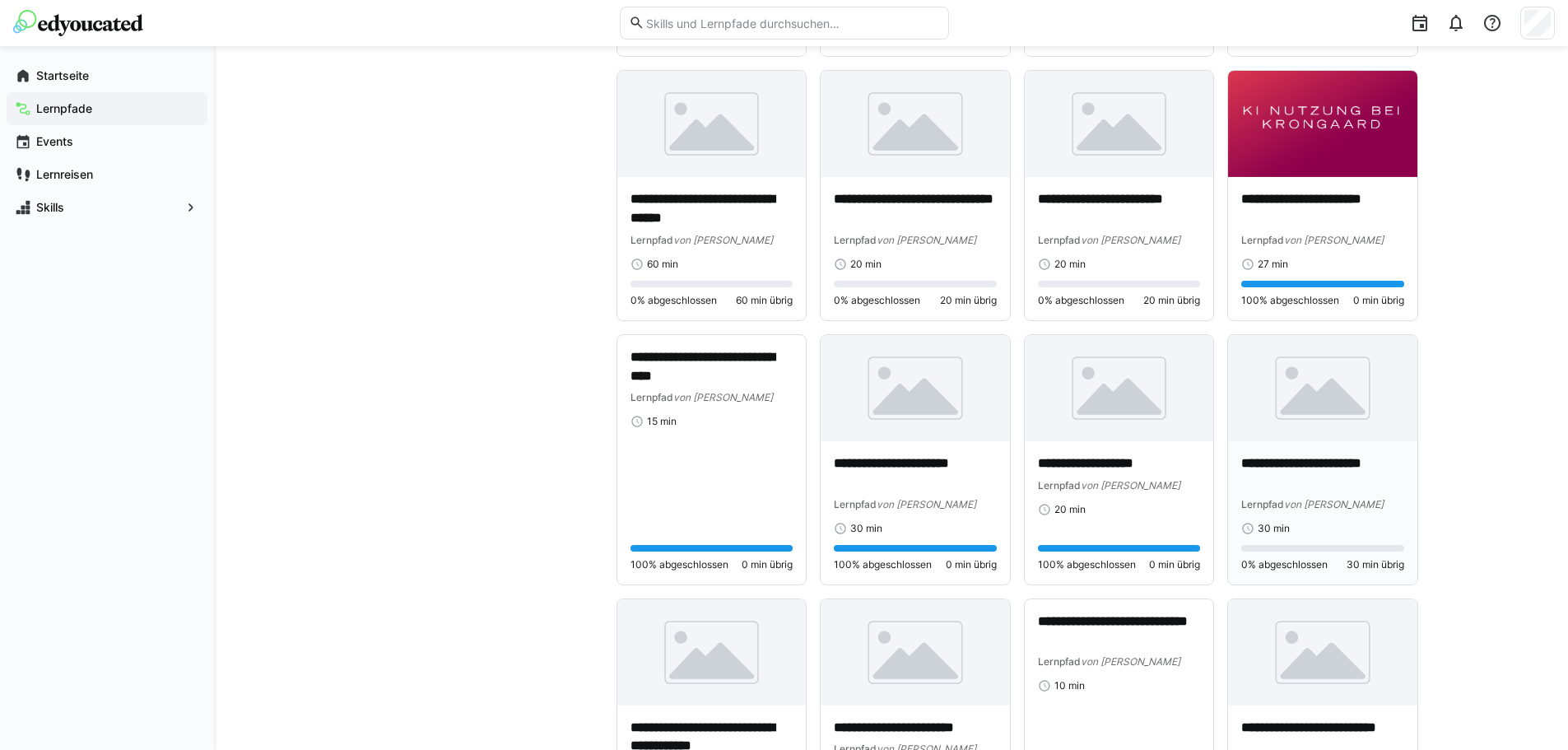
scroll to position [1235, 0]
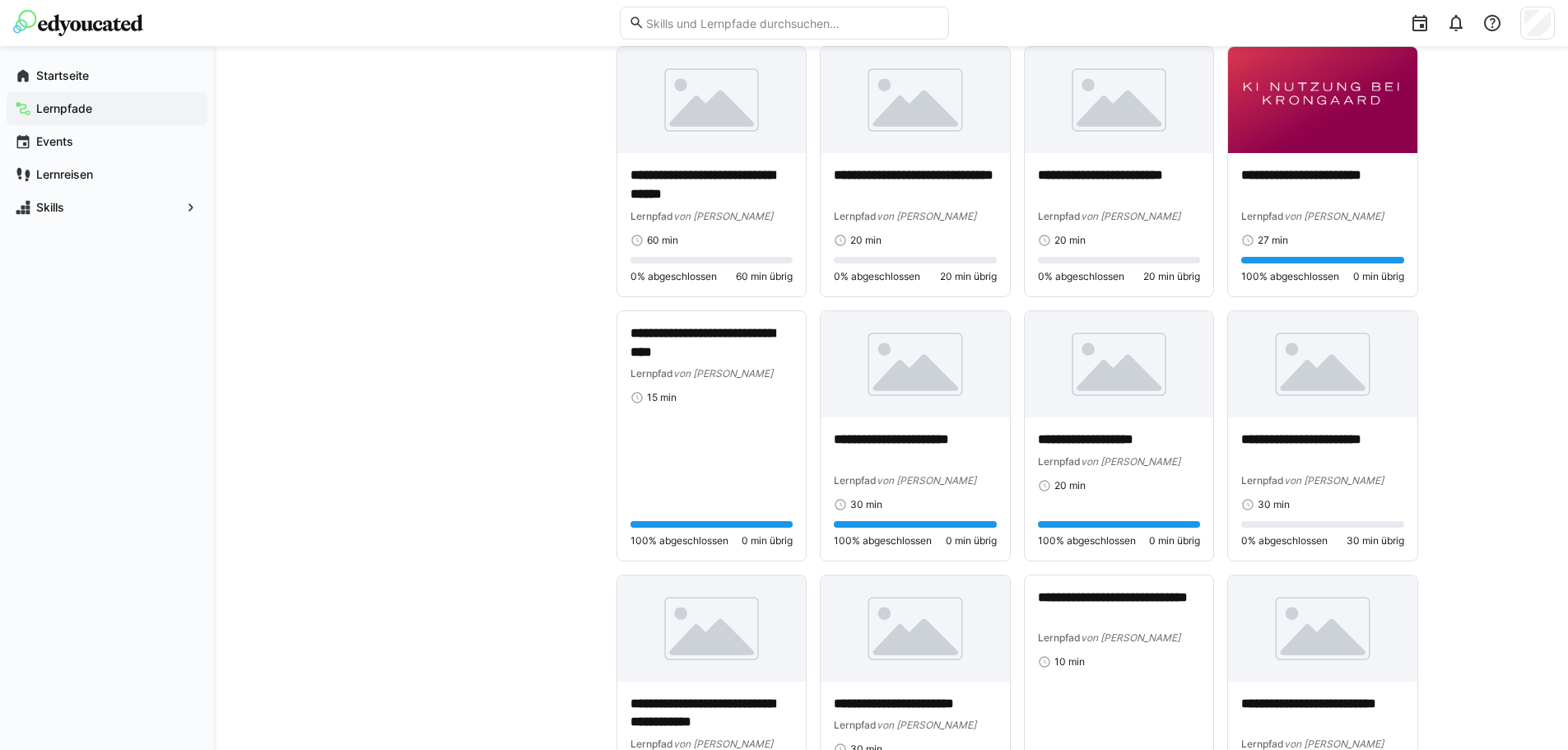
click at [1450, 389] on div "**********" at bounding box center [890, 181] width 1354 height 2740
click at [1326, 432] on p "**********" at bounding box center [1323, 449] width 163 height 38
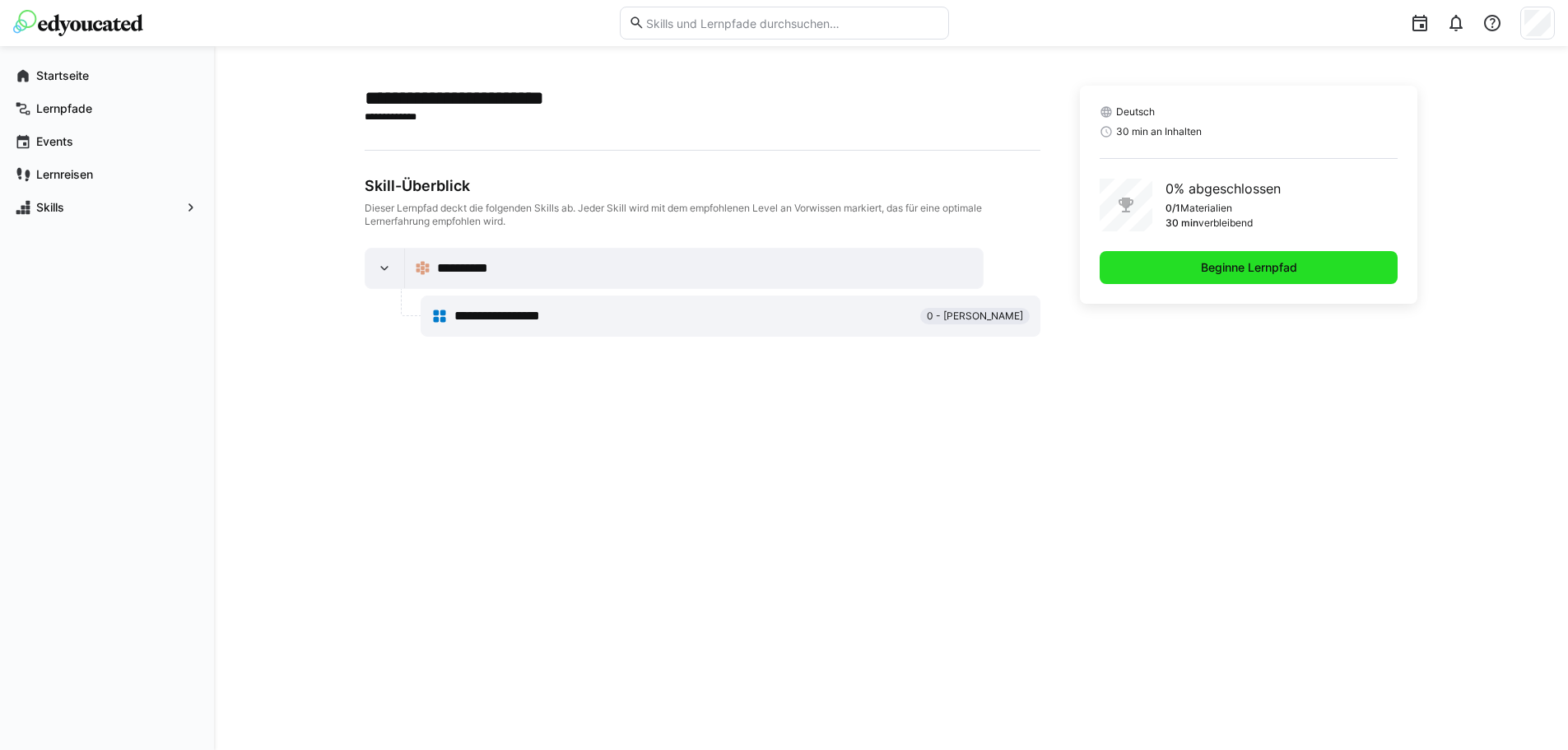
click at [1186, 256] on span "Beginne Lernpfad" at bounding box center [1248, 267] width 299 height 33
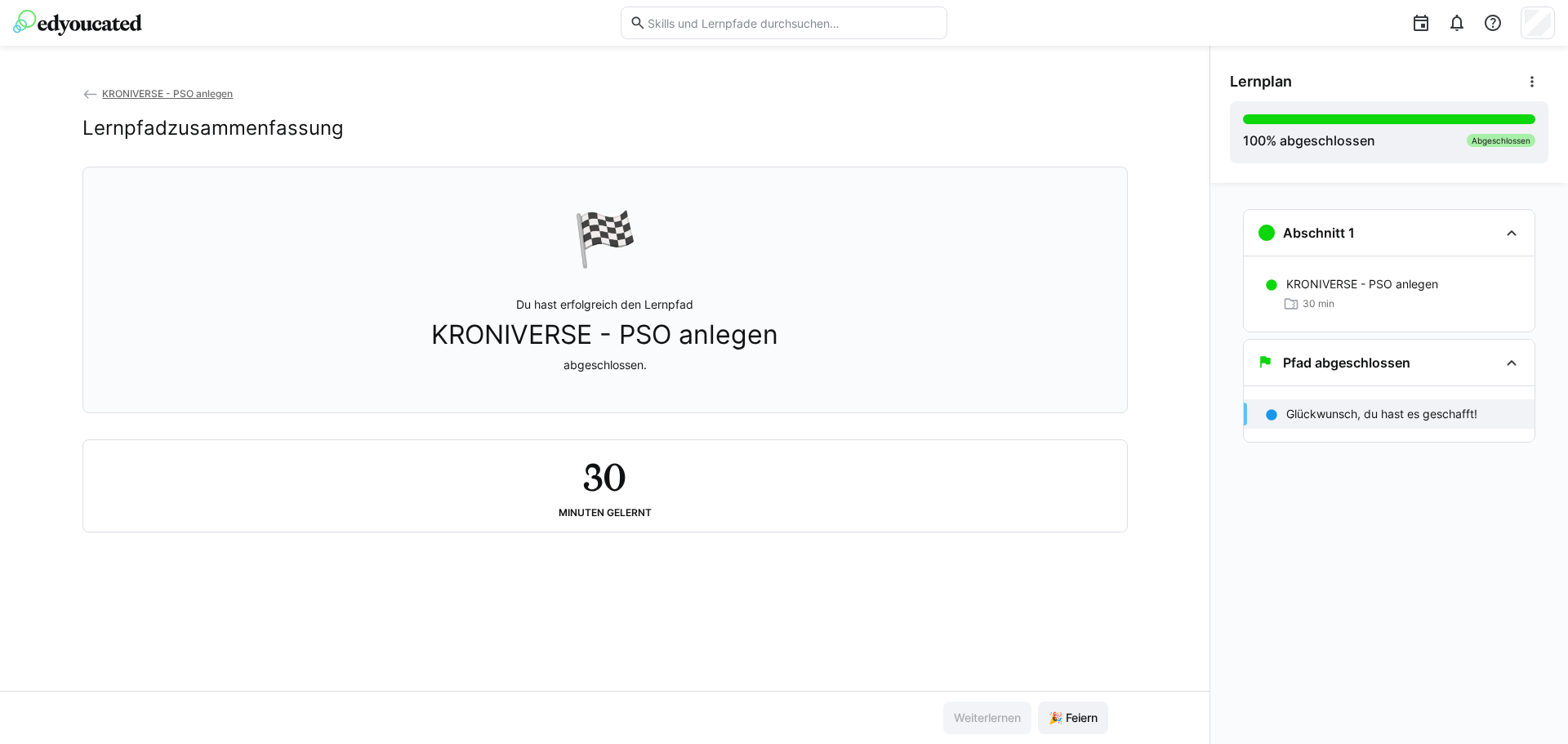
click at [160, 86] on app-back-navigation "KRONIVERSE - PSO anlegen" at bounding box center [606, 94] width 1046 height 18
click at [154, 104] on div "KRONIVERSE - PSO anlegen Lernpfadzusammenfassung" at bounding box center [606, 126] width 1046 height 82
click at [155, 92] on span "KRONIVERSE - PSO anlegen" at bounding box center [167, 94] width 130 height 13
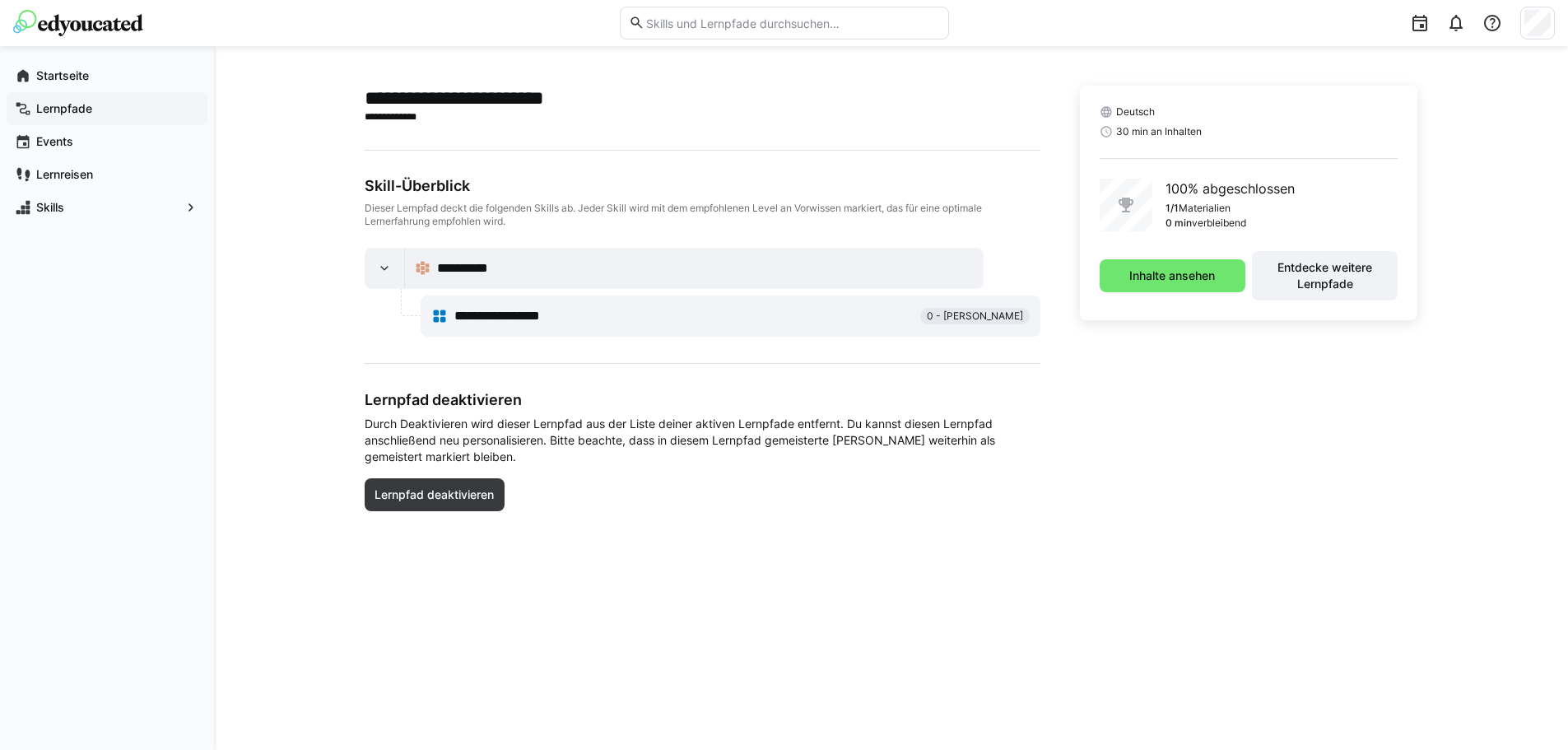
click at [0, 0] on app-navigation-label "Lernpfade" at bounding box center [0, 0] width 0 height 0
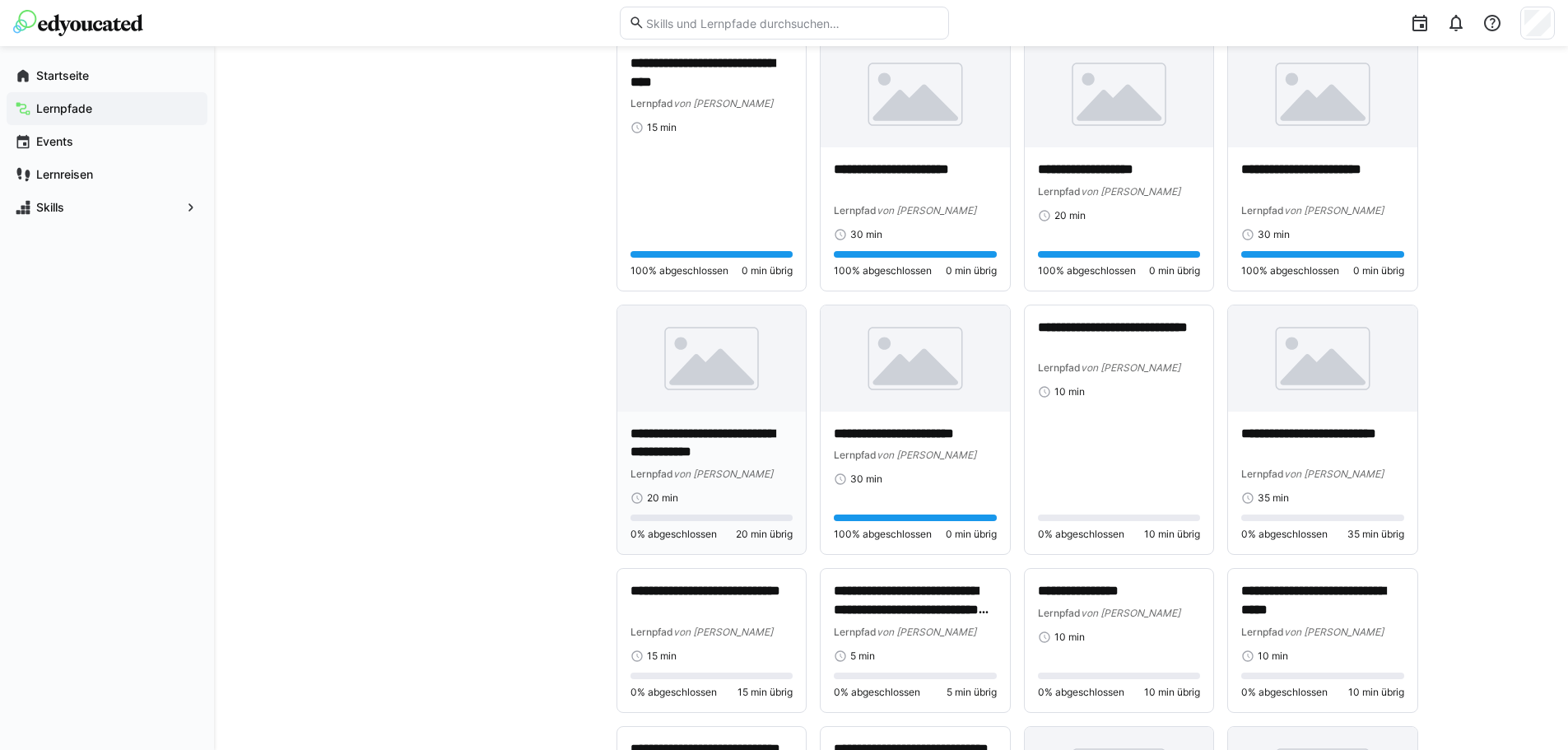
scroll to position [1564, 0]
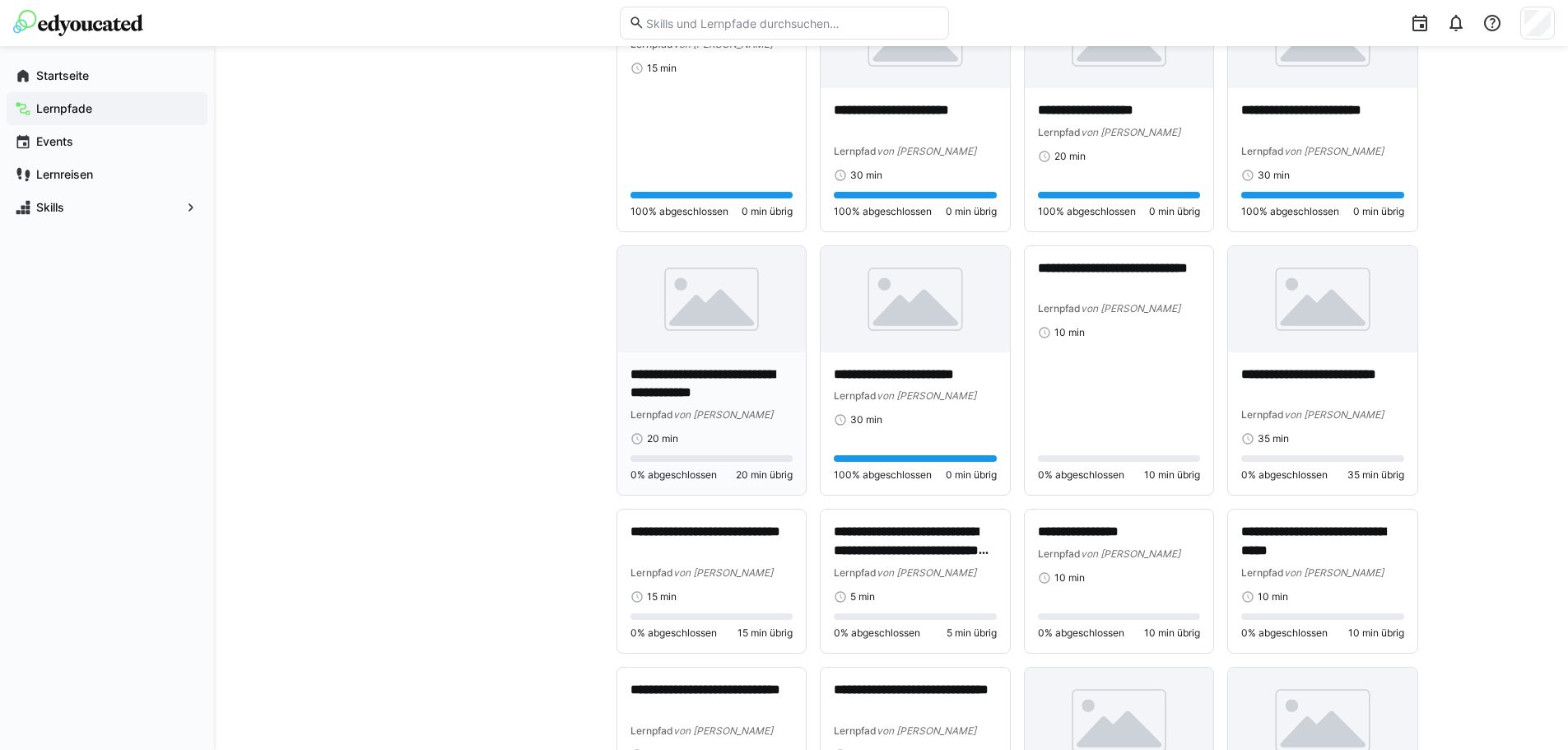
click at [710, 311] on img at bounding box center [711, 299] width 189 height 106
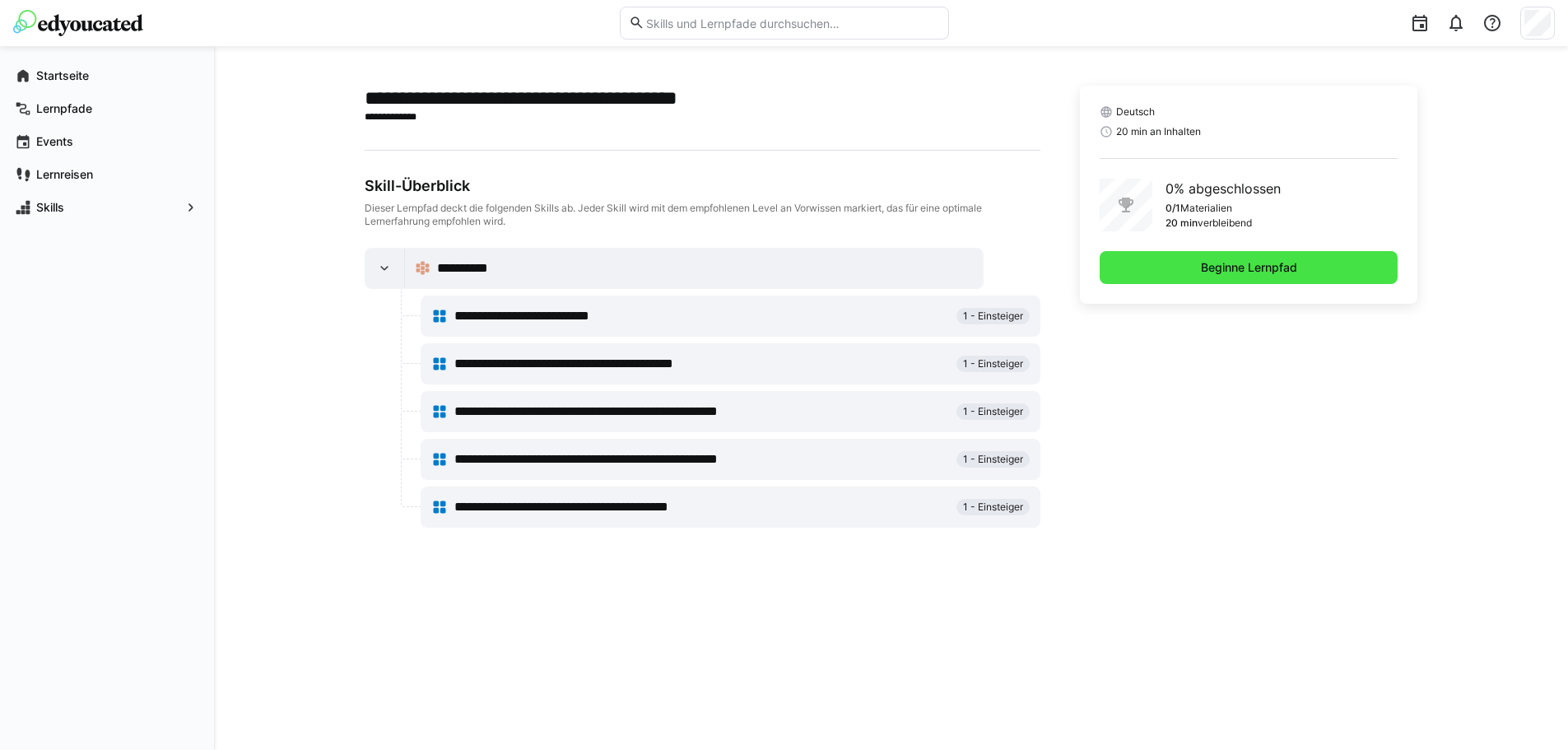
click at [1201, 279] on span "Beginne Lernpfad" at bounding box center [1248, 267] width 299 height 33
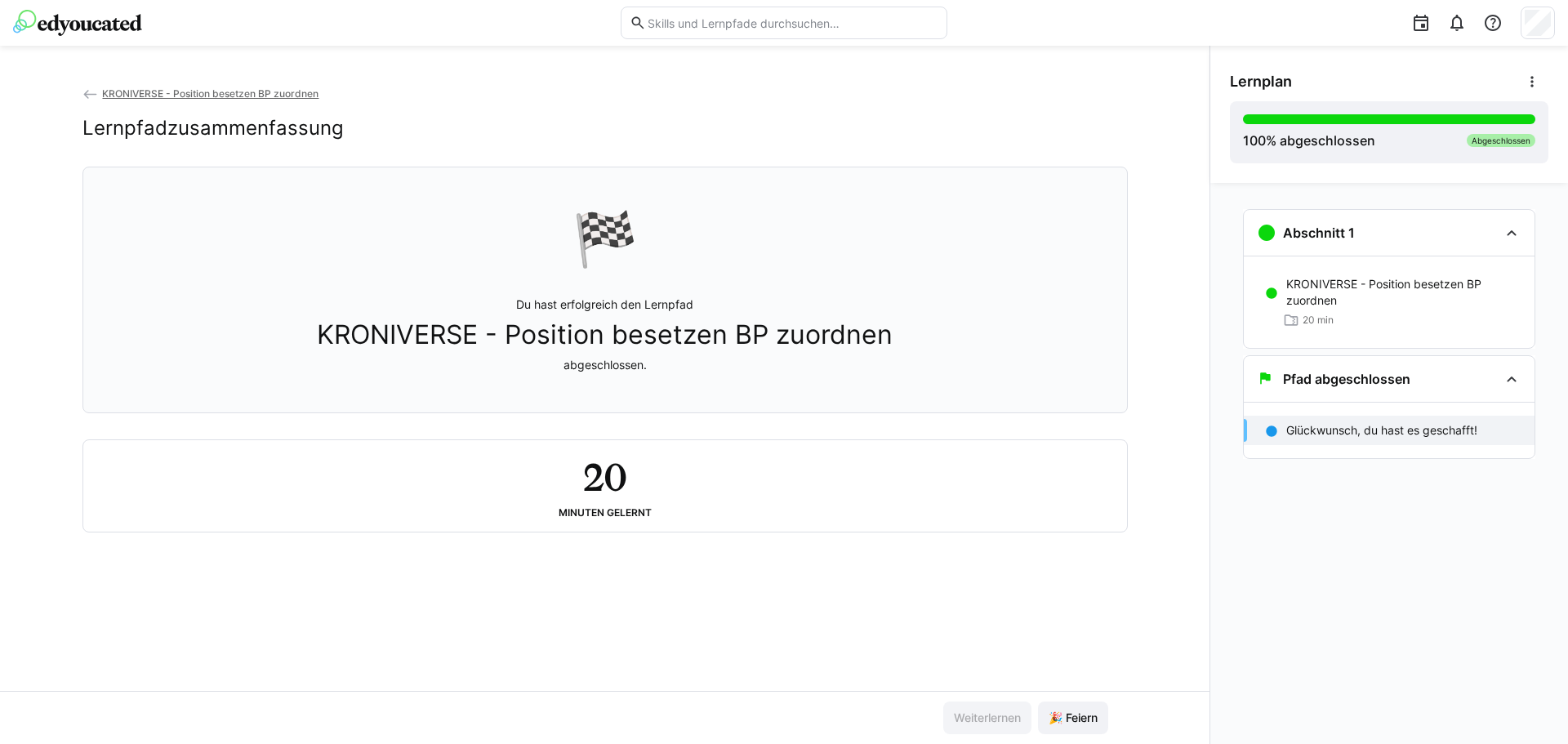
click at [128, 94] on span "KRONIVERSE - Position besetzen BP zuordnen" at bounding box center [210, 94] width 216 height 13
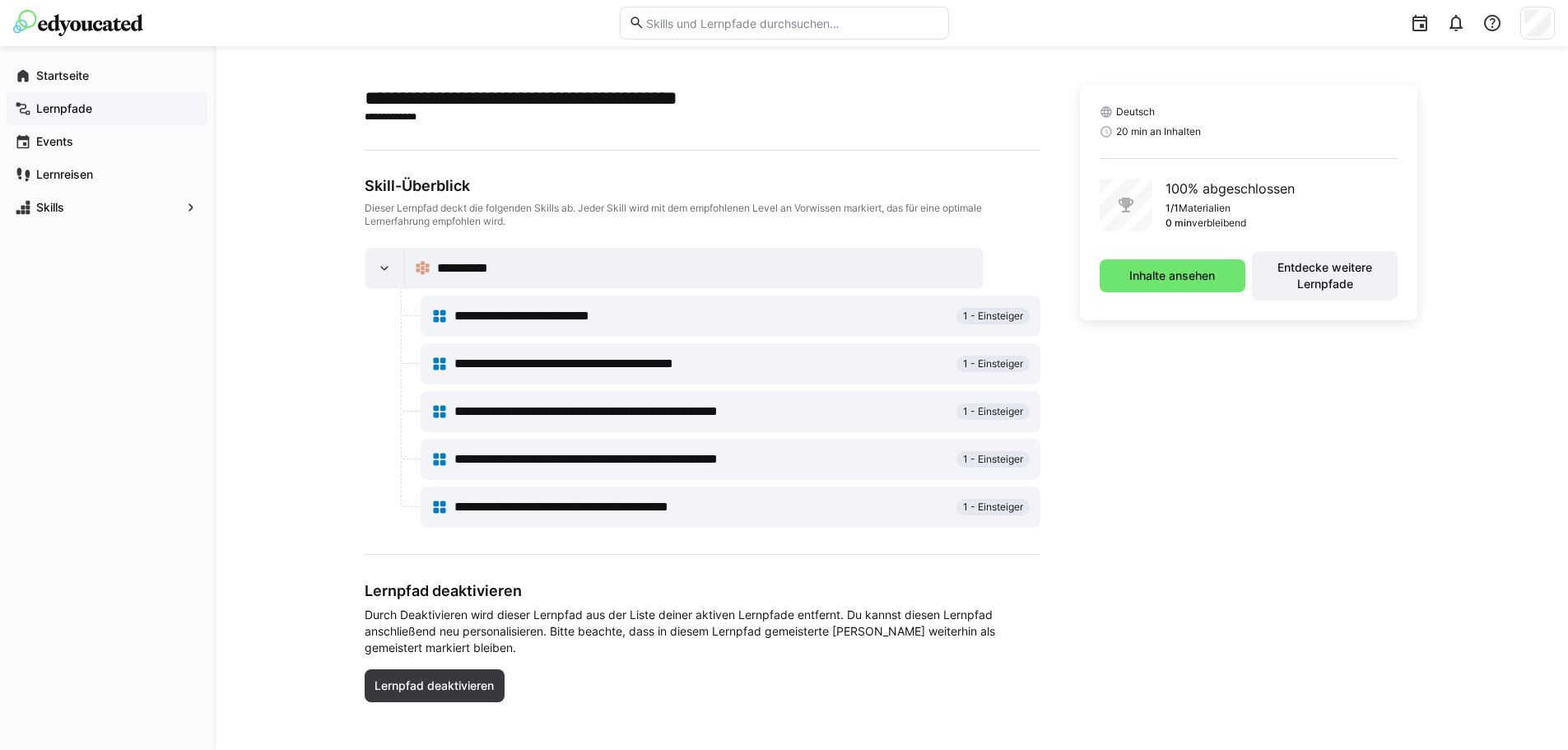
click at [0, 0] on app-navigation-label "Lernpfade" at bounding box center [0, 0] width 0 height 0
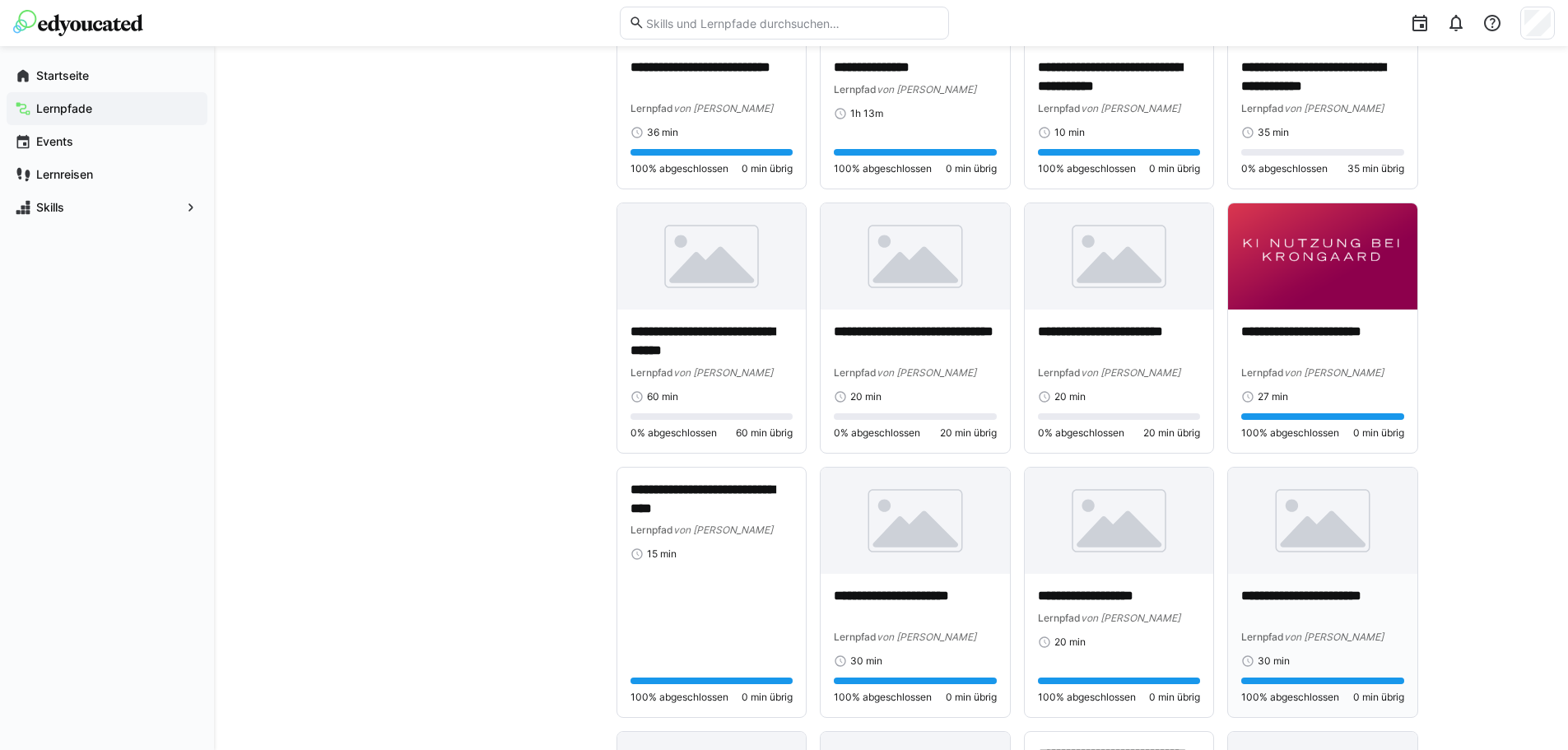
scroll to position [1070, 0]
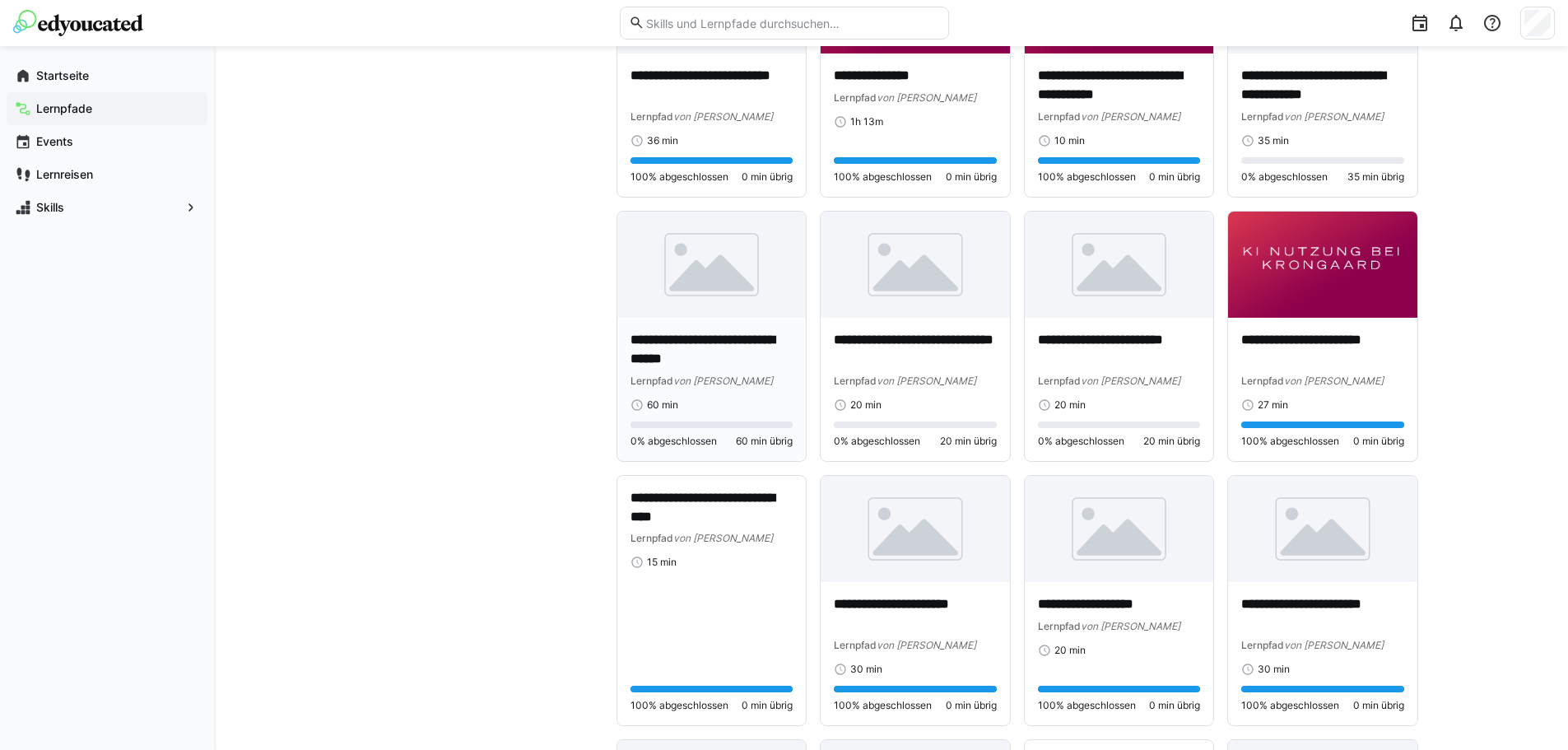
click at [730, 338] on p "**********" at bounding box center [712, 349] width 163 height 38
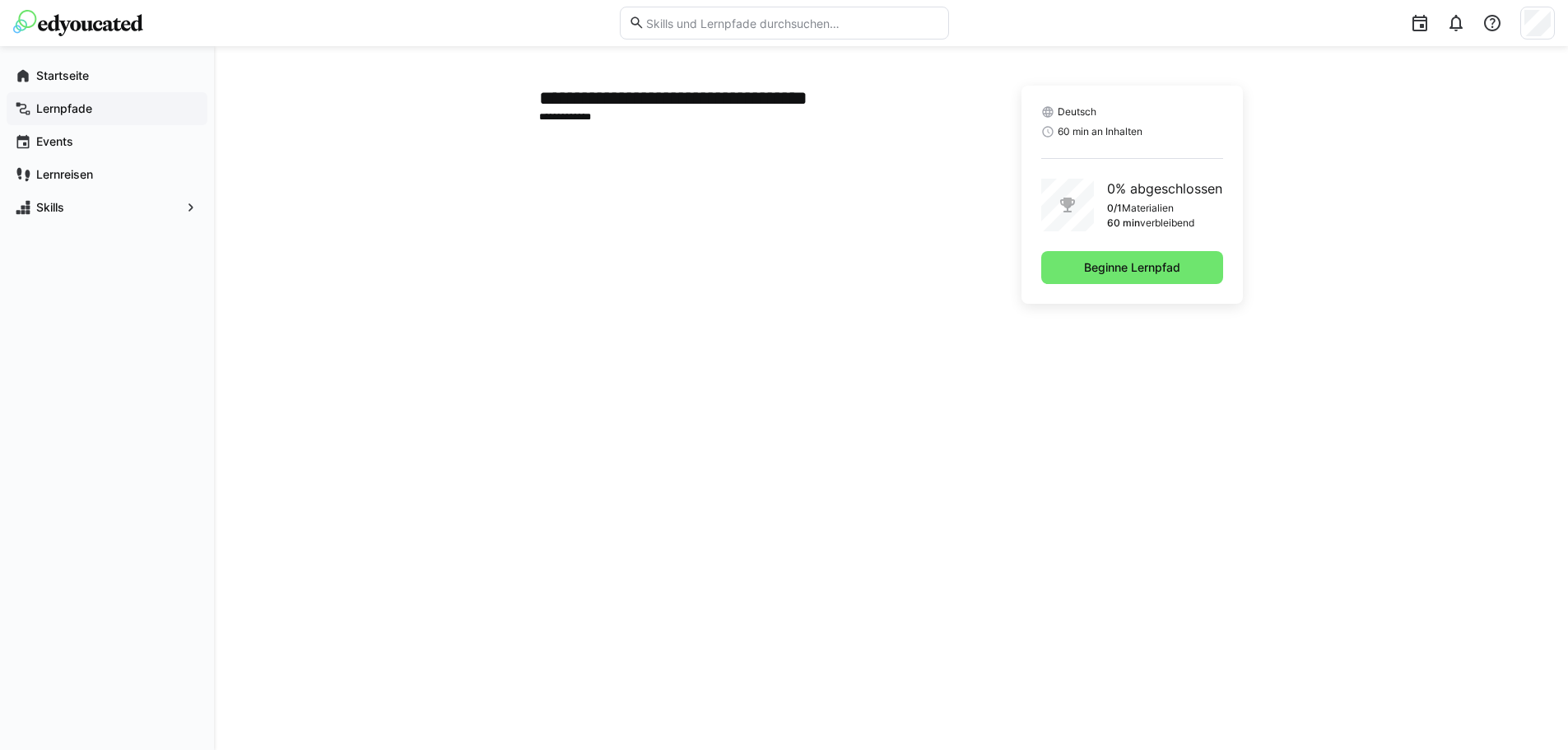
click at [50, 97] on div "Lernpfade" at bounding box center [107, 109] width 201 height 33
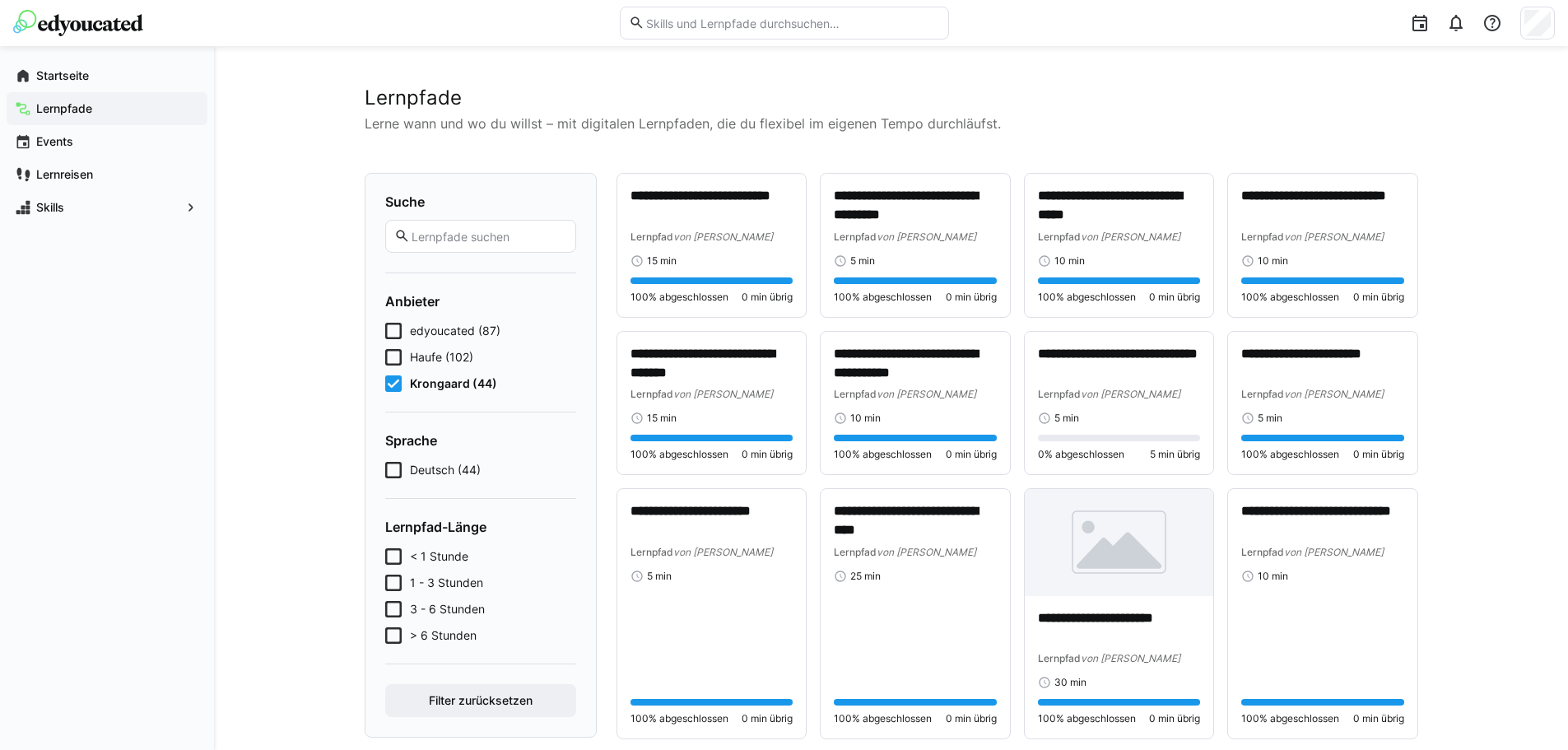
click at [104, 107] on span "Lernpfade" at bounding box center [116, 109] width 166 height 17
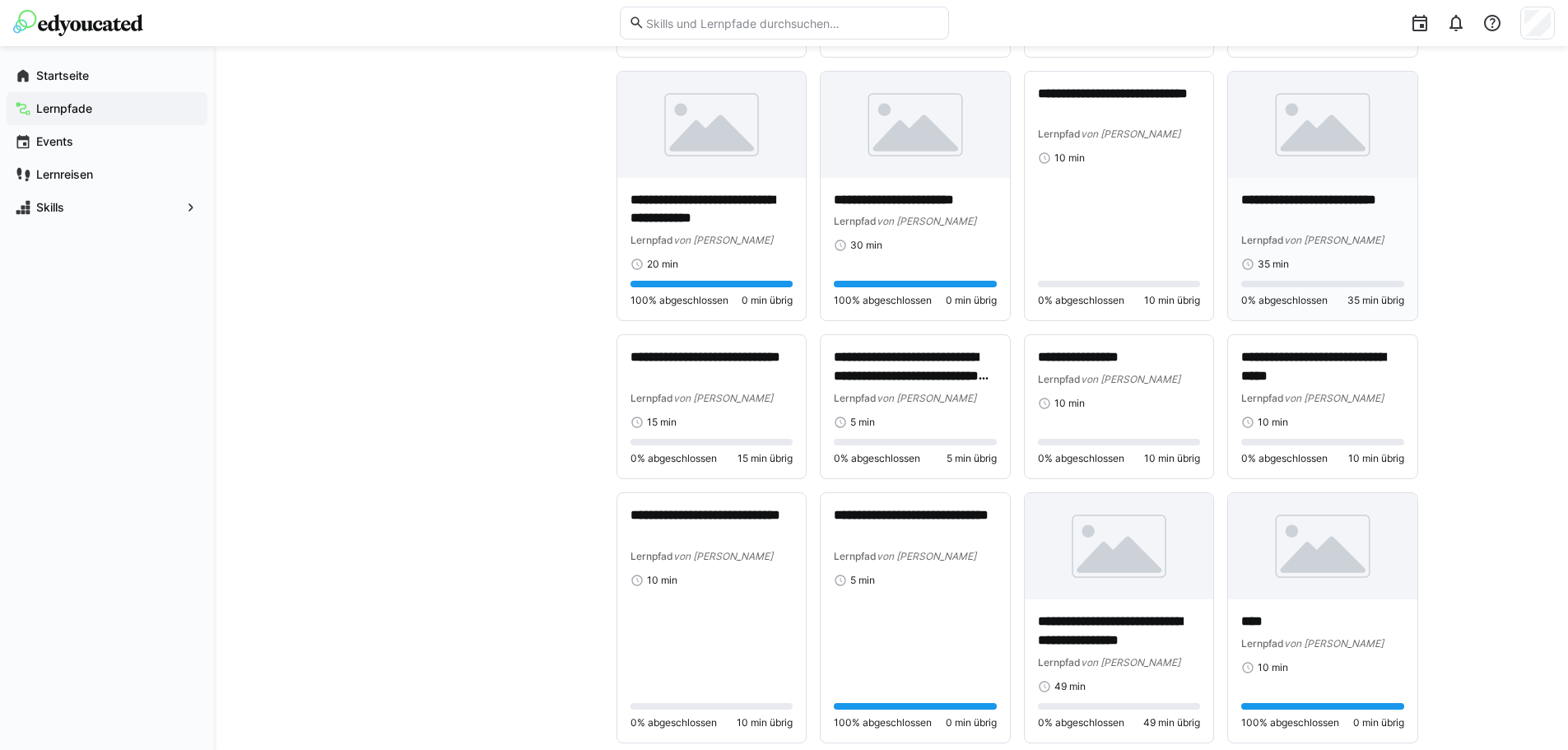
scroll to position [1707, 0]
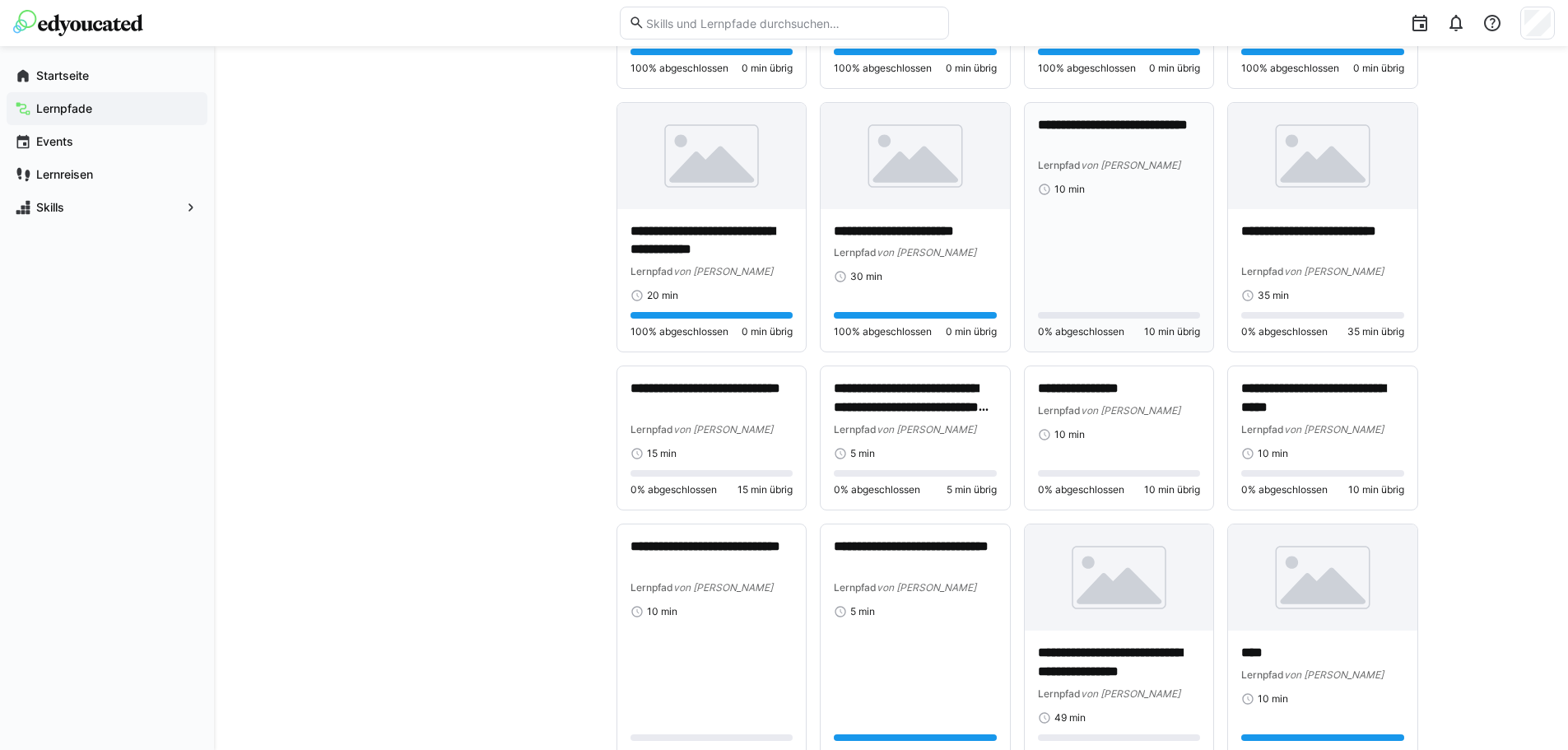
click at [1137, 238] on div "**********" at bounding box center [1119, 227] width 163 height 223
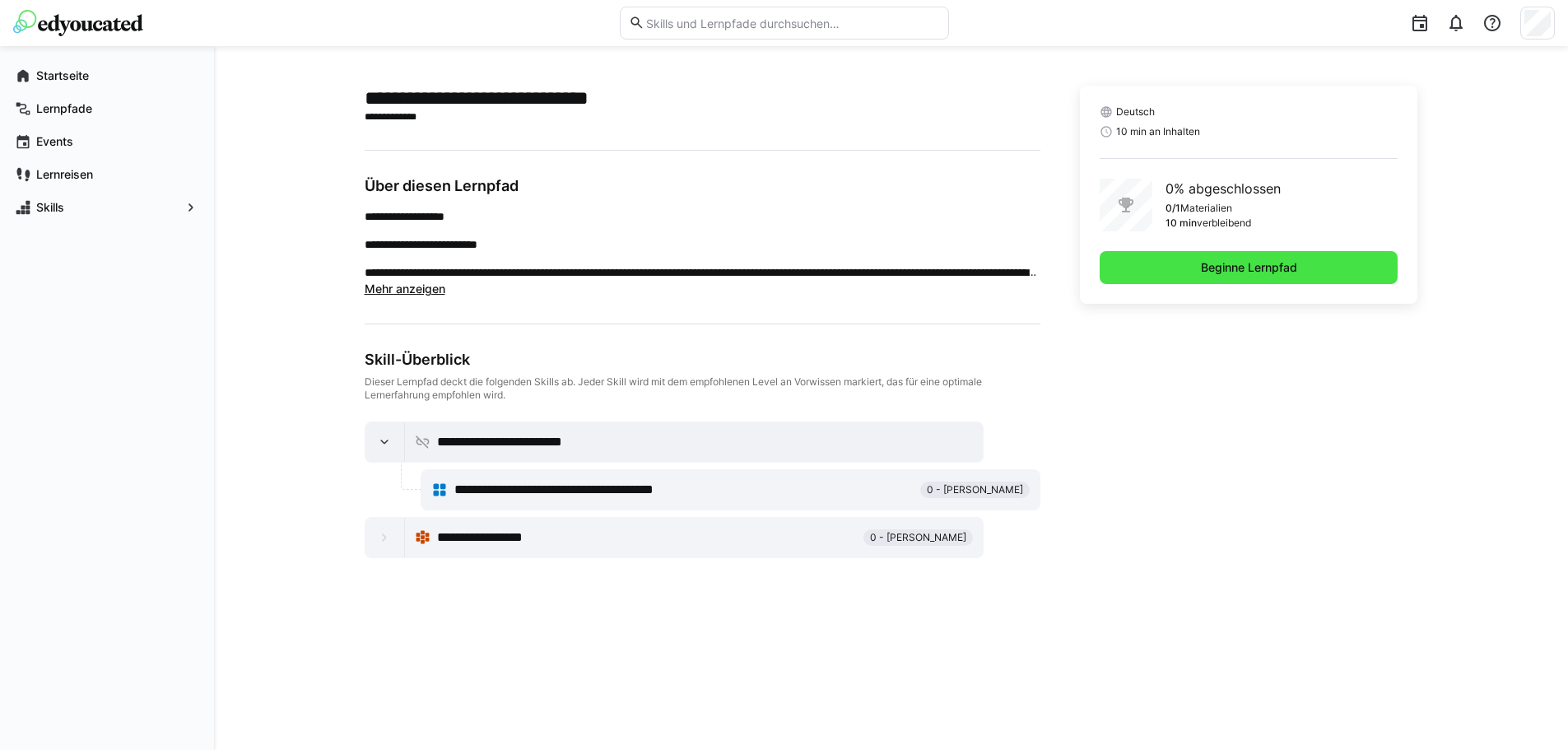
click at [1176, 268] on span "Beginne Lernpfad" at bounding box center [1248, 267] width 299 height 33
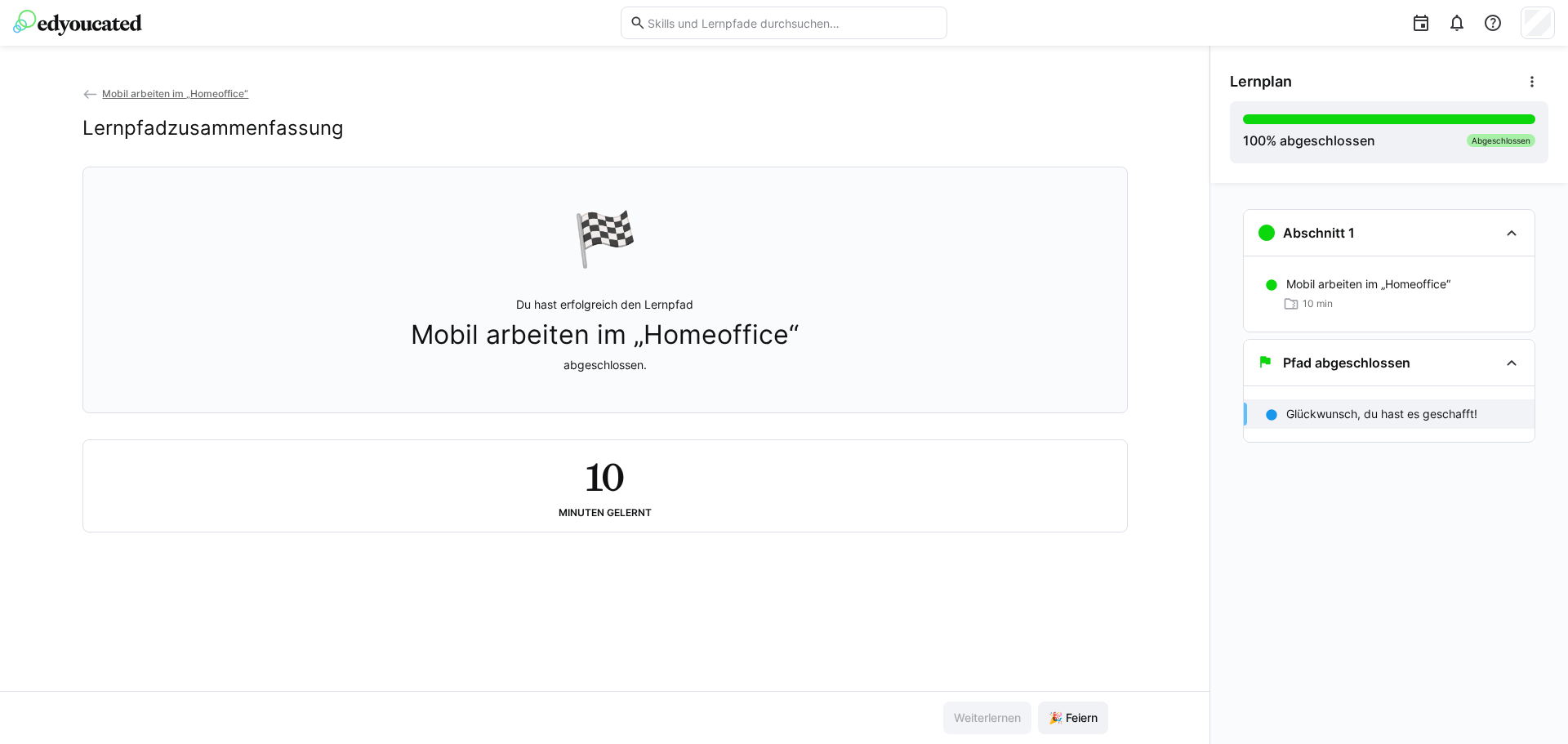
click at [140, 92] on span "Mobil arbeiten im „Homeoffice“" at bounding box center [175, 94] width 146 height 13
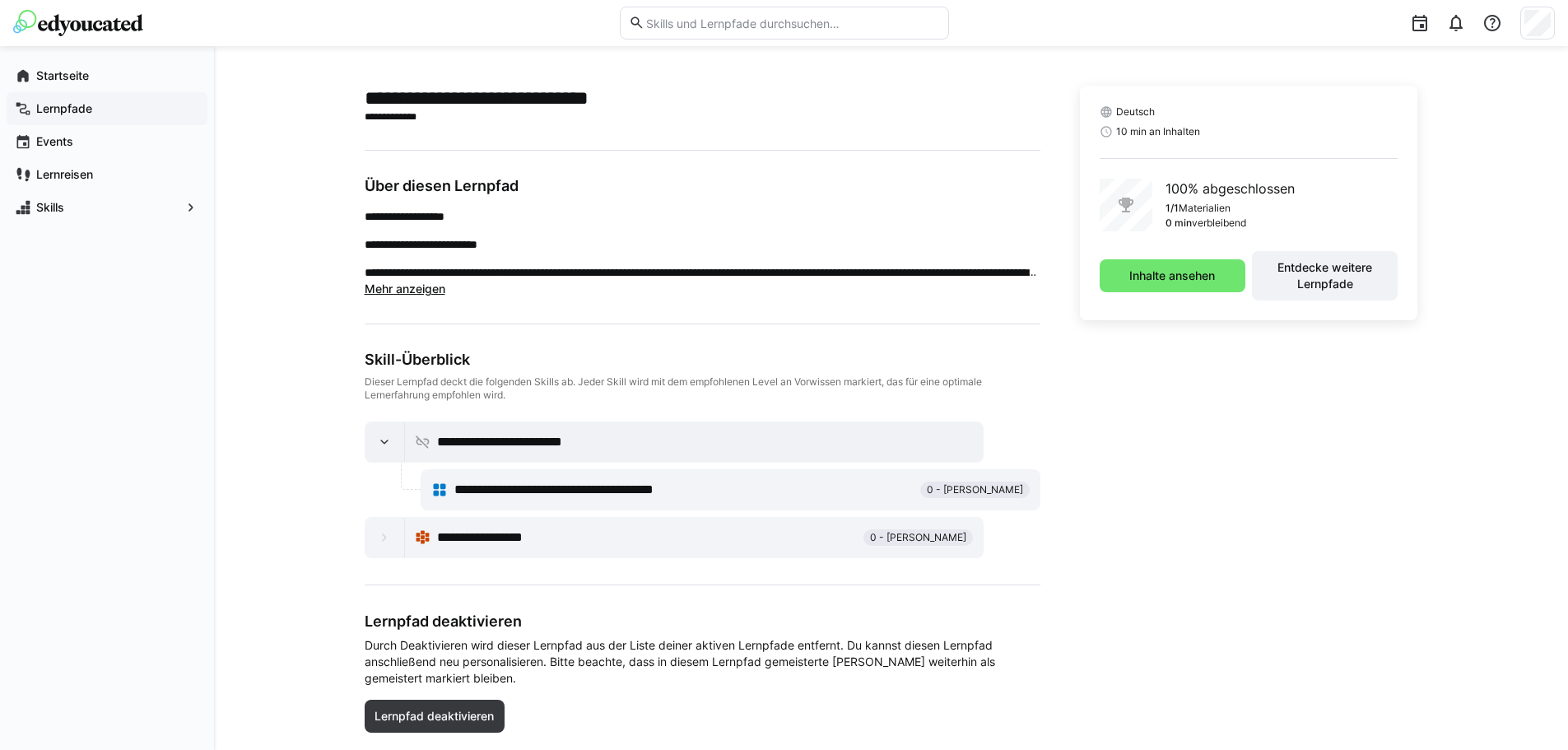
click at [113, 112] on span "Lernpfade" at bounding box center [116, 109] width 166 height 17
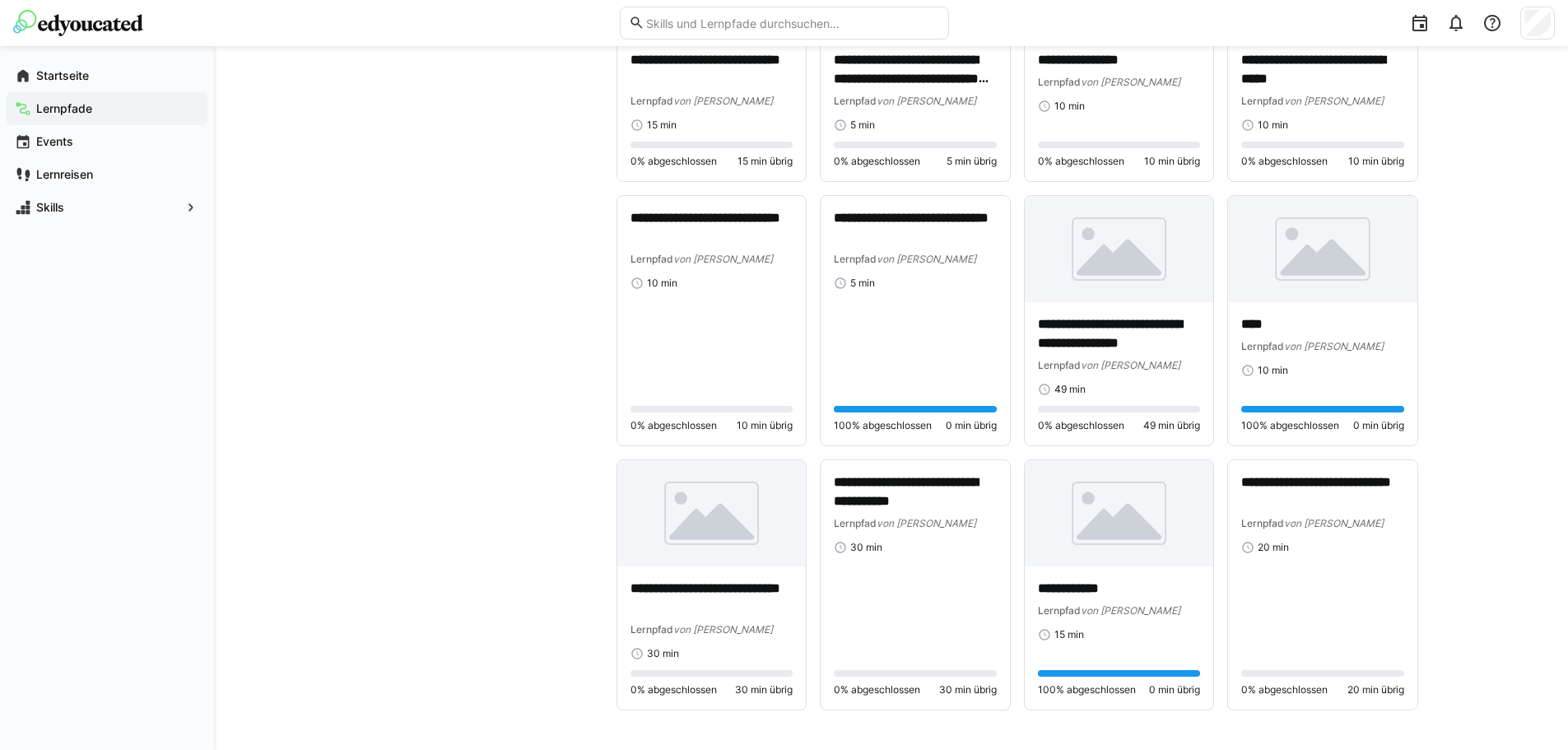
scroll to position [2036, 0]
click at [1142, 339] on p "**********" at bounding box center [1119, 333] width 163 height 38
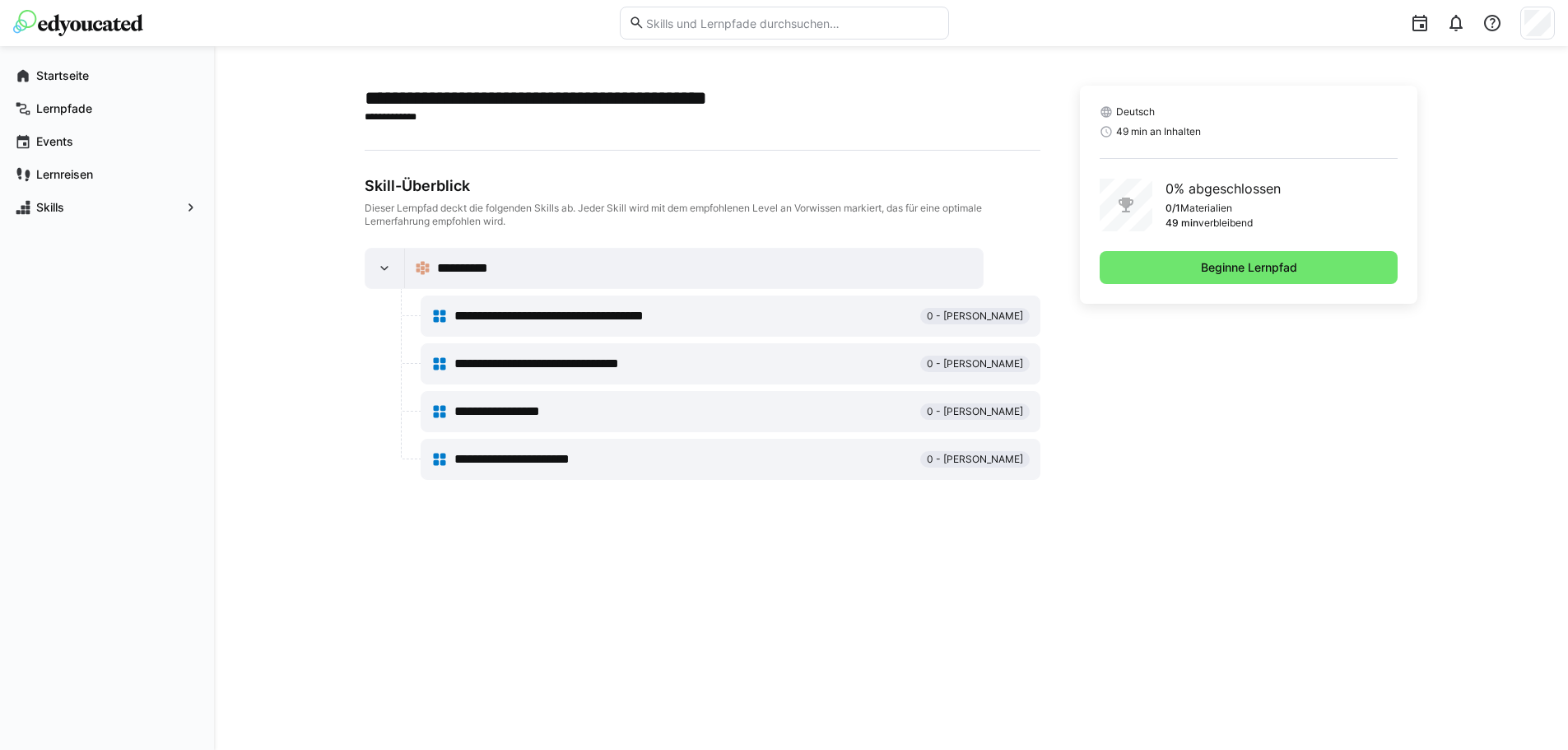
click at [1261, 301] on div "Deutsch 49 min an Inhalten 0% abgeschlossen 0/1 Materialien 49 min verbleibend …" at bounding box center [1249, 194] width 338 height 218
click at [1268, 281] on span "Beginne Lernpfad" at bounding box center [1248, 267] width 299 height 33
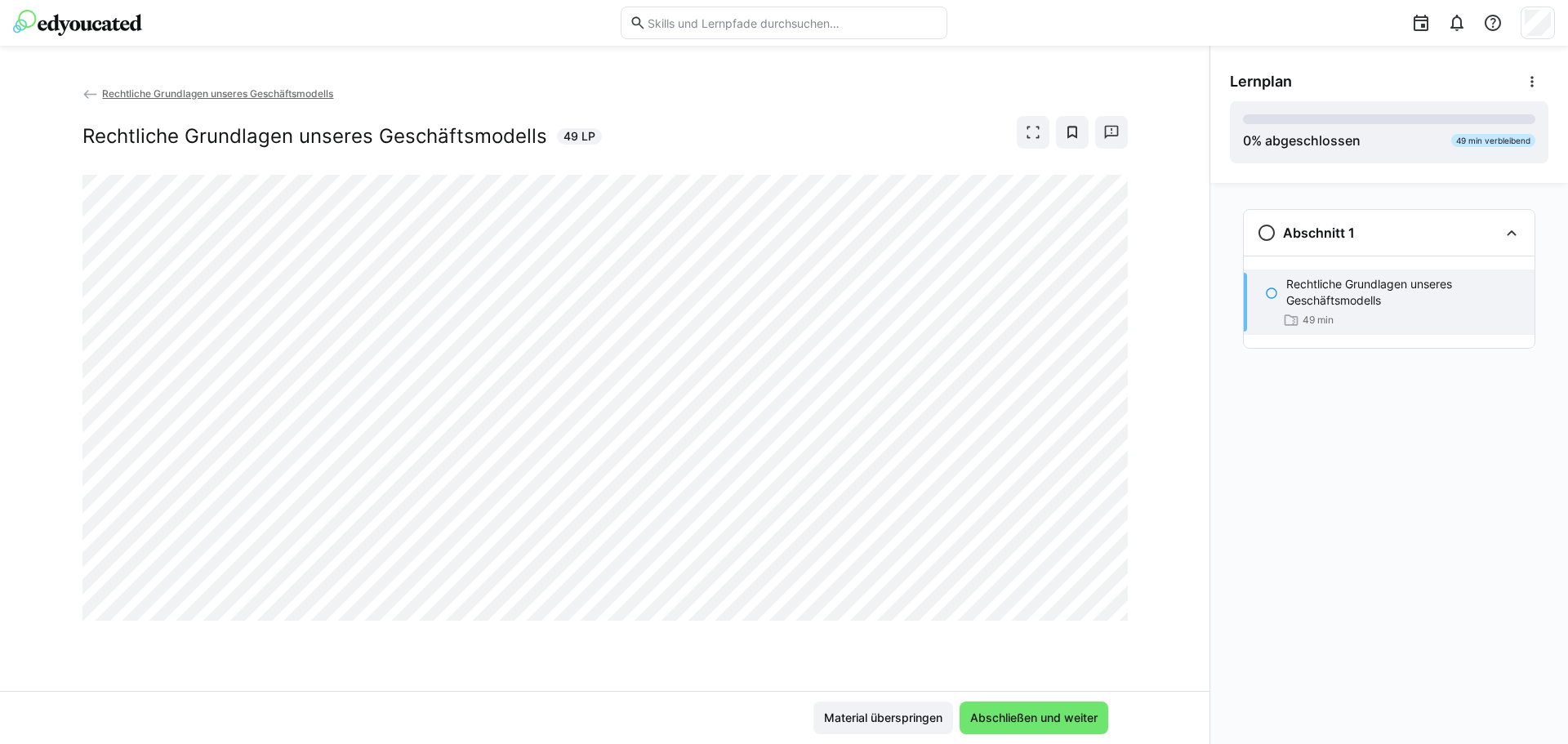
click at [119, 105] on div "Rechtliche Grundlagen unseres Geschäftsmodells Rechtliche Grundlagen unseres Ge…" at bounding box center [606, 130] width 1046 height 90
click at [116, 99] on app-back-navigation "Rechtliche Grundlagen unseres Geschäftsmodells" at bounding box center [606, 94] width 1046 height 18
click at [116, 97] on span "Rechtliche Grundlagen unseres Geschäftsmodells" at bounding box center [217, 94] width 231 height 13
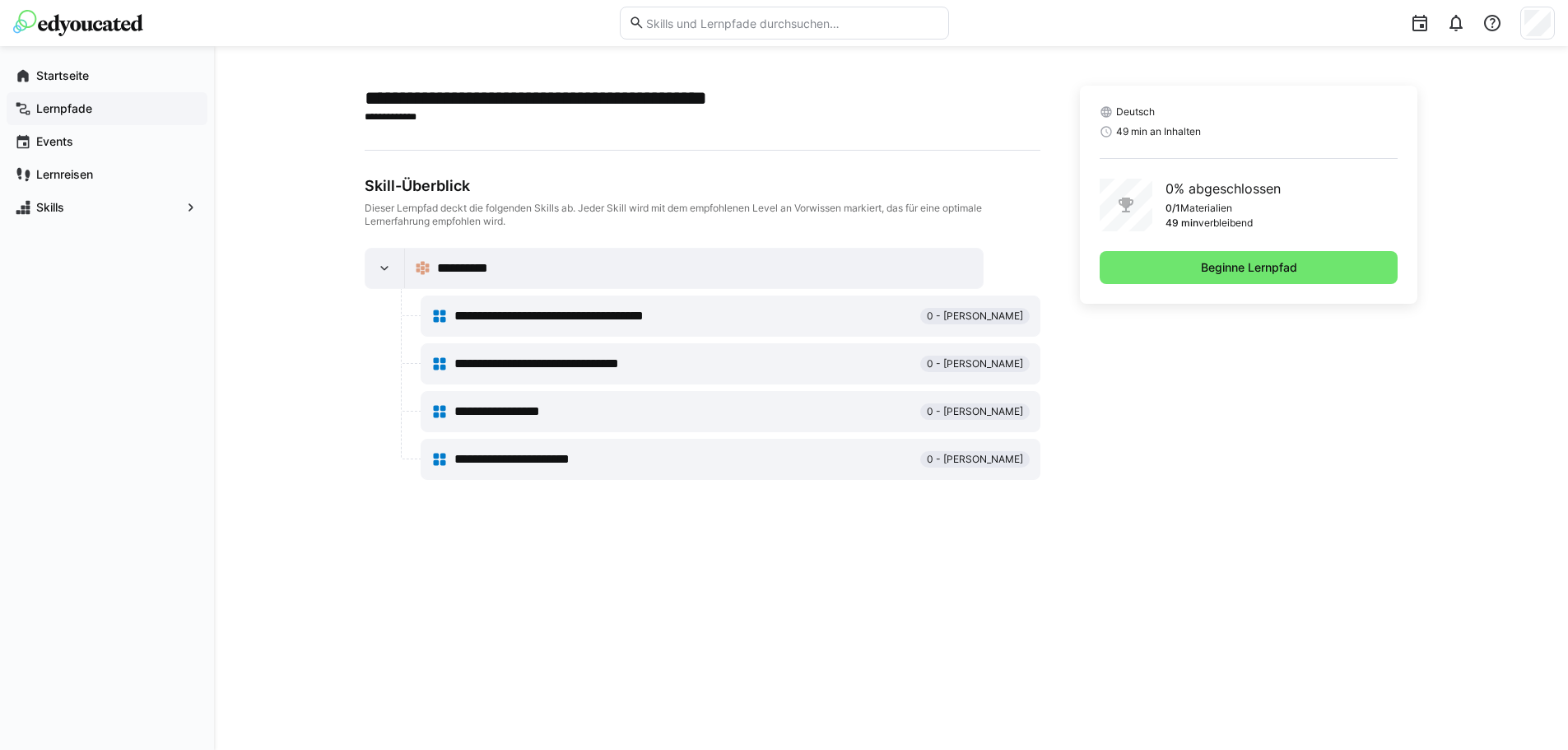
click at [97, 101] on span "Lernpfade" at bounding box center [116, 109] width 166 height 17
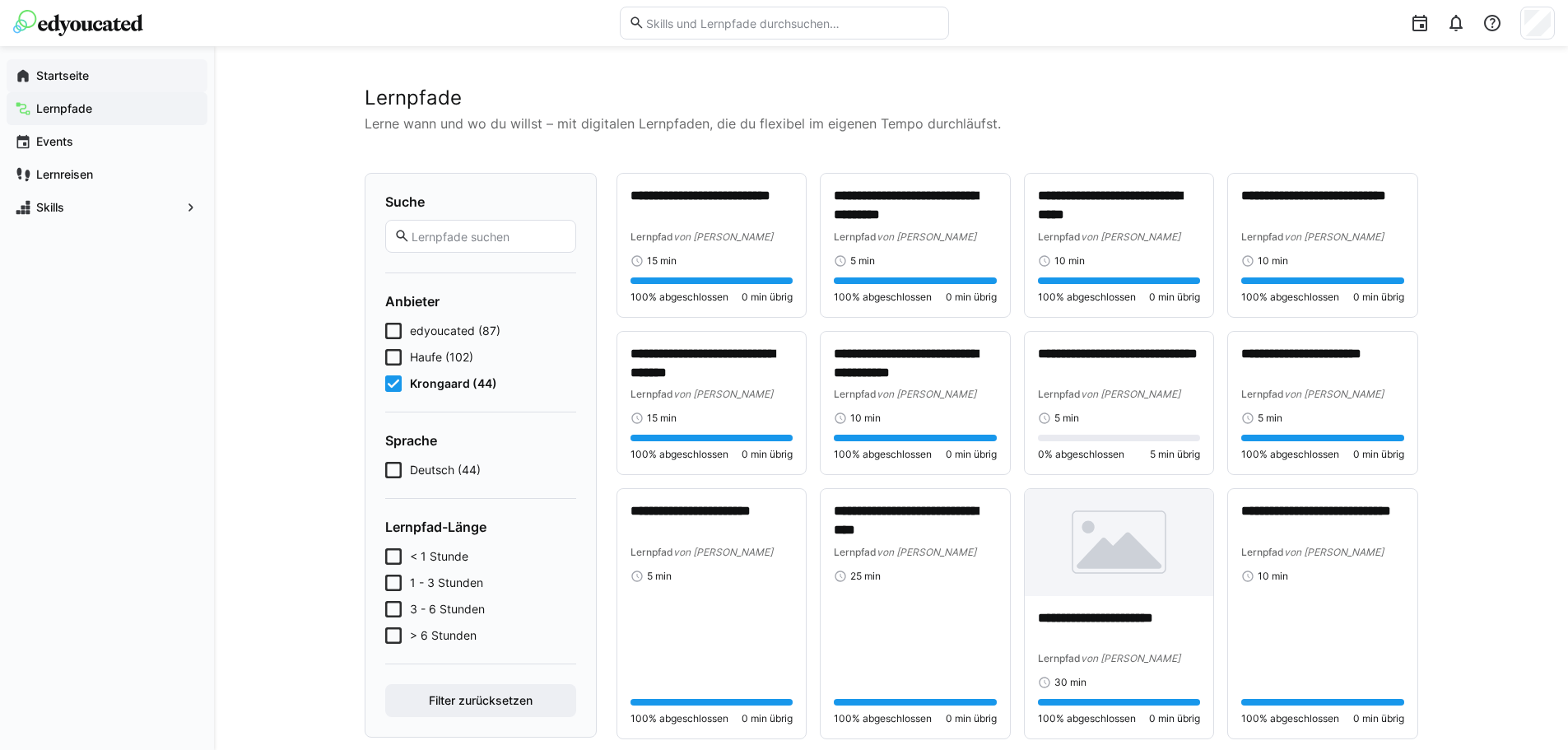
click at [105, 75] on span "Startseite" at bounding box center [116, 76] width 166 height 17
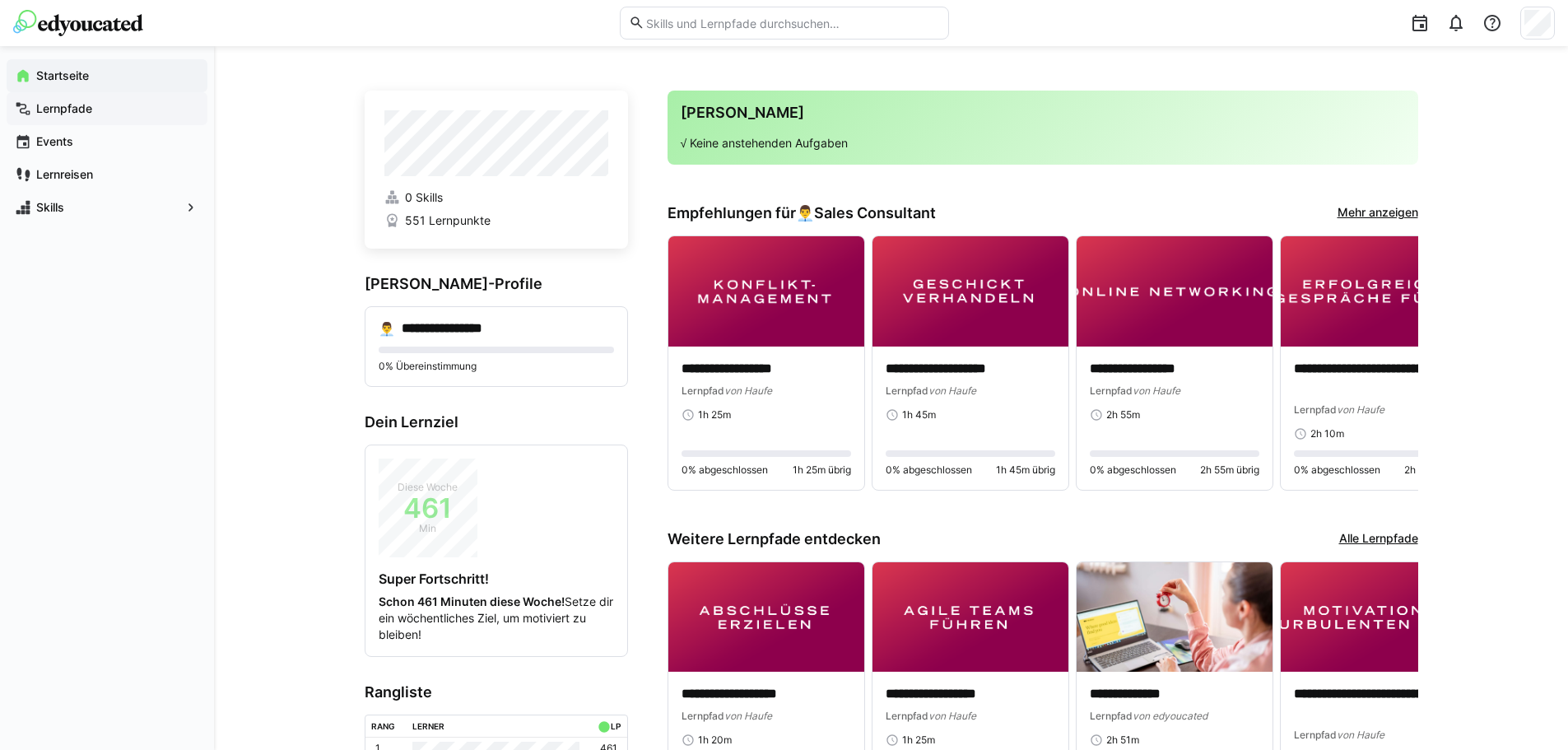
click at [109, 112] on span "Lernpfade" at bounding box center [116, 109] width 166 height 17
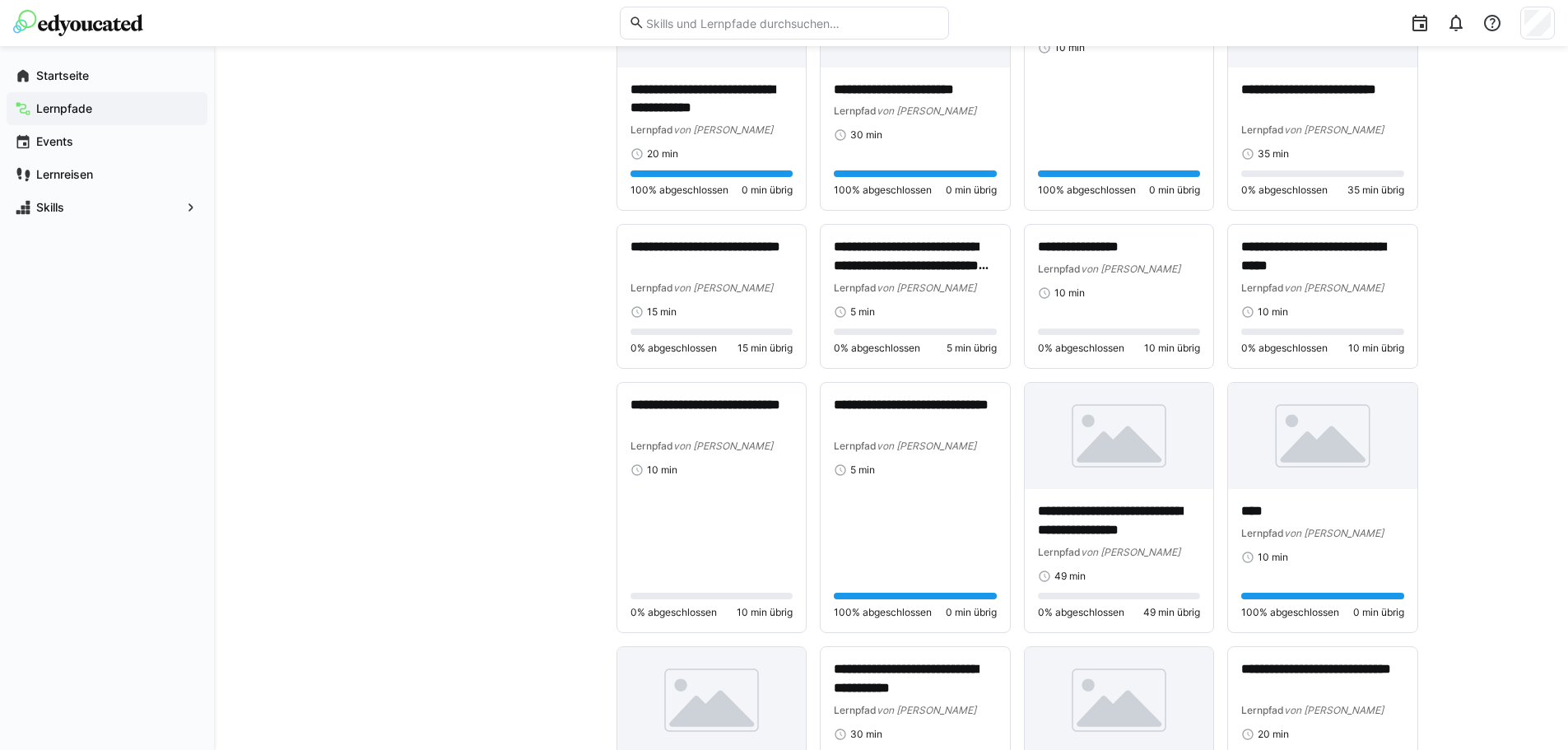
scroll to position [1893, 0]
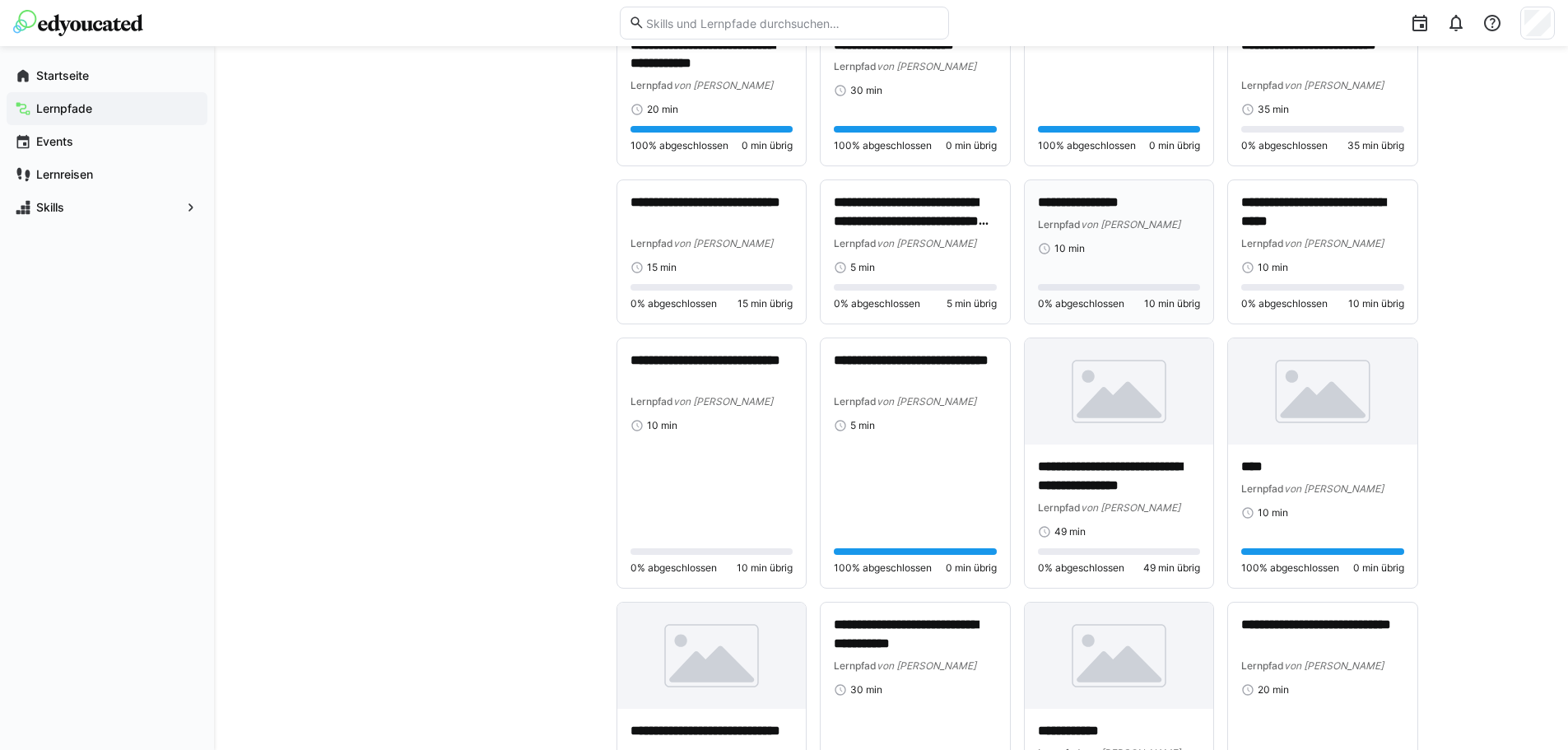
click at [1138, 238] on div "**********" at bounding box center [1119, 224] width 163 height 61
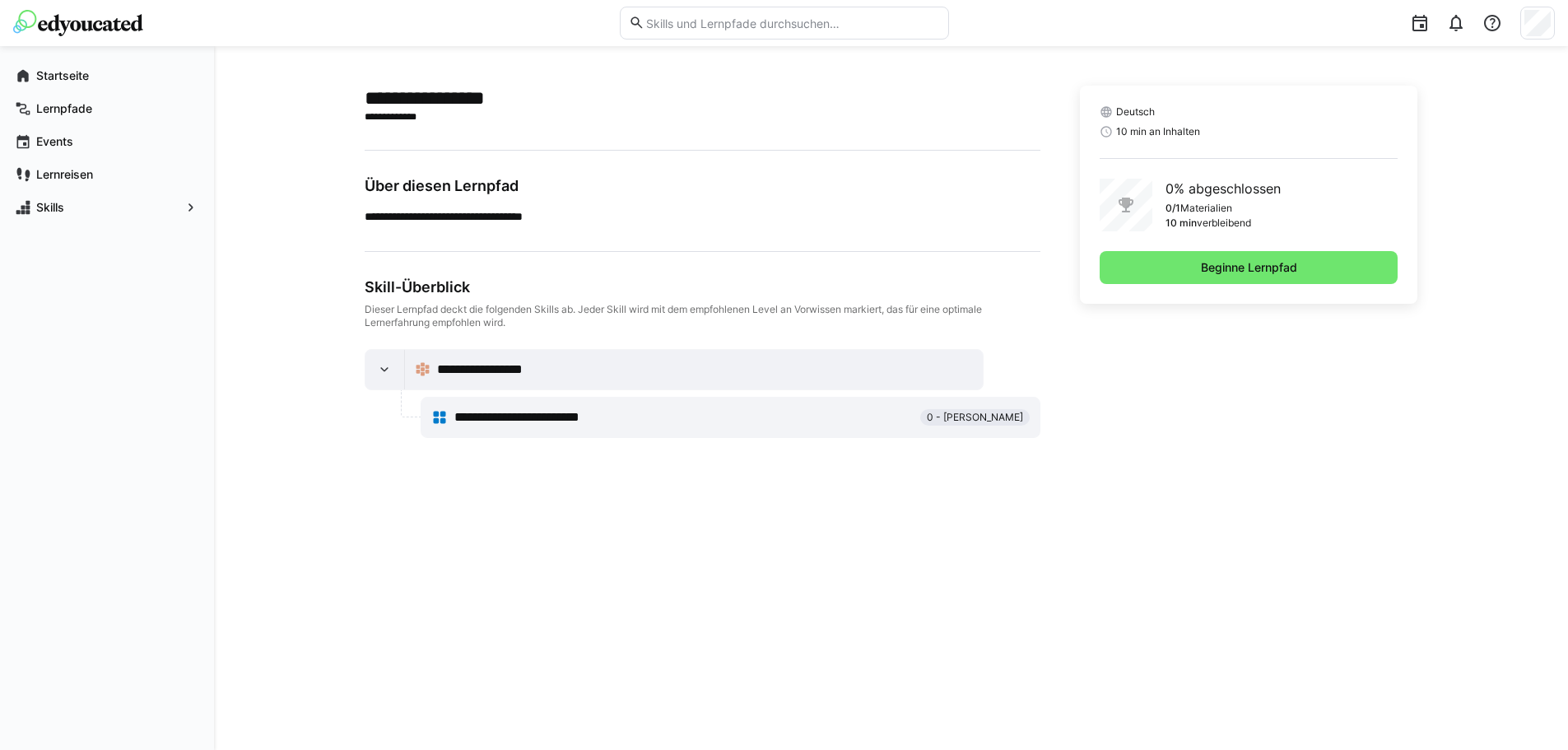
click at [1324, 284] on div "Deutsch 10 min an Inhalten 0% abgeschlossen 0/1 Materialien 10 min verbleibend …" at bounding box center [1249, 194] width 338 height 218
click at [1313, 263] on span "Beginne Lernpfad" at bounding box center [1248, 267] width 299 height 33
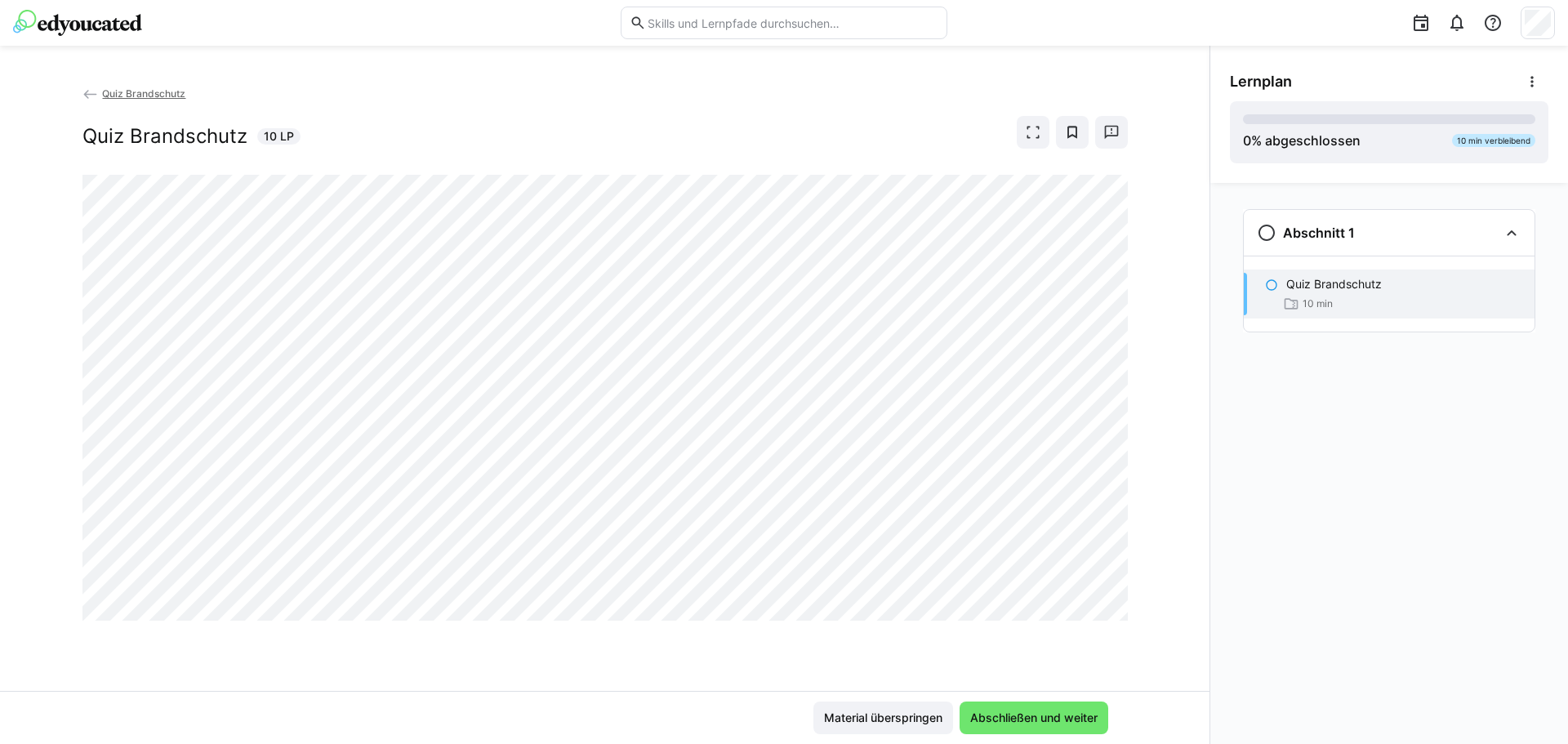
click at [119, 87] on app-back-navigation "Quiz Brandschutz" at bounding box center [606, 94] width 1046 height 18
click at [119, 91] on span "Quiz Brandschutz" at bounding box center [144, 94] width 84 height 13
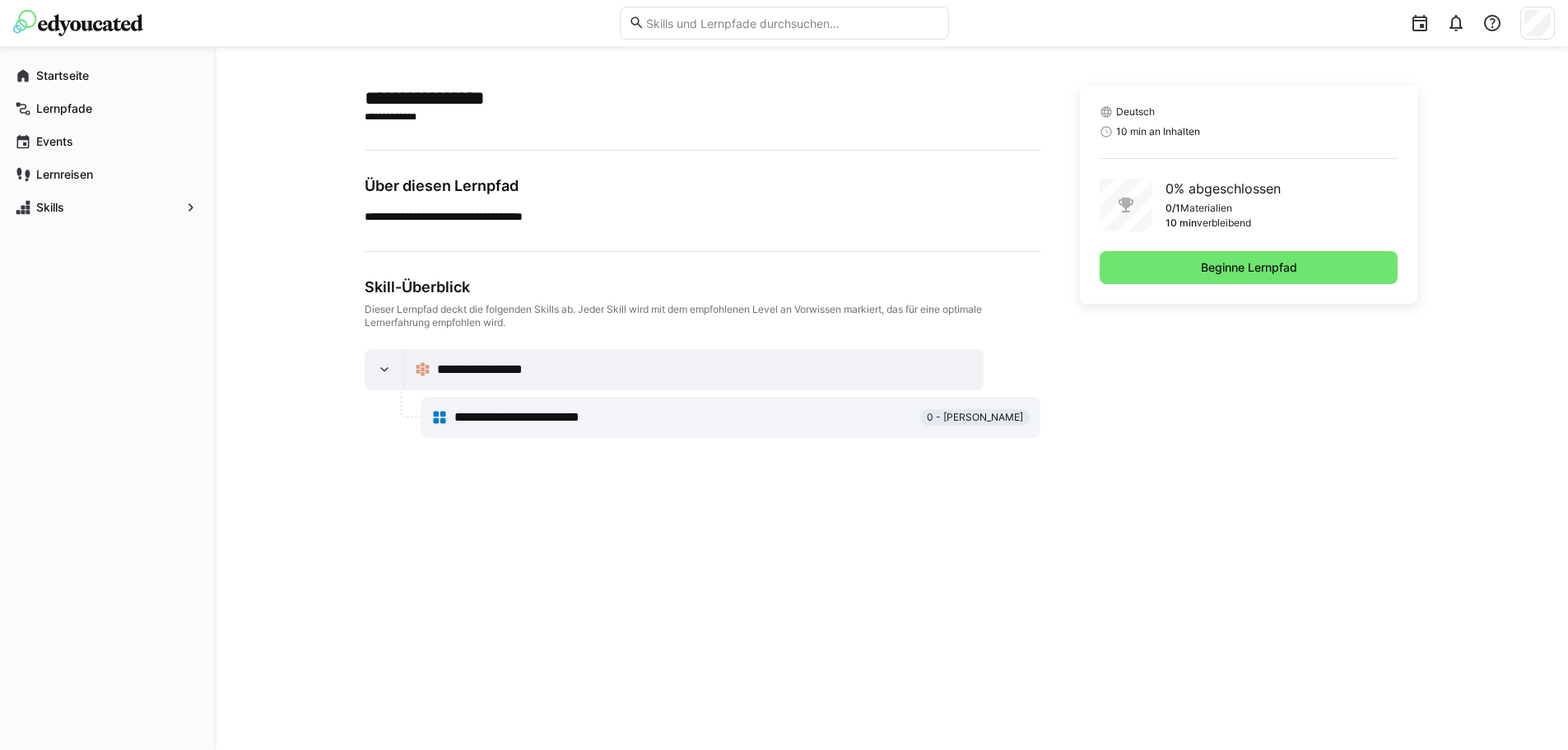
click at [103, 3] on div at bounding box center [784, 23] width 1541 height 46
click at [103, 29] on img at bounding box center [78, 23] width 130 height 26
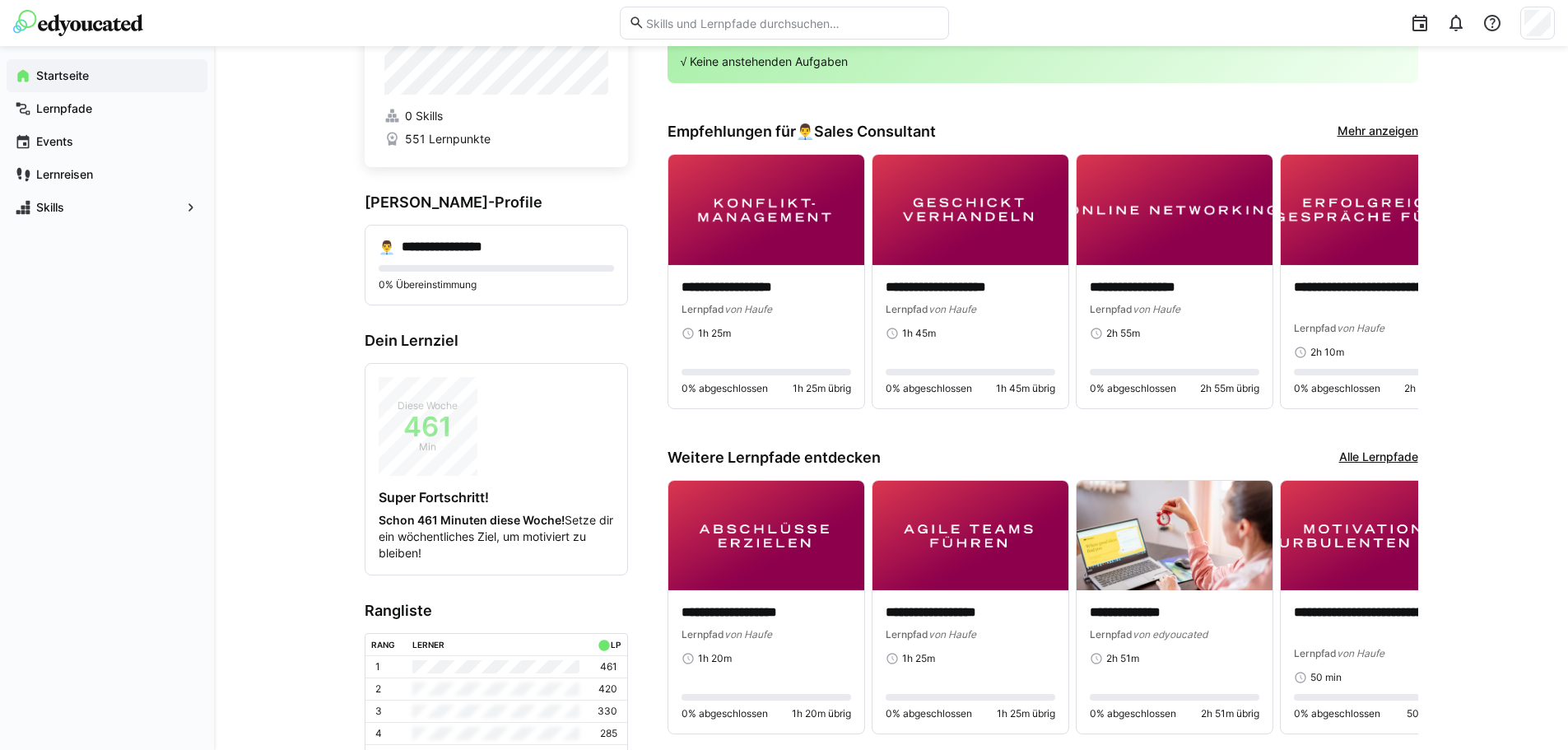
scroll to position [178, 0]
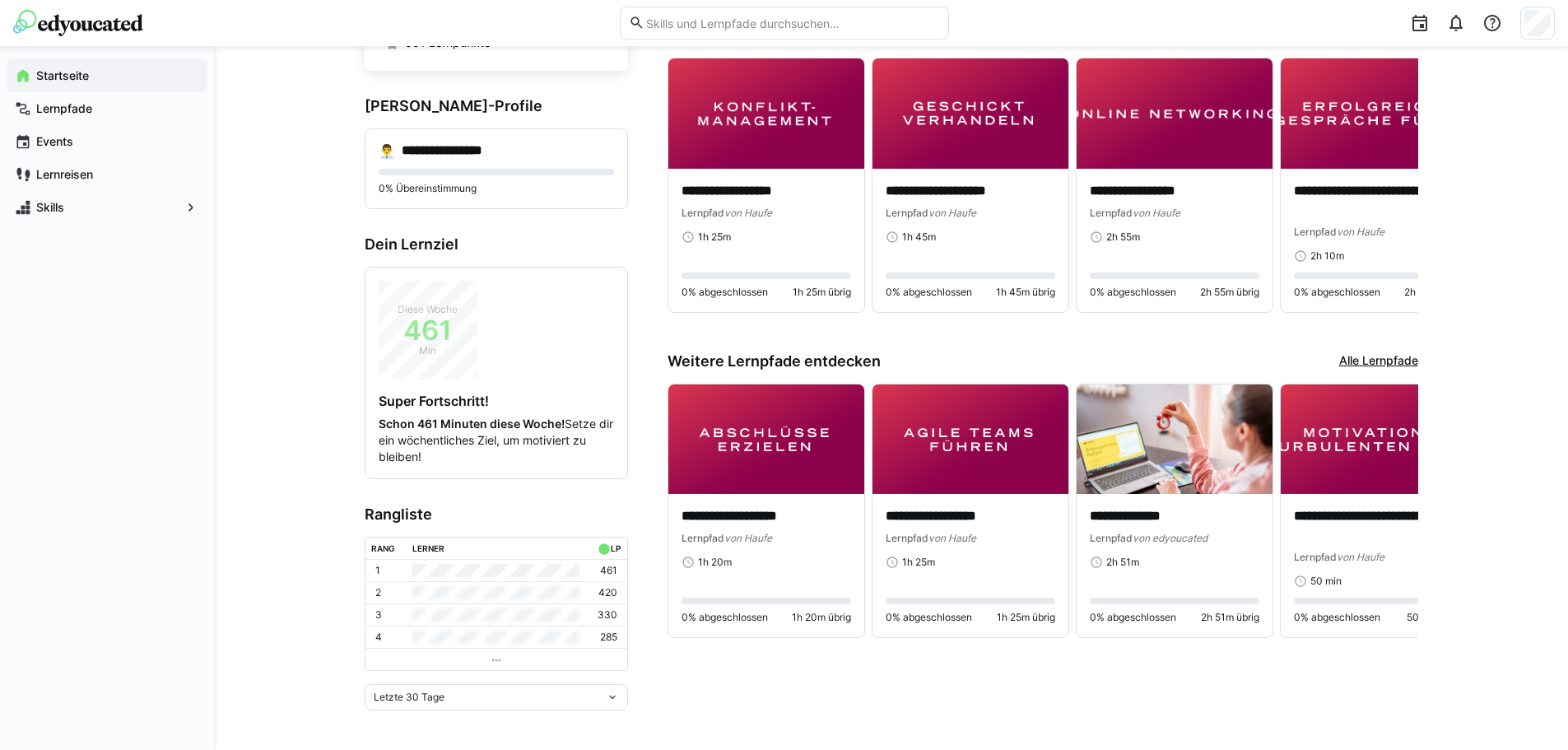
click at [497, 690] on div "Letzte 30 Tage" at bounding box center [496, 697] width 263 height 26
click at [287, 509] on div "**********" at bounding box center [890, 309] width 1354 height 881
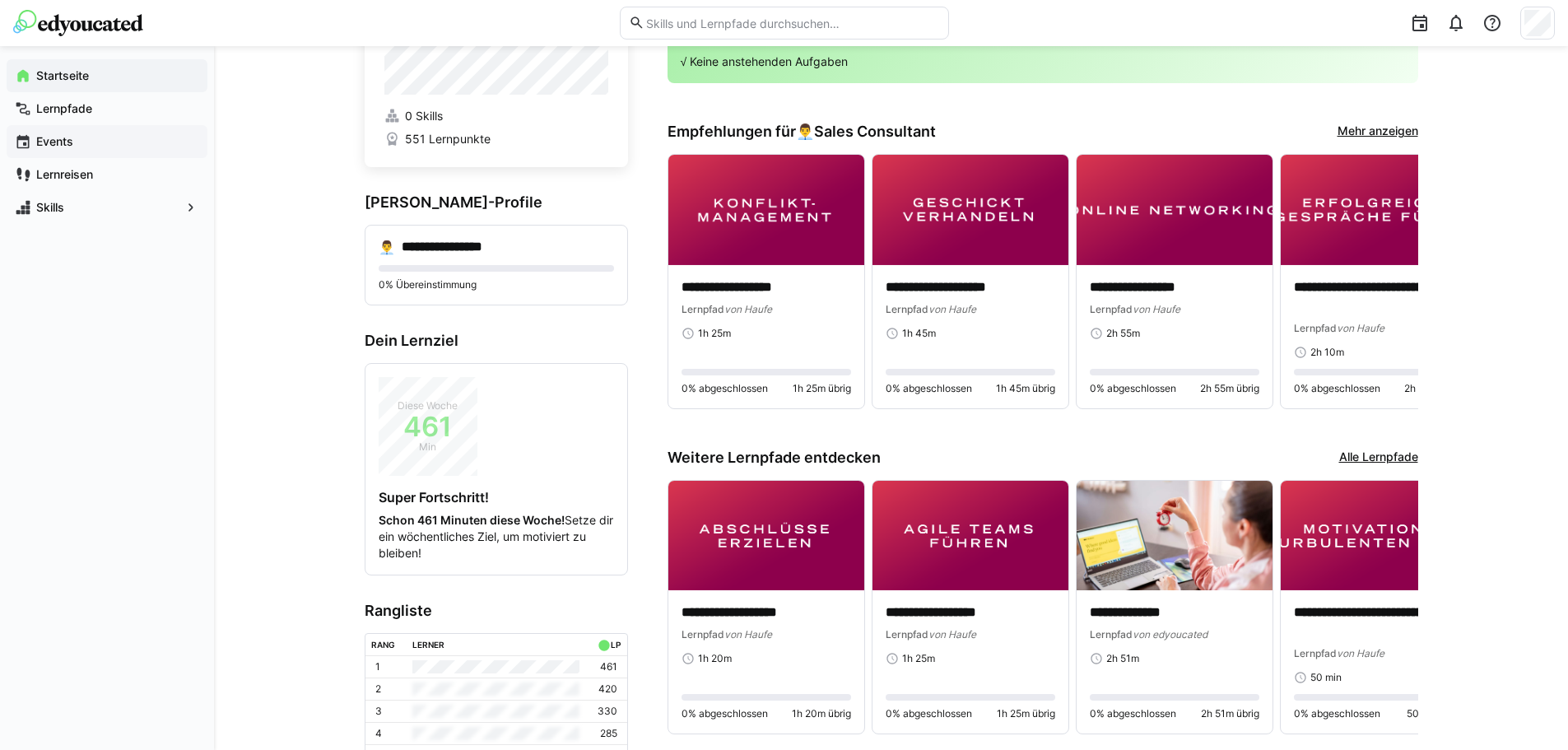
scroll to position [0, 0]
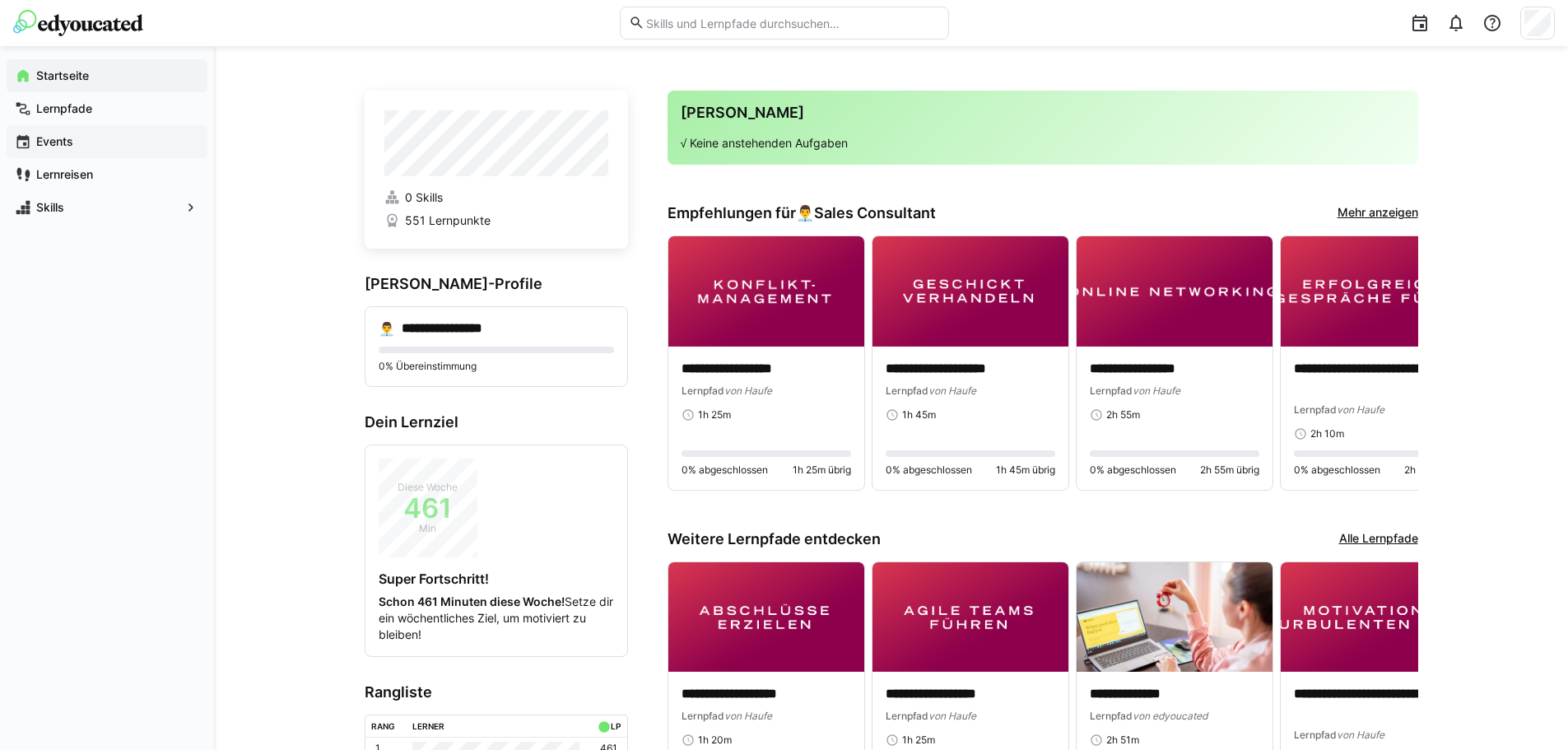
click at [109, 150] on div "Events" at bounding box center [107, 141] width 201 height 33
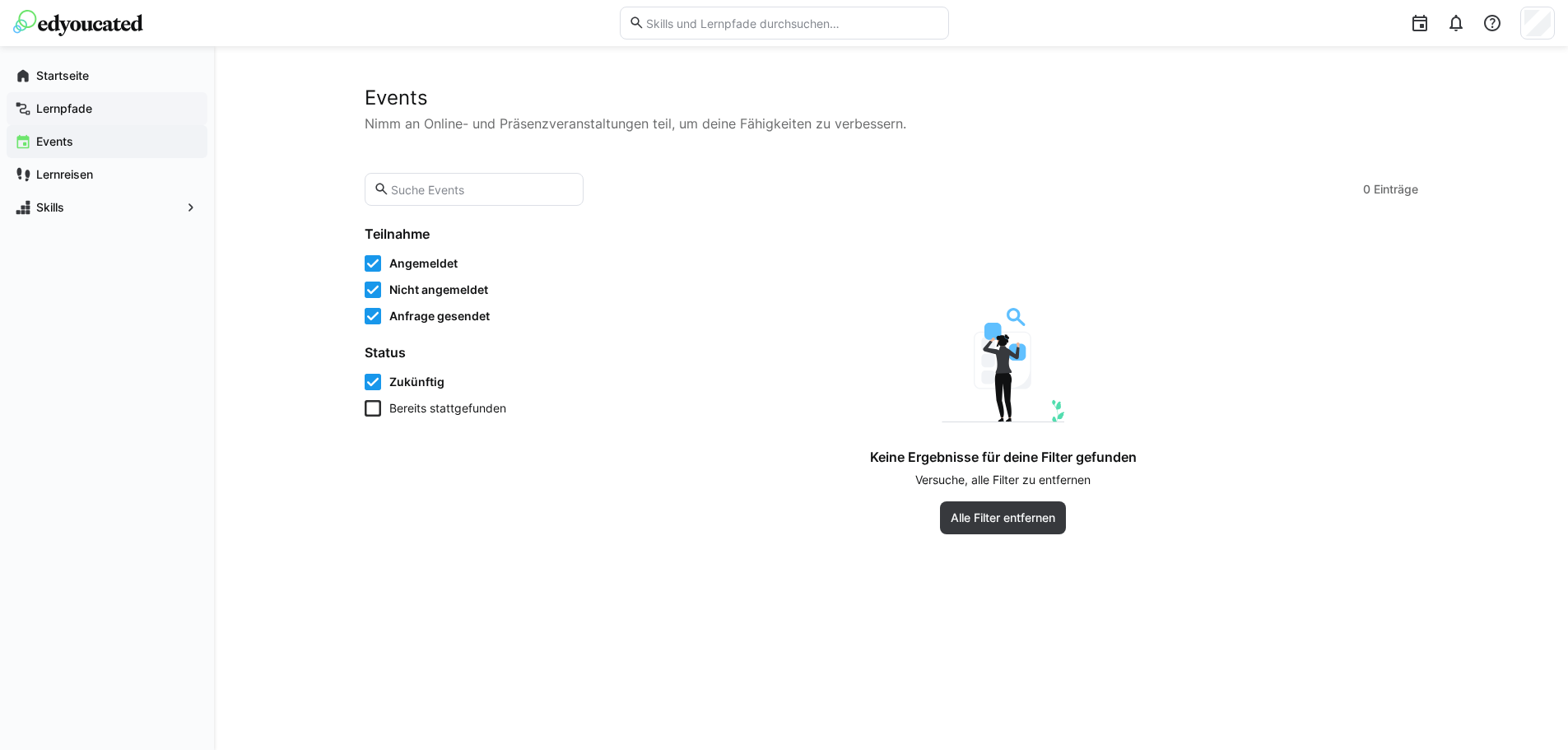
click at [114, 111] on span "Lernpfade" at bounding box center [116, 109] width 166 height 17
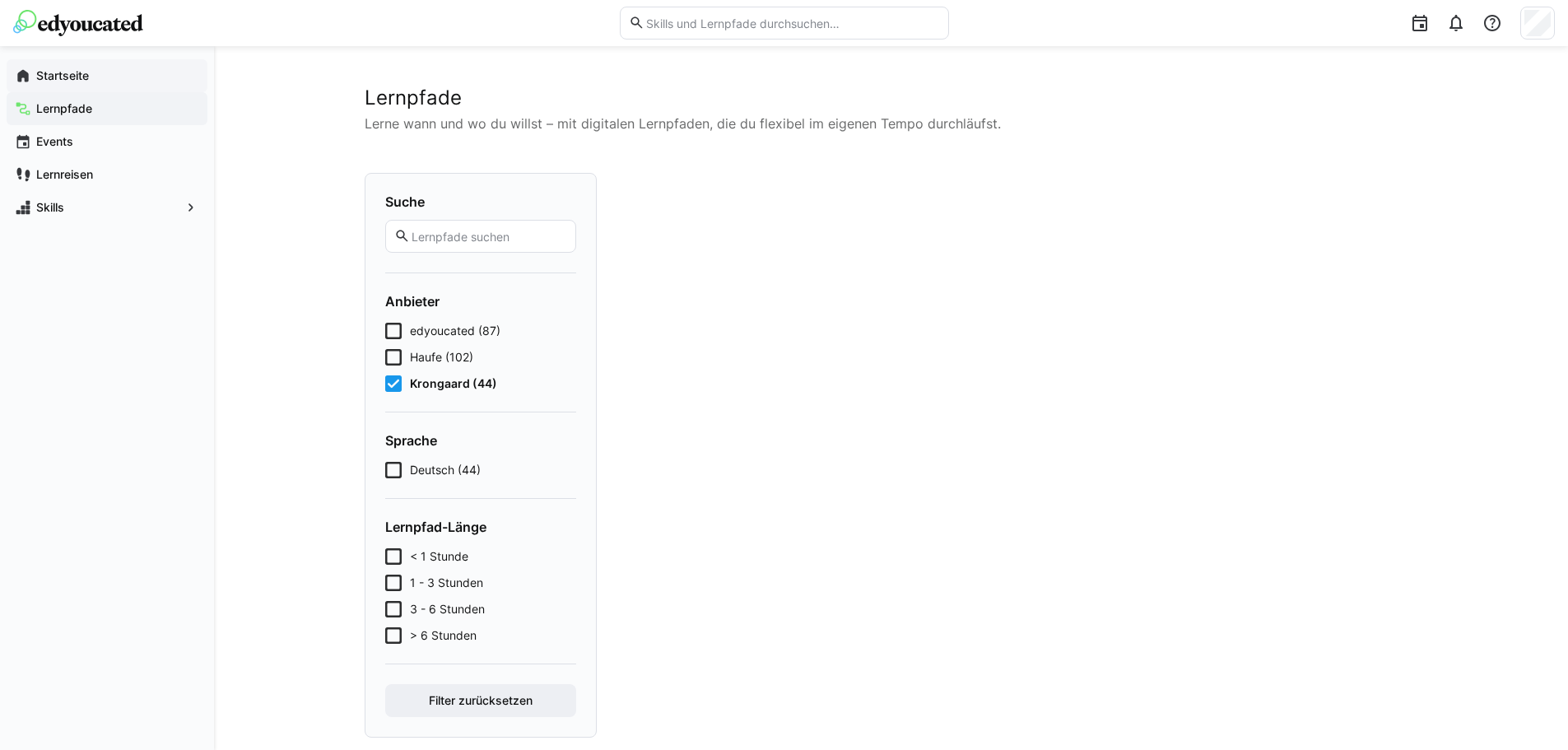
click at [126, 82] on span "Startseite" at bounding box center [116, 76] width 166 height 17
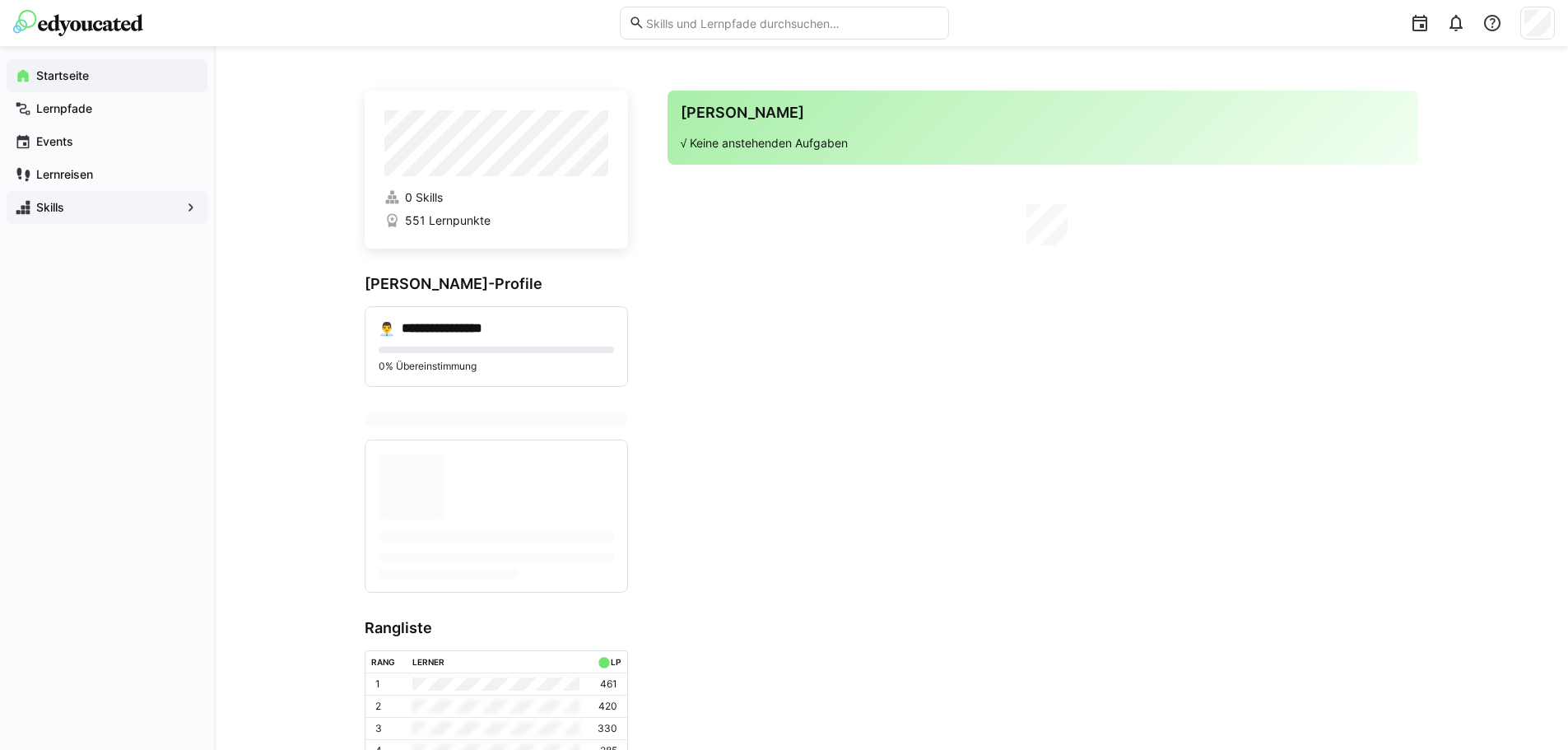
click at [97, 215] on span "Skills" at bounding box center [107, 208] width 146 height 17
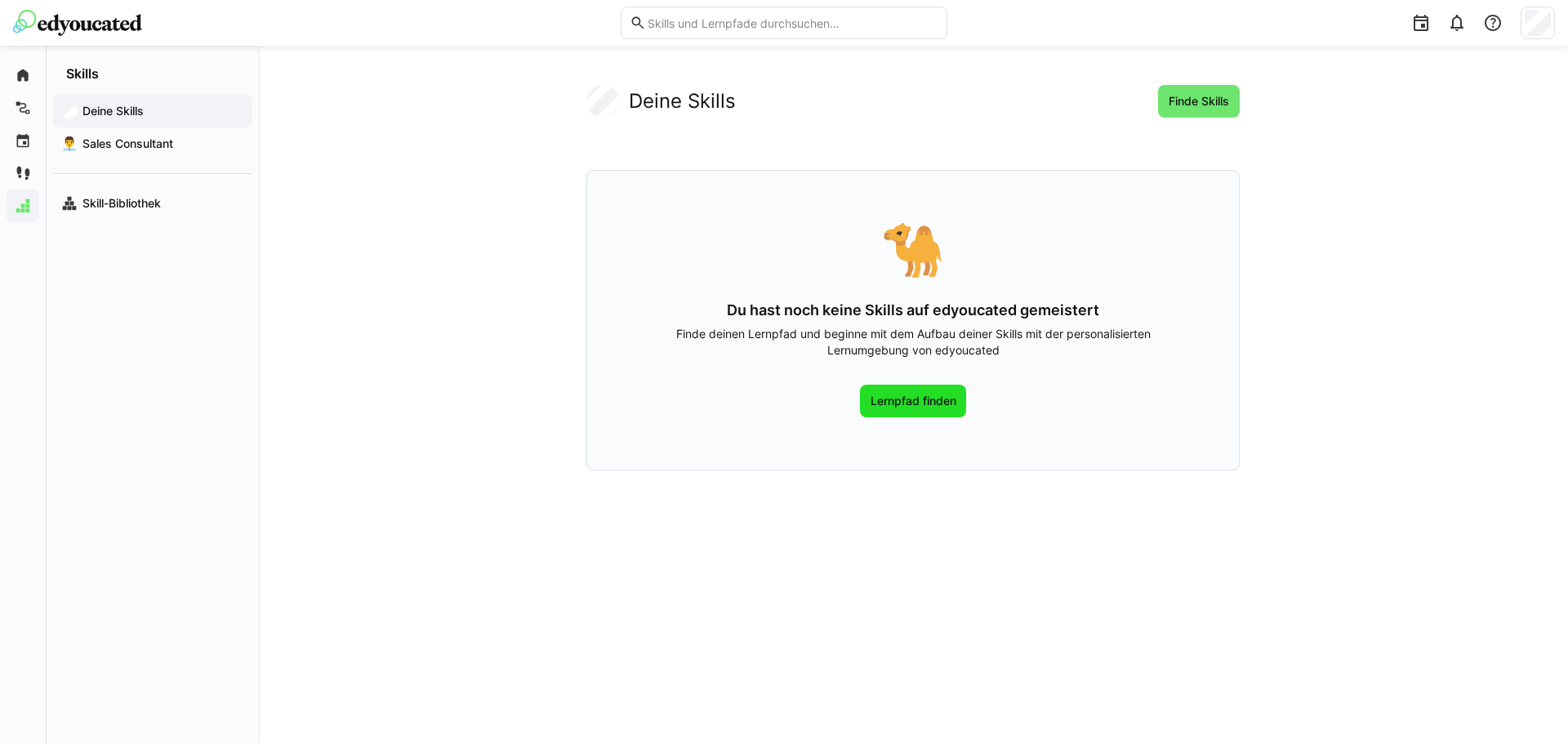
click at [910, 410] on span "Lernpfad finden" at bounding box center [914, 401] width 107 height 33
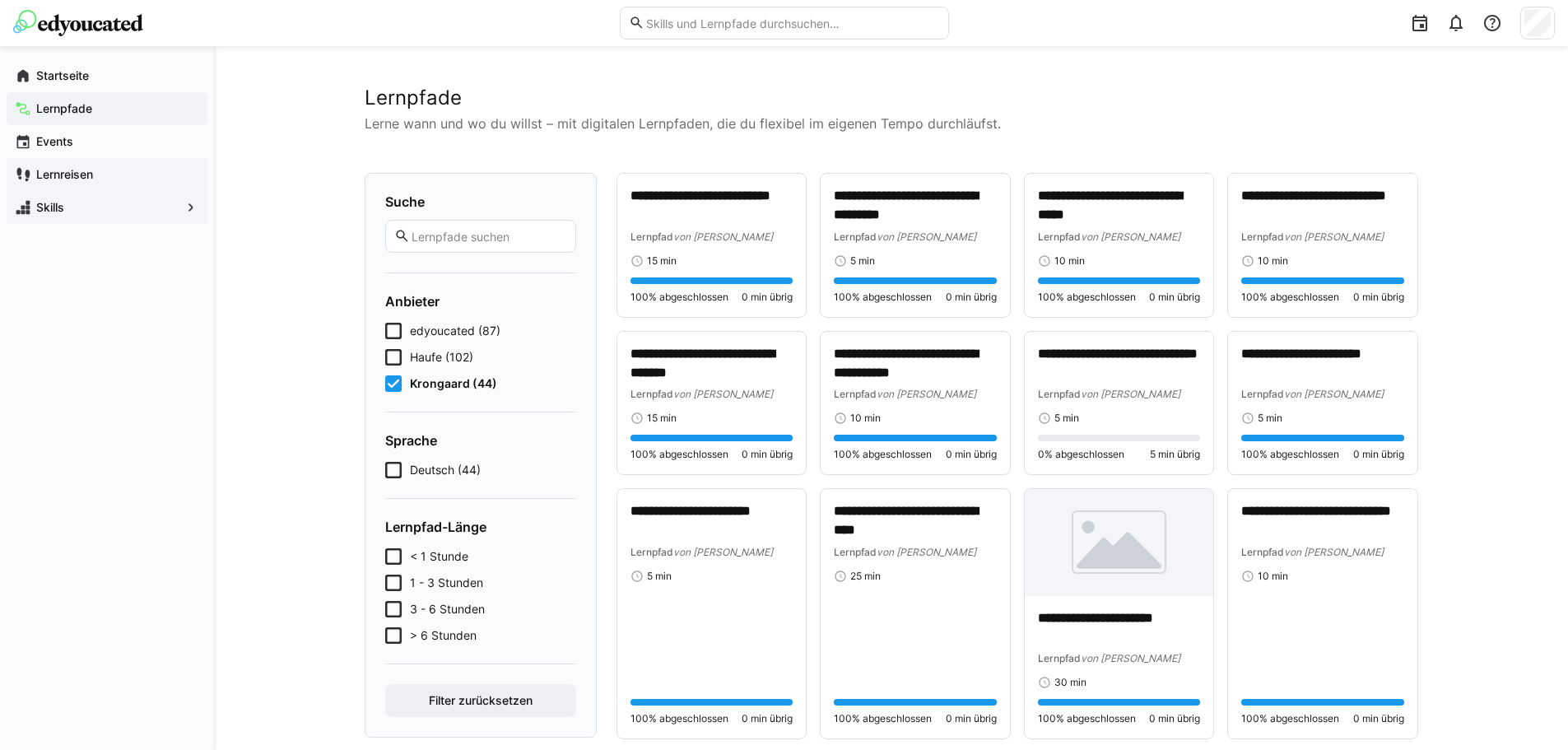
click at [159, 189] on div "Lernreisen" at bounding box center [107, 174] width 201 height 33
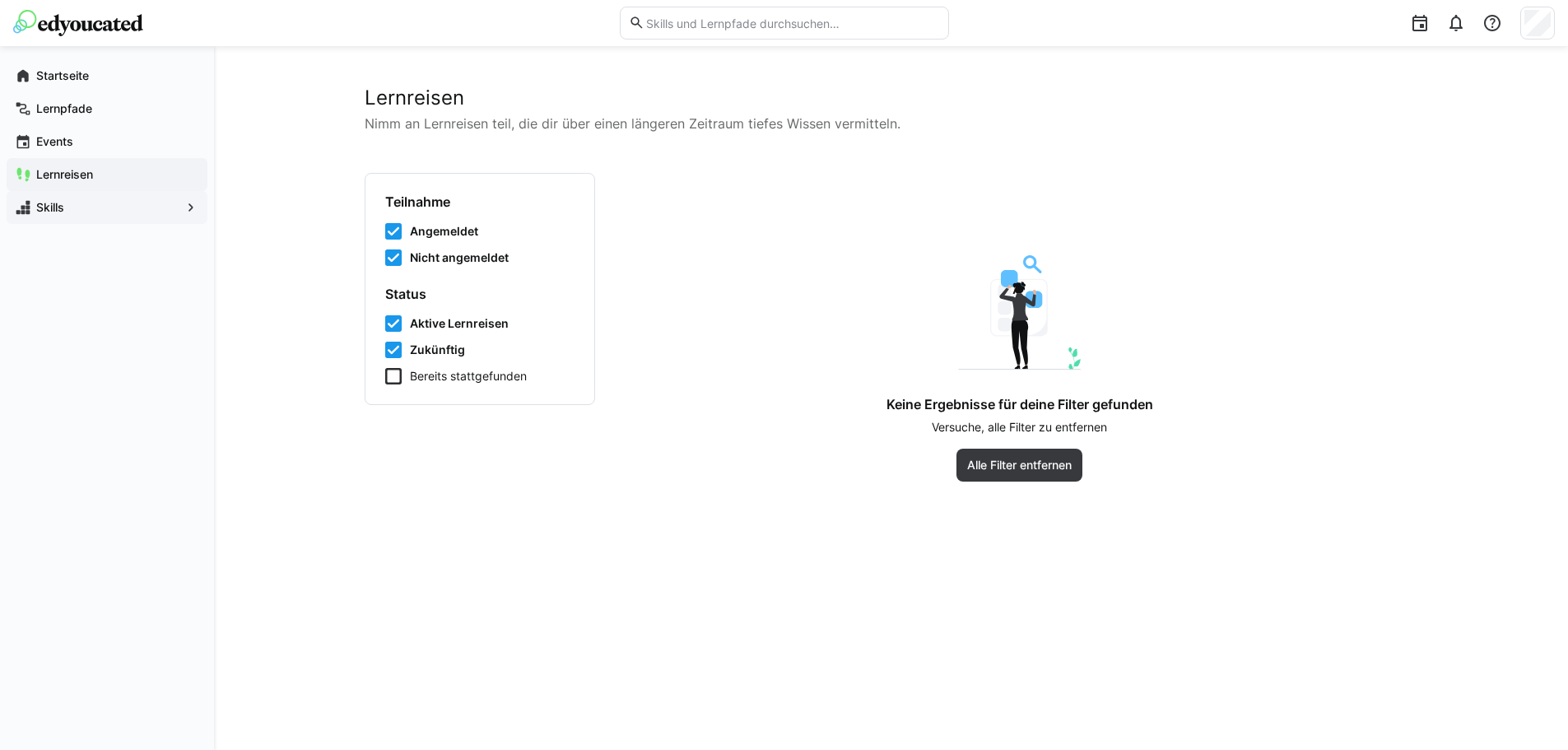
click at [163, 206] on span "Skills" at bounding box center [107, 208] width 146 height 17
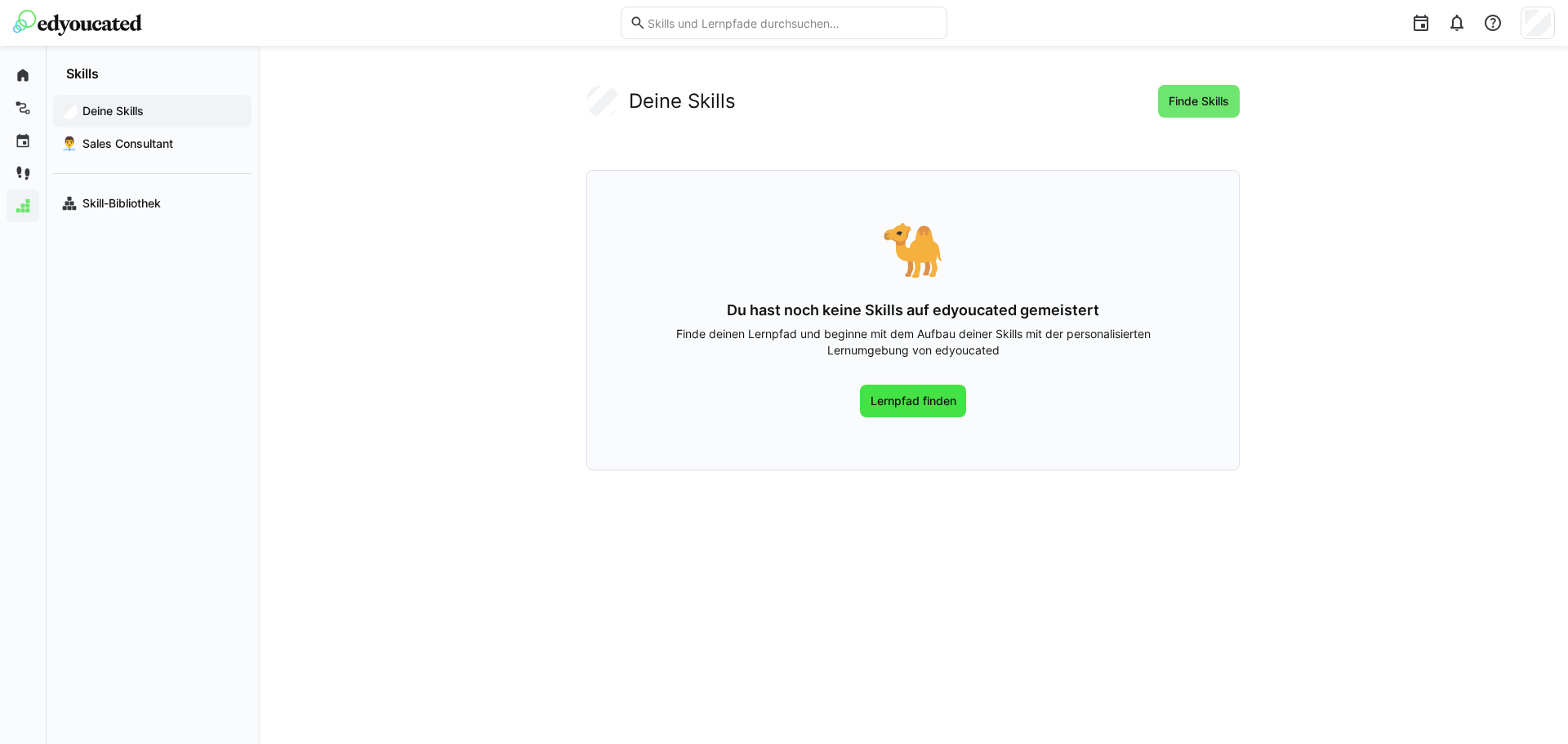
click at [945, 410] on span "Lernpfad finden" at bounding box center [914, 401] width 107 height 33
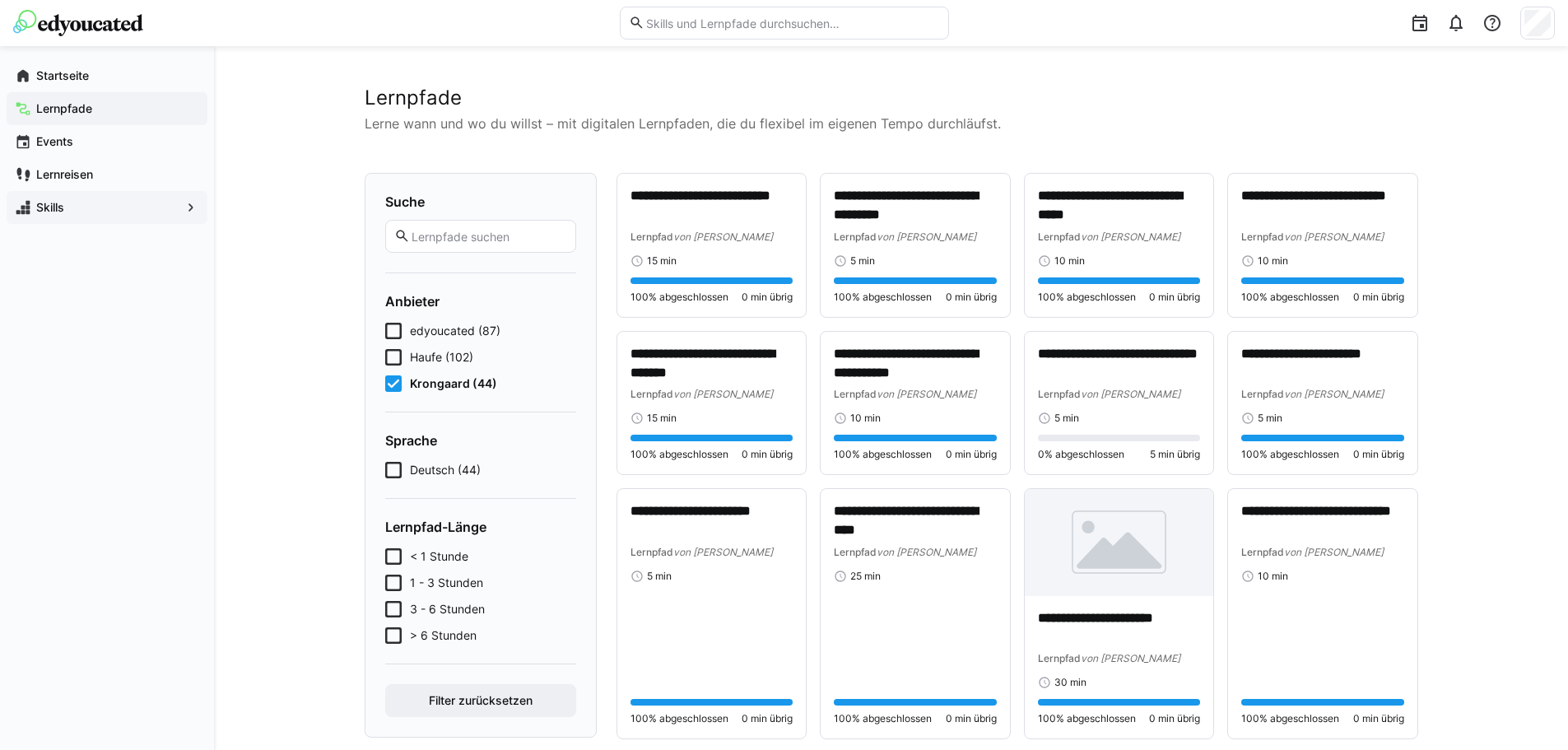
click at [397, 387] on icon at bounding box center [394, 384] width 17 height 17
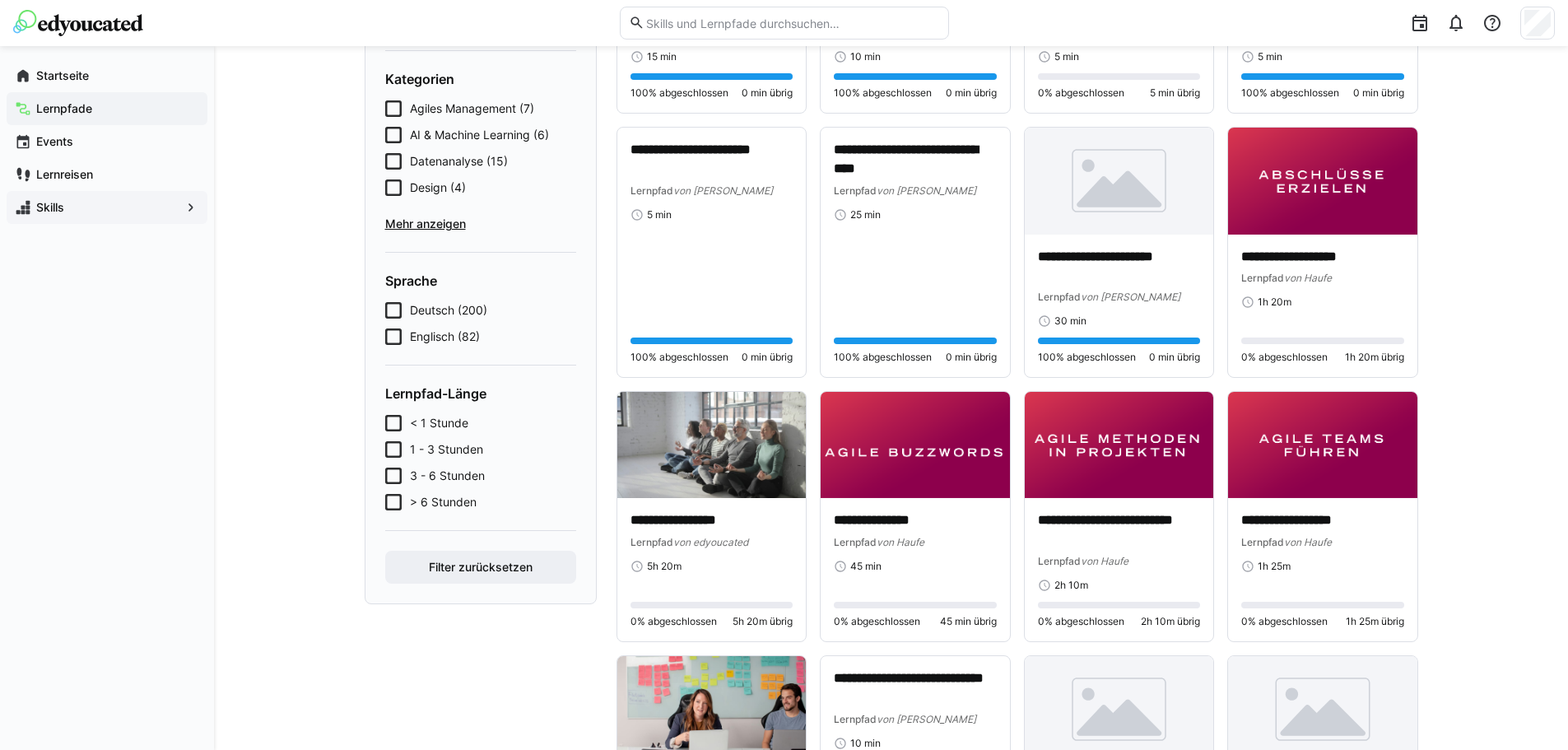
scroll to position [329, 0]
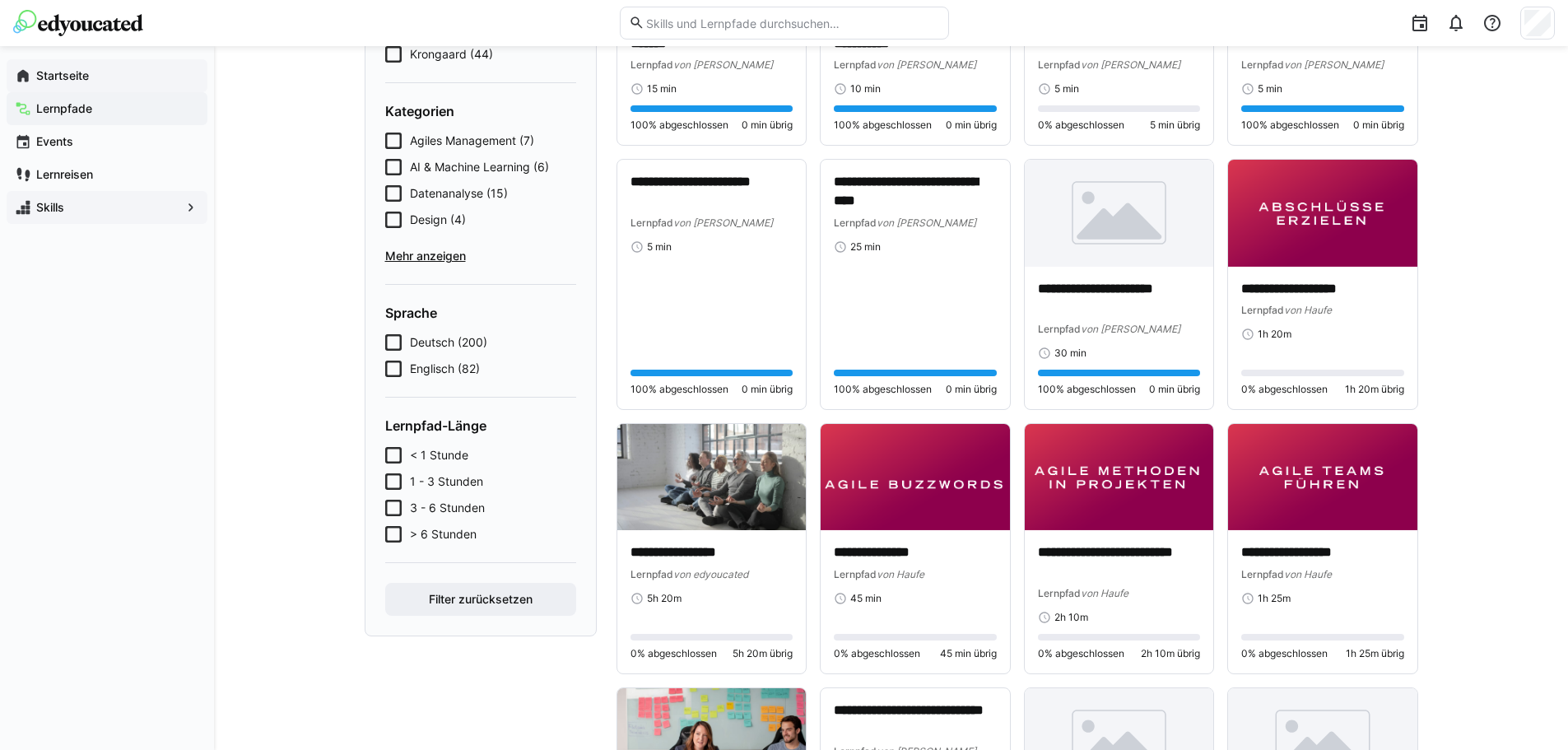
click at [130, 89] on div "Startseite" at bounding box center [107, 75] width 201 height 33
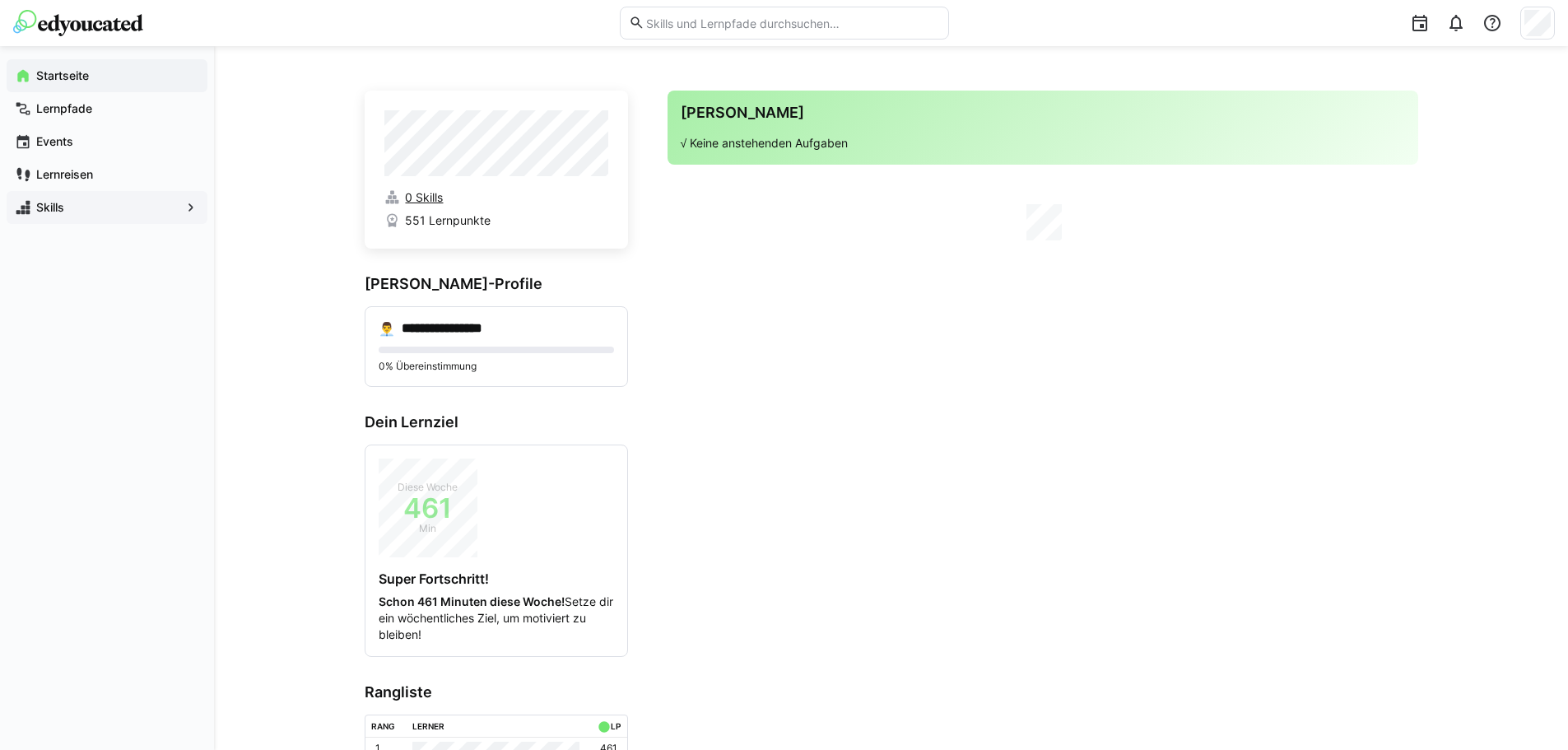
click at [423, 195] on span "0 Skills" at bounding box center [423, 198] width 38 height 17
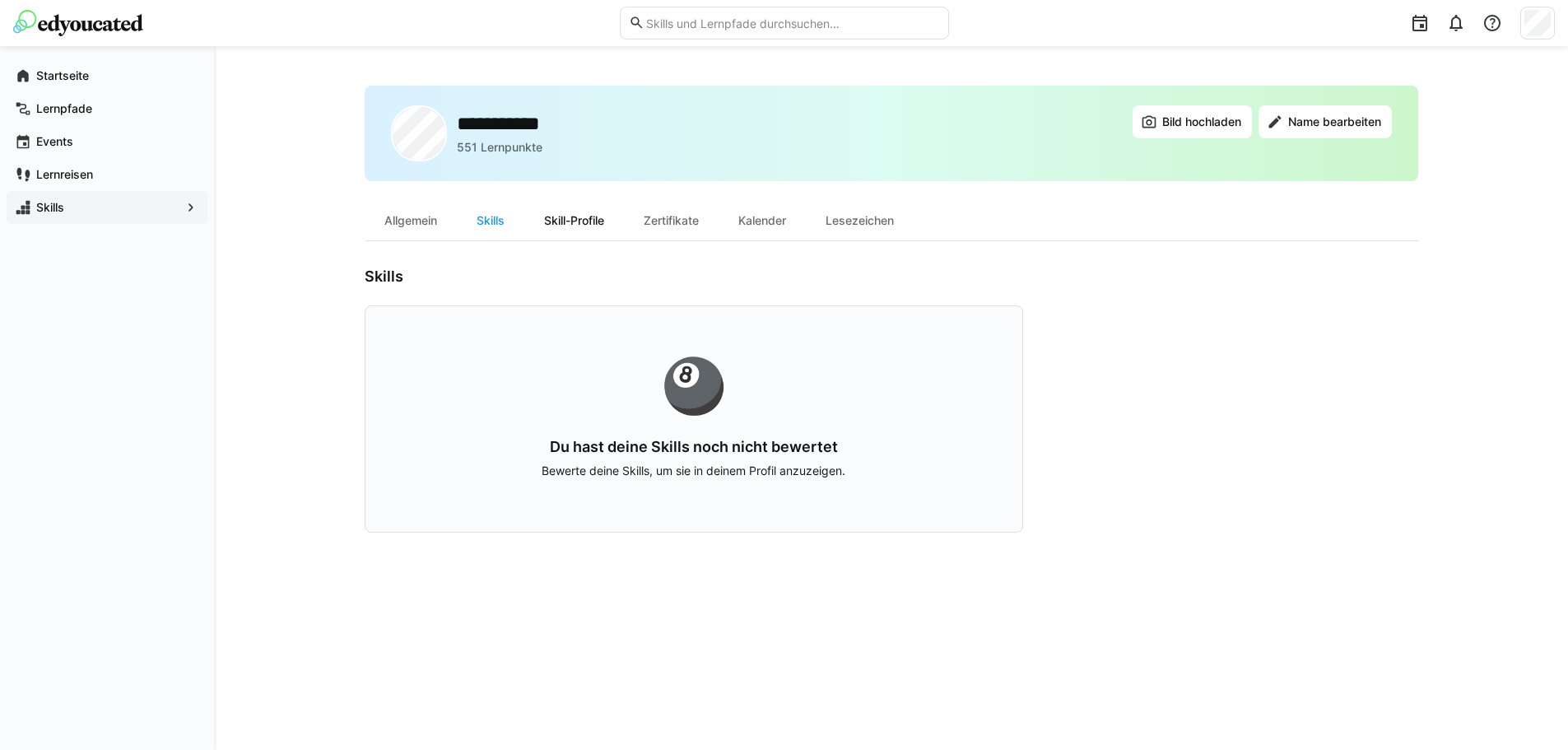
click at [558, 227] on div "Skill-Profile" at bounding box center [574, 221] width 99 height 40
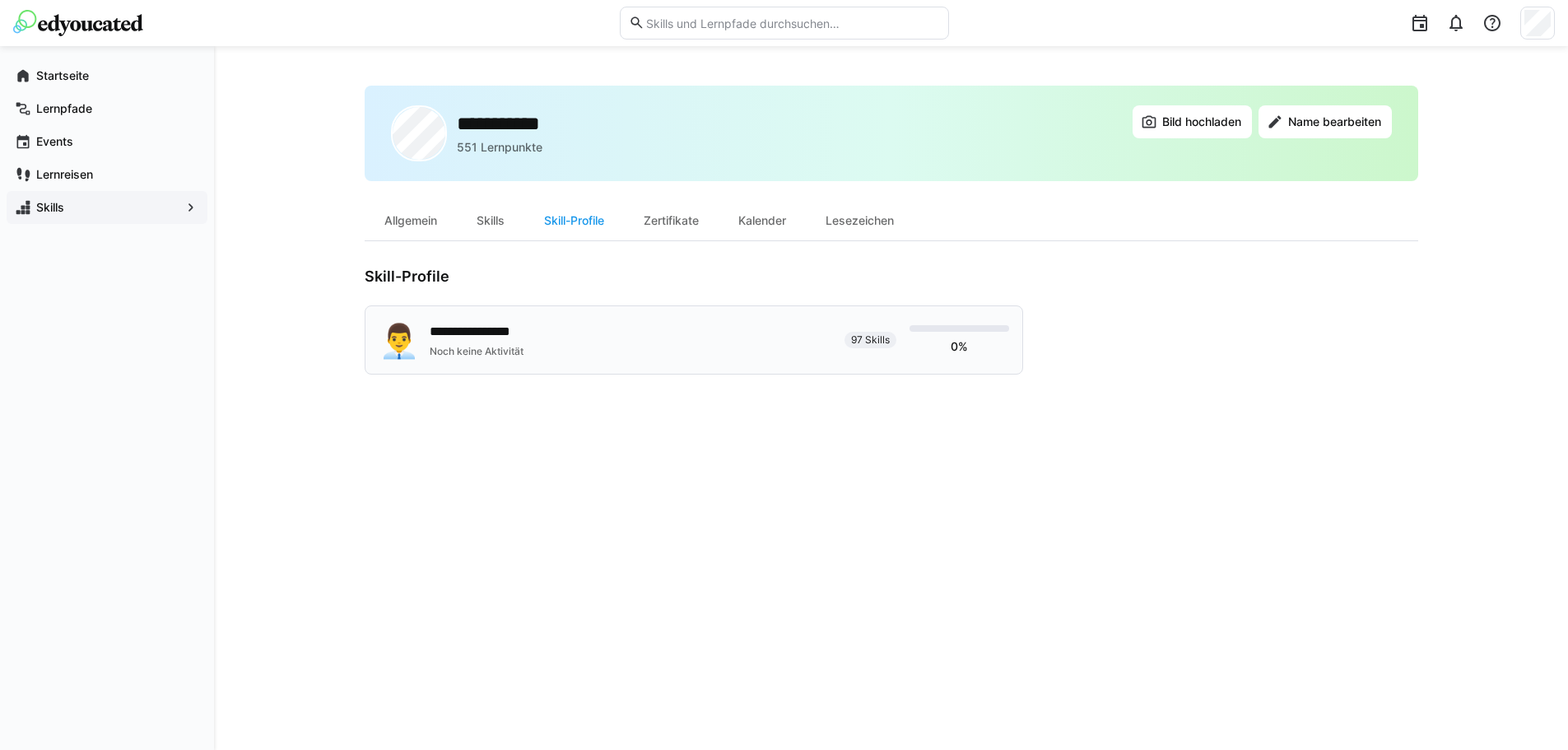
click at [541, 335] on div "**********" at bounding box center [605, 339] width 453 height 41
click at [98, 76] on span "Startseite" at bounding box center [116, 76] width 166 height 17
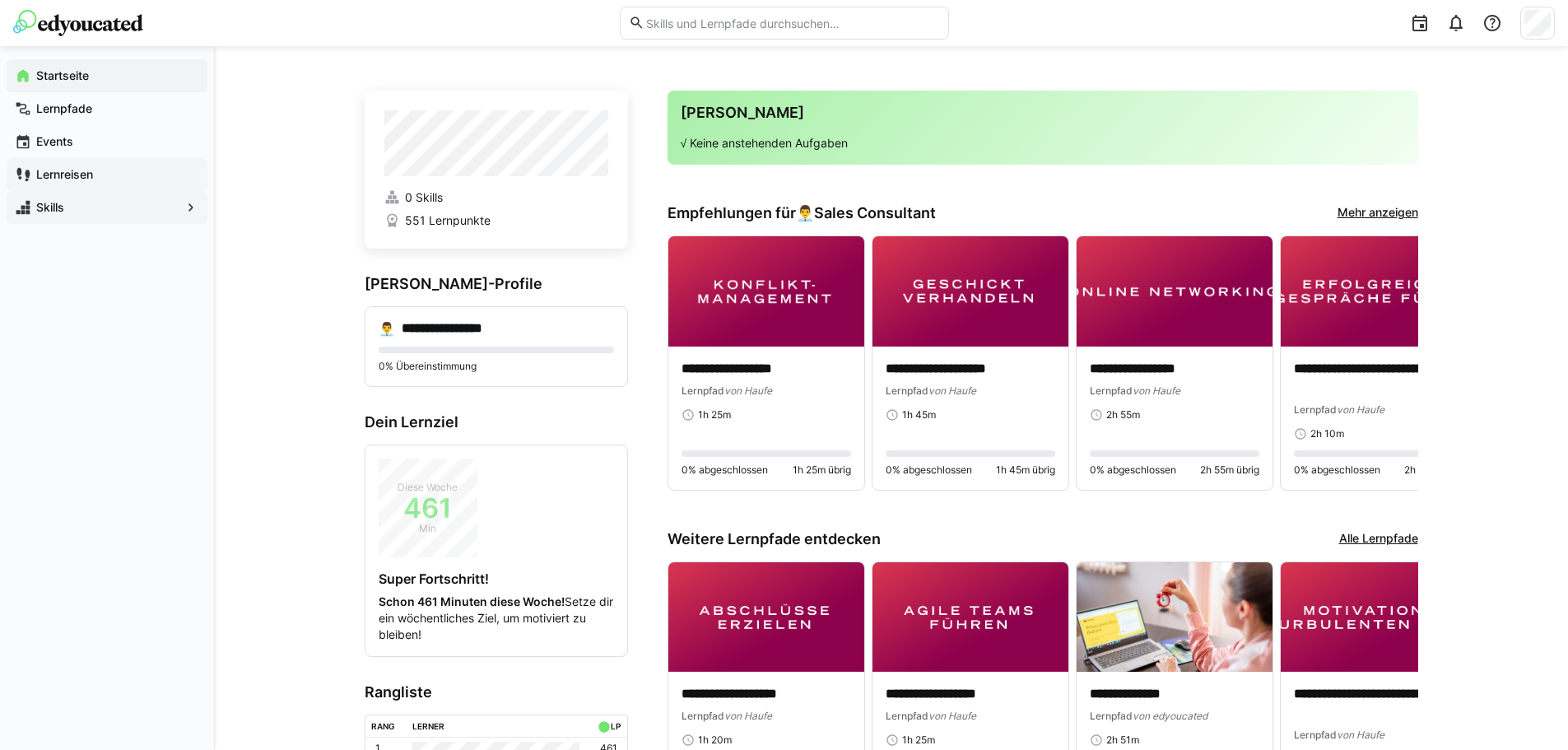
click at [96, 180] on span "Lernreisen" at bounding box center [116, 175] width 166 height 17
